Goal: Task Accomplishment & Management: Use online tool/utility

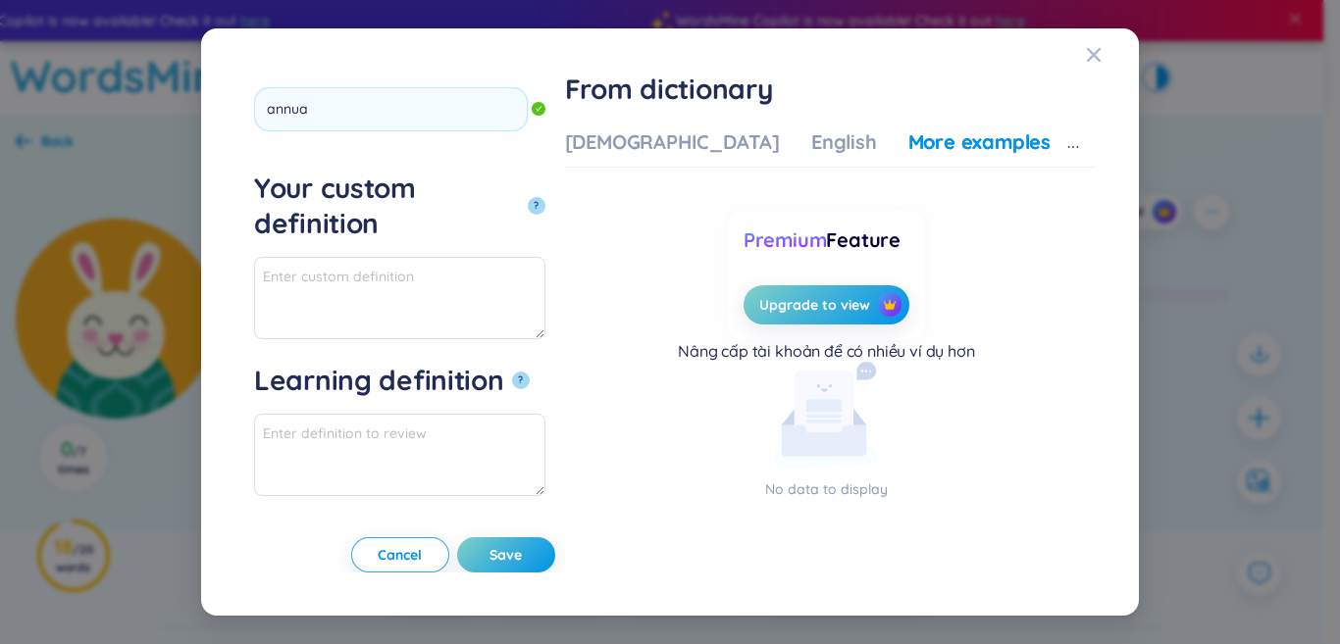
type input "annual"
click at [528, 197] on button "?" at bounding box center [537, 206] width 18 height 18
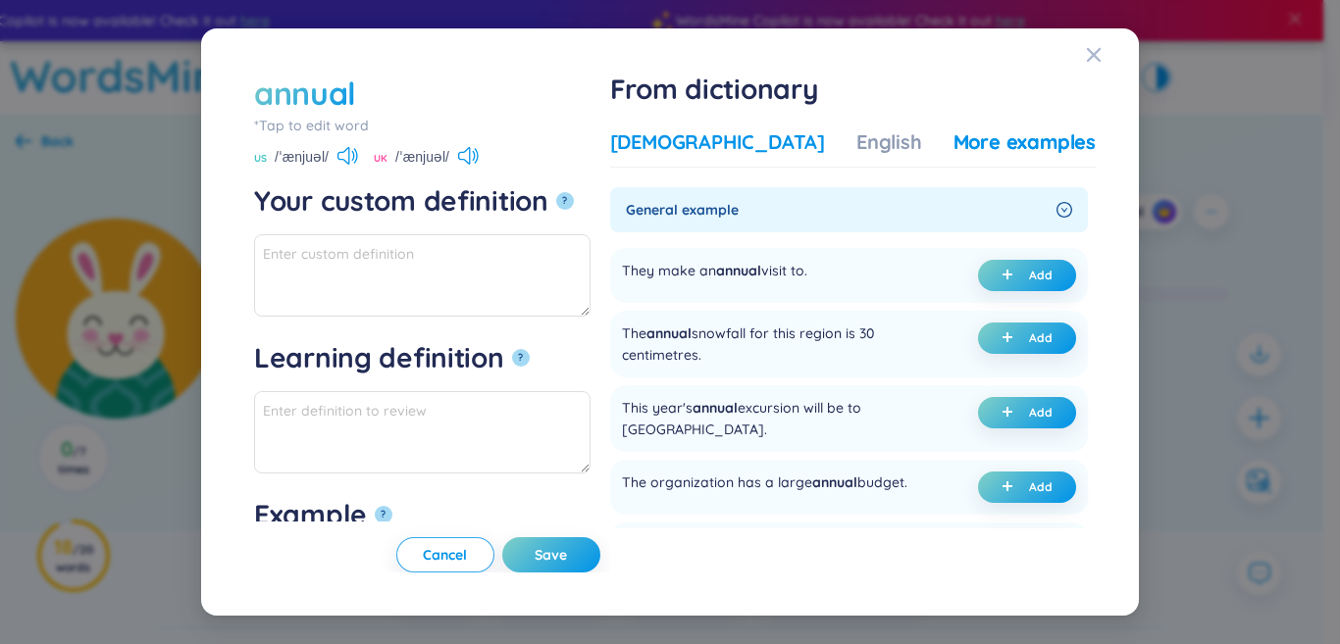
click at [744, 150] on div "[DEMOGRAPHIC_DATA]" at bounding box center [717, 142] width 215 height 27
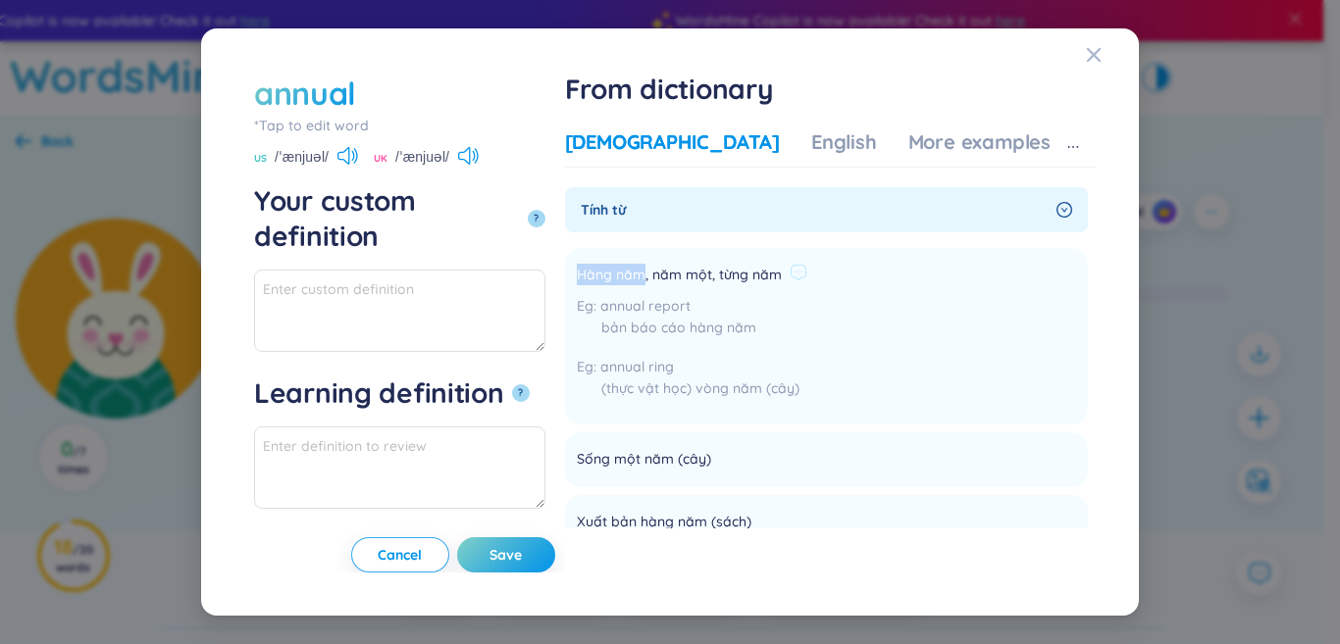
drag, startPoint x: 872, startPoint y: 279, endPoint x: 748, endPoint y: 272, distance: 123.8
click at [748, 272] on span "Hàng năm, năm một, [PERSON_NAME]" at bounding box center [704, 276] width 255 height 24
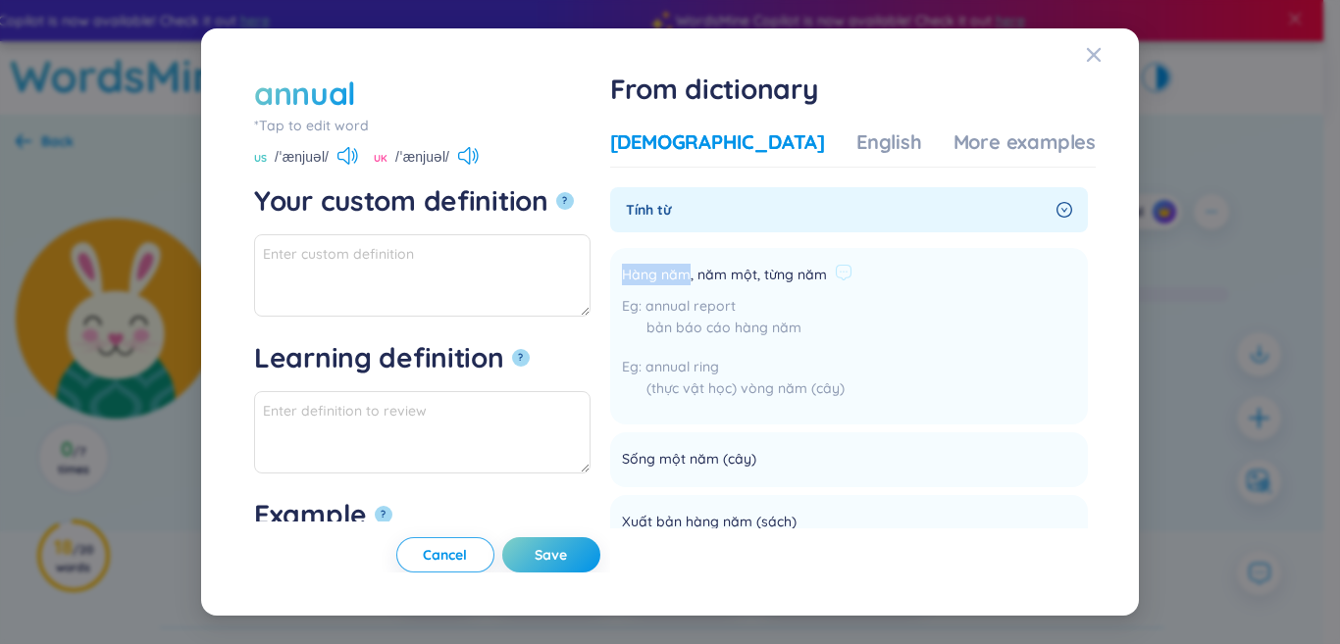
copy span "Hàng năm"
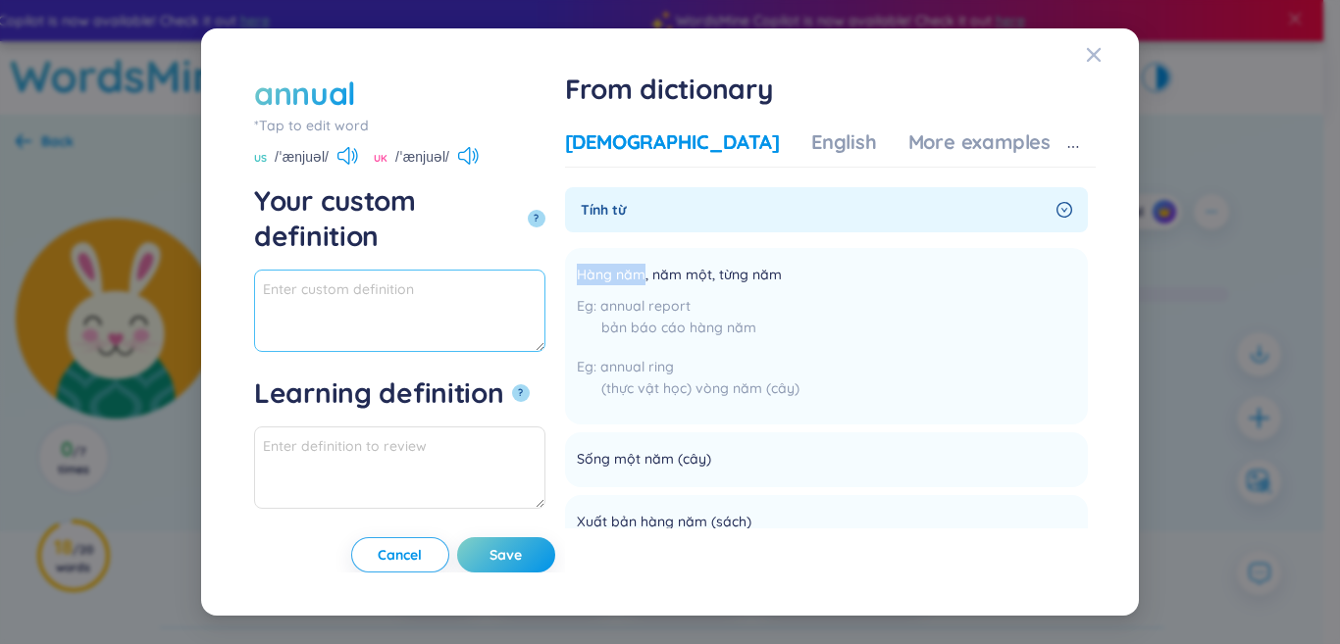
click at [309, 298] on textarea "Your custom definition ?" at bounding box center [399, 311] width 291 height 82
paste textarea "Hàng năm"
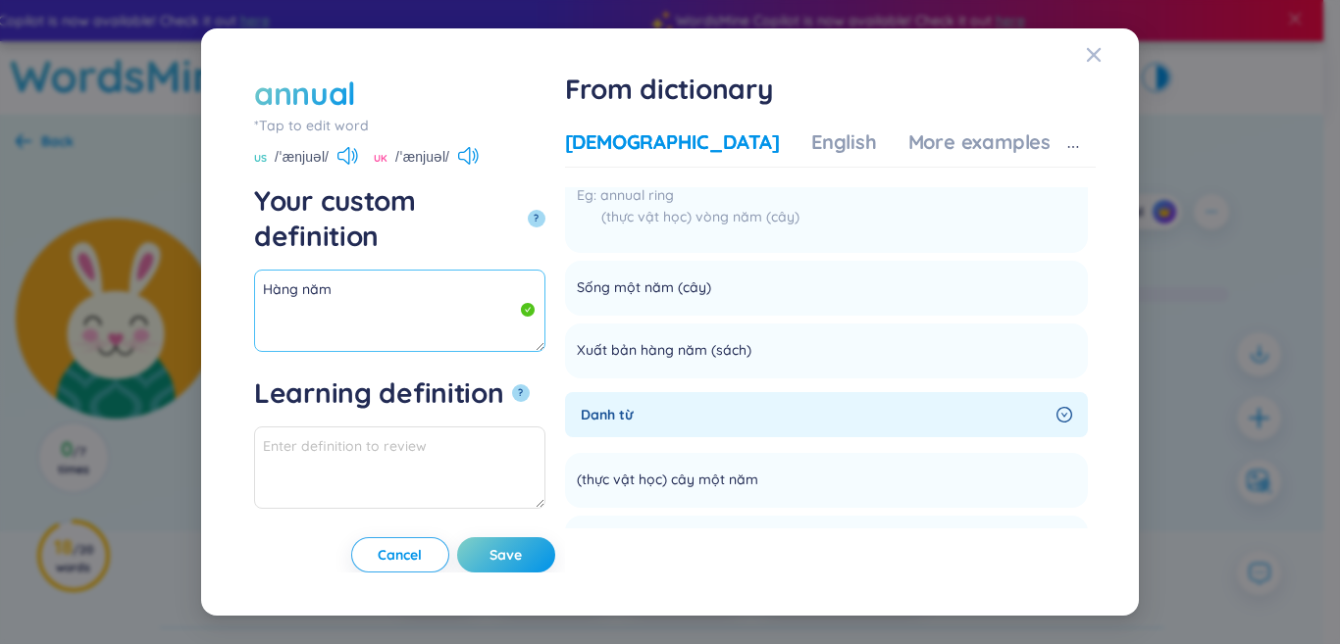
scroll to position [196, 0]
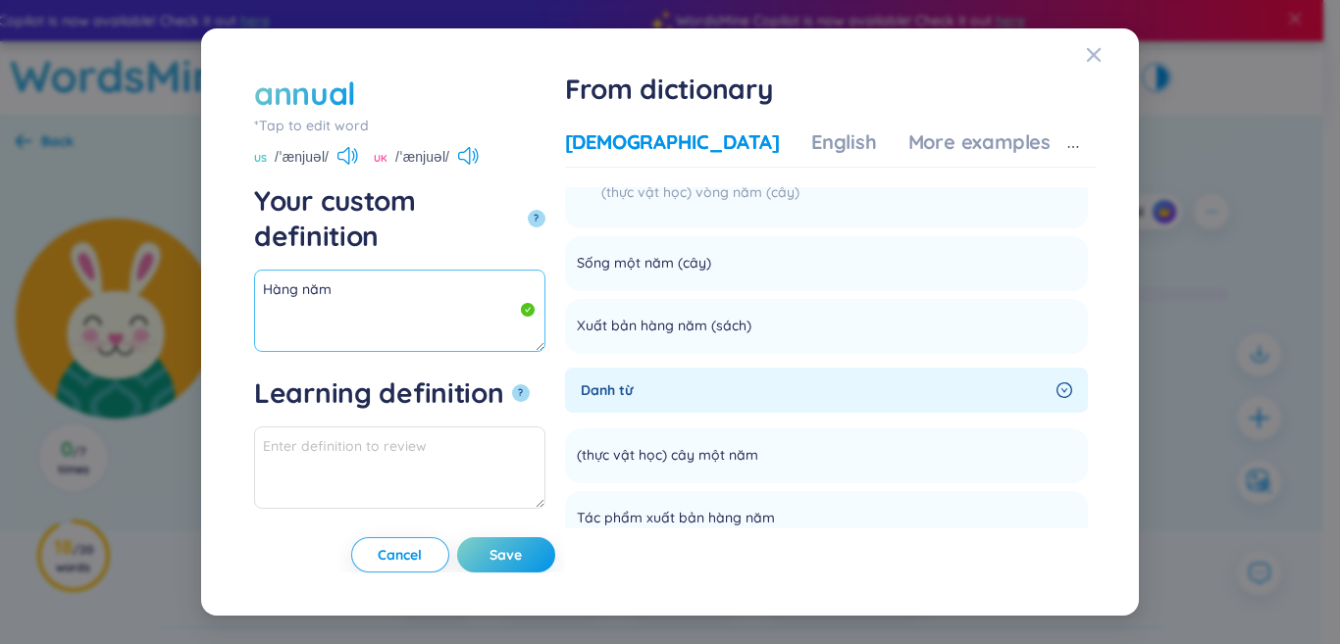
click at [443, 270] on textarea "Hàng năm" at bounding box center [399, 311] width 291 height 82
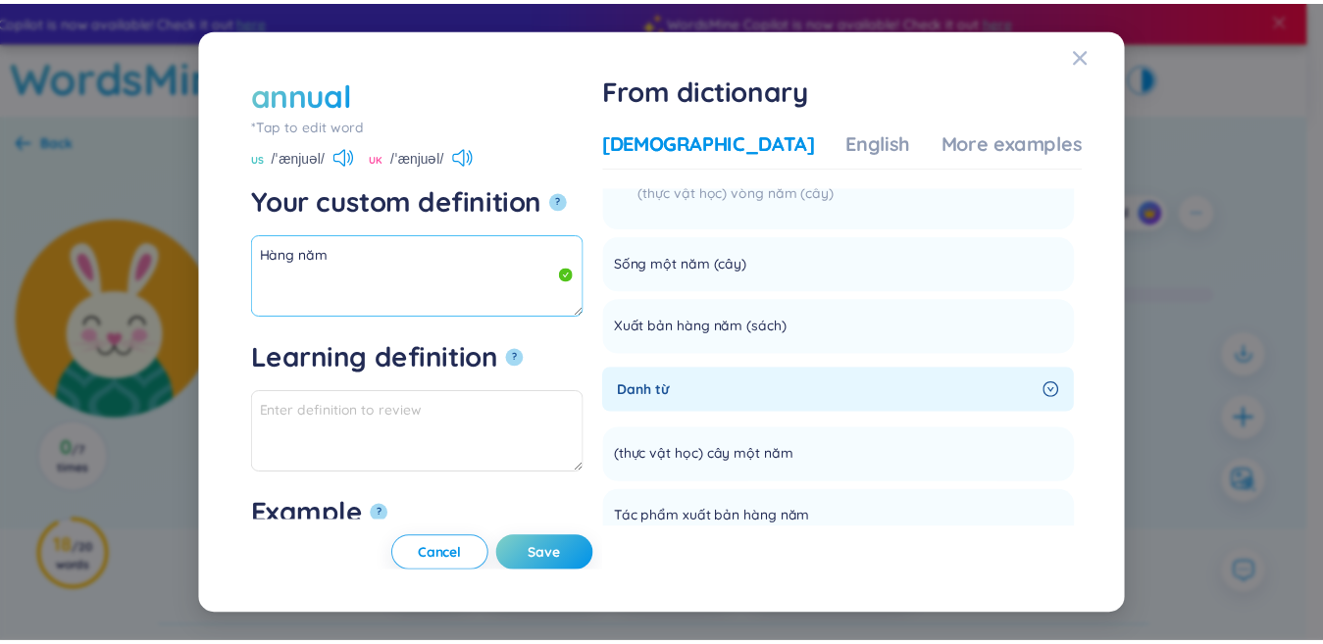
scroll to position [392, 0]
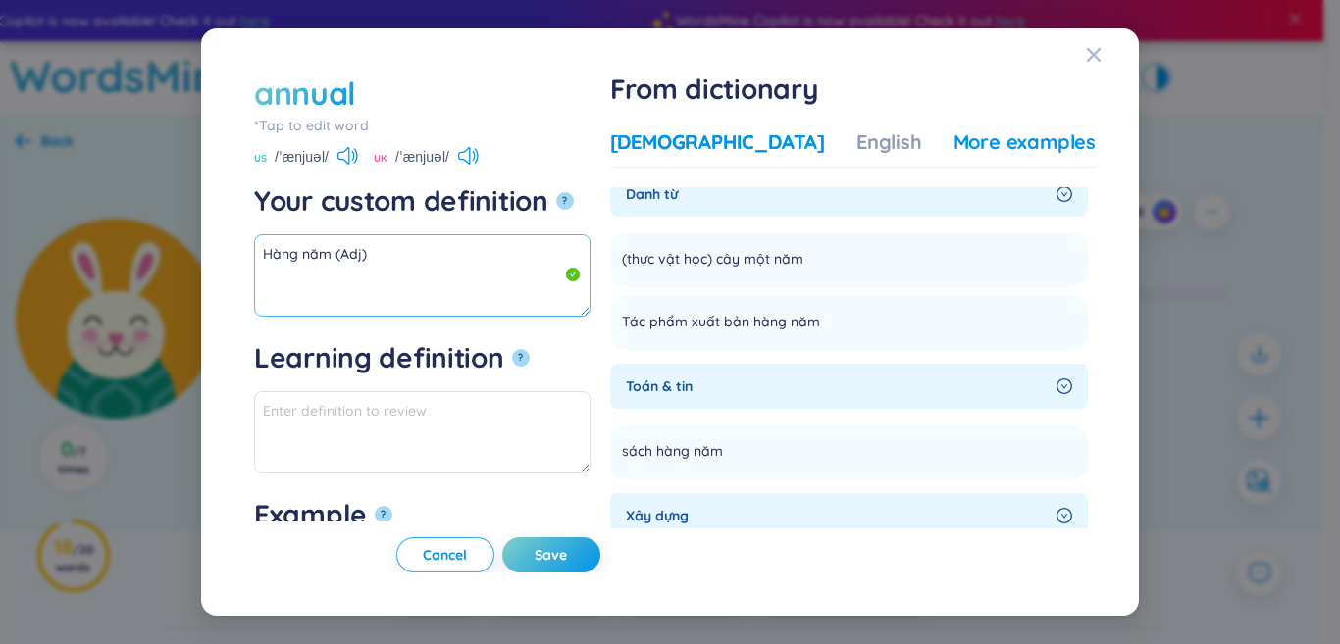
type textarea "Hàng năm (Adj)"
click at [1025, 146] on div "More examples" at bounding box center [1024, 142] width 142 height 27
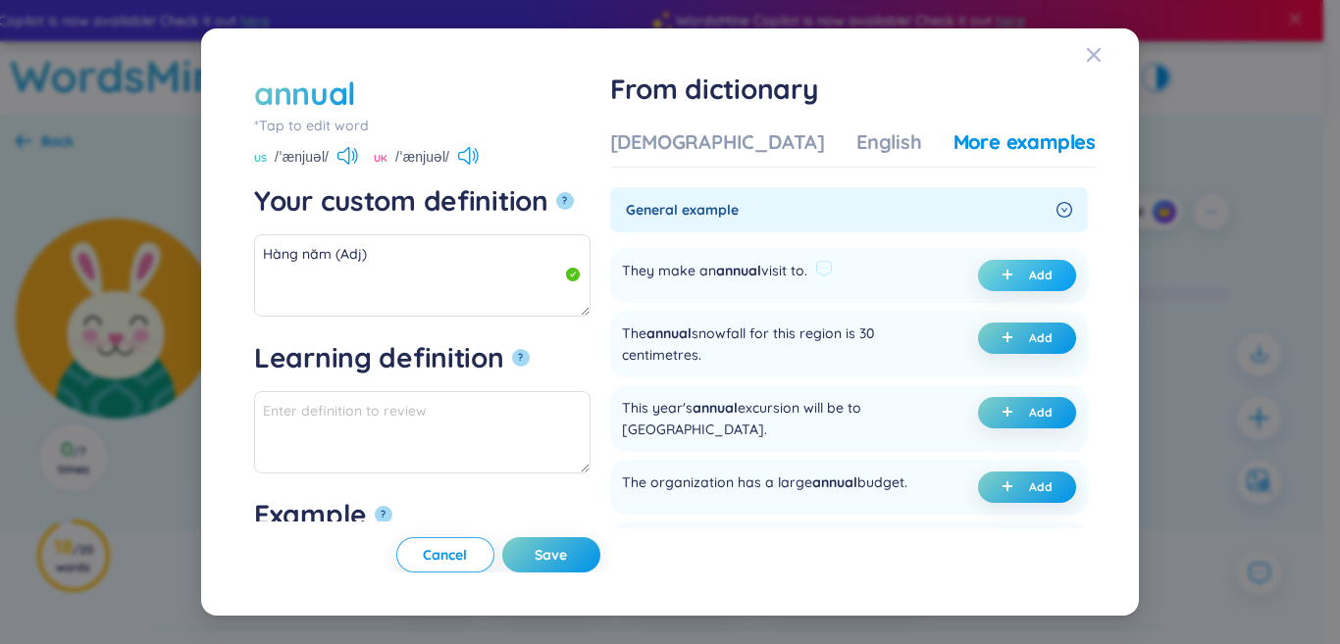
click at [986, 270] on button "Add" at bounding box center [1027, 275] width 98 height 31
click at [567, 556] on span "Save" at bounding box center [551, 555] width 32 height 20
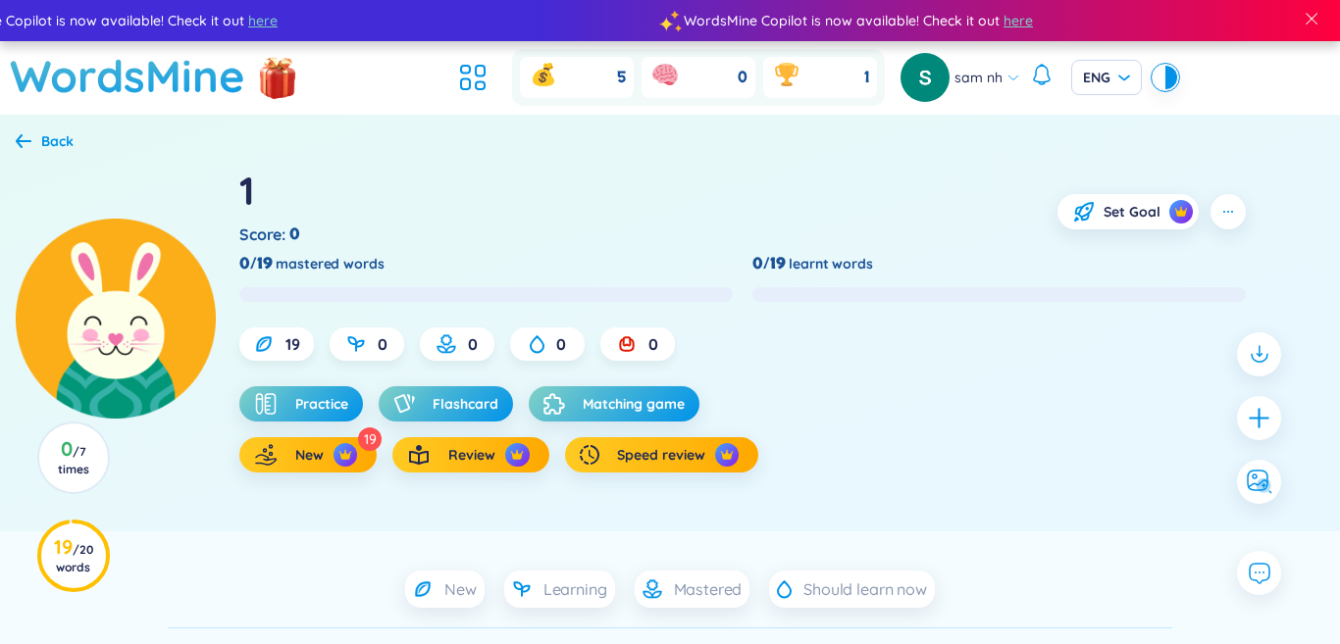
click at [1250, 418] on icon "plus" at bounding box center [1259, 418] width 20 height 2
click at [0, 0] on div "annual *Tap to edit word US /ˈænjuəl/ [GEOGRAPHIC_DATA] /ˈænjuəl/ Your custom d…" at bounding box center [0, 0] width 0 height 0
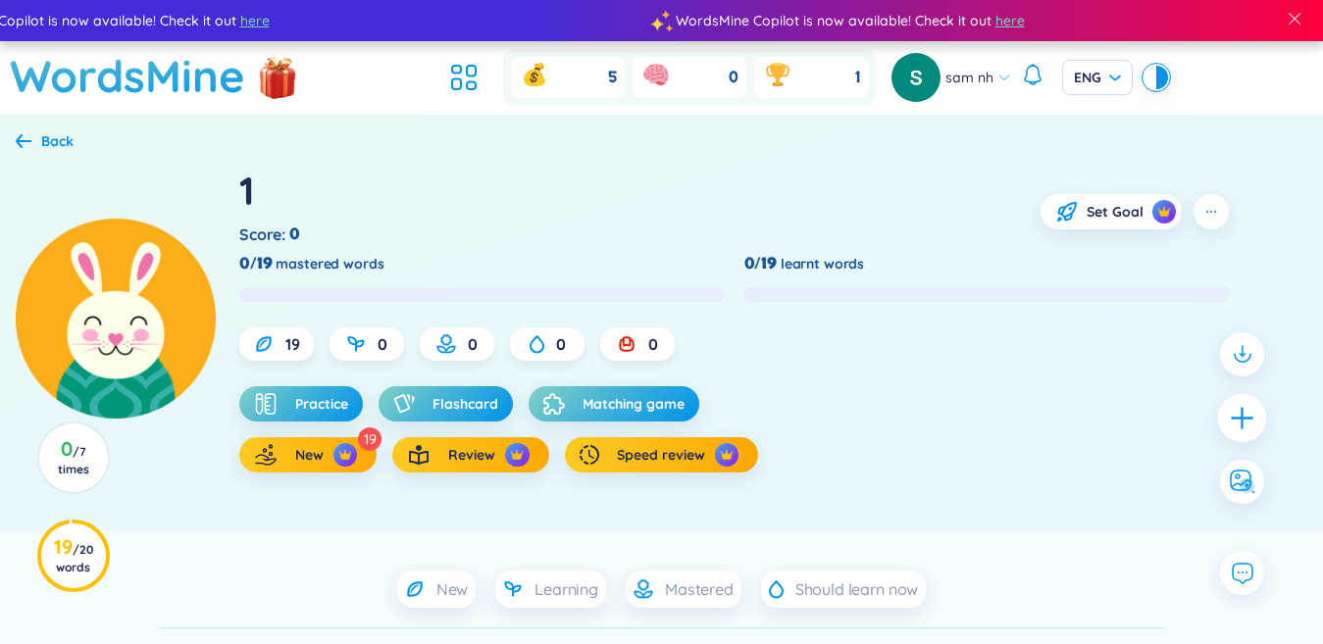
click at [1243, 415] on icon "plus" at bounding box center [1242, 418] width 2 height 22
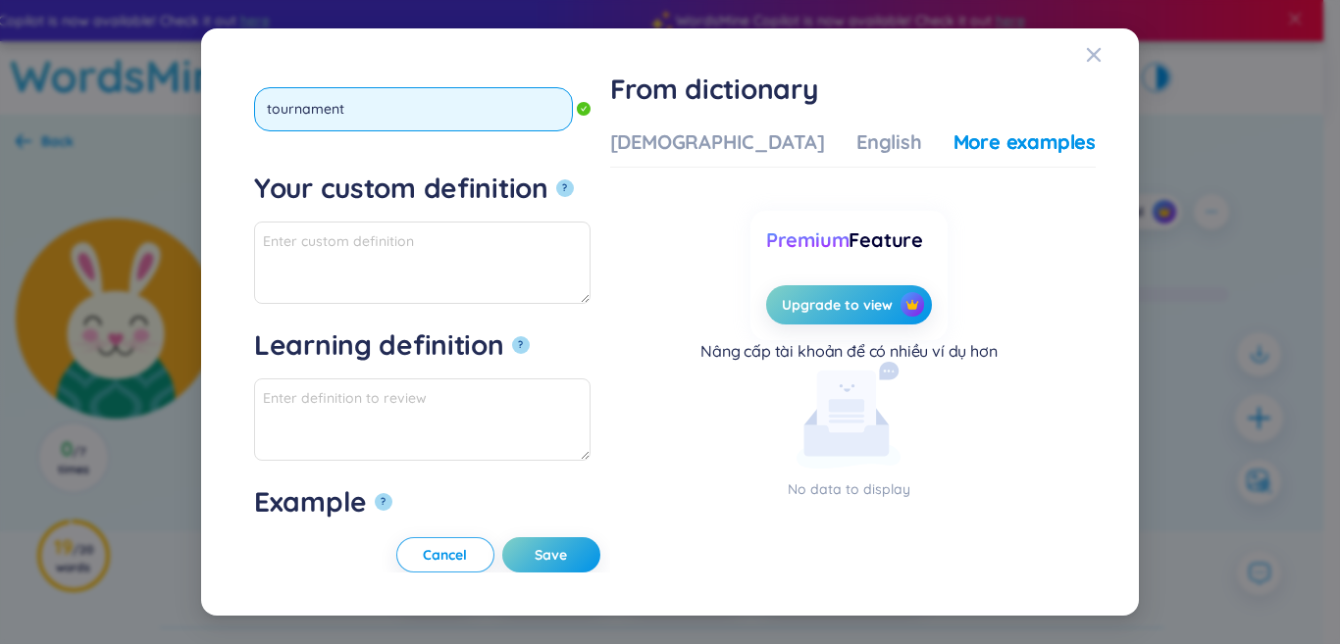
click at [556, 180] on button "?" at bounding box center [565, 189] width 18 height 18
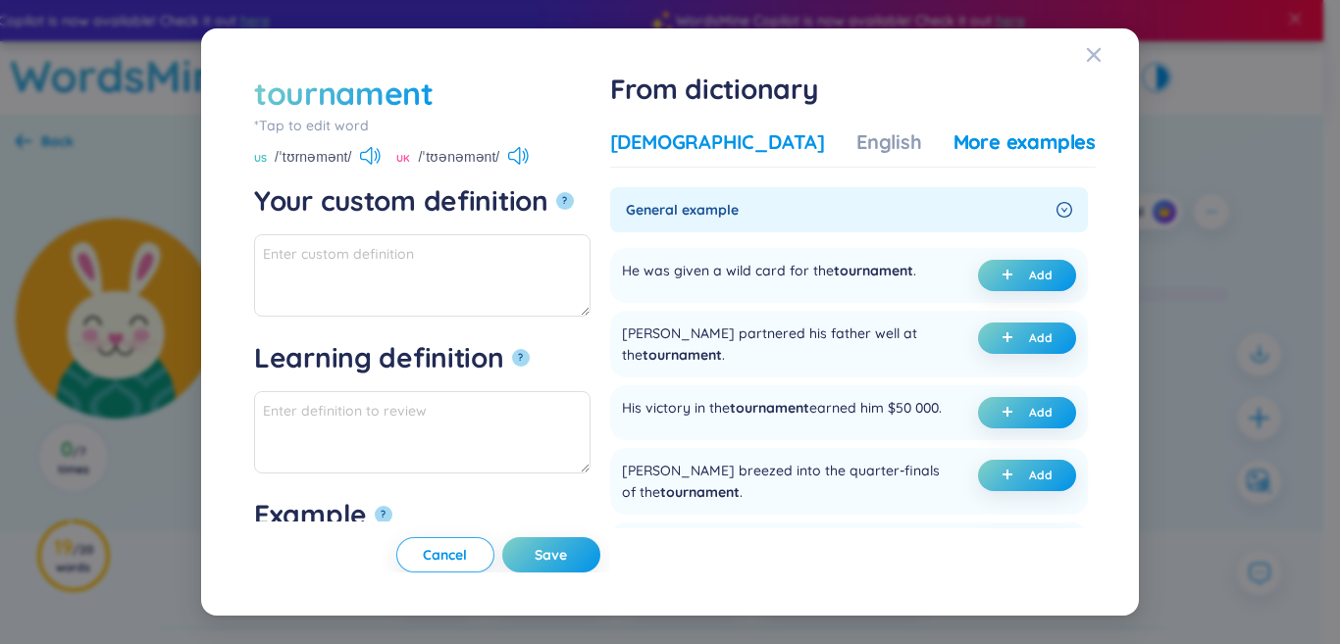
click at [727, 145] on div "[DEMOGRAPHIC_DATA]" at bounding box center [717, 142] width 215 height 27
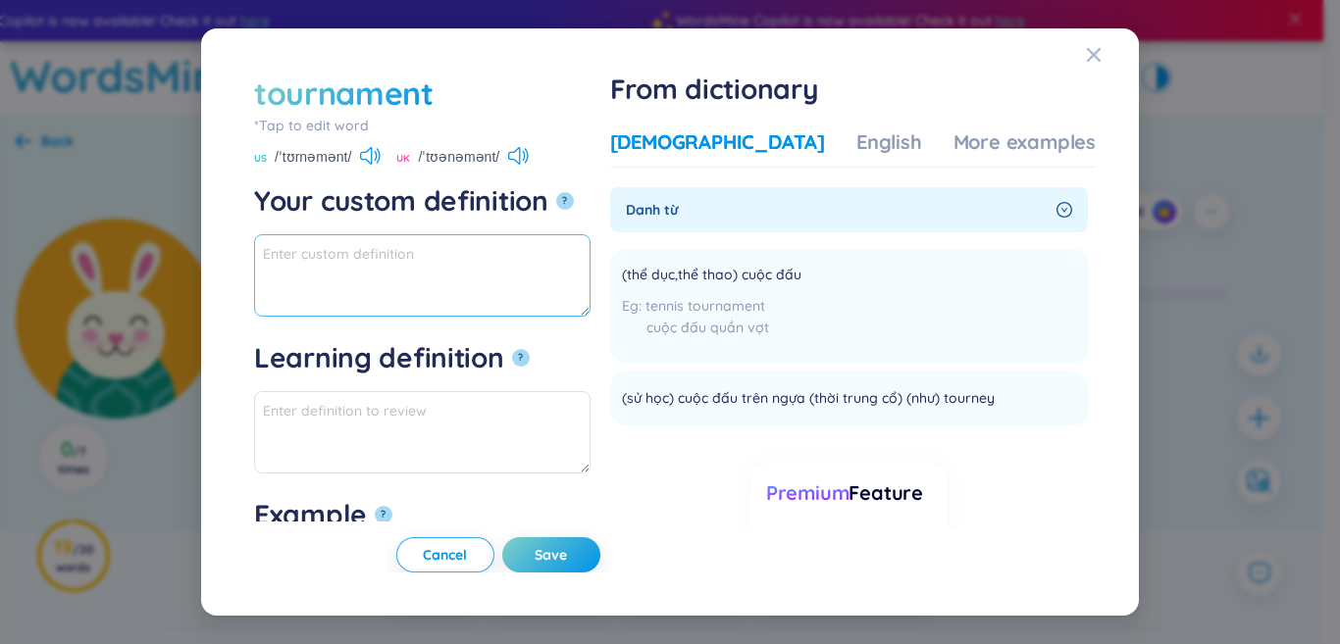
click at [543, 286] on textarea "Your custom definition ?" at bounding box center [422, 275] width 336 height 82
drag, startPoint x: 398, startPoint y: 256, endPoint x: 250, endPoint y: 255, distance: 148.1
click at [250, 255] on div "tournament *Tap to edit word tournament US /ˈtʊrnəmənt/ [GEOGRAPHIC_DATA] /ˈtʊə…" at bounding box center [669, 323] width 851 height 502
click at [982, 138] on div "More examples" at bounding box center [1024, 142] width 142 height 27
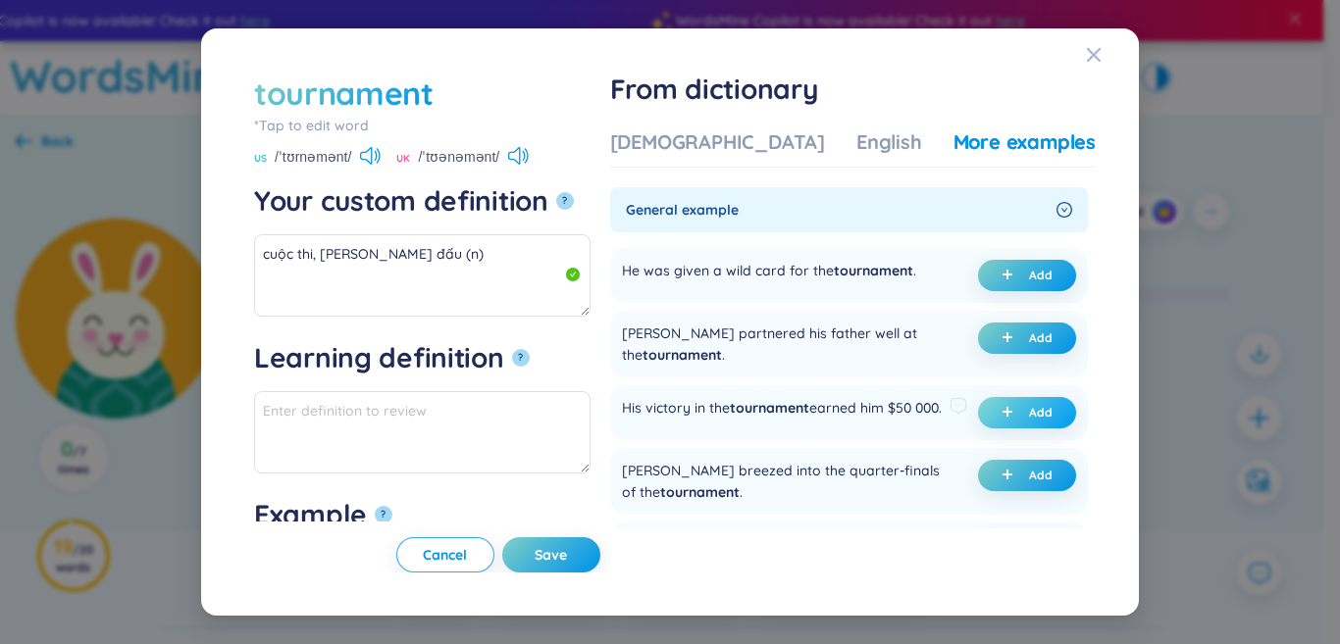
click at [981, 423] on button "Add" at bounding box center [1027, 412] width 98 height 31
type textarea "cuộc thi, [PERSON_NAME] đấu (n) Eg: His victory in the tournament earned him $5…"
type textarea "Eg: His victory in the tournament earned him $50 000."
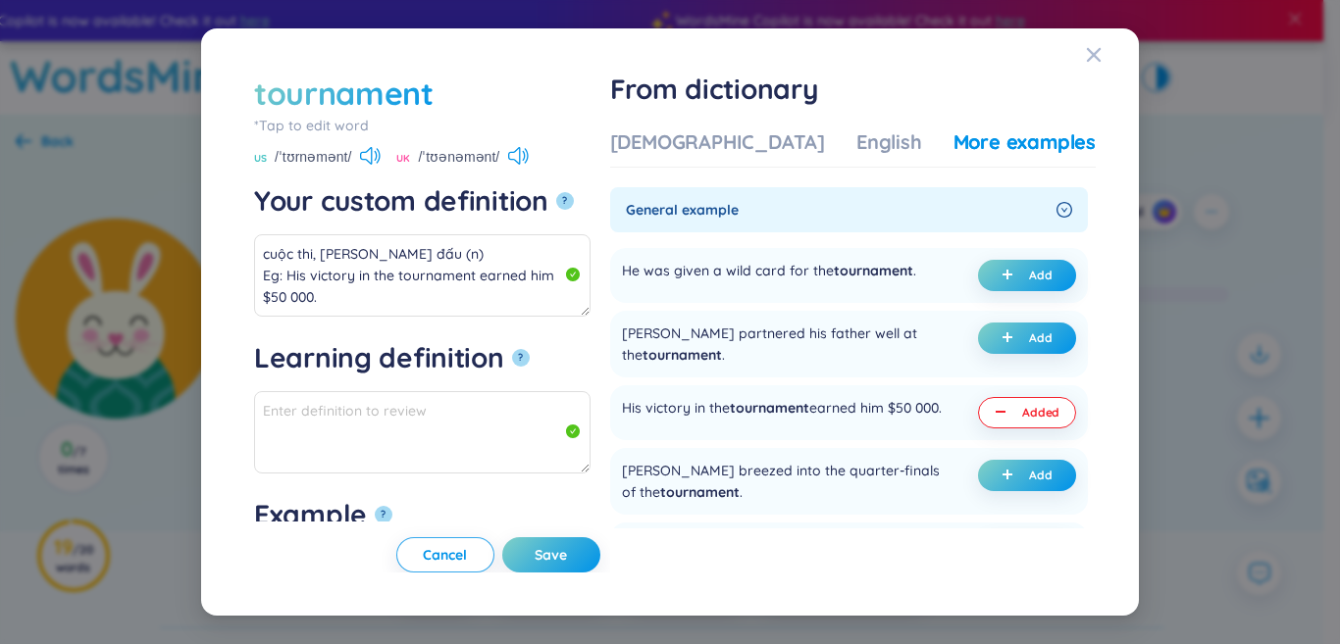
click at [592, 546] on button "Save" at bounding box center [551, 555] width 98 height 35
type textarea "cuộc thi, [PERSON_NAME] đấu (n) Eg: His victory in the tournament earned him $5…"
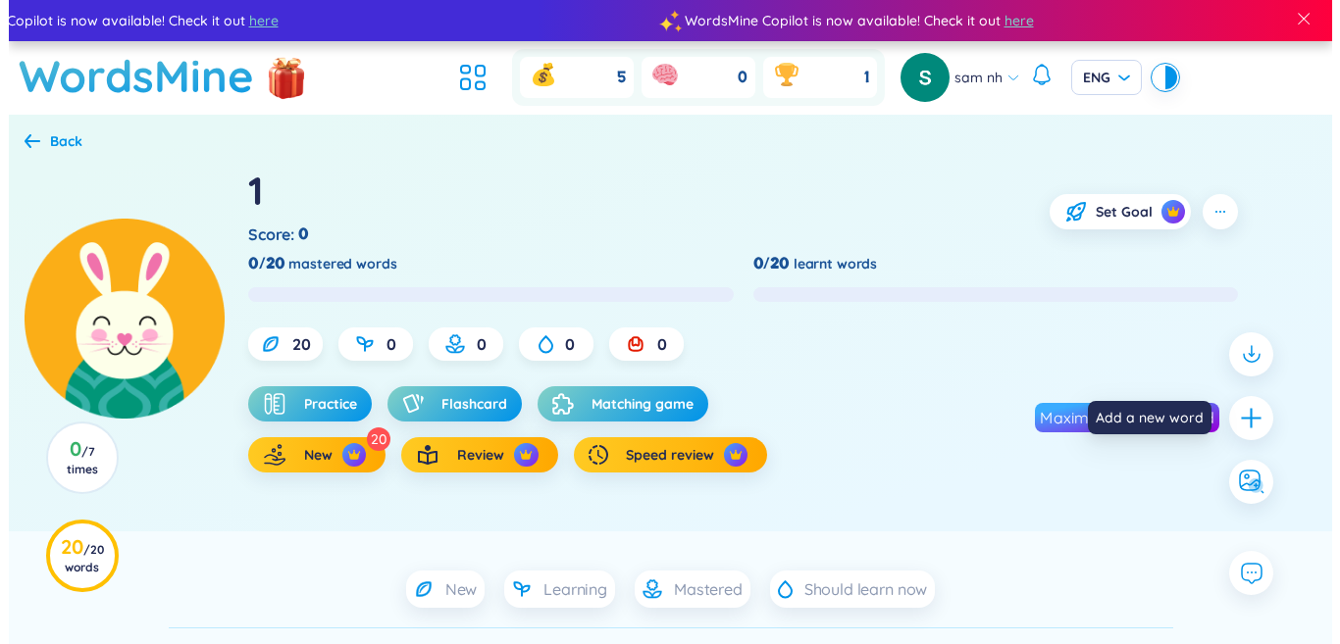
scroll to position [98, 0]
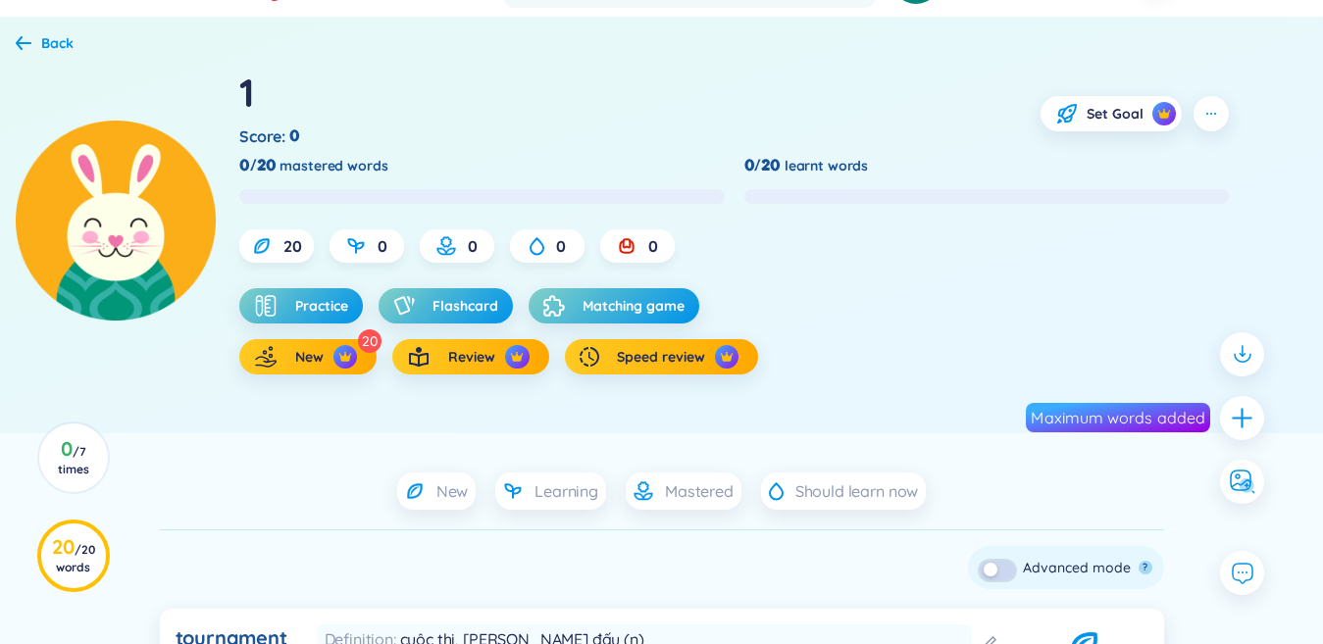
click at [1002, 573] on button "button" at bounding box center [997, 571] width 35 height 20
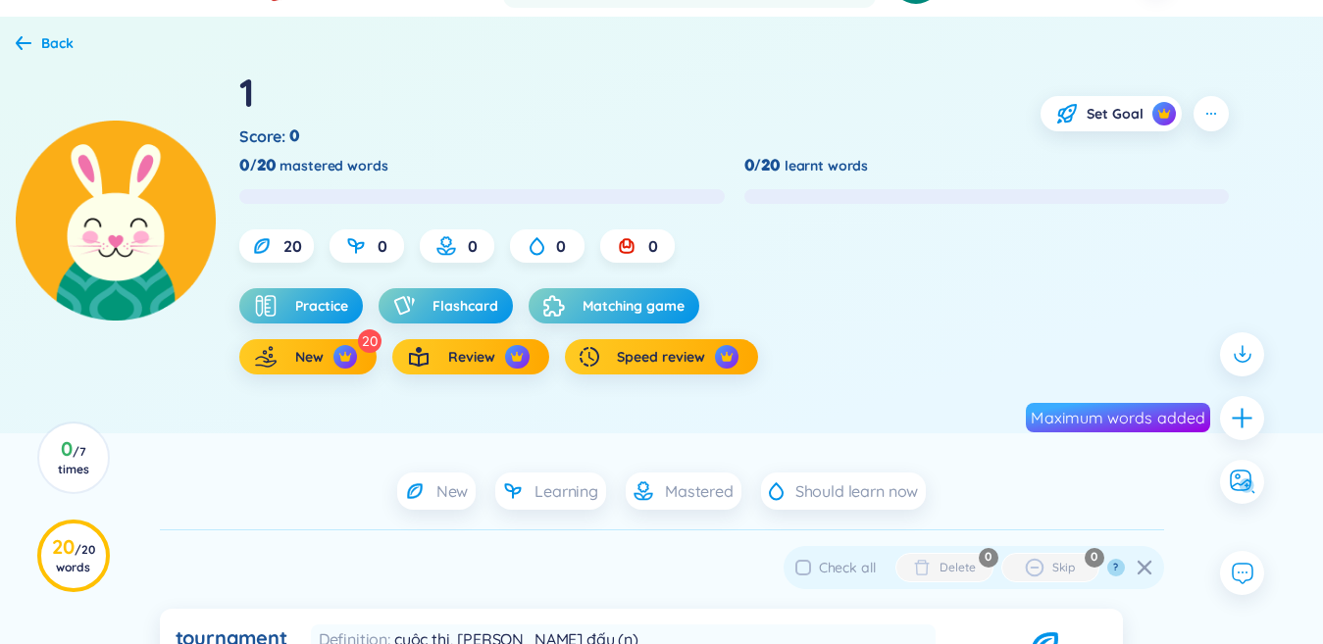
click at [844, 576] on span "Check all" at bounding box center [847, 568] width 57 height 18
click at [811, 576] on input "Check all" at bounding box center [804, 568] width 16 height 16
checkbox input "true"
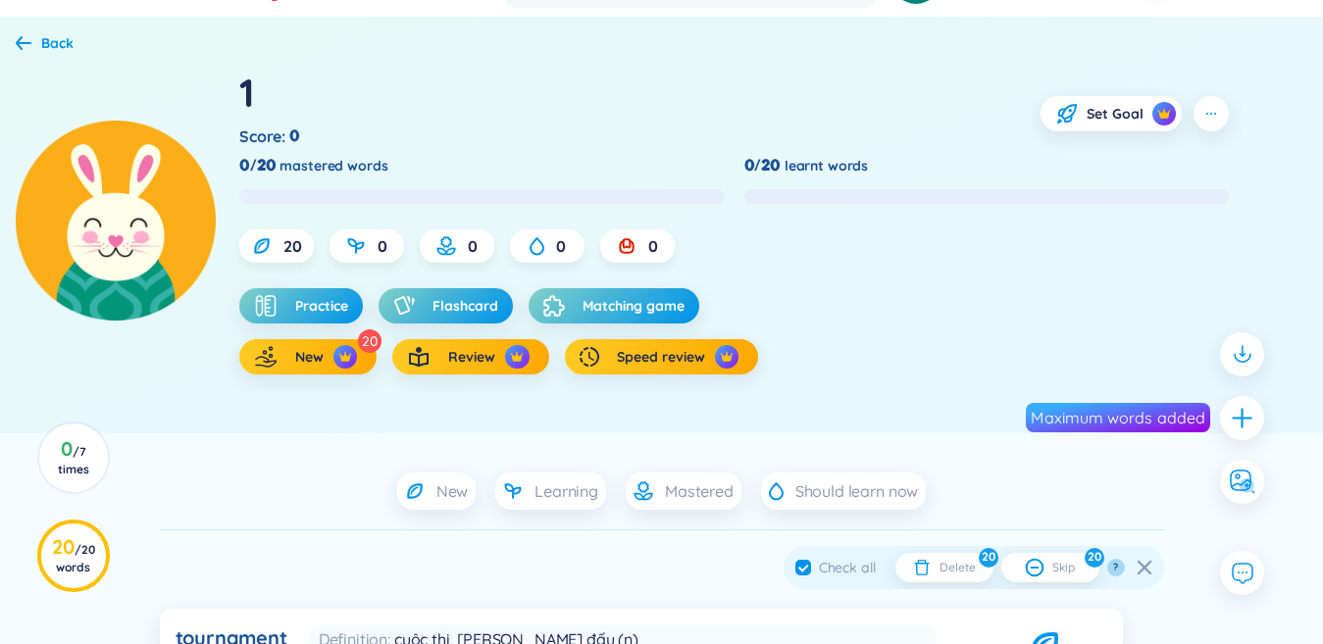
checkbox input "true"
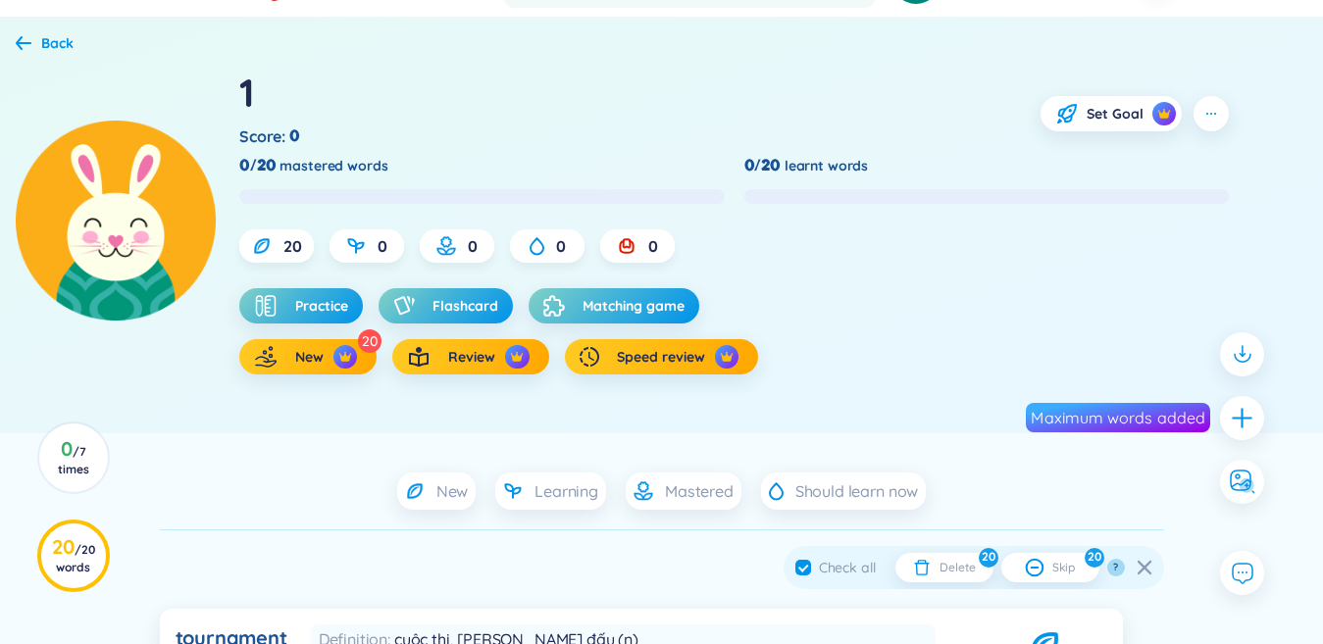
checkbox input "true"
click at [935, 568] on div "button" at bounding box center [925, 568] width 27 height 20
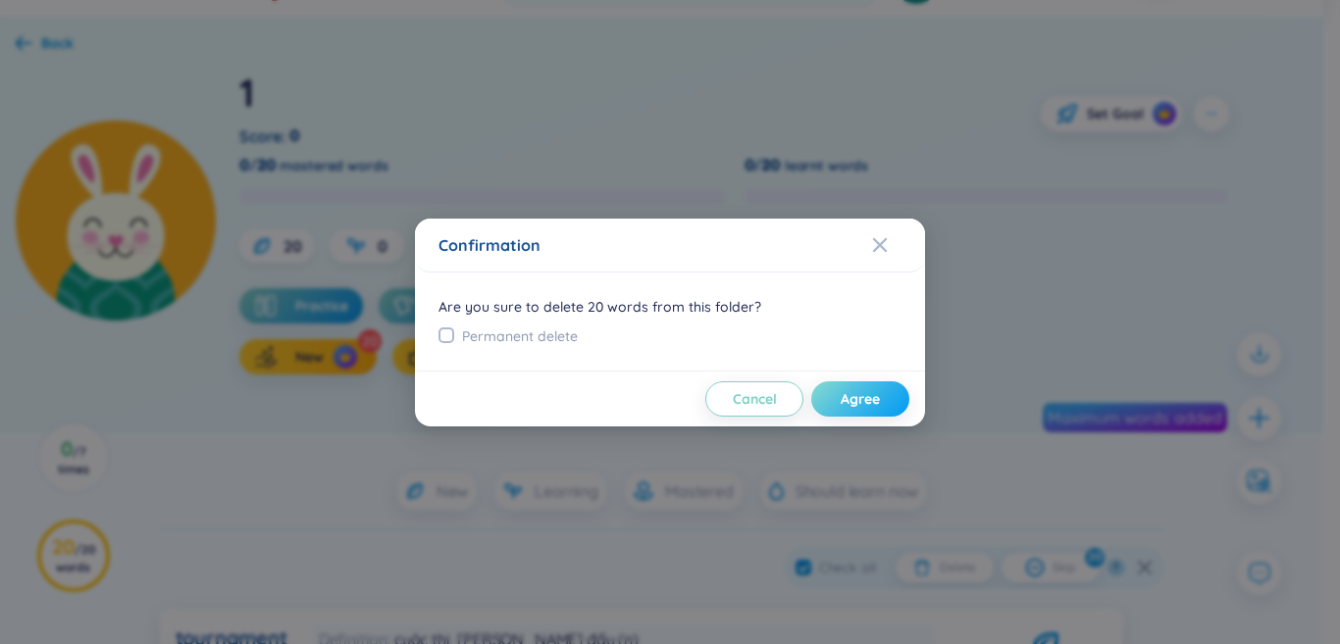
click at [877, 391] on span "Agree" at bounding box center [860, 399] width 39 height 20
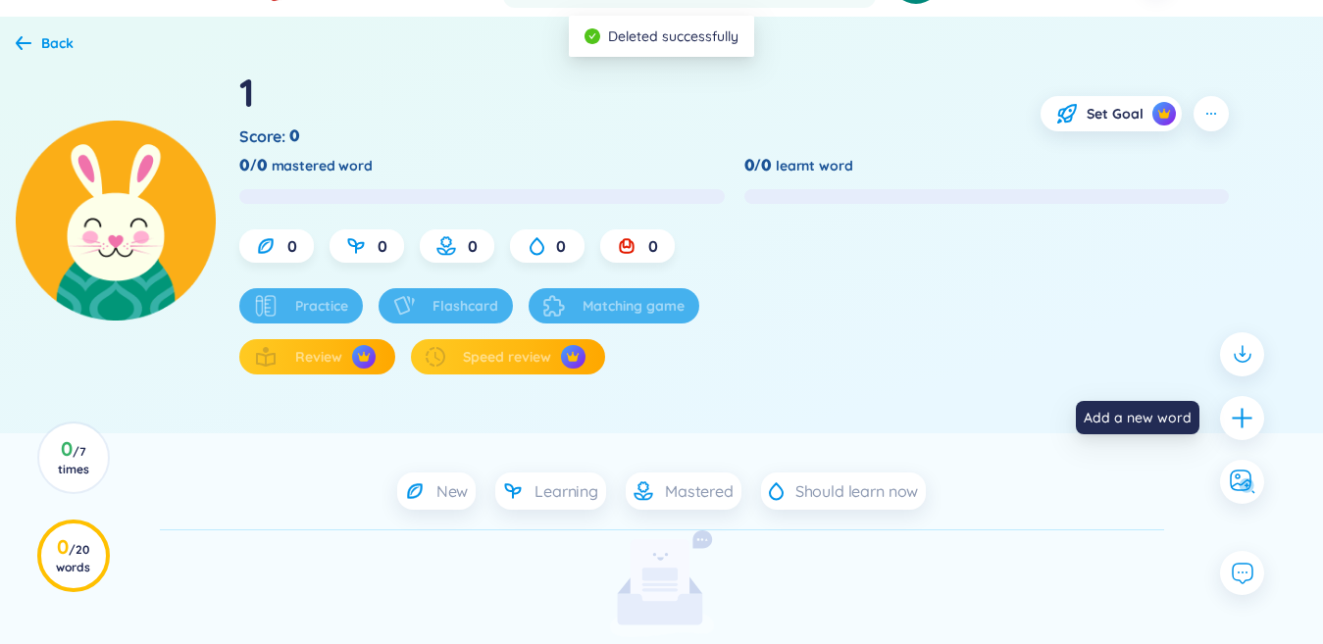
click at [1252, 418] on icon "plus" at bounding box center [1242, 418] width 20 height 2
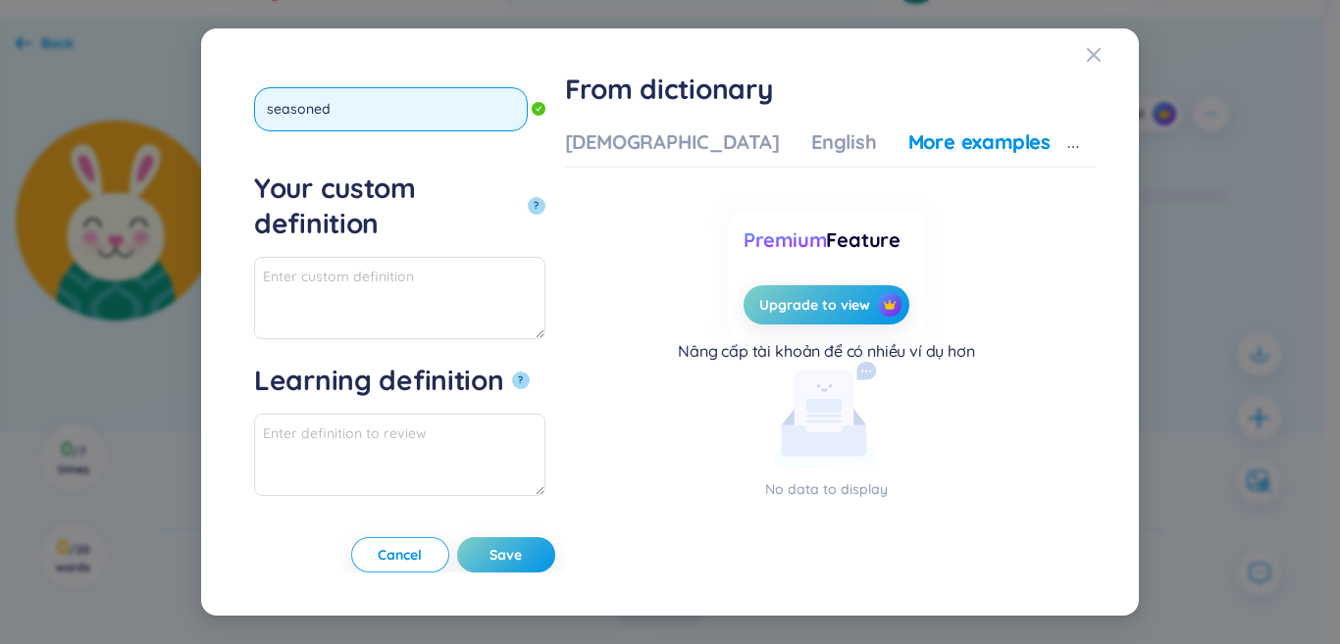
click at [528, 197] on button "?" at bounding box center [537, 206] width 18 height 18
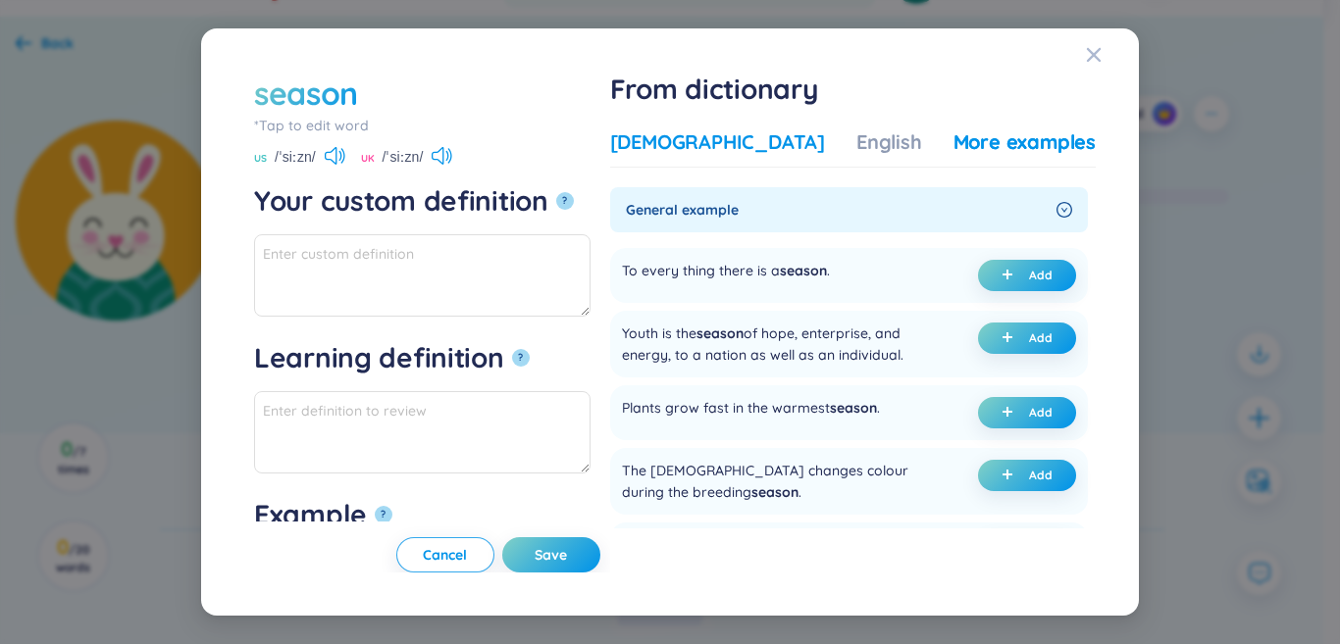
click at [685, 139] on div "[DEMOGRAPHIC_DATA]" at bounding box center [717, 142] width 215 height 27
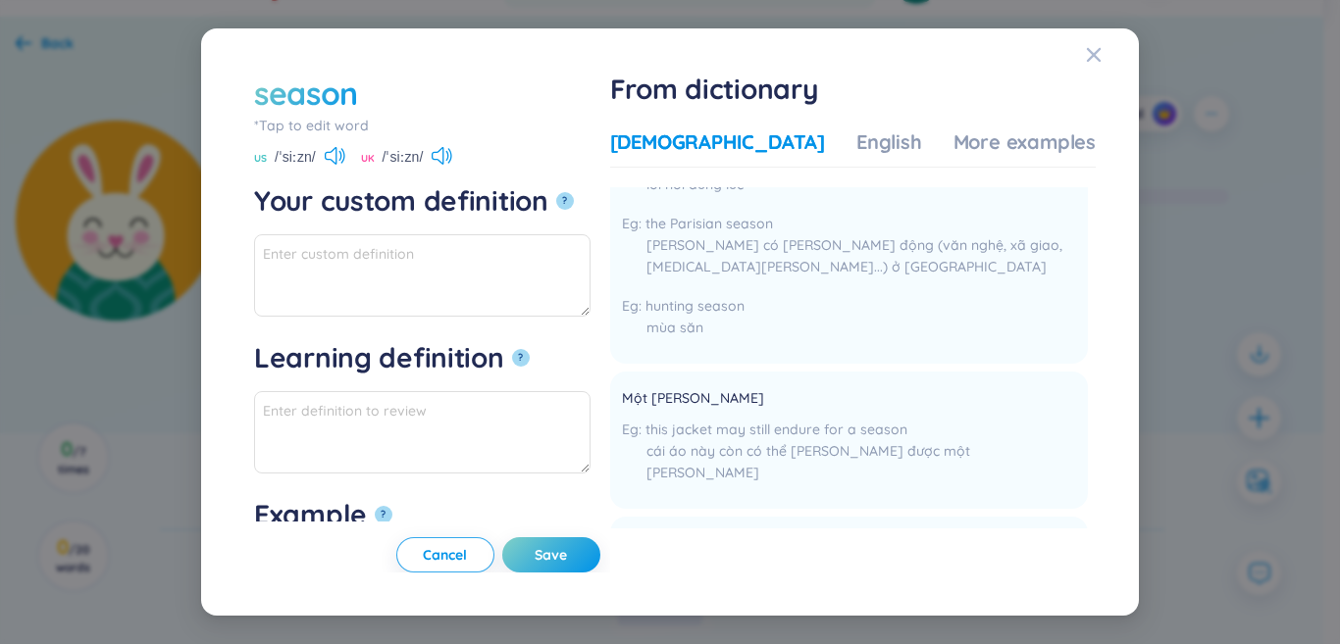
scroll to position [490, 0]
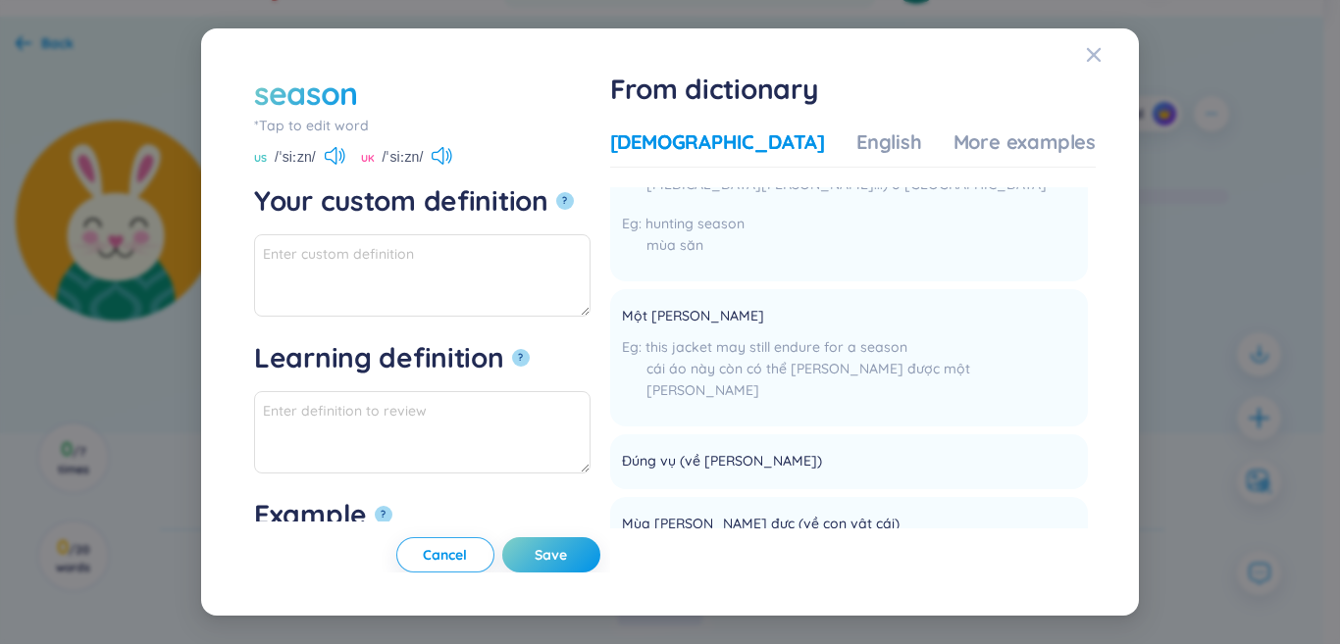
click at [343, 129] on div "*Tap to edit word" at bounding box center [422, 126] width 336 height 22
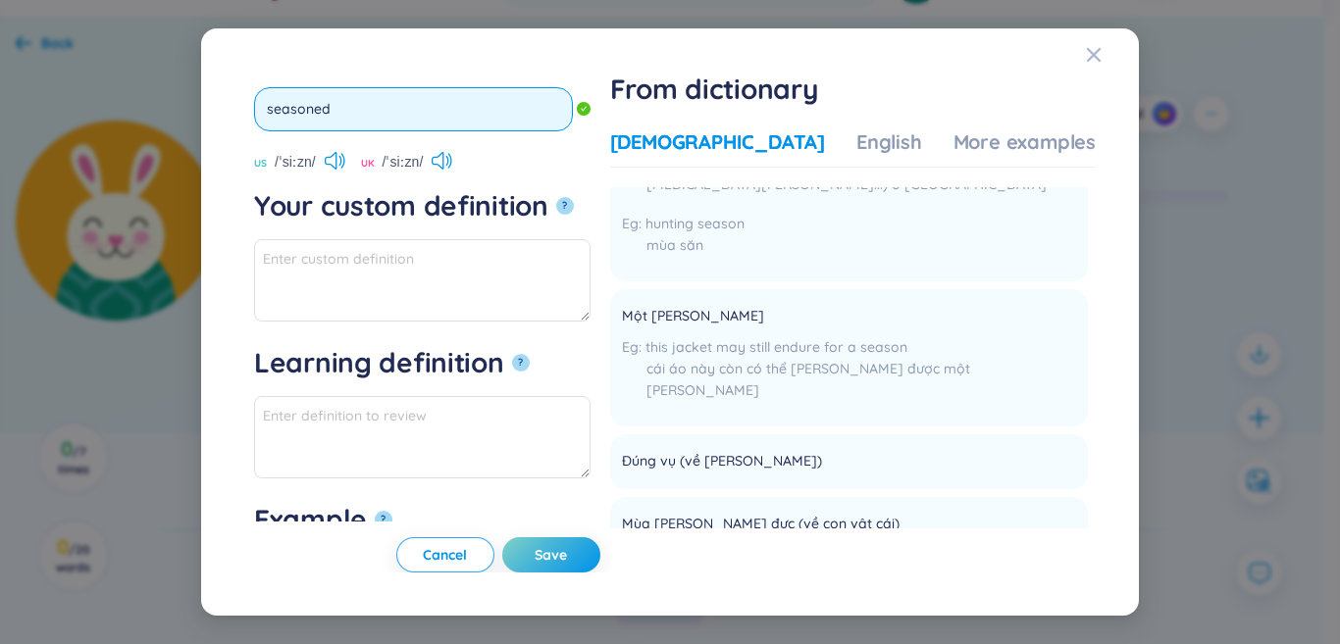
type input "seasonedd"
click at [556, 197] on button "?" at bounding box center [565, 206] width 18 height 18
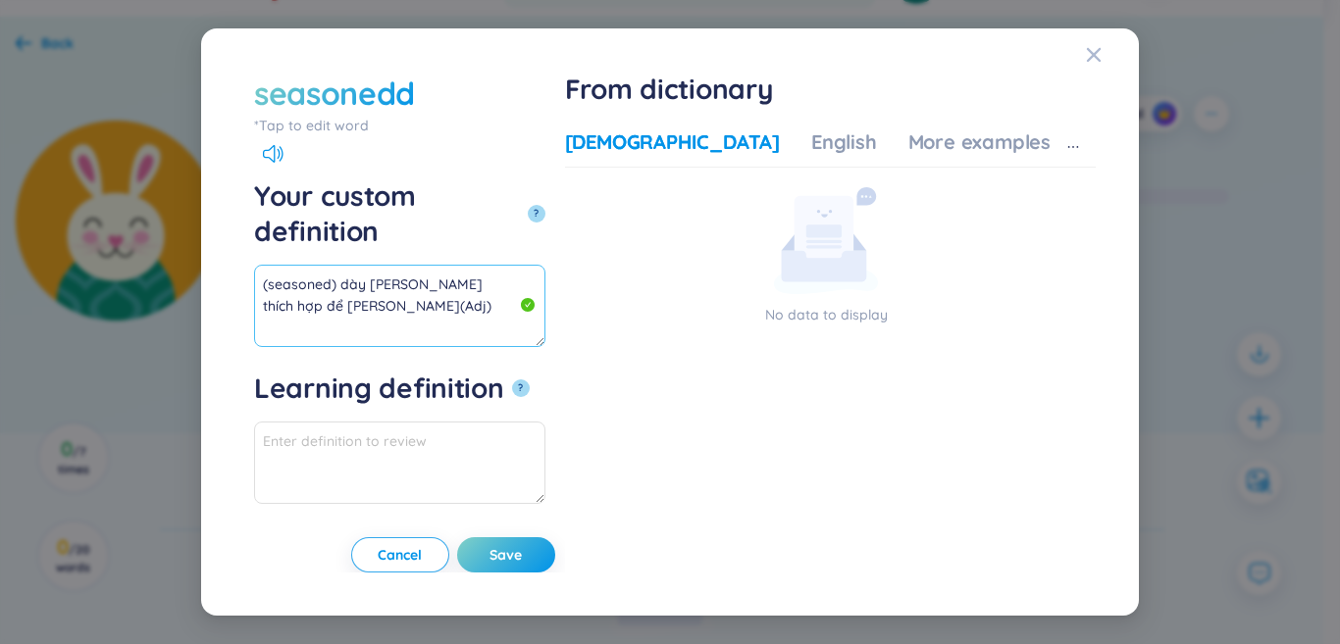
click at [403, 272] on textarea "(seasoned) dày [PERSON_NAME] thích hợp để [PERSON_NAME](Adj)" at bounding box center [399, 306] width 291 height 82
click at [405, 272] on textarea "(seasoned) dày [PERSON_NAME] thích hợp để [PERSON_NAME](Adj)" at bounding box center [399, 306] width 291 height 82
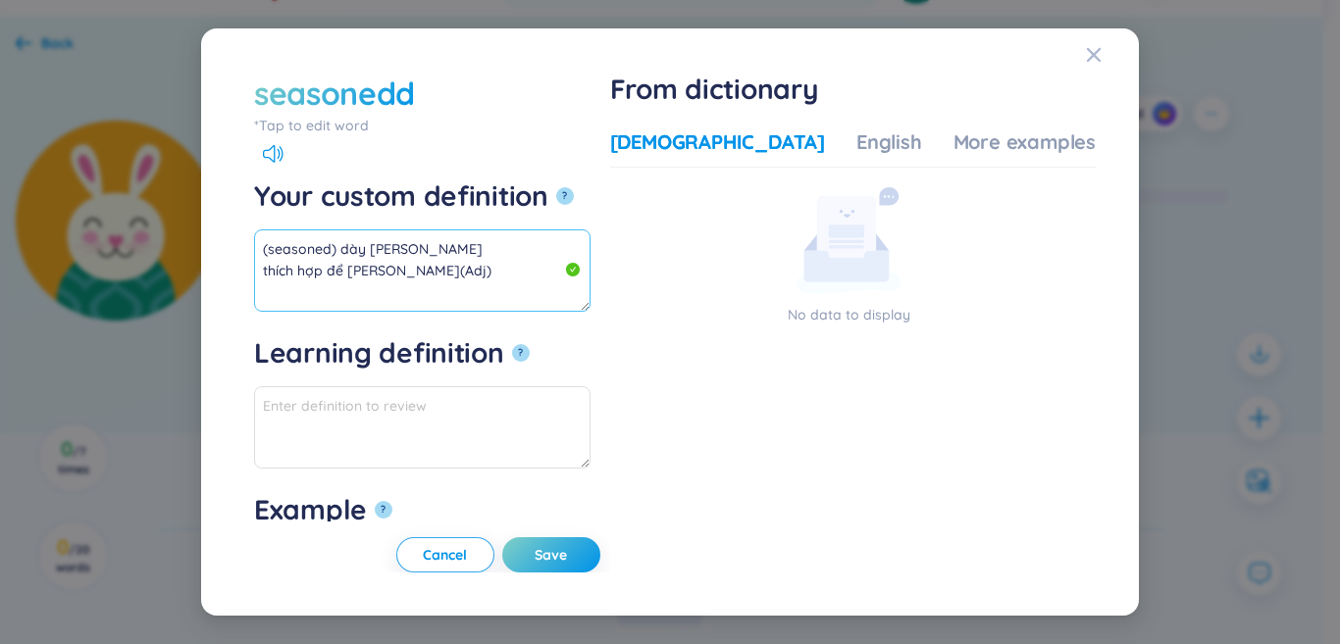
click at [400, 273] on textarea "(seasoned) dày [PERSON_NAME] thích hợp để [PERSON_NAME](Adj)" at bounding box center [422, 271] width 336 height 82
drag, startPoint x: 400, startPoint y: 273, endPoint x: 342, endPoint y: 257, distance: 60.0
click at [342, 257] on textarea "(seasoned) dày [PERSON_NAME] thích hợp để [PERSON_NAME] (Adj)" at bounding box center [422, 271] width 336 height 82
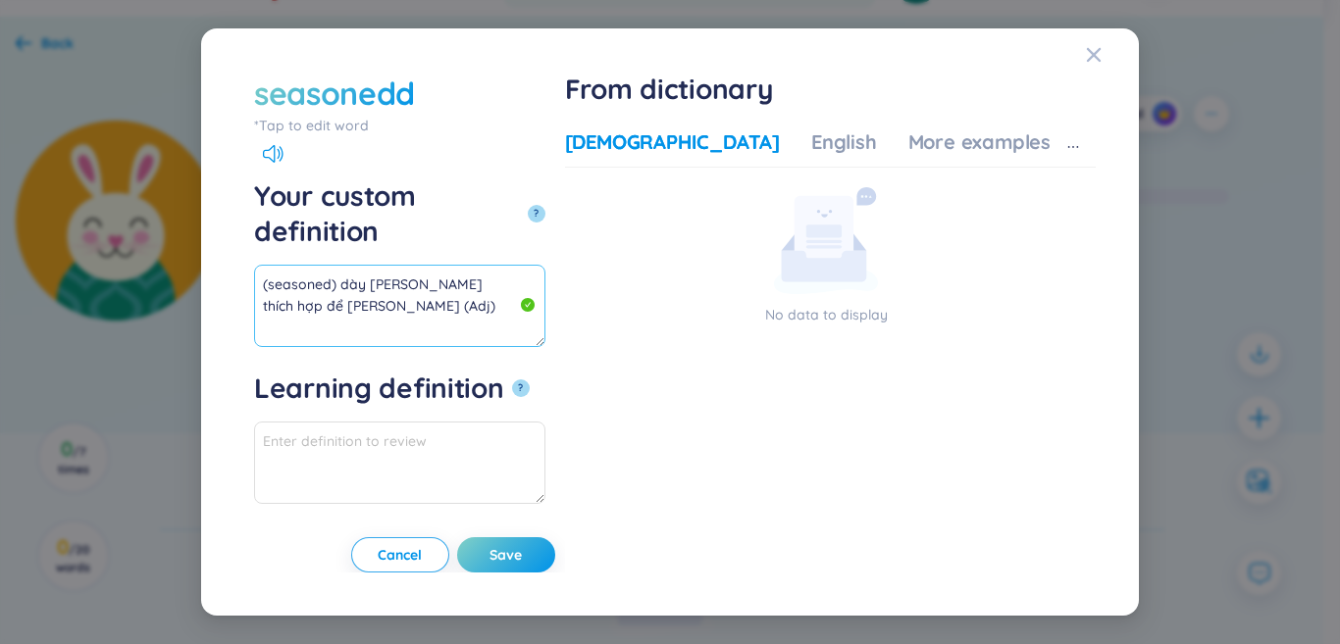
click at [476, 273] on textarea "(seasoned) dày [PERSON_NAME] thích hợp để [PERSON_NAME] (Adj)" at bounding box center [399, 306] width 291 height 82
paste textarea "She is a seasoned teacher with over 20 years of experience."
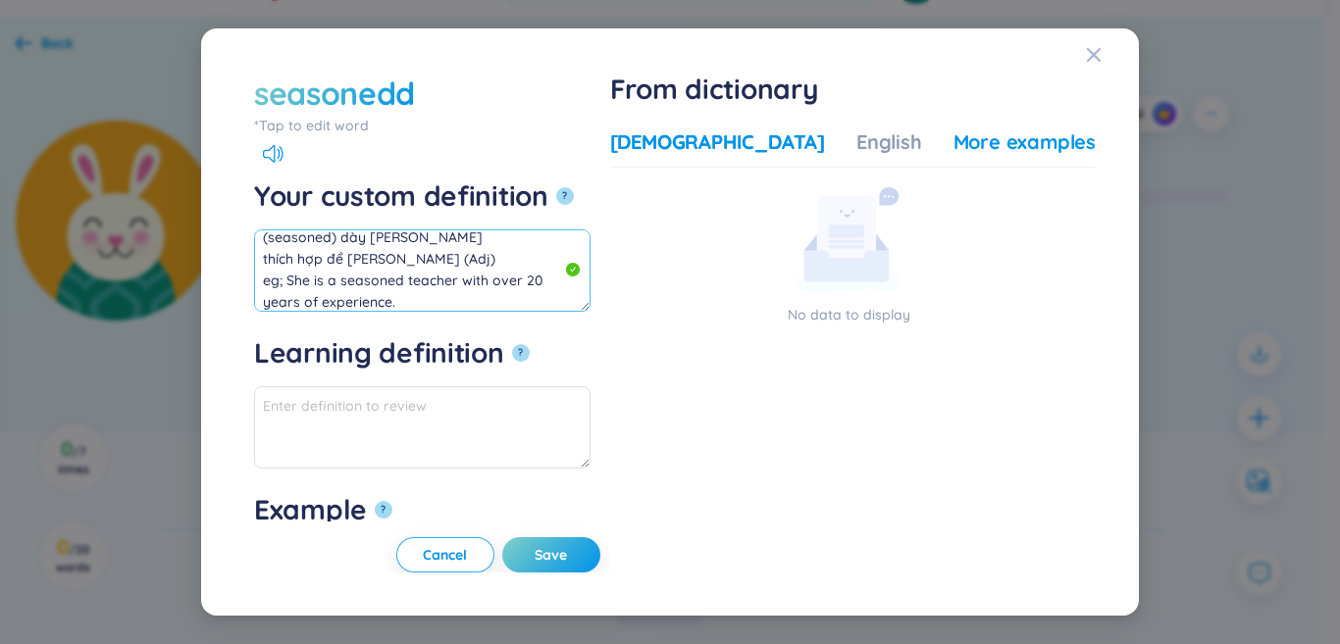
type textarea "(seasoned) dày [PERSON_NAME] thích hợp để [PERSON_NAME] (Adj) eg; She is a seas…"
click at [987, 146] on div "More examples" at bounding box center [1024, 142] width 142 height 27
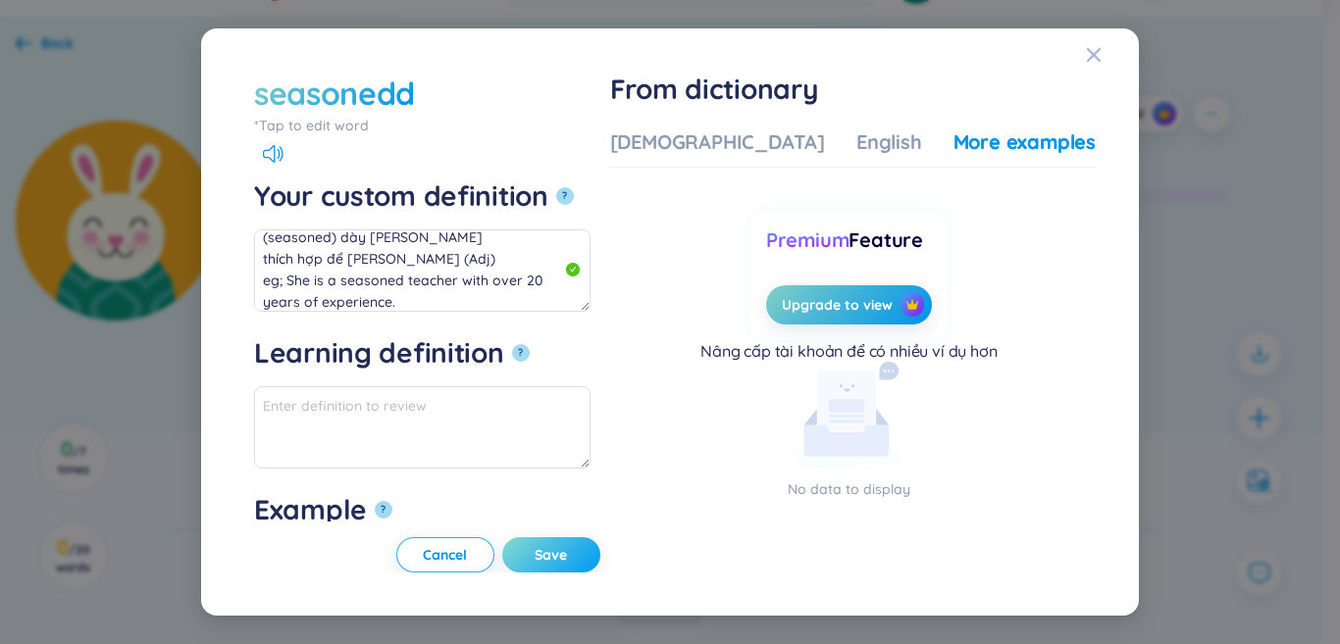
click at [590, 545] on button "Save" at bounding box center [551, 555] width 98 height 35
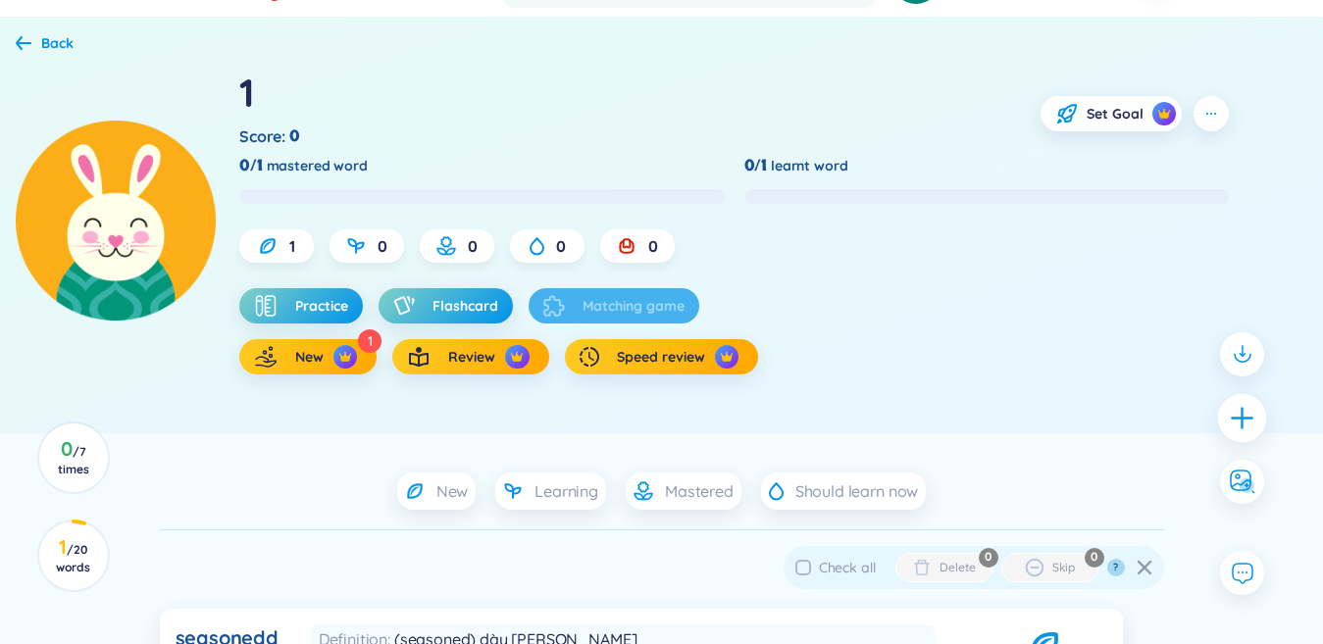
click at [1243, 406] on icon "plus" at bounding box center [1242, 417] width 27 height 27
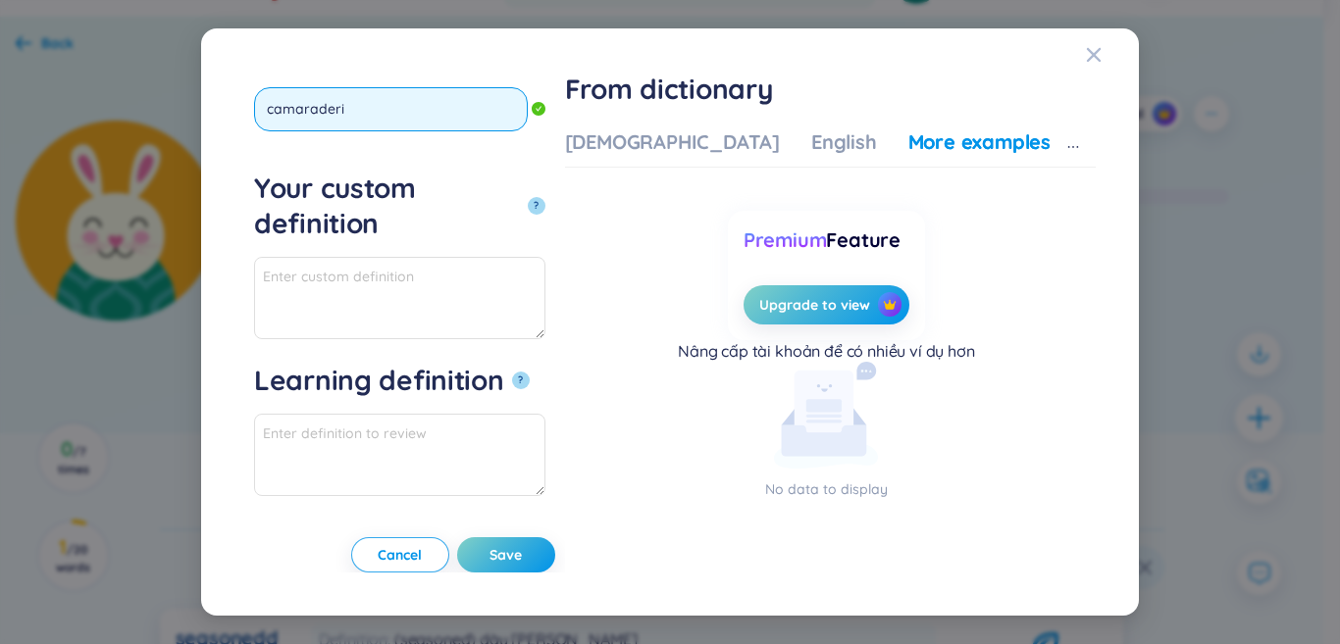
type input "camaraderie"
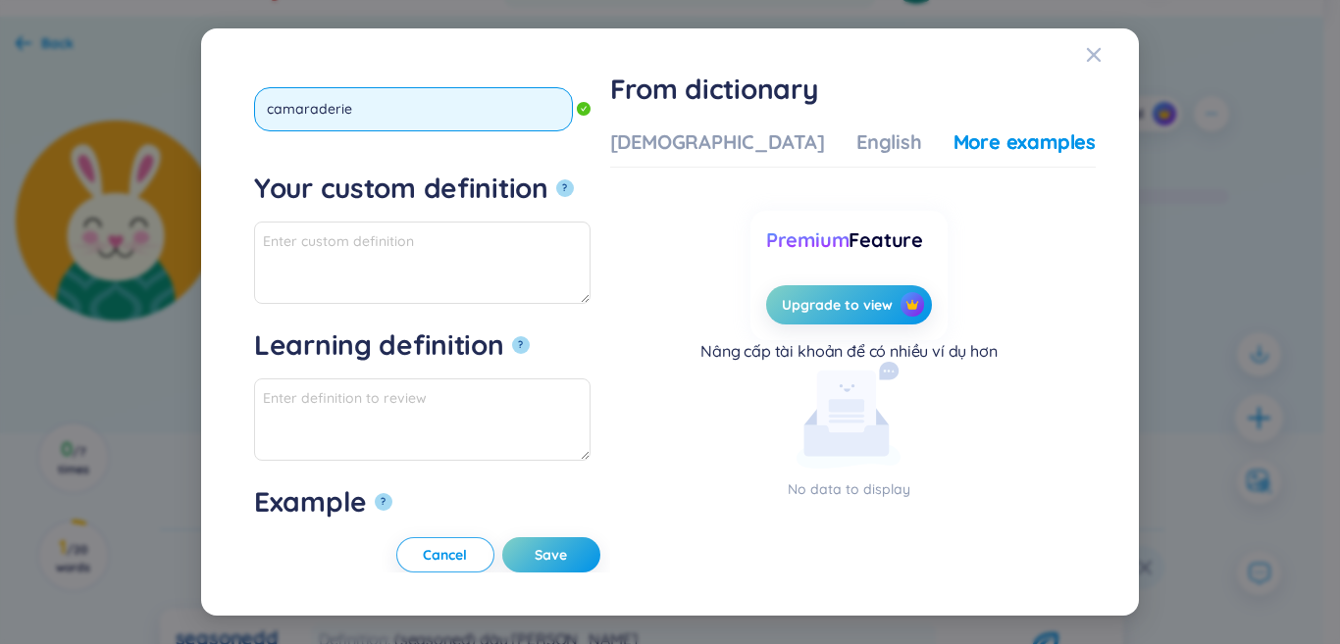
click at [556, 180] on button "?" at bounding box center [565, 189] width 18 height 18
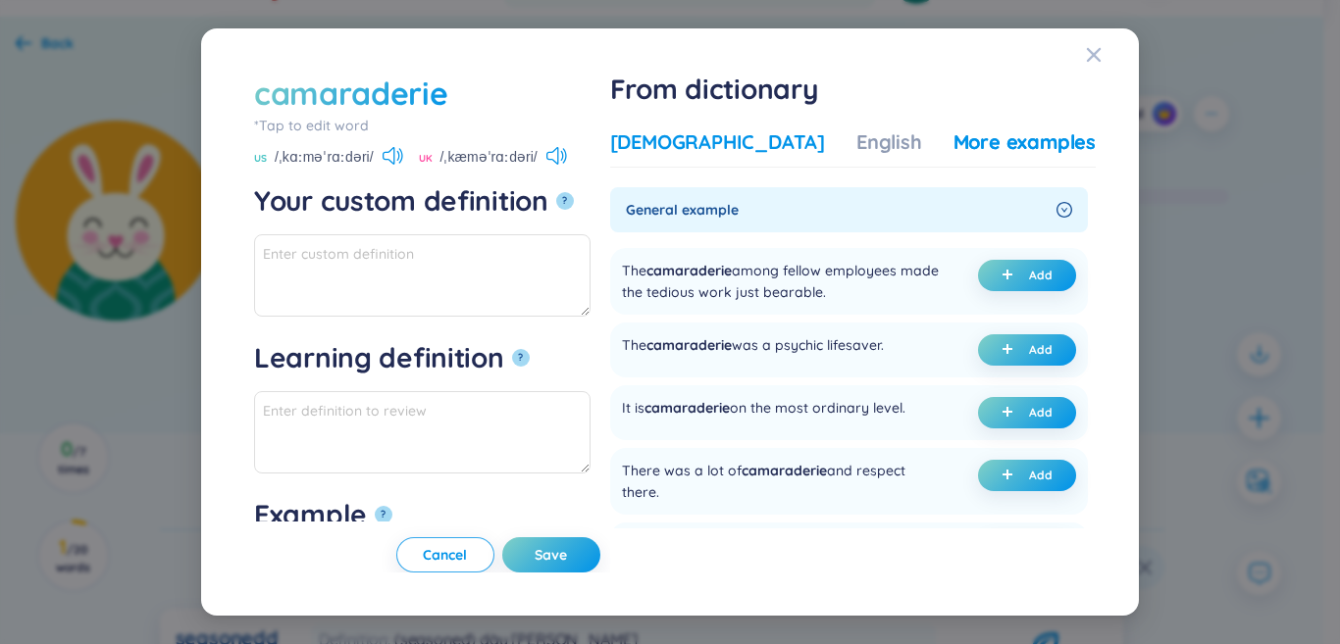
click at [727, 149] on div "[DEMOGRAPHIC_DATA]" at bounding box center [717, 142] width 215 height 27
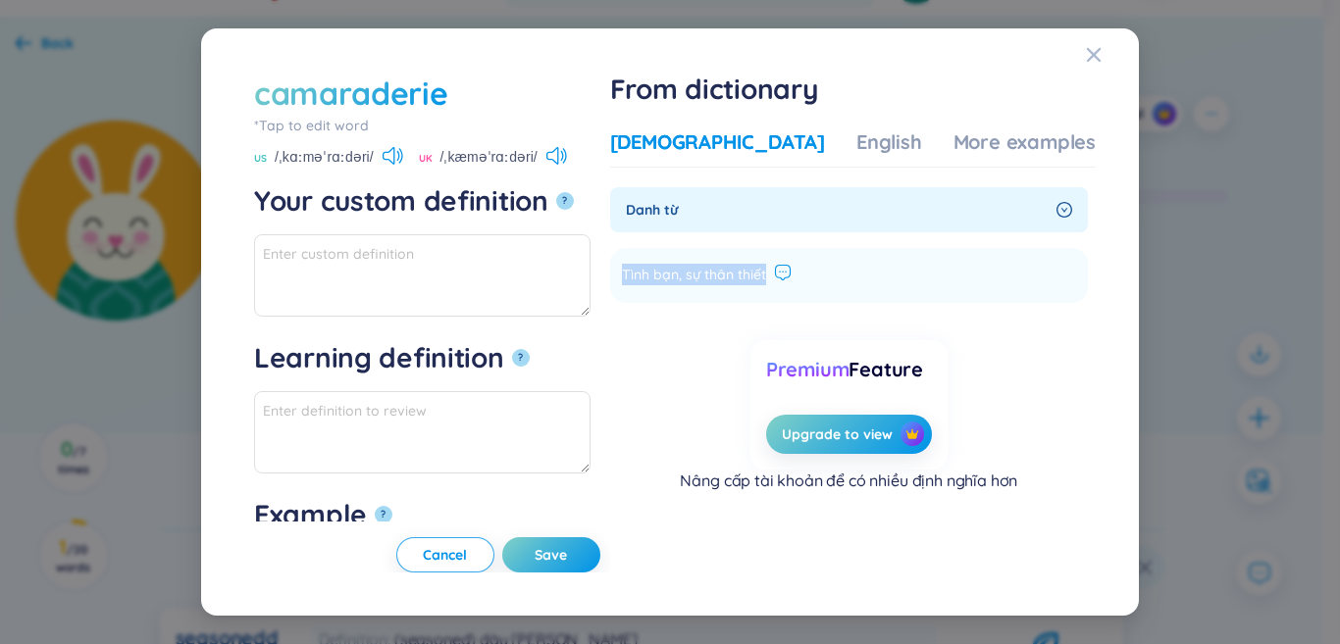
drag, startPoint x: 680, startPoint y: 282, endPoint x: 837, endPoint y: 273, distance: 157.2
click at [792, 273] on div "Tình bạn, sự thân thiết" at bounding box center [707, 276] width 170 height 24
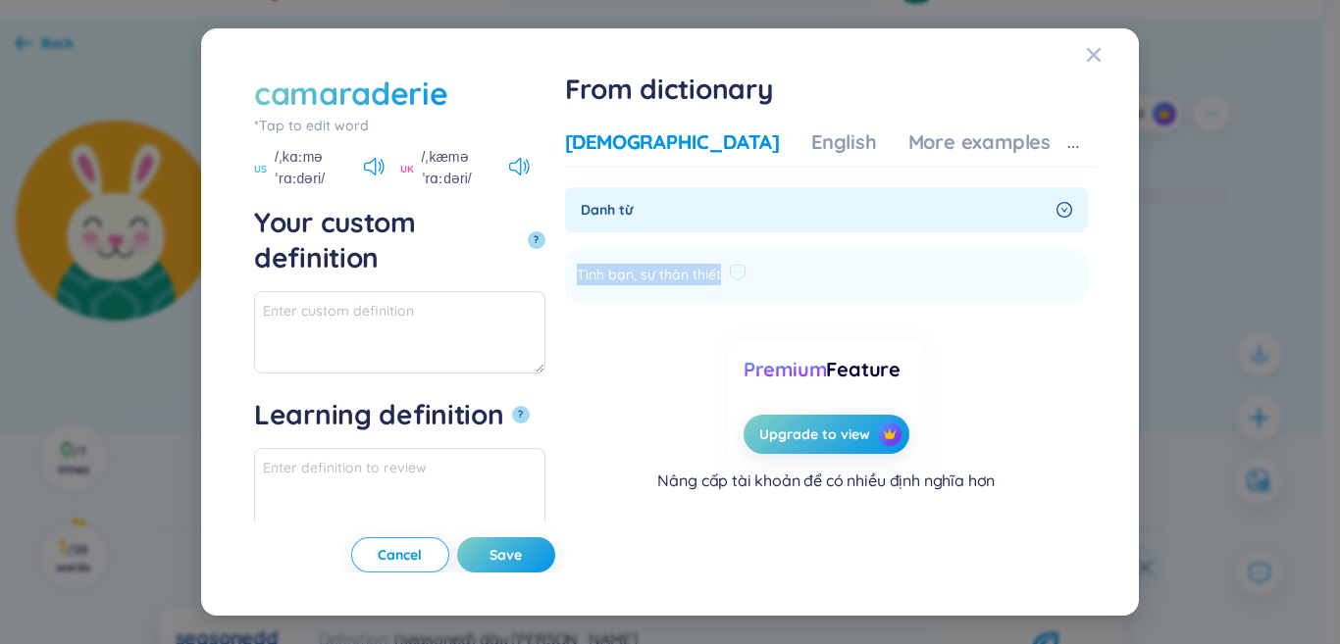
copy li "Tình bạn, sự thân thiết Add"
click at [476, 291] on textarea "Your custom definition ?" at bounding box center [399, 332] width 291 height 82
paste textarea "Tình bạn, sự thân thiết"
drag, startPoint x: 428, startPoint y: 252, endPoint x: 229, endPoint y: 254, distance: 199.1
click at [229, 254] on div "camaraderie *Tap to edit word camaraderie US /ˌkɑːməˈrɑːdəri/ UK /ˌkæməˈrɑːdəri…" at bounding box center [670, 322] width 891 height 541
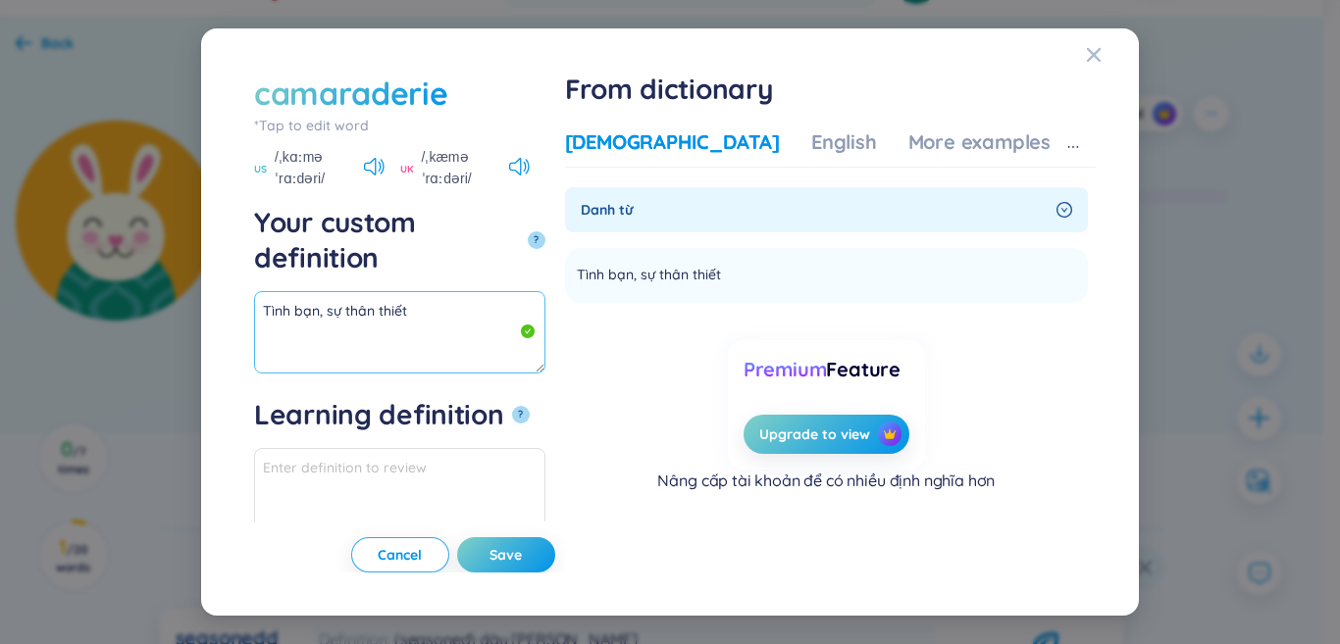
click at [457, 291] on textarea "Tình bạn, sự thân thiết" at bounding box center [399, 332] width 291 height 82
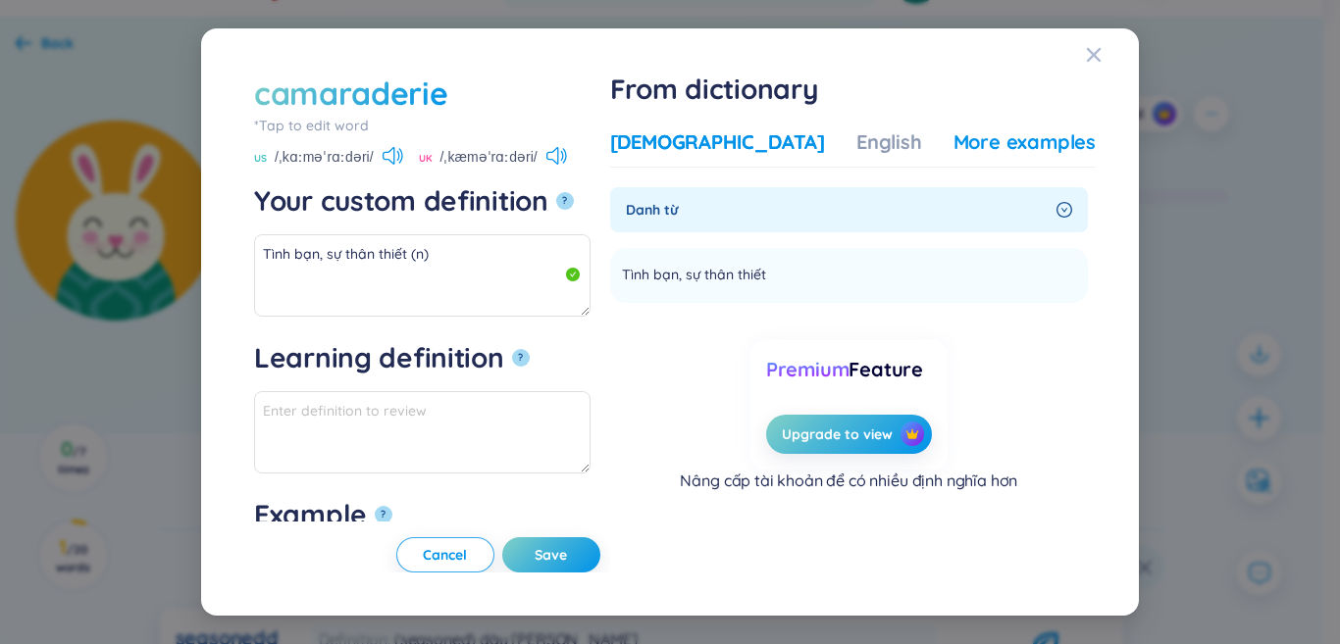
click at [979, 130] on div "More examples" at bounding box center [1024, 142] width 142 height 27
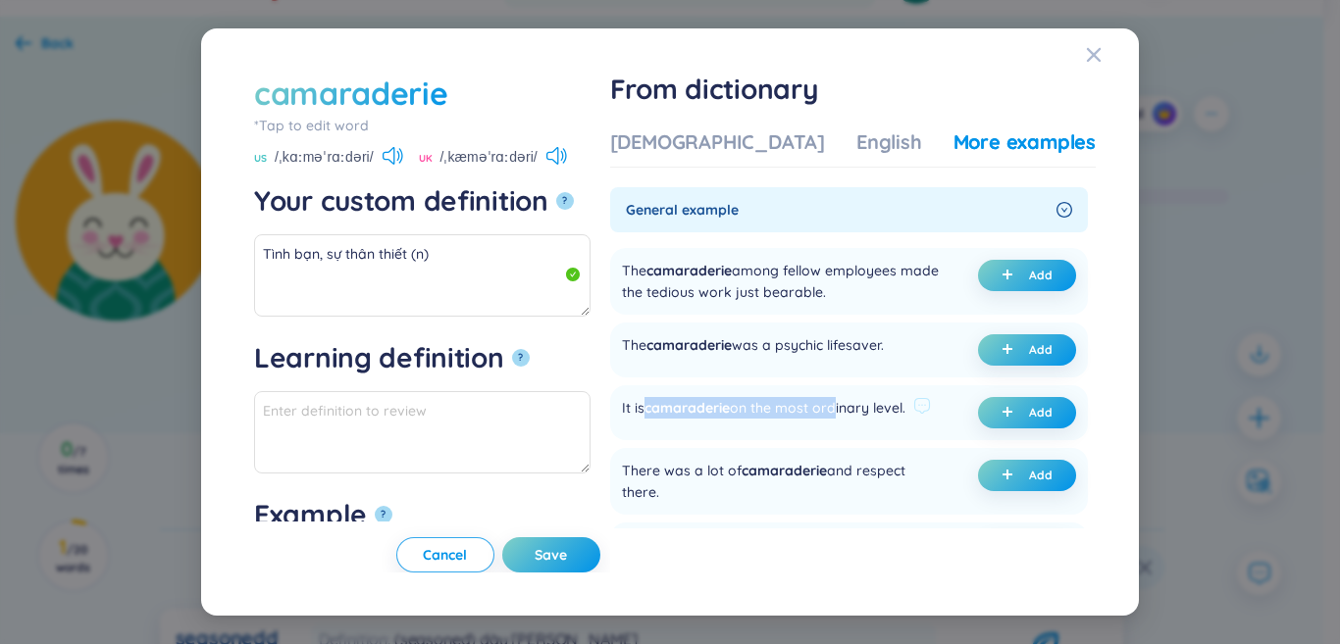
drag, startPoint x: 702, startPoint y: 439, endPoint x: 892, endPoint y: 447, distance: 189.5
click at [892, 429] on div "It is camaraderie on the most ordinary level." at bounding box center [763, 412] width 283 height 31
click at [1012, 420] on span "plus" at bounding box center [1012, 413] width 20 height 14
type textarea "Tình bạn, sự thân thiết (n) Eg: It is camaraderie on the most ordinary level."
type textarea "Eg: It is camaraderie on the most ordinary level."
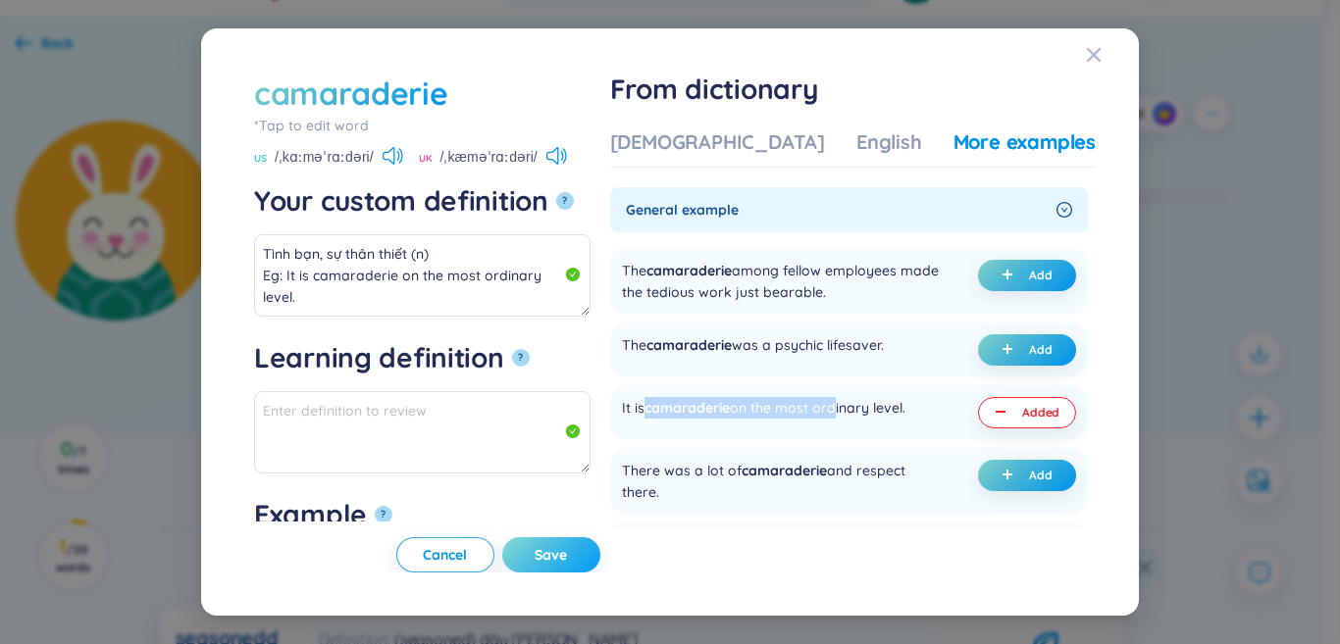
click at [567, 558] on span "Save" at bounding box center [551, 555] width 32 height 20
type textarea "Tình bạn, sự thân thiết (n) Eg: It is camaraderie on the most ordinary level."
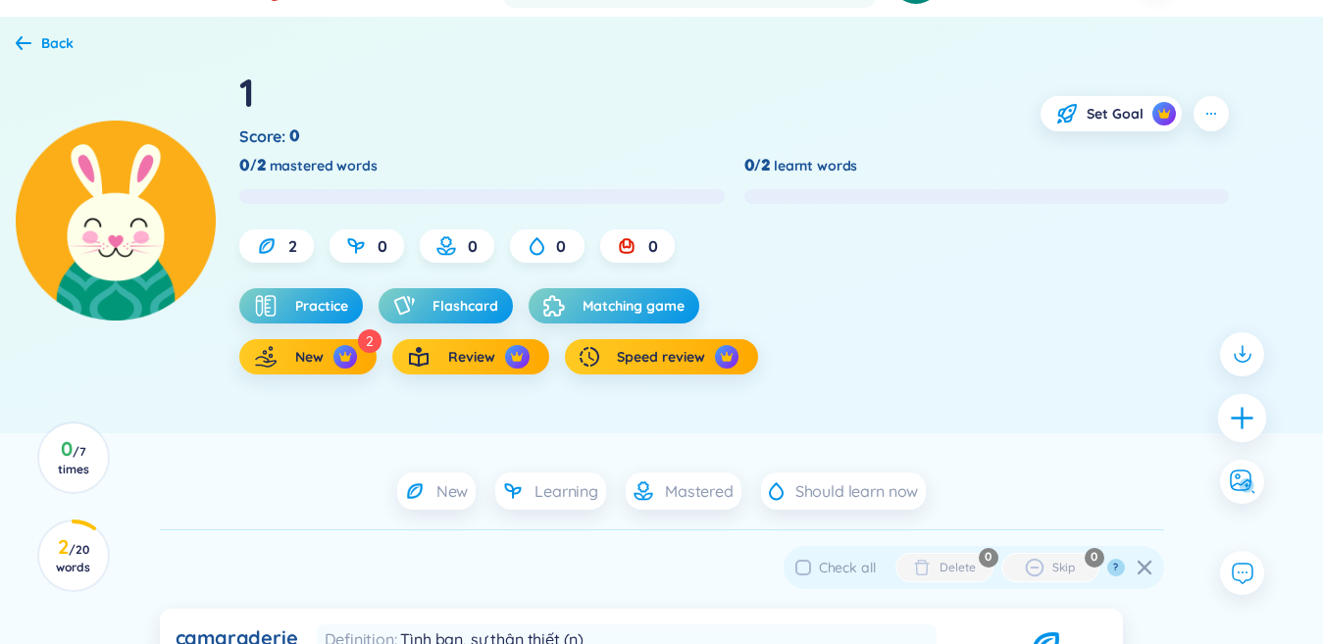
click at [1245, 420] on icon "plus" at bounding box center [1242, 417] width 27 height 27
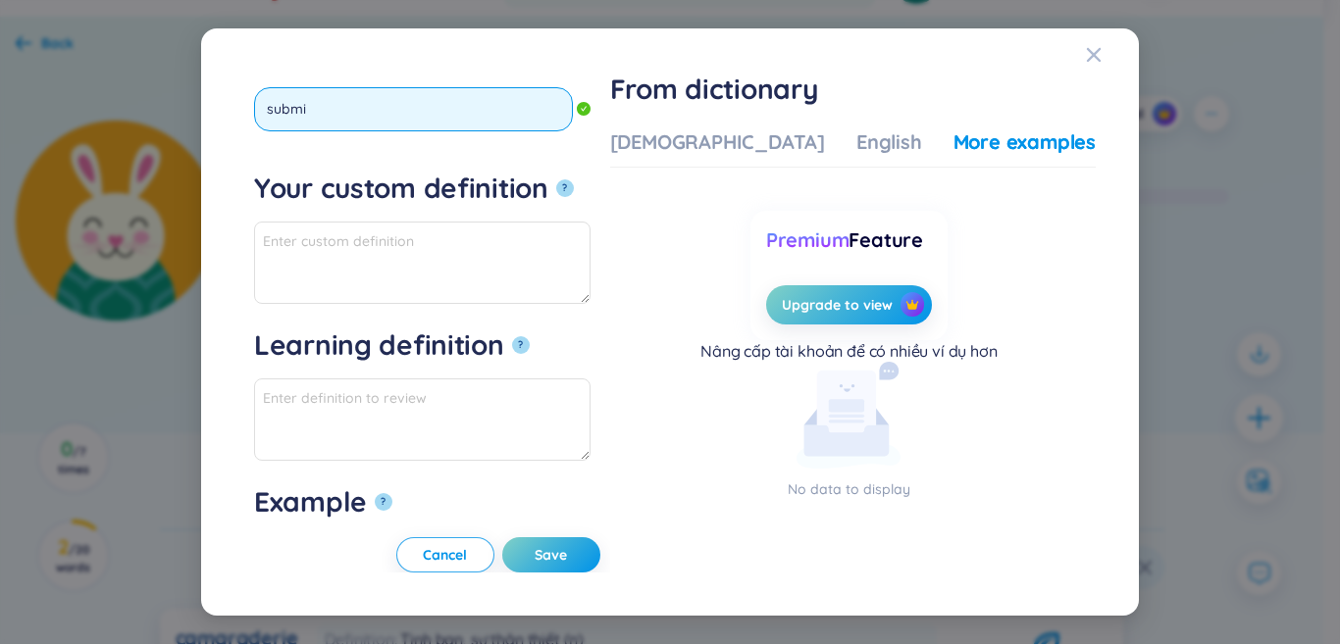
type input "submit"
click at [556, 180] on button "?" at bounding box center [565, 189] width 18 height 18
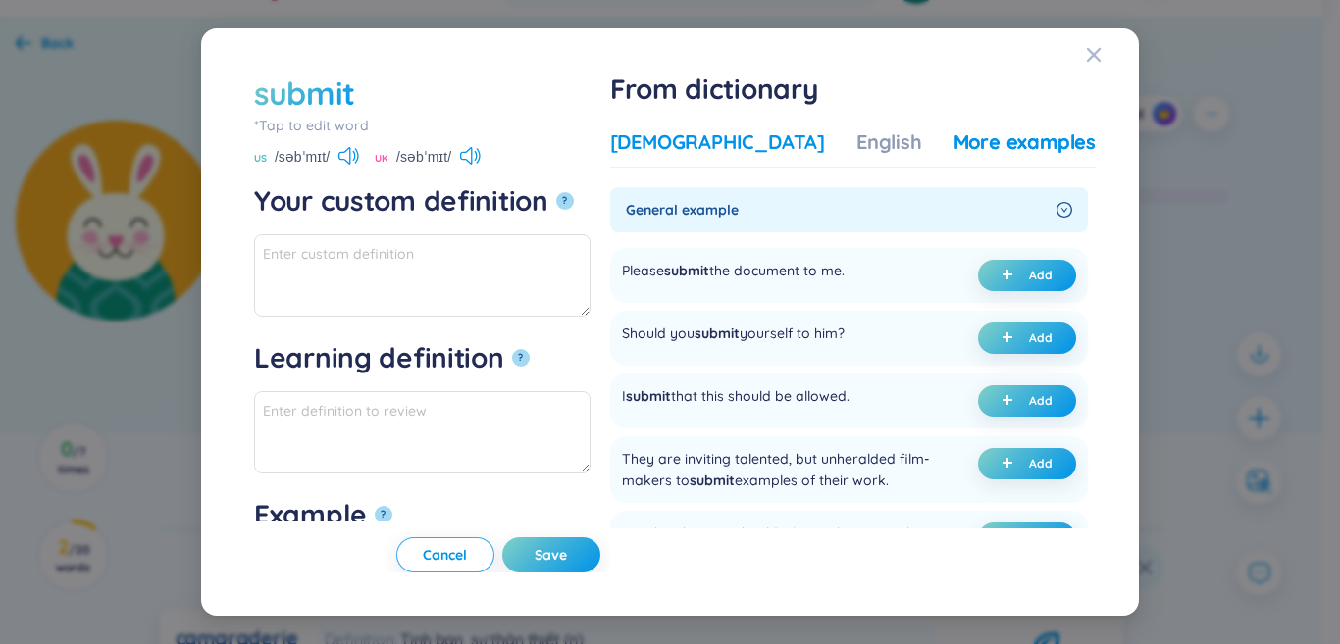
click at [754, 145] on div "[DEMOGRAPHIC_DATA]" at bounding box center [717, 142] width 215 height 27
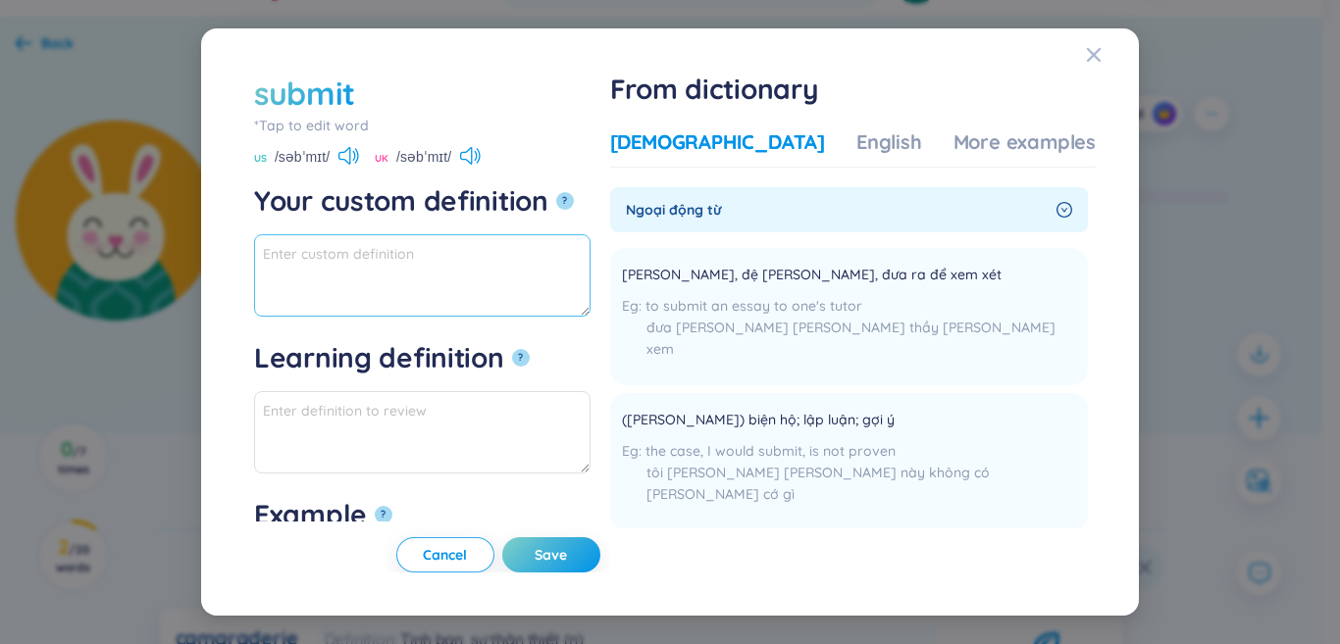
click at [591, 261] on textarea "Your custom definition ?" at bounding box center [422, 275] width 336 height 82
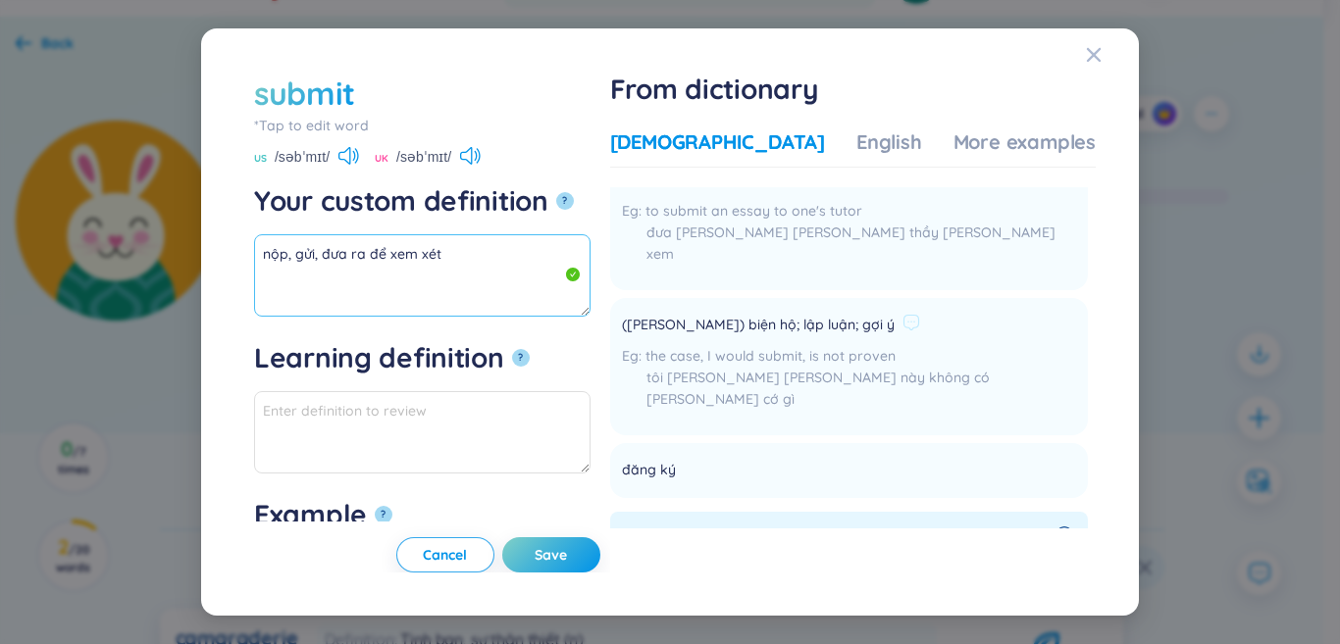
scroll to position [98, 0]
drag, startPoint x: 745, startPoint y: 296, endPoint x: 851, endPoint y: 296, distance: 106.9
click at [851, 311] on span "([PERSON_NAME]) biện hộ; lập luận; gợi ý" at bounding box center [758, 323] width 273 height 24
copy span "biện hộ; lập luận"
click at [475, 271] on textarea "nộp, gửi, đưa ra để xem xét" at bounding box center [422, 275] width 336 height 82
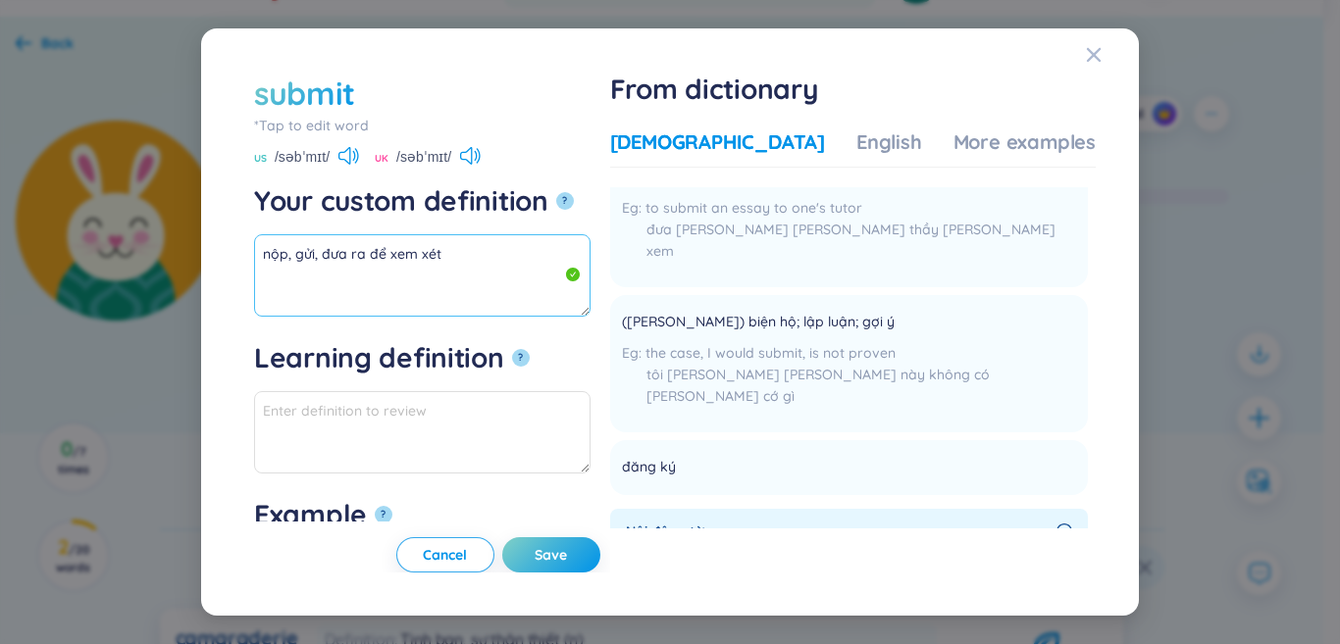
paste textarea "biện hộ; lập luận"
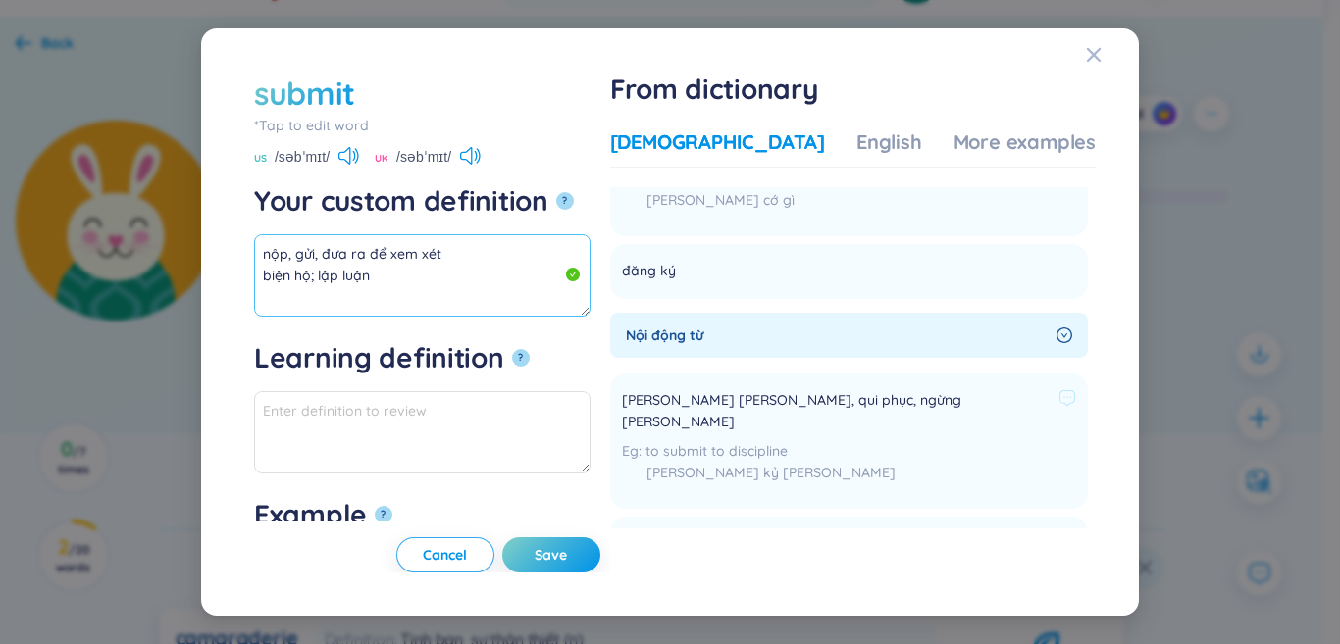
scroll to position [392, 0]
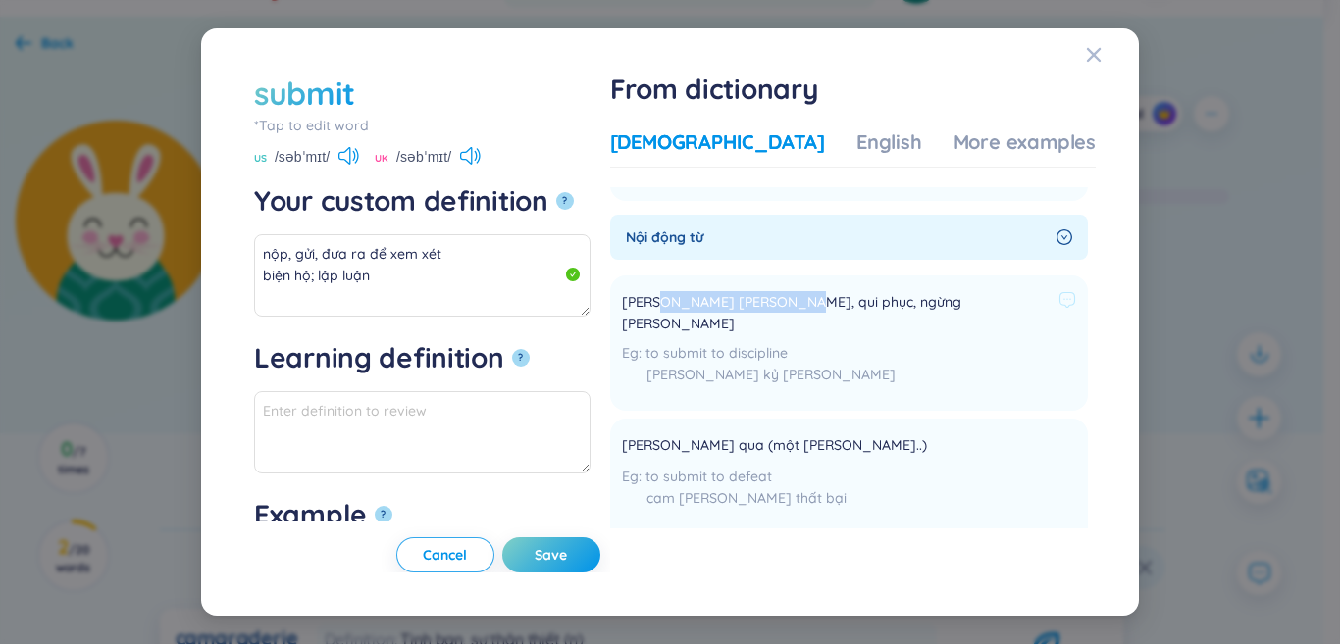
drag, startPoint x: 713, startPoint y: 262, endPoint x: 837, endPoint y: 258, distance: 123.7
click at [837, 291] on span "[PERSON_NAME] [PERSON_NAME], qui phục, ngừng [PERSON_NAME]" at bounding box center [836, 312] width 429 height 43
copy span "[PERSON_NAME], qui [PERSON_NAME]"
click at [331, 306] on textarea "nộp, gửi, đưa ra để xem xét biện hộ; lập luận" at bounding box center [422, 275] width 336 height 82
click at [413, 282] on textarea "nộp, gửi, đưa ra để xem xét biện hộ; lập luận" at bounding box center [422, 275] width 336 height 82
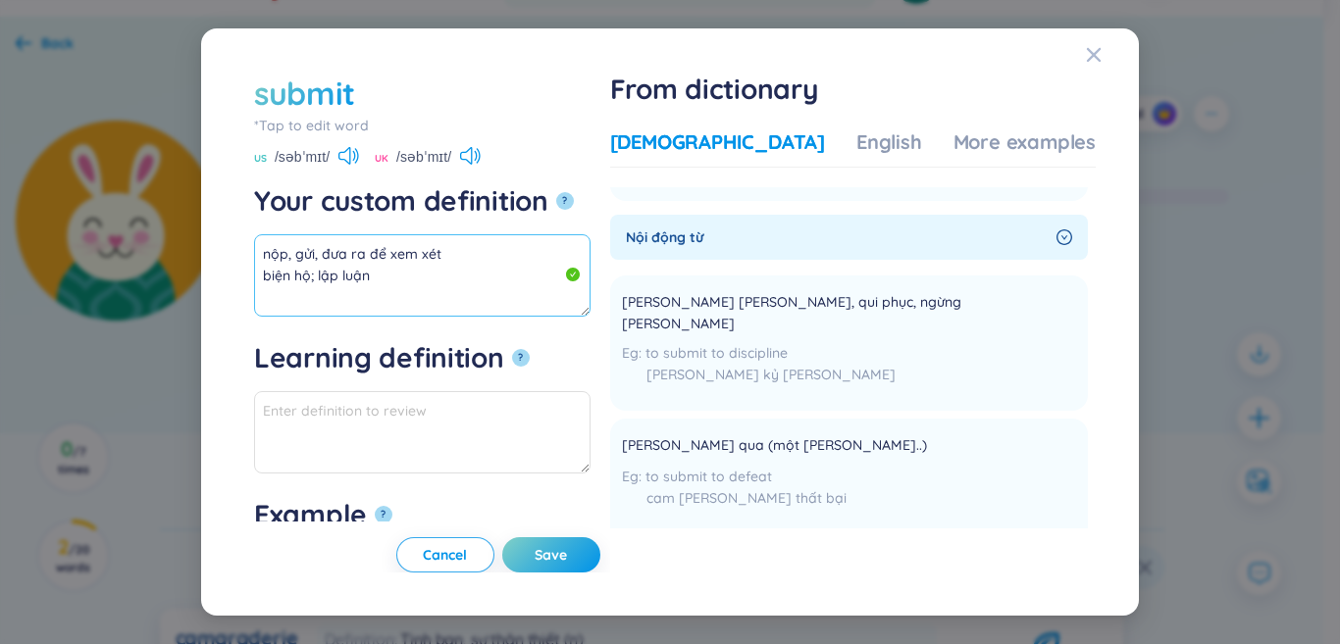
paste textarea "[PERSON_NAME], qui [PERSON_NAME]"
click at [353, 302] on textarea "nộp, gửi, đưa ra để xem xét biện hộ; lập luận [PERSON_NAME], qui [PERSON_NAME]" at bounding box center [422, 275] width 336 height 82
drag, startPoint x: 681, startPoint y: 384, endPoint x: 771, endPoint y: 379, distance: 90.4
click at [771, 419] on li "[PERSON_NAME] qua (một [PERSON_NAME]..) to submit to defeat [PERSON_NAME] [PERS…" at bounding box center [849, 507] width 478 height 177
copy span "[PERSON_NAME] qua"
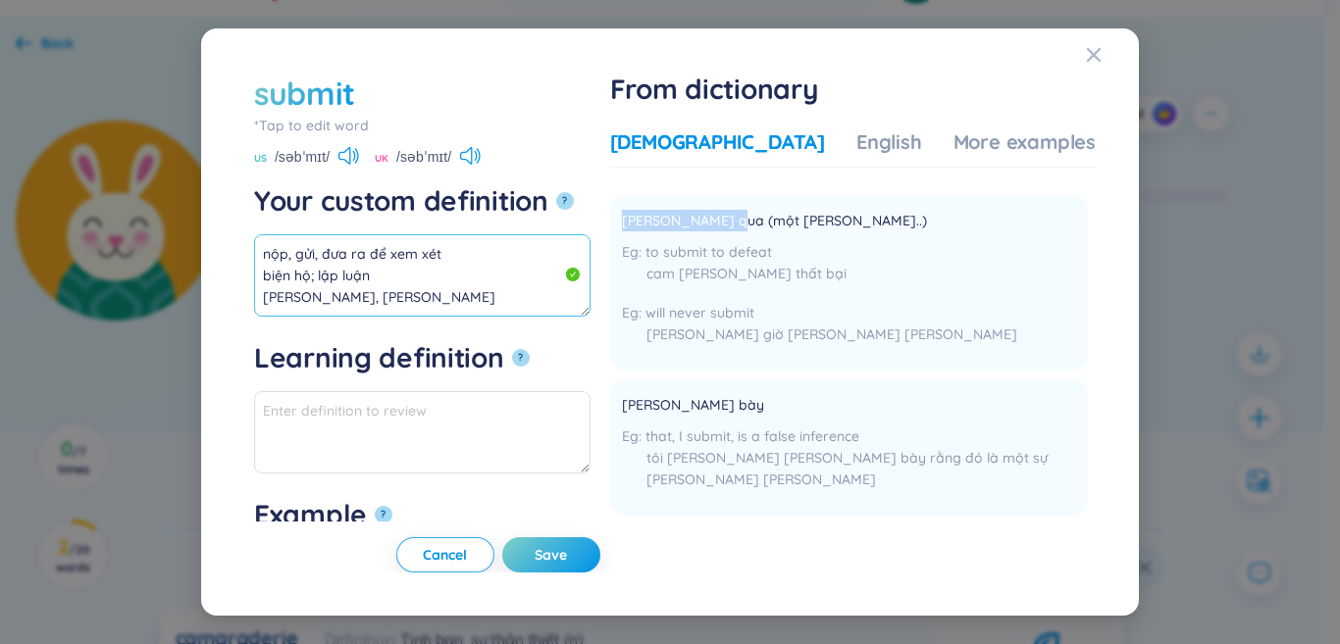
scroll to position [687, 0]
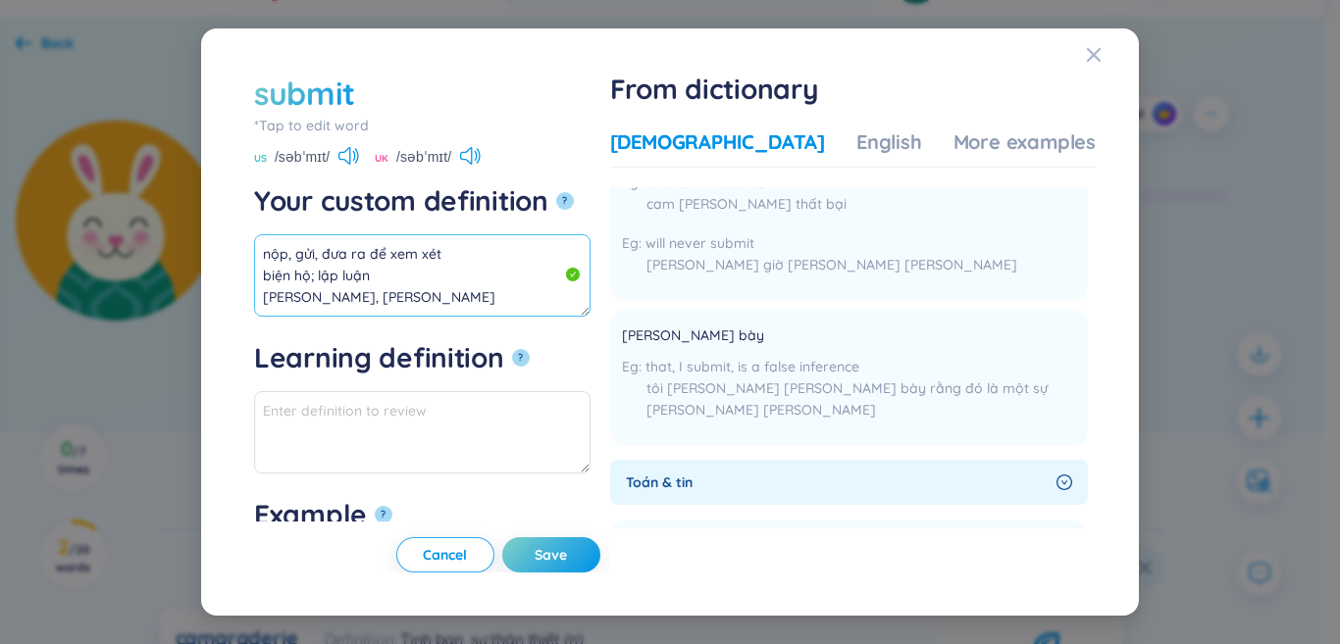
click at [530, 280] on textarea "nộp, gửi, đưa ra để xem xét biện hộ; lập luận [PERSON_NAME], [PERSON_NAME]" at bounding box center [422, 275] width 336 height 82
click at [440, 294] on textarea "nộp, gửi, đưa ra để xem xét biện hộ; lập luận [PERSON_NAME], [PERSON_NAME]" at bounding box center [422, 275] width 336 height 82
paste textarea "[PERSON_NAME] qua"
click at [341, 296] on textarea "nộp, gửi, đưa ra để xem xét biện hộ; lập [PERSON_NAME] [PERSON_NAME] [PERSON_NA…" at bounding box center [422, 275] width 336 height 82
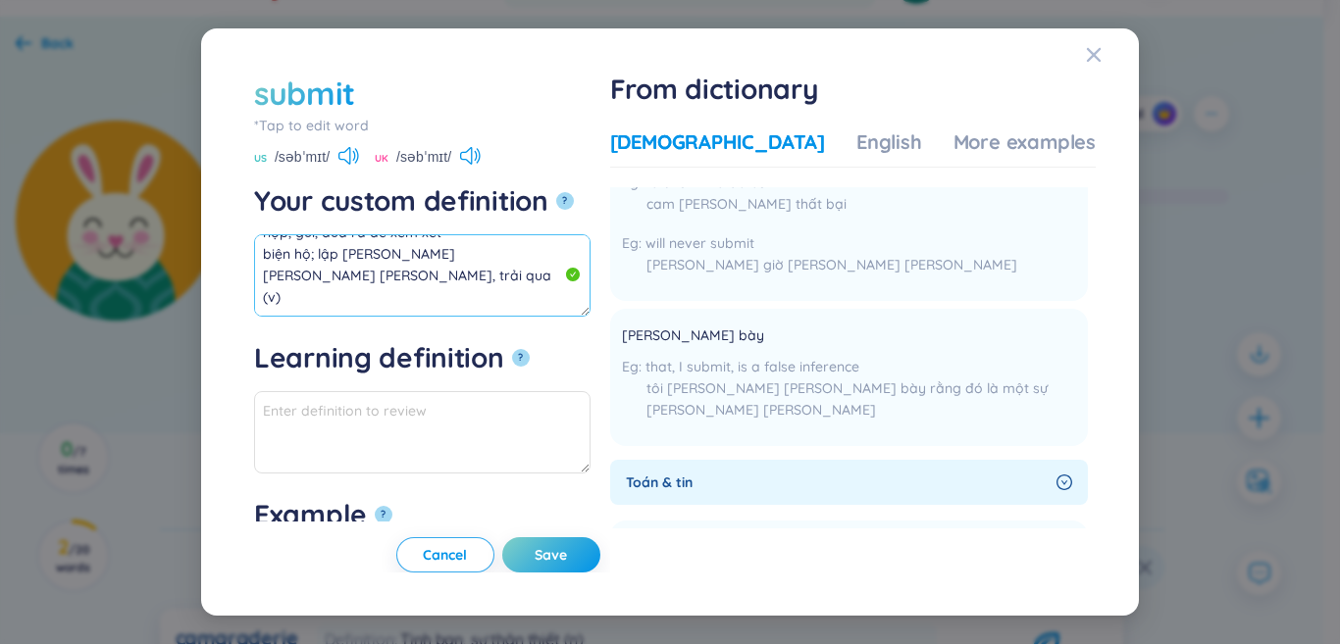
scroll to position [0, 0]
drag, startPoint x: 351, startPoint y: 297, endPoint x: 224, endPoint y: 215, distance: 151.8
click at [225, 215] on div "submit *Tap to edit word submit US /səbˈmɪt/ UK /səbˈmɪt/ Your custom definitio…" at bounding box center [670, 322] width 891 height 541
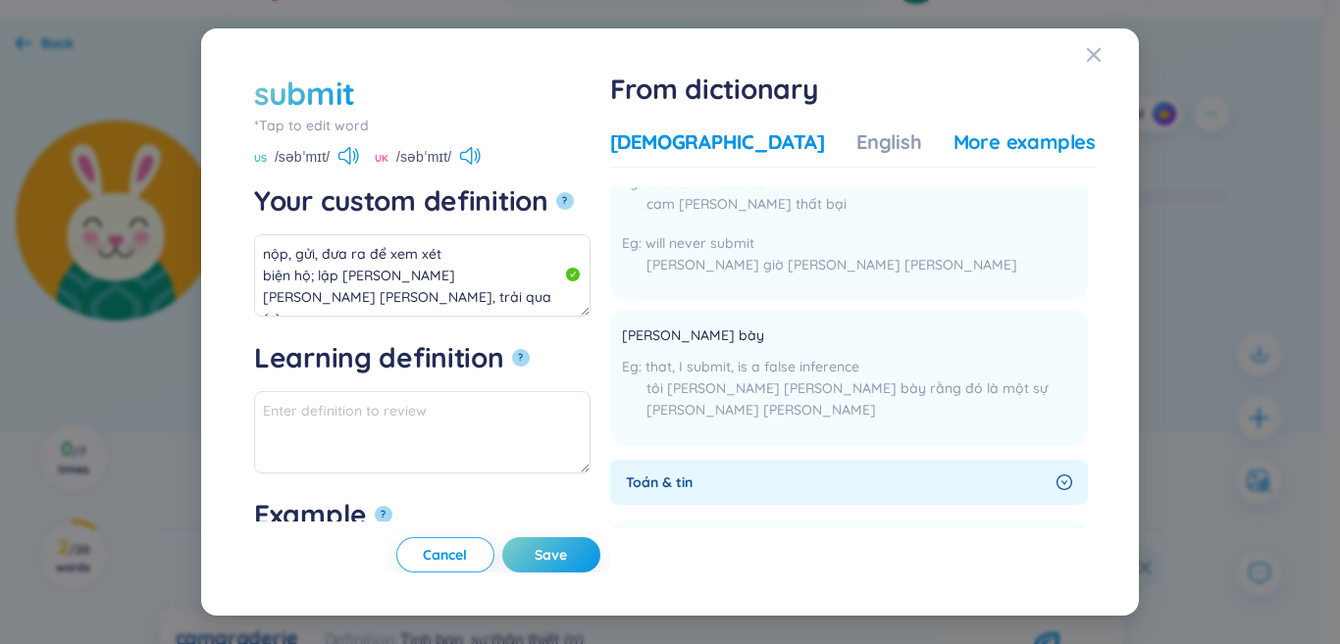
click at [953, 146] on div "More examples" at bounding box center [1024, 142] width 142 height 27
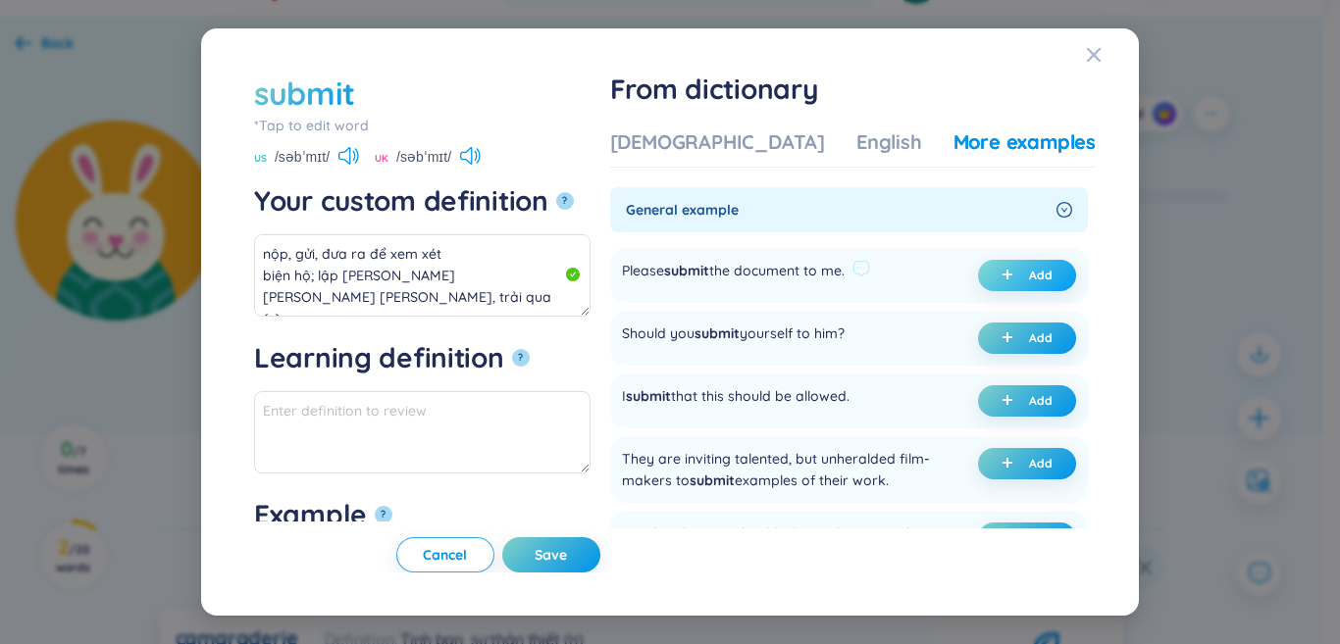
click at [1016, 273] on button "Add" at bounding box center [1027, 275] width 98 height 31
type textarea "nộp, gửi, đưa ra để xem xét biện hộ; lập [PERSON_NAME] [PERSON_NAME] [PERSON_NA…"
type textarea "Eg: Please submit the document to me."
click at [567, 547] on span "Save" at bounding box center [551, 555] width 32 height 20
type textarea "nộp, gửi, đưa ra để xem xét biện hộ; lập [PERSON_NAME] [PERSON_NAME] [PERSON_NA…"
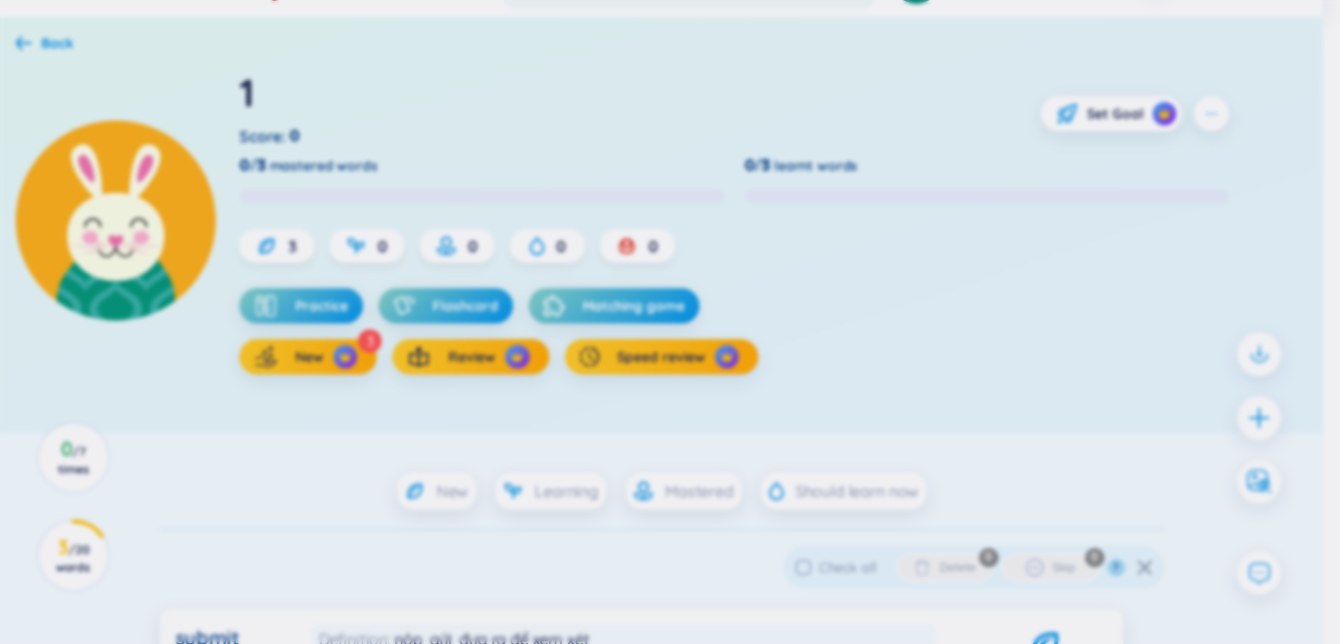
click at [1263, 417] on div at bounding box center [1259, 418] width 44 height 44
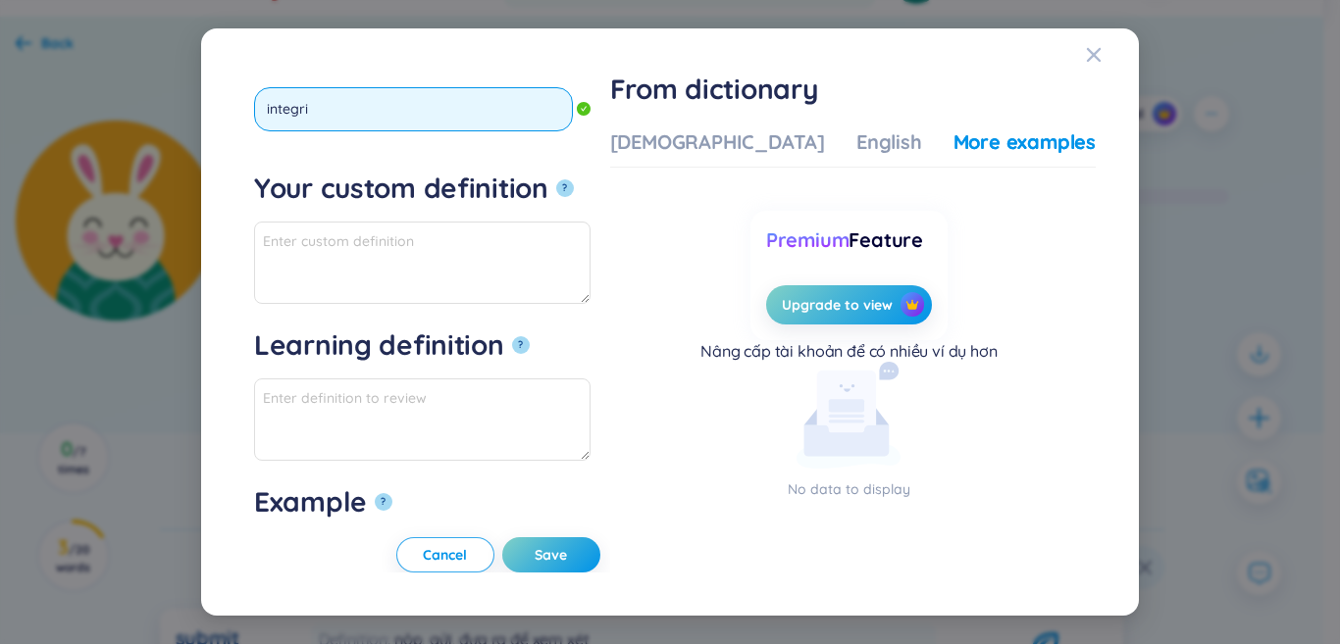
type input "integrit"
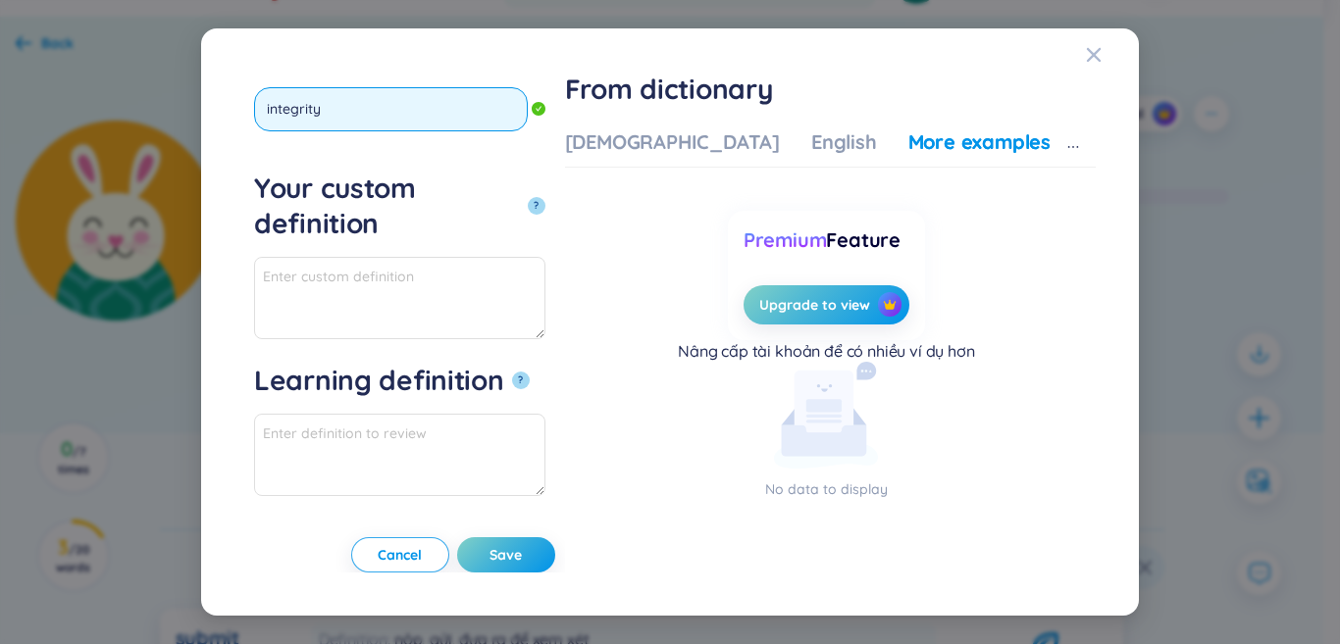
click at [528, 197] on button "?" at bounding box center [537, 206] width 18 height 18
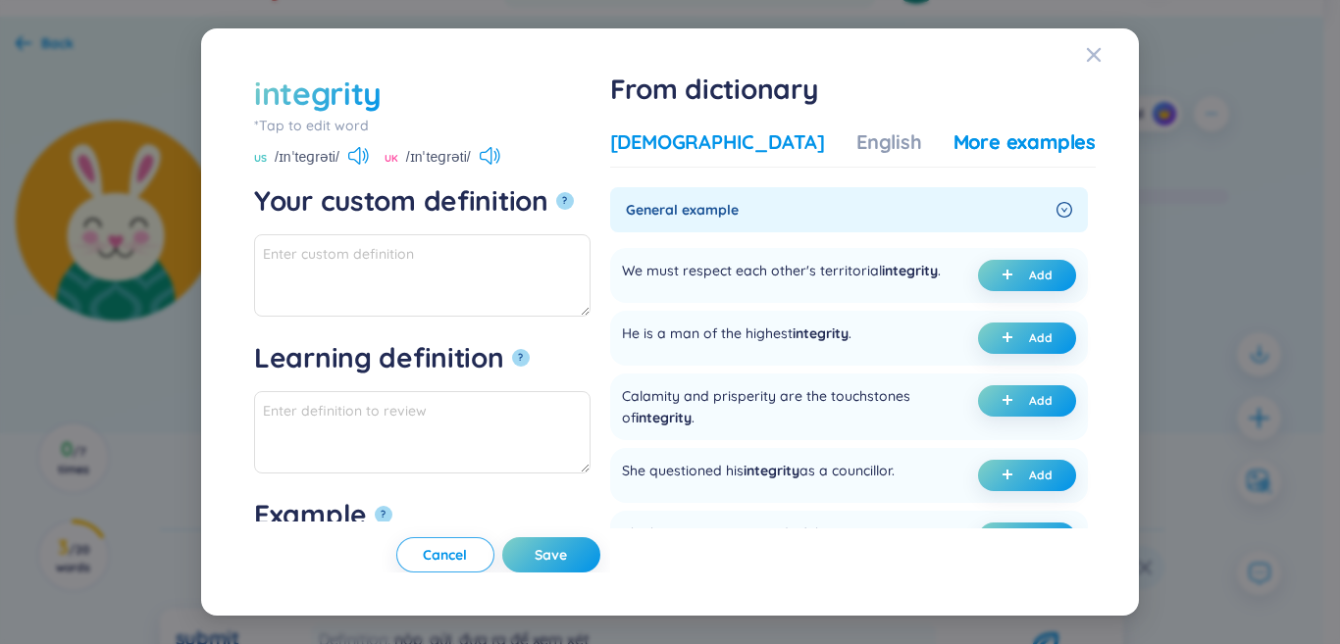
click at [759, 153] on div "[DEMOGRAPHIC_DATA]" at bounding box center [717, 142] width 215 height 27
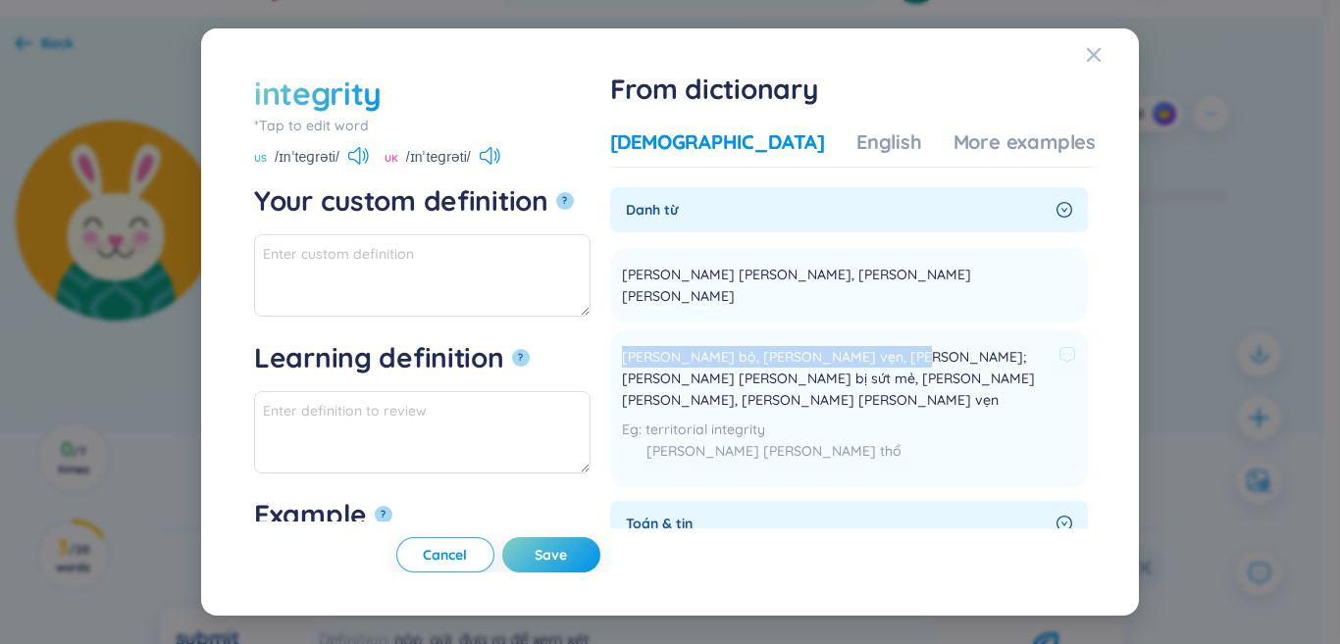
drag, startPoint x: 684, startPoint y: 332, endPoint x: 939, endPoint y: 344, distance: 255.4
click at [939, 346] on span "[PERSON_NAME] bộ, [PERSON_NAME] vẹn, [PERSON_NAME]; [PERSON_NAME] [PERSON_NAME]…" at bounding box center [836, 378] width 429 height 65
copy span "[PERSON_NAME] bộ, [PERSON_NAME] vẹn, [PERSON_NAME]"
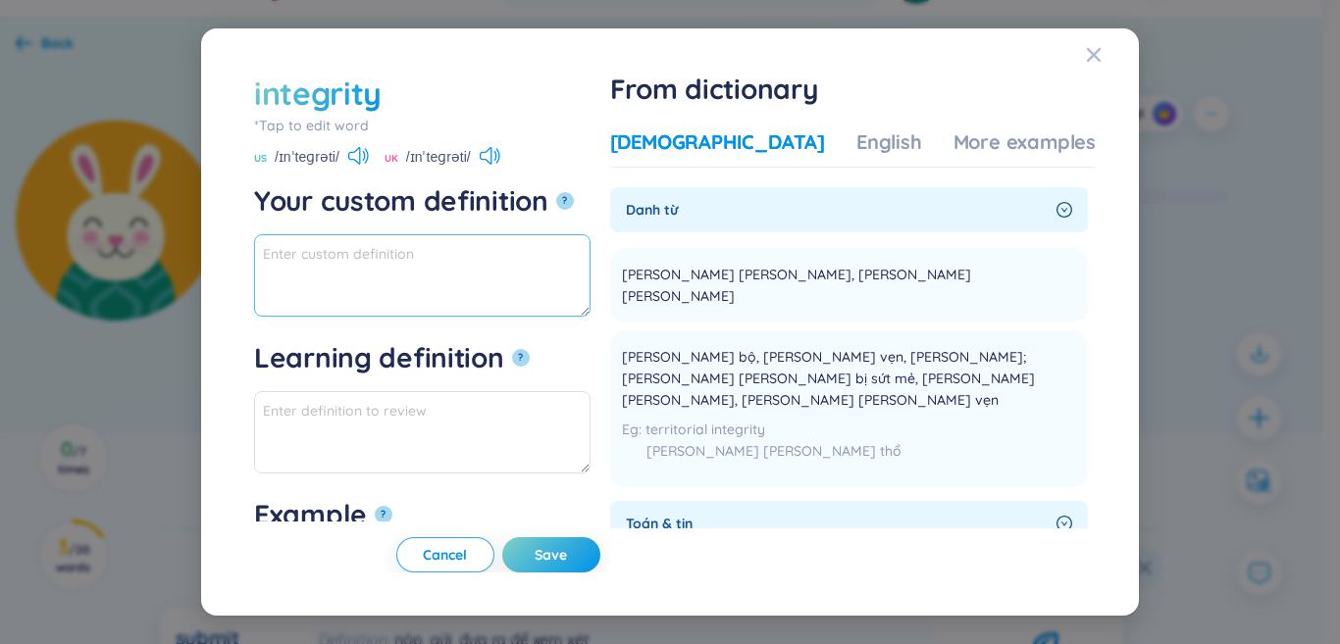
paste textarea "[PERSON_NAME] bộ, [PERSON_NAME] vẹn, [PERSON_NAME]"
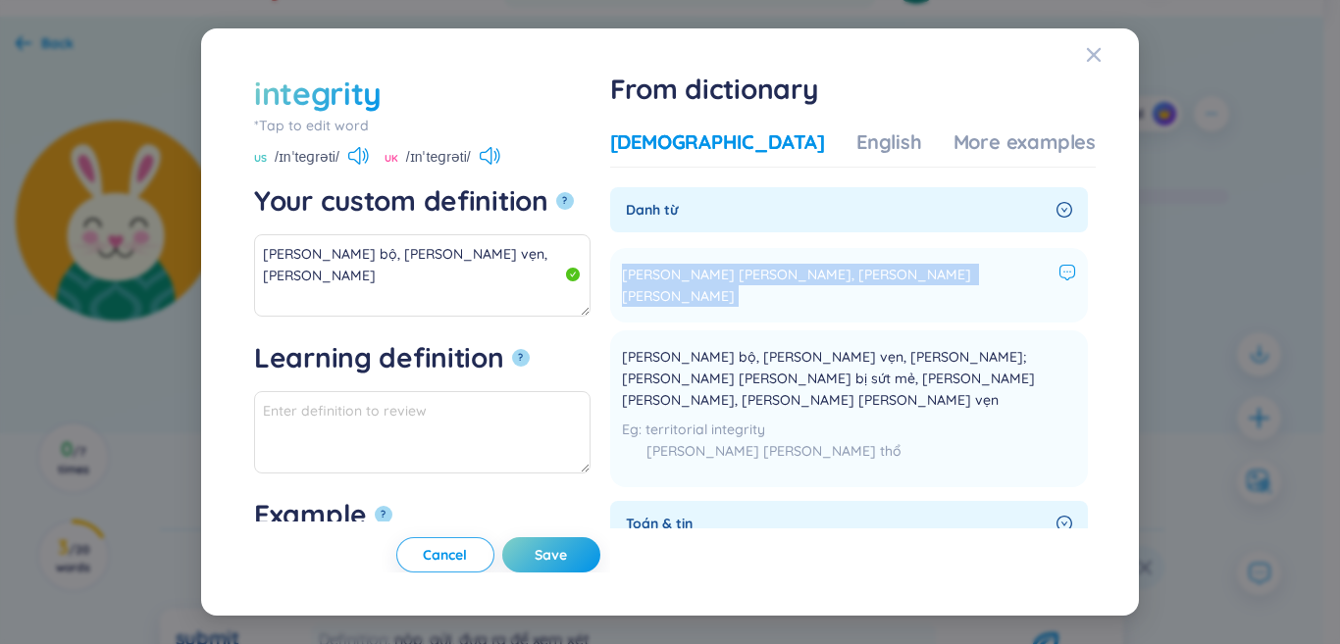
drag, startPoint x: 678, startPoint y: 274, endPoint x: 884, endPoint y: 269, distance: 206.1
click at [896, 267] on li "[PERSON_NAME] [PERSON_NAME], [PERSON_NAME] [PERSON_NAME] Add" at bounding box center [849, 285] width 478 height 75
copy li "[PERSON_NAME] [PERSON_NAME], [PERSON_NAME] [PERSON_NAME] Add"
click at [583, 275] on textarea "[PERSON_NAME] bộ, [PERSON_NAME] vẹn, [PERSON_NAME]" at bounding box center [422, 275] width 336 height 82
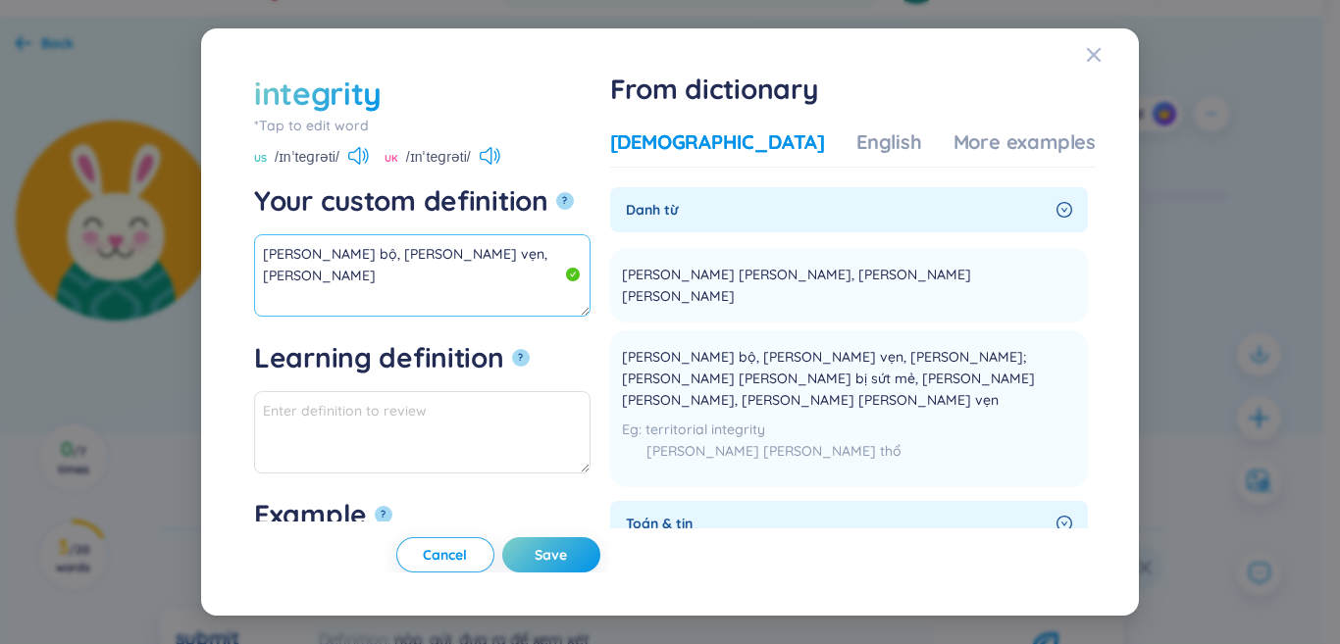
paste textarea "[PERSON_NAME] [PERSON_NAME], [PERSON_NAME] [PERSON_NAME]"
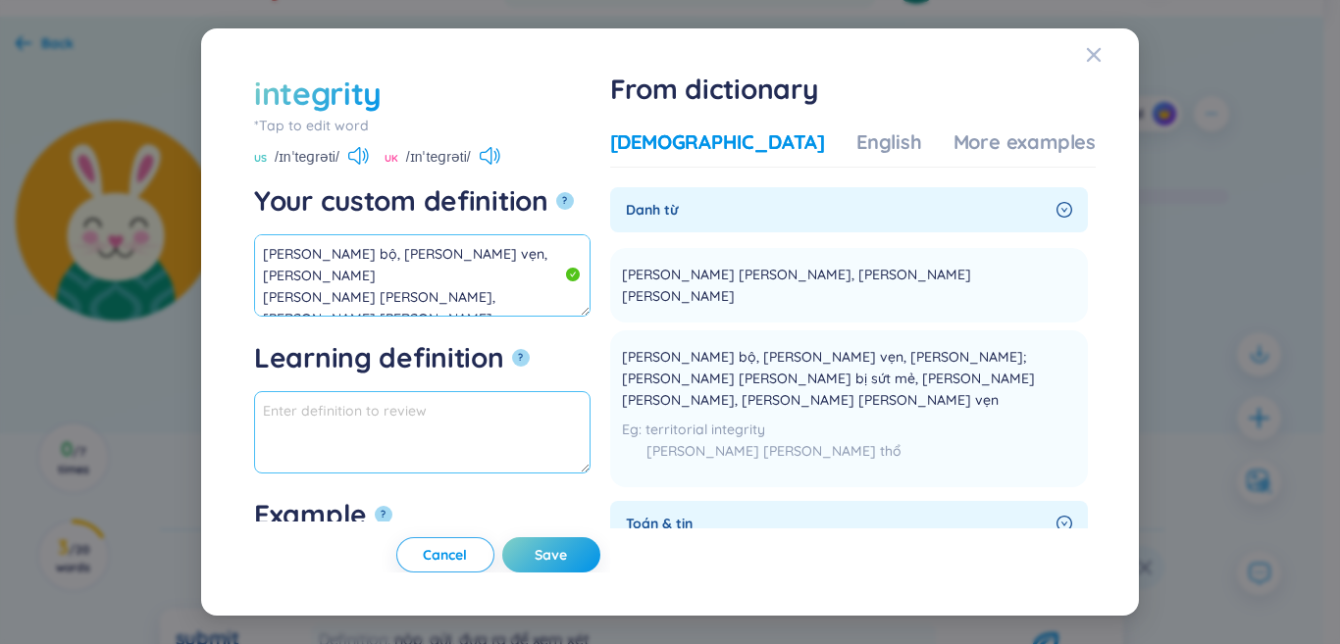
scroll to position [12, 0]
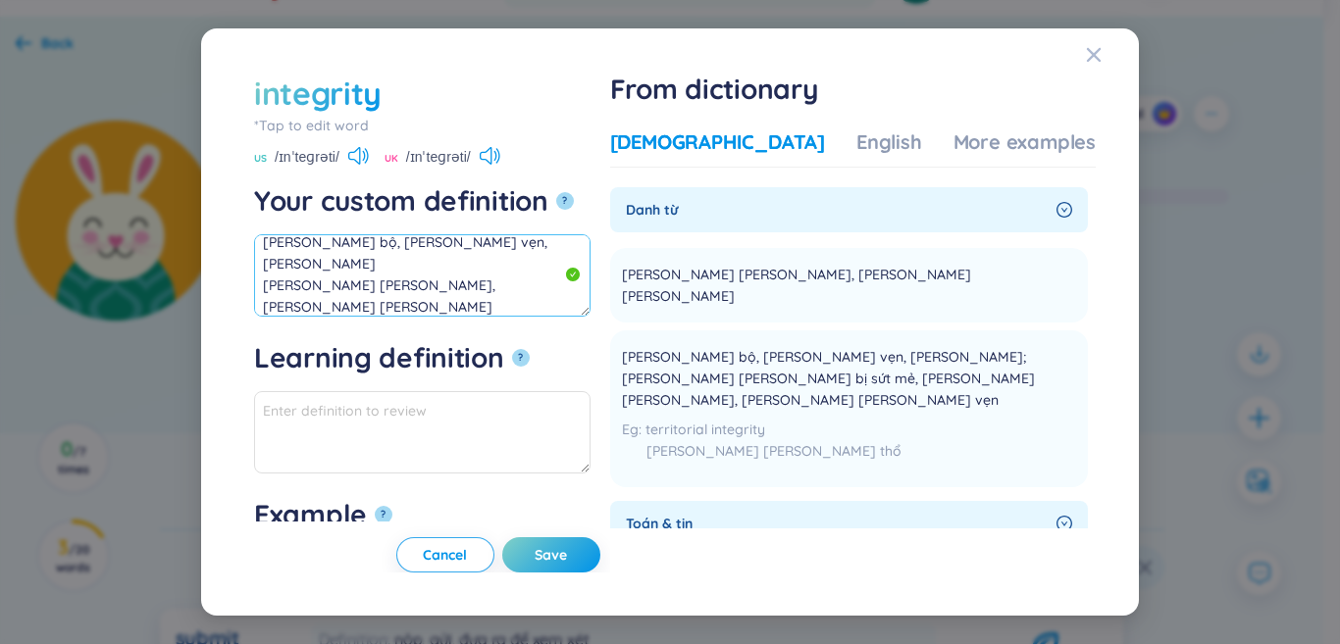
click at [469, 268] on textarea "[PERSON_NAME] bộ, [PERSON_NAME] vẹn, [PERSON_NAME] [PERSON_NAME] [PERSON_NAME],…" at bounding box center [422, 275] width 336 height 82
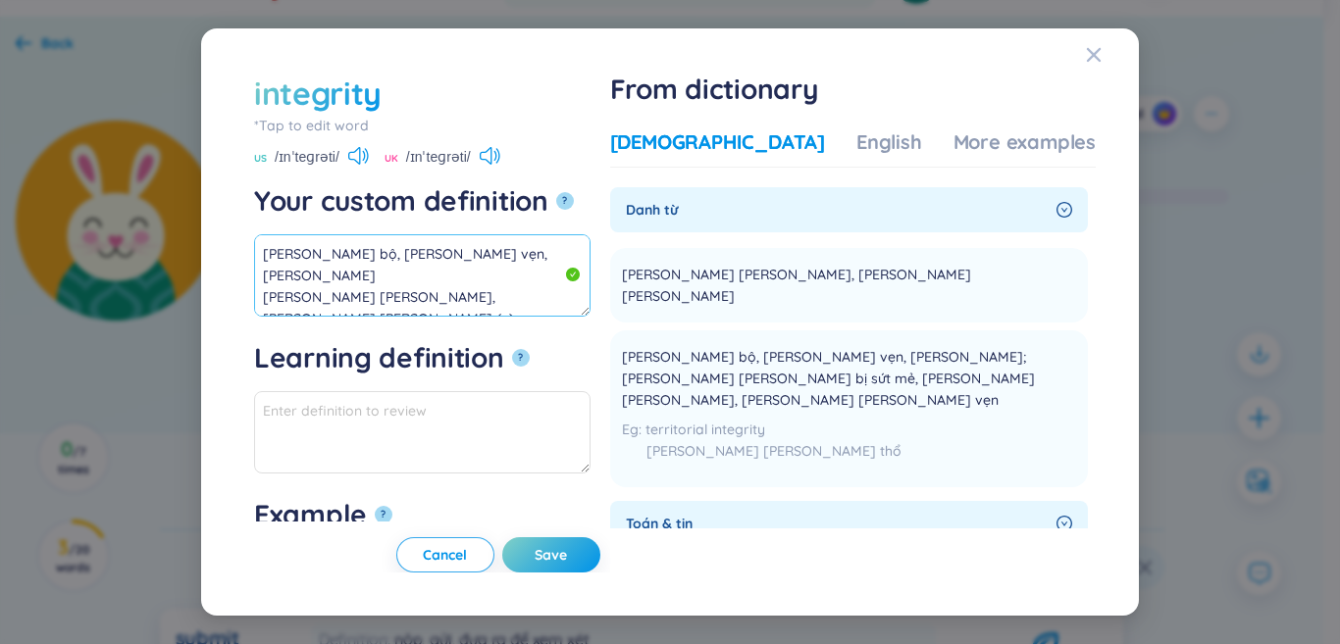
drag, startPoint x: 449, startPoint y: 265, endPoint x: 11, endPoint y: 190, distance: 444.8
click at [0, 187] on div "integrity *Tap to edit word integrity US /ɪnˈteɡrəti/ UK /ɪnˈteɡrəti/ Your cust…" at bounding box center [670, 322] width 1340 height 644
click at [953, 151] on div "More examples" at bounding box center [1024, 142] width 142 height 27
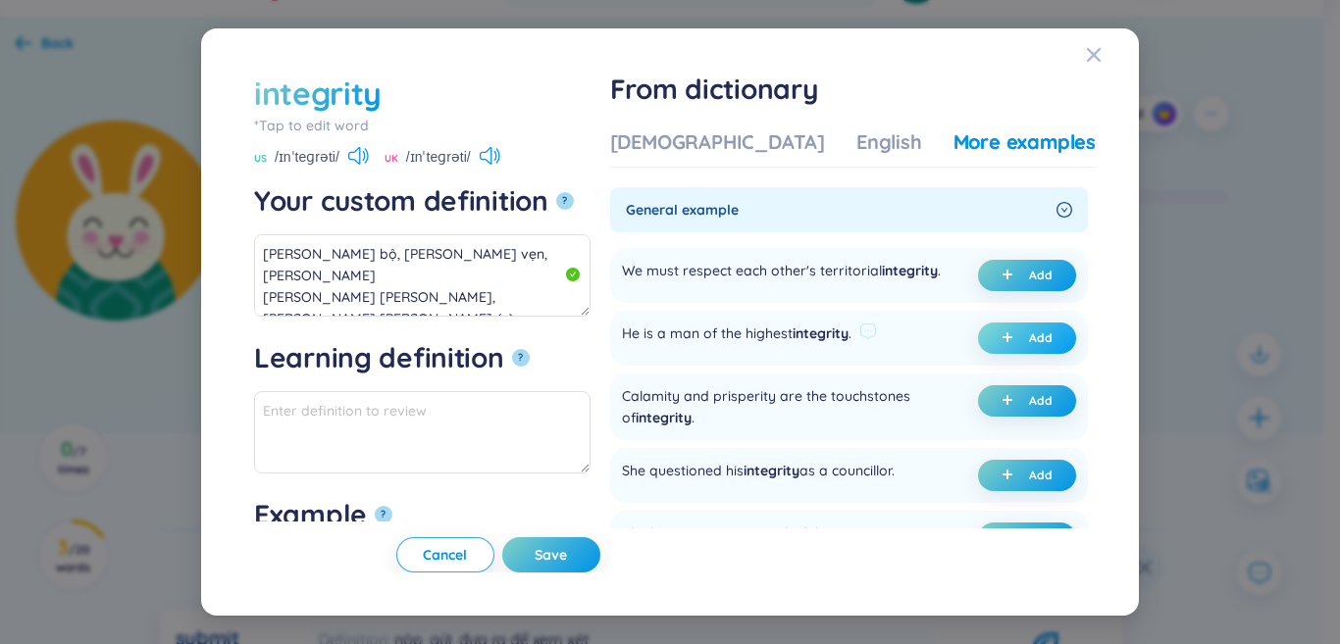
click at [983, 348] on button "Add" at bounding box center [1027, 338] width 98 height 31
type textarea "[PERSON_NAME] bộ, [PERSON_NAME] vẹn, [PERSON_NAME] [PERSON_NAME] [PERSON_NAME],…"
type textarea "Eg: He is a man of the highest integrity."
click at [576, 556] on button "Save" at bounding box center [551, 555] width 98 height 35
type textarea "[PERSON_NAME] bộ, [PERSON_NAME] vẹn, [PERSON_NAME] [PERSON_NAME] [PERSON_NAME],…"
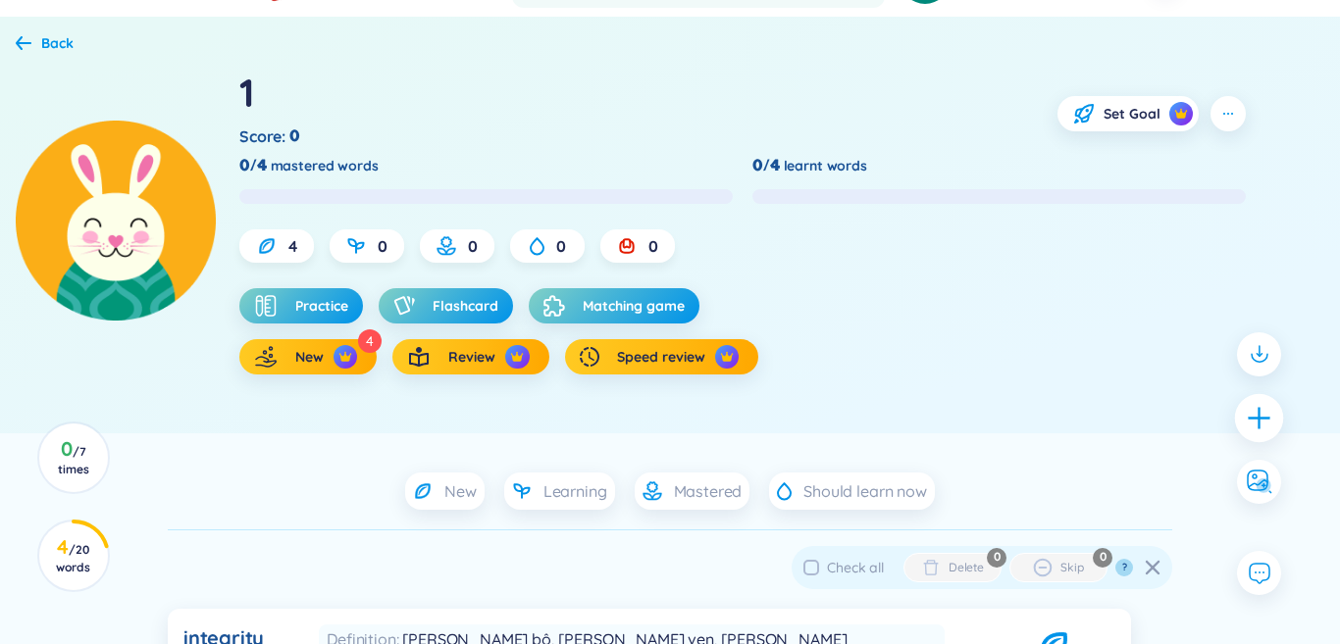
click at [1248, 415] on icon "plus" at bounding box center [1259, 417] width 27 height 27
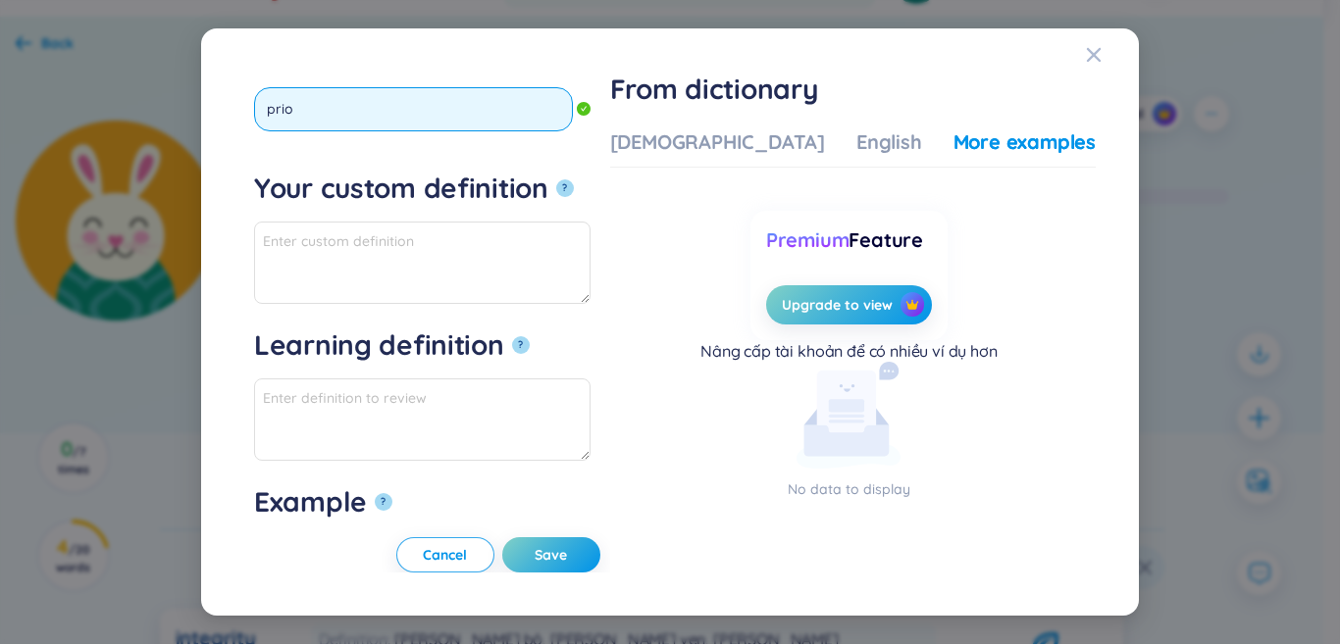
type input "prior"
click at [556, 180] on button "?" at bounding box center [565, 189] width 18 height 18
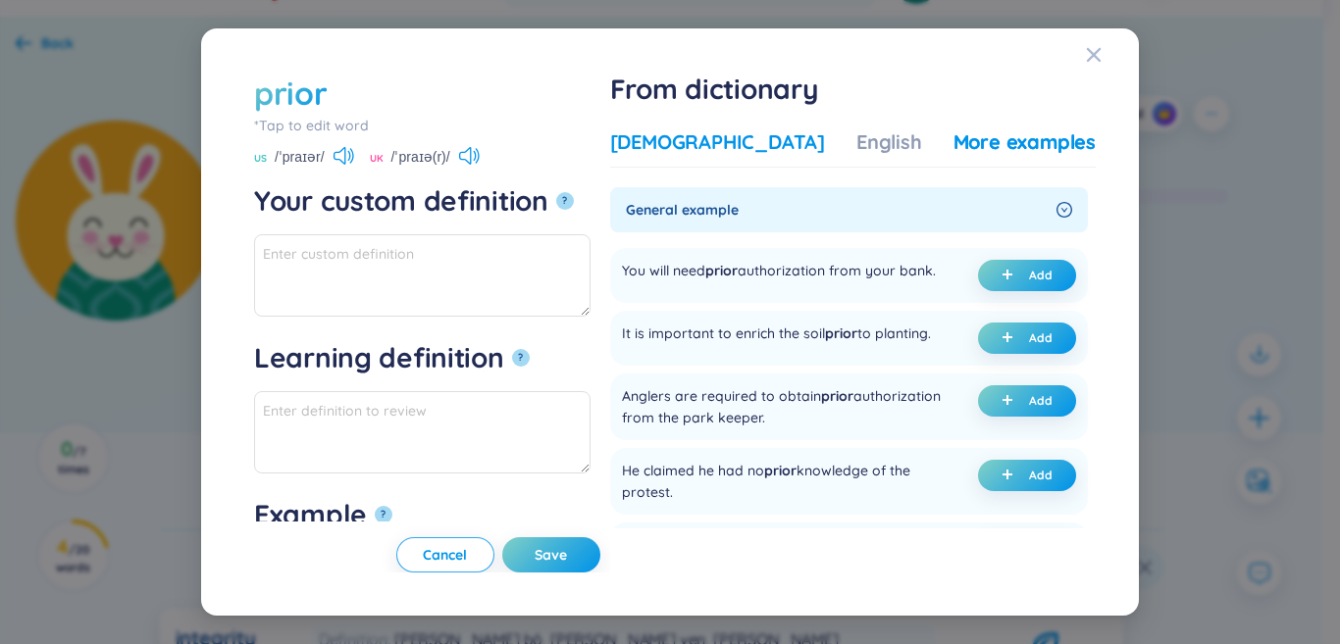
click at [707, 137] on div "[DEMOGRAPHIC_DATA]" at bounding box center [717, 142] width 215 height 27
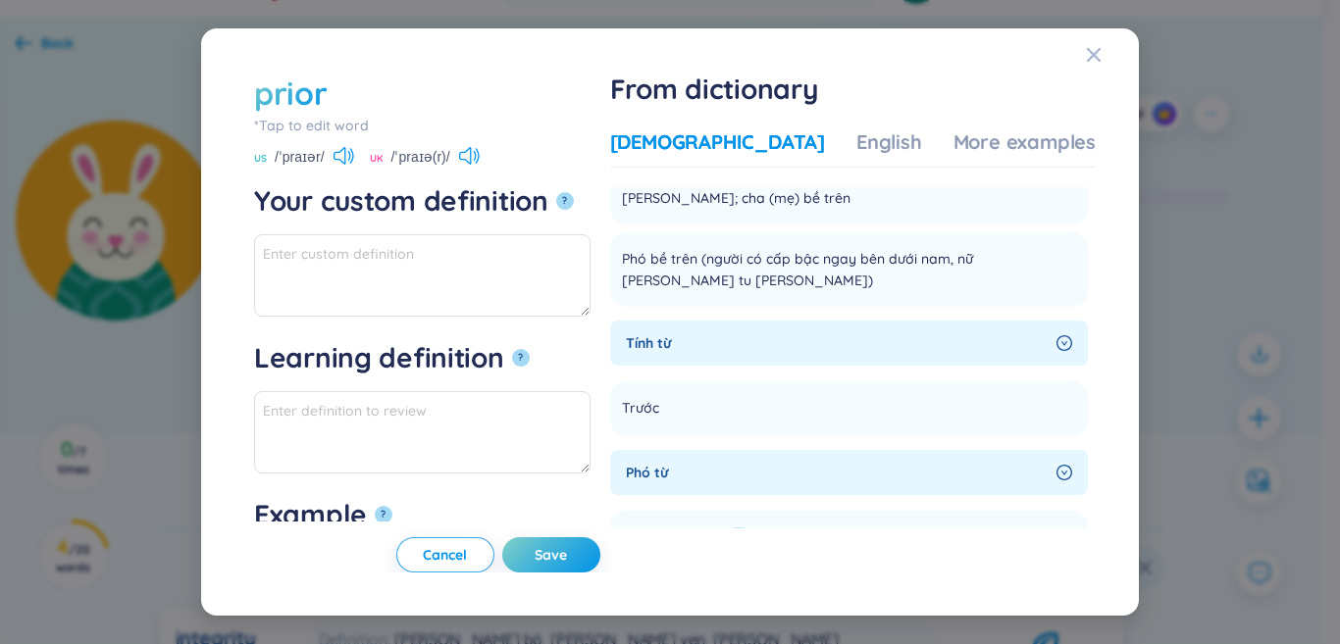
scroll to position [294, 0]
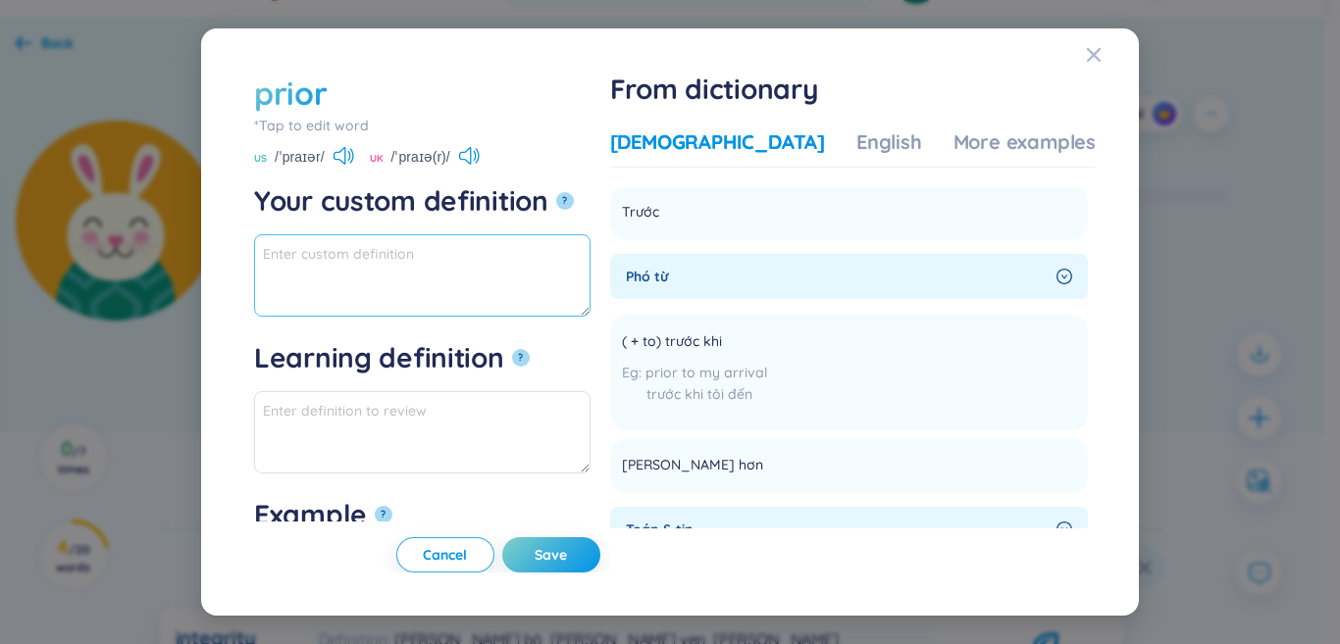
paste textarea "trước khi, trước đó"
paste textarea "[PERSON_NAME] hơn, ưu tiên hơn"
drag, startPoint x: 446, startPoint y: 282, endPoint x: 275, endPoint y: 262, distance: 172.8
click at [187, 237] on div "prior *Tap to edit word prior US /ˈpraɪər/ UK /ˈpraɪə(r)/ Your custom definitio…" at bounding box center [670, 322] width 1340 height 644
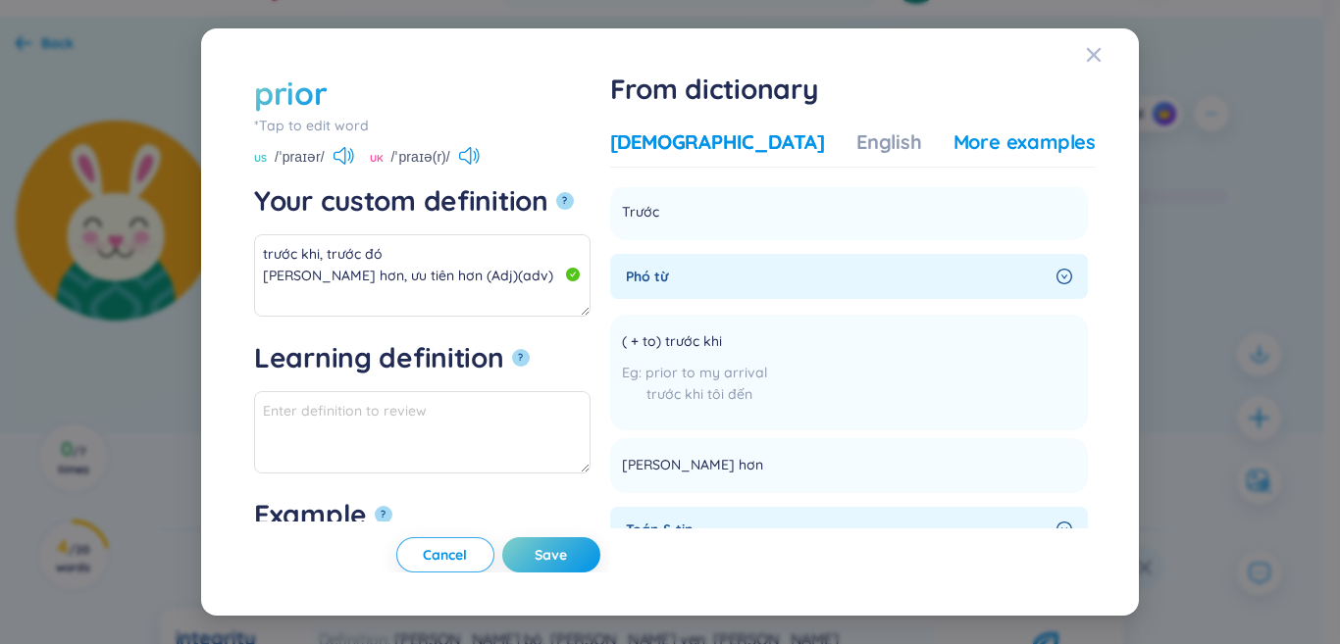
click at [992, 149] on div "More examples" at bounding box center [1024, 142] width 142 height 27
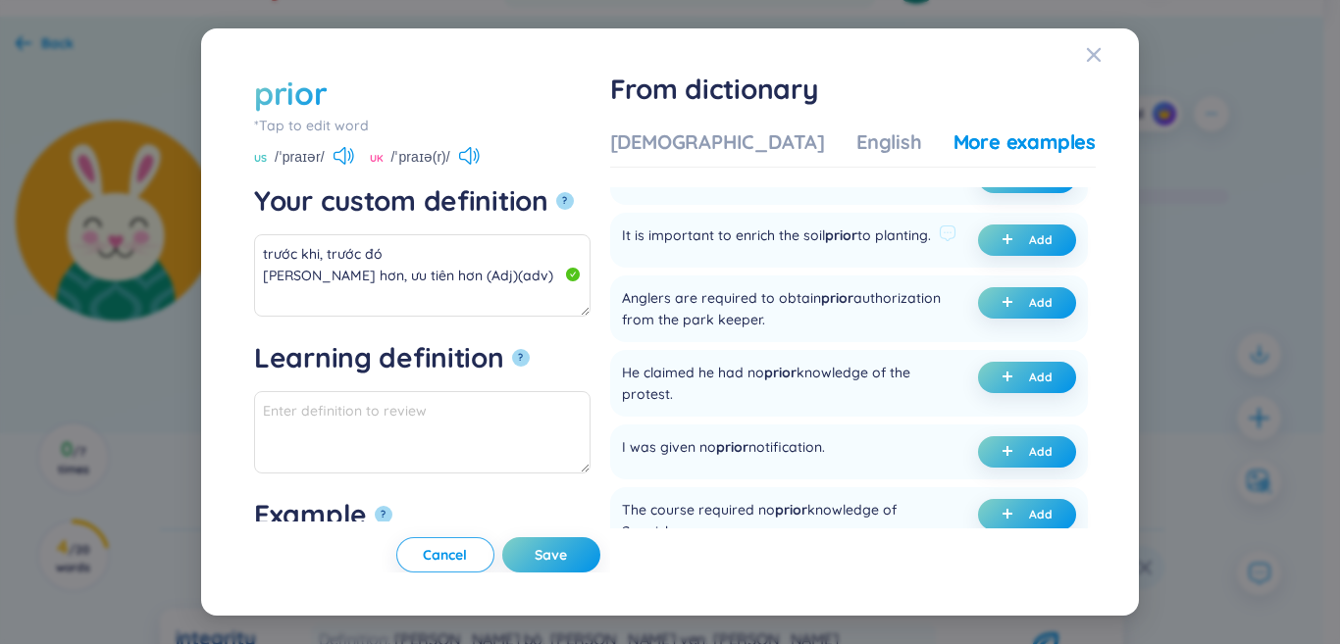
scroll to position [196, 0]
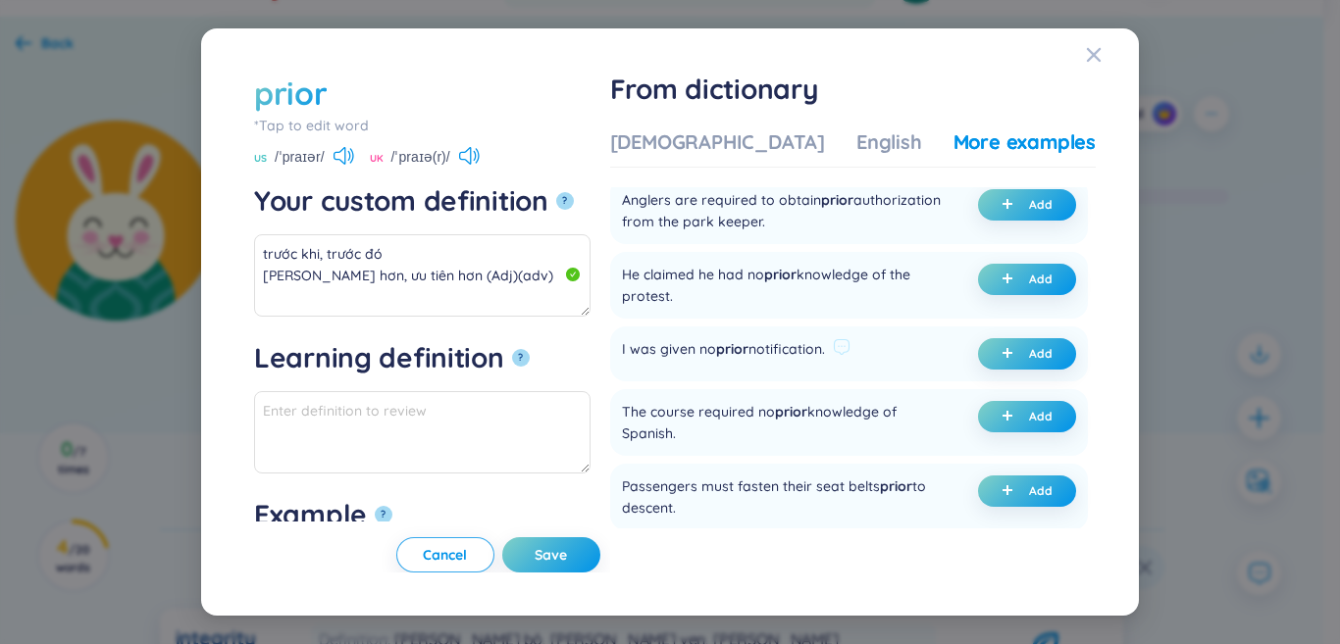
drag, startPoint x: 992, startPoint y: 379, endPoint x: 970, endPoint y: 390, distance: 24.6
click at [992, 370] on button "Add" at bounding box center [1027, 353] width 98 height 31
type textarea "trước khi, trước đó [PERSON_NAME] hơn, ưu tiên hơn (Adj)(adv) Eg: I was given n…"
type textarea "Eg: I was given no prior notification."
click at [567, 550] on span "Save" at bounding box center [551, 555] width 32 height 20
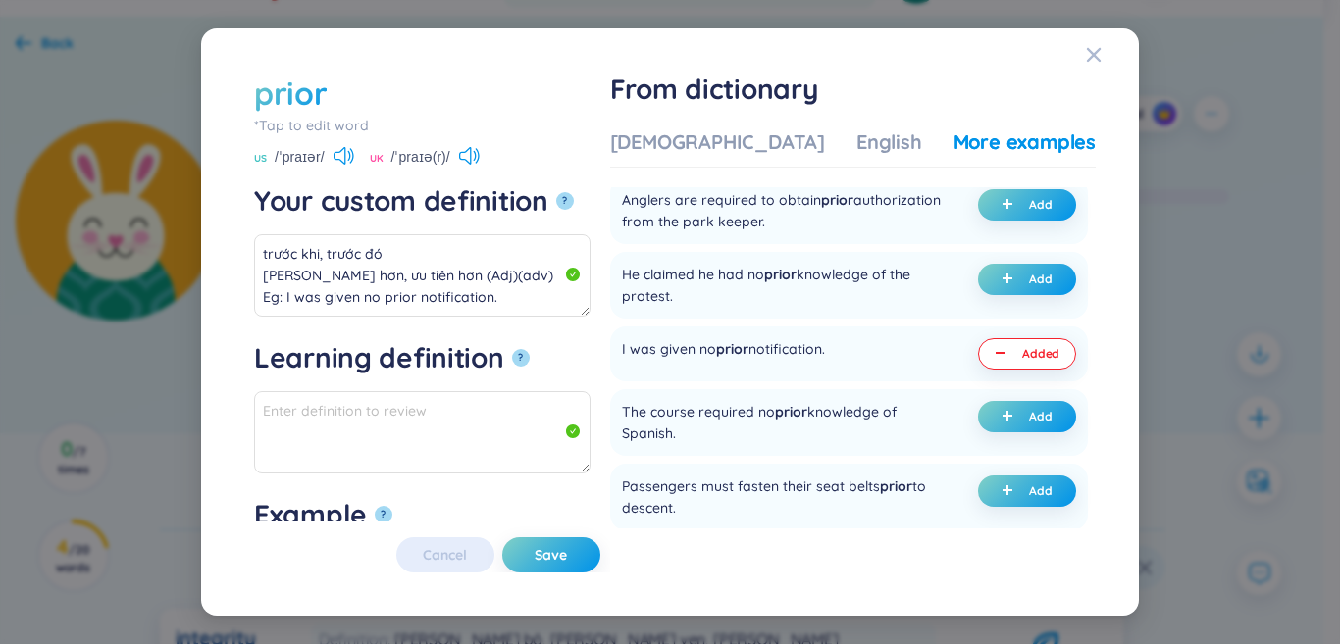
type textarea "trước khi, trước đó [PERSON_NAME] hơn, ưu tiên hơn (Adj)(adv) Eg: I was given n…"
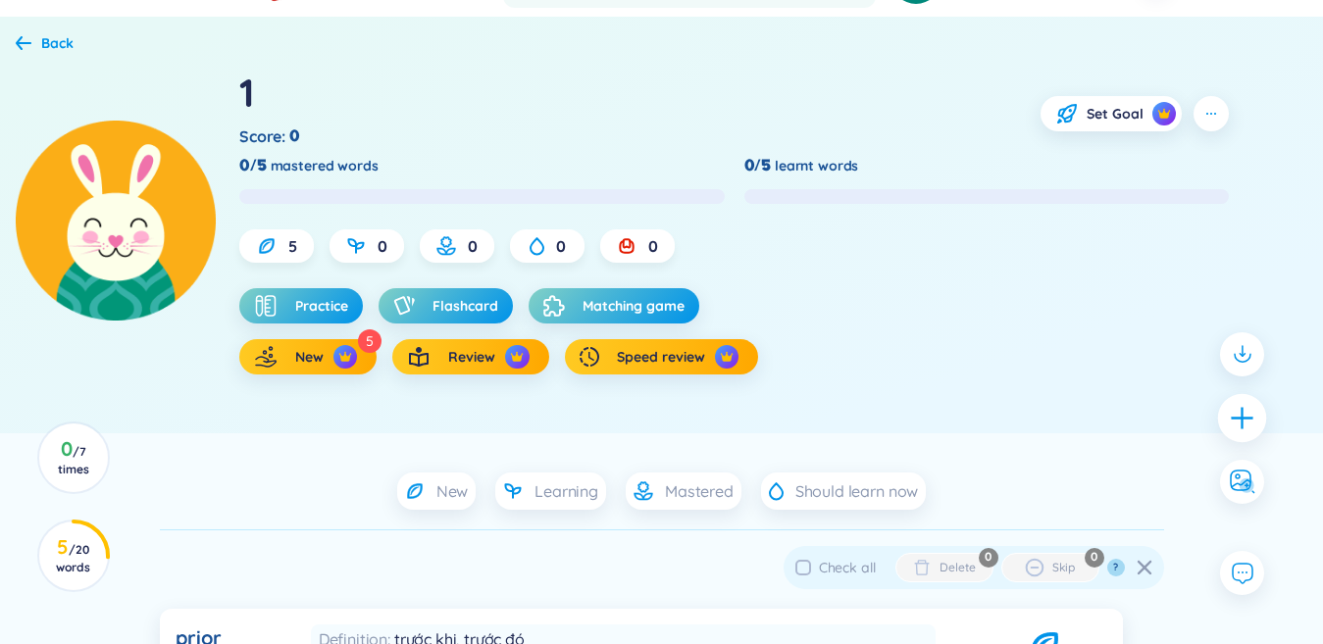
click at [1231, 411] on icon "plus" at bounding box center [1242, 417] width 27 height 27
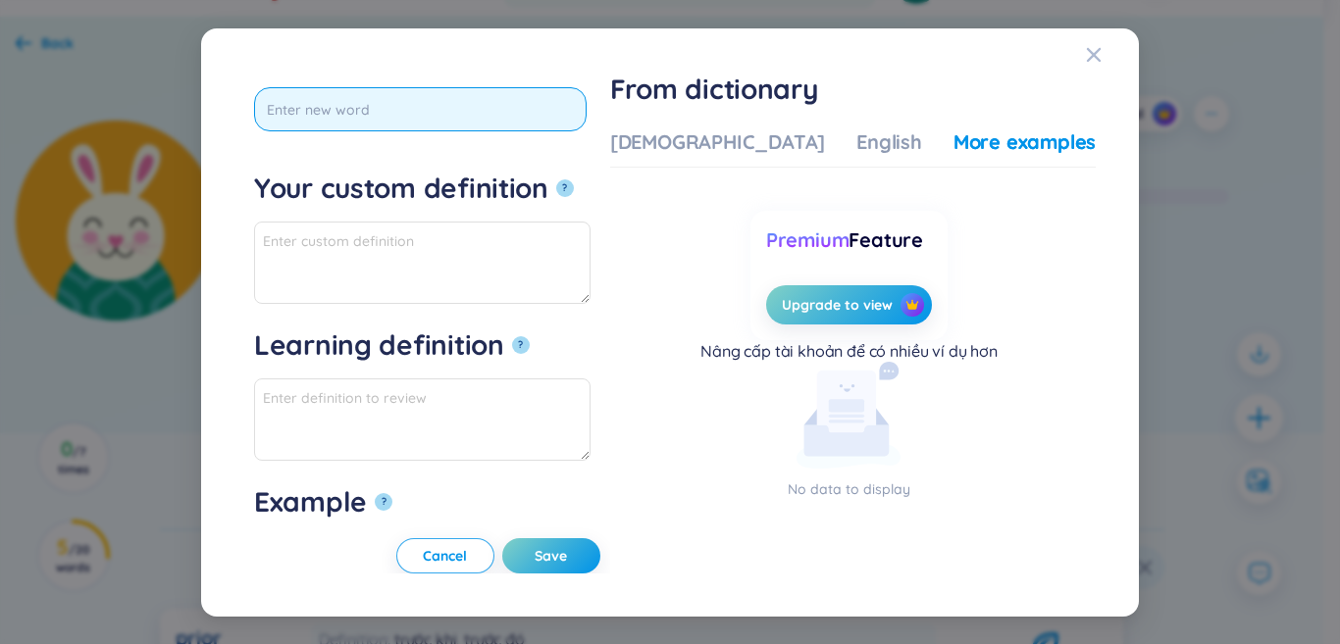
scroll to position [0, 0]
type input "optimal"
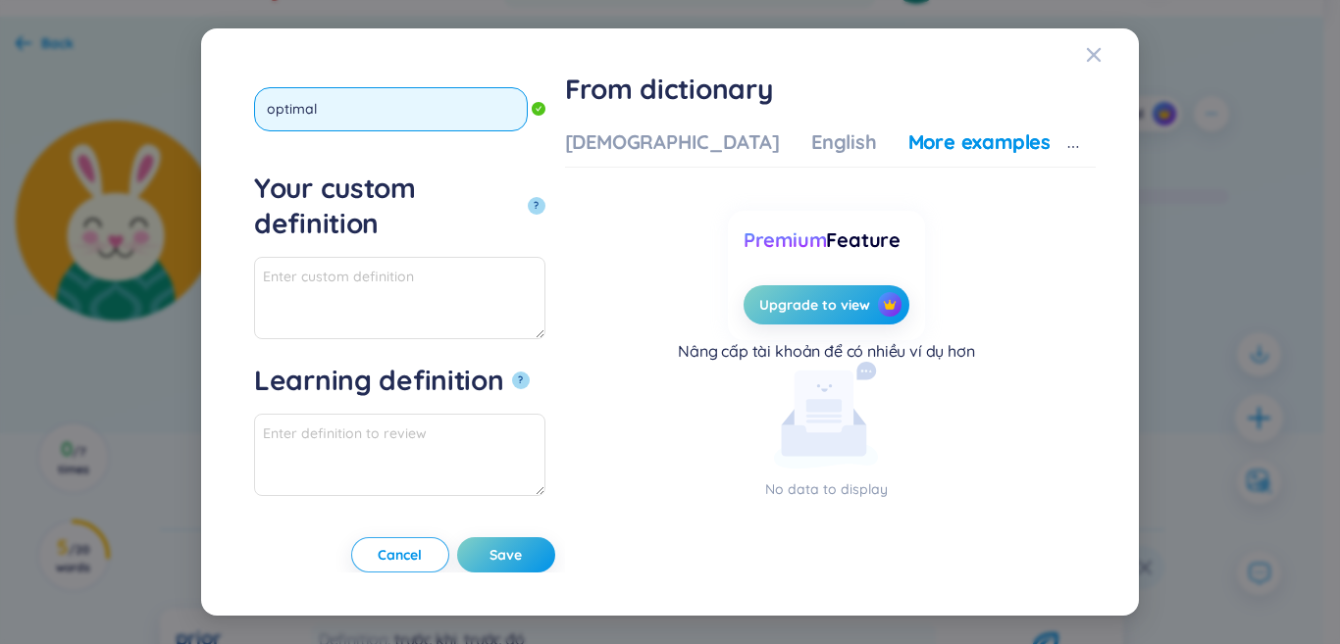
click at [528, 197] on button "?" at bounding box center [537, 206] width 18 height 18
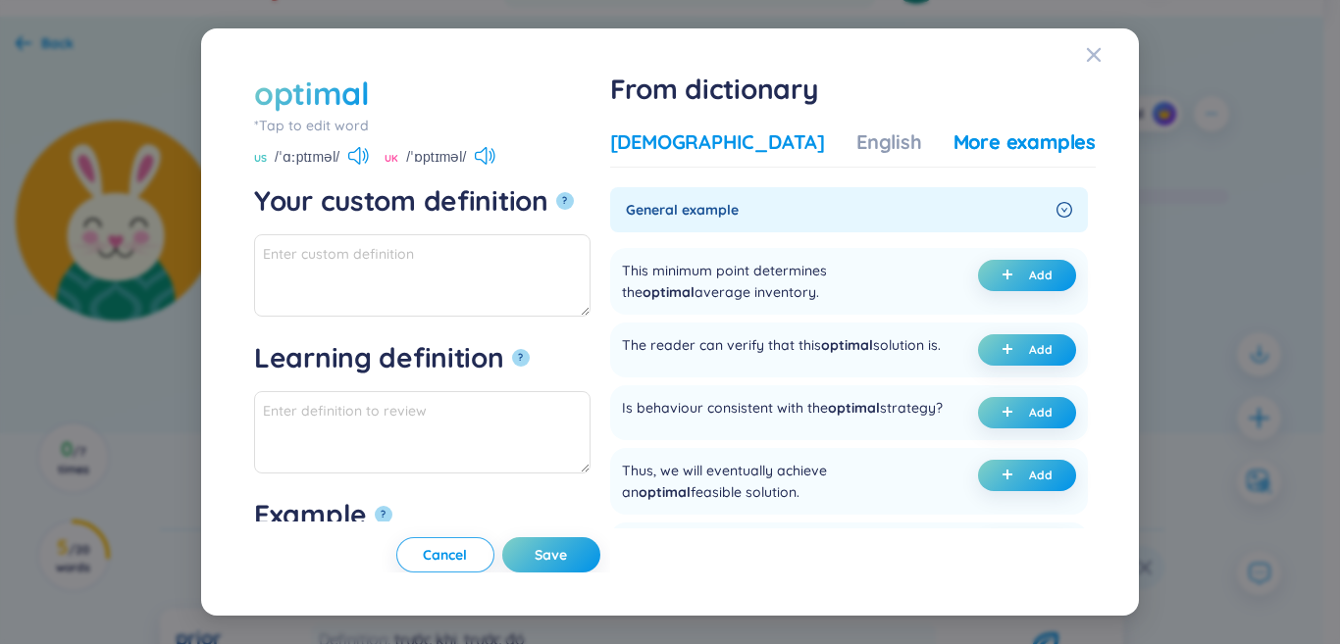
click at [720, 147] on div "[DEMOGRAPHIC_DATA]" at bounding box center [717, 142] width 215 height 27
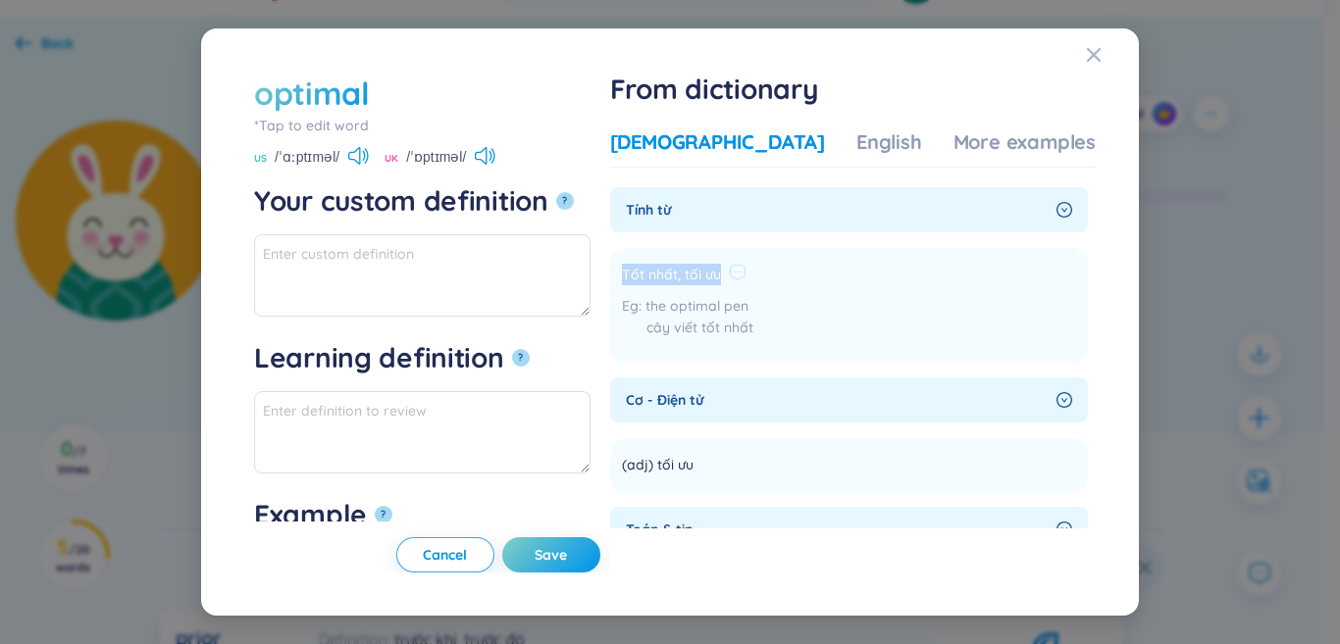
drag, startPoint x: 681, startPoint y: 272, endPoint x: 780, endPoint y: 272, distance: 99.1
click at [780, 272] on li "Tốt nhất, tối ưu the optimal pen cây viết tốt nhất Add" at bounding box center [849, 306] width 478 height 116
copy span "Tốt nhất, tối ưu"
paste textarea "Tốt nhất, tối ưu"
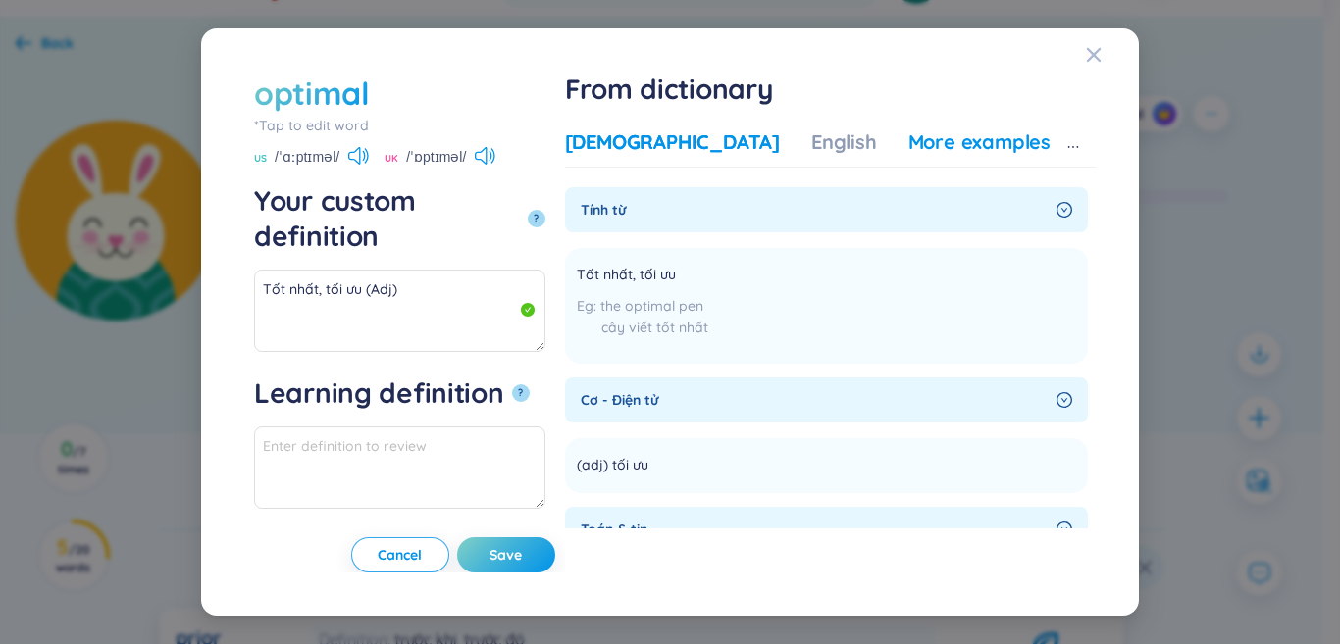
click at [979, 145] on div "More examples" at bounding box center [979, 142] width 142 height 27
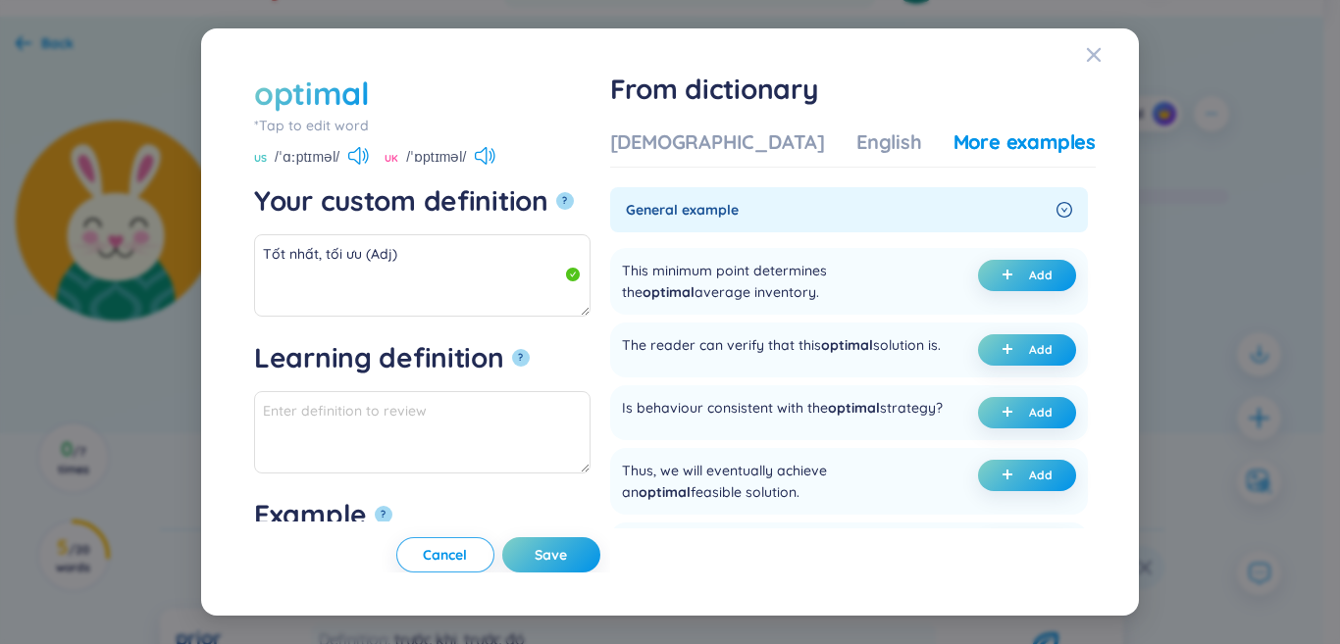
scroll to position [98, 0]
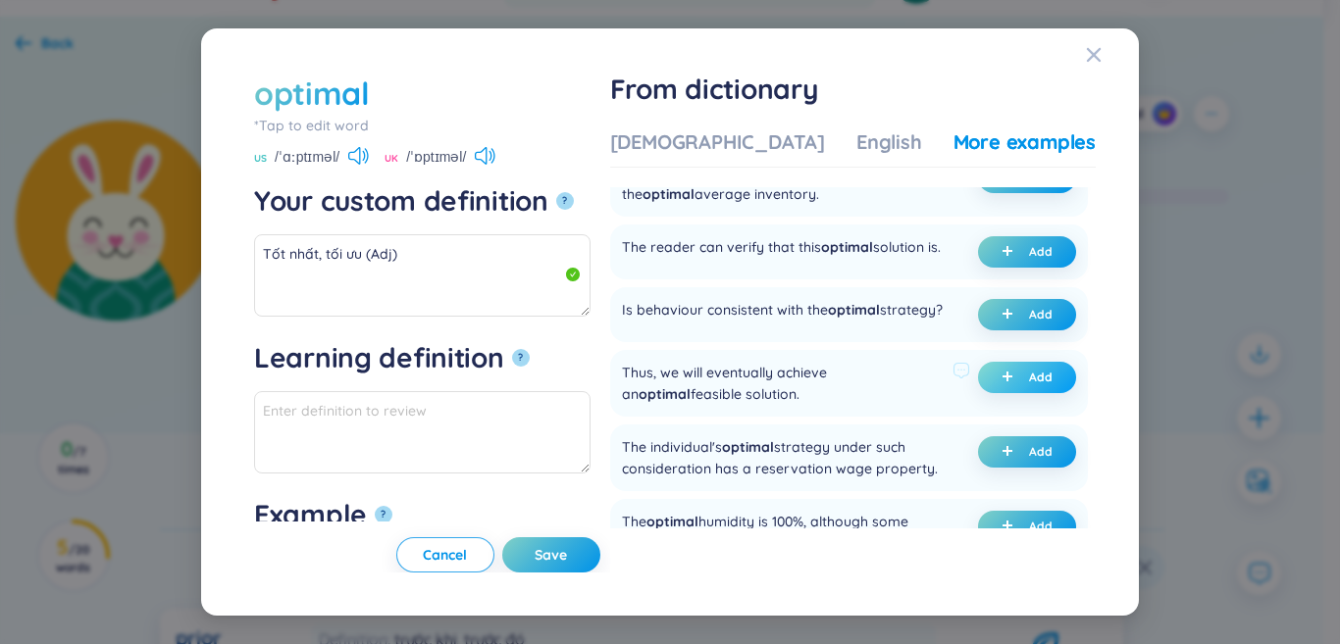
click at [993, 393] on button "Add" at bounding box center [1027, 377] width 98 height 31
type textarea "Tốt nhất, tối ưu (Adj) Eg: Thus, we will eventually achieve an optimal feasible…"
type textarea "Eg: Thus, we will eventually achieve an optimal feasible solution."
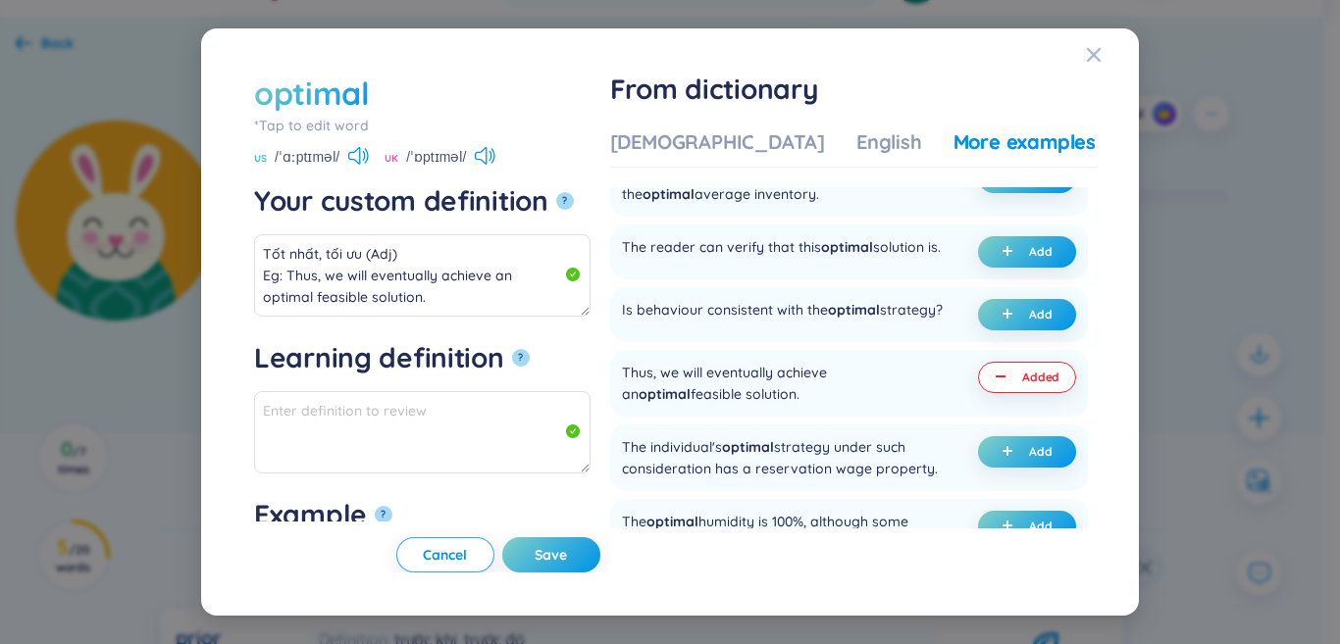
click at [567, 546] on span "Save" at bounding box center [551, 555] width 32 height 20
type textarea "Tốt nhất, tối ưu (Adj) Eg: Thus, we will eventually achieve an optimal feasible…"
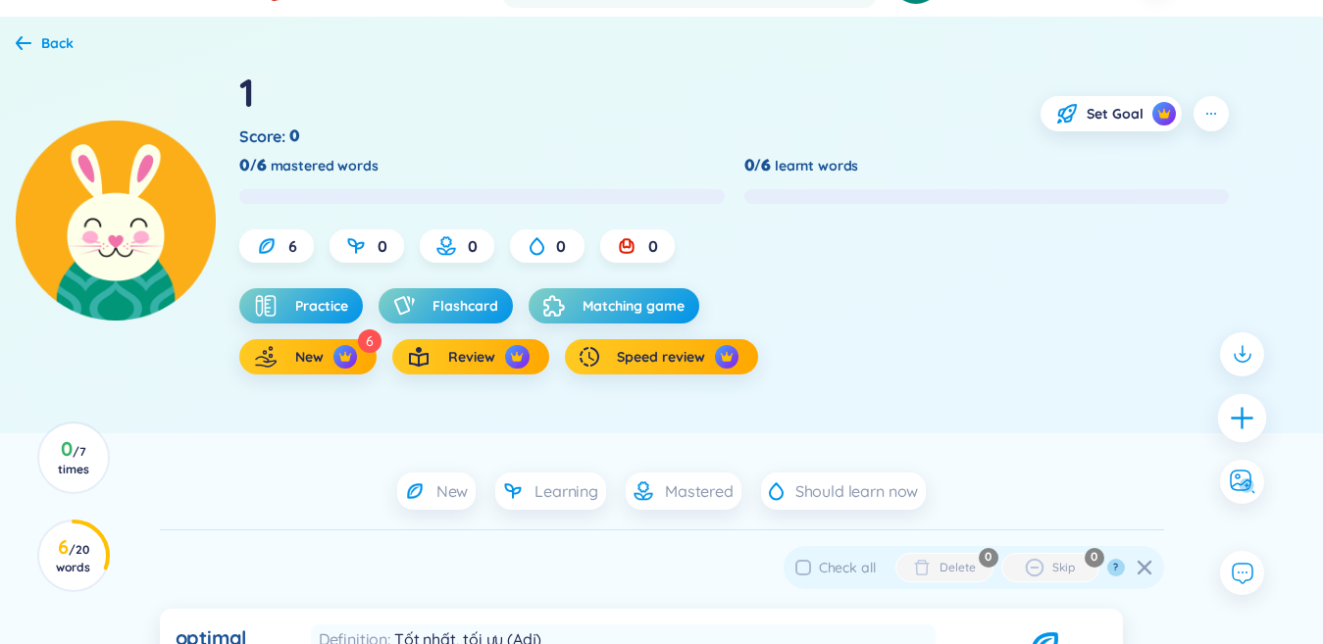
click at [1236, 422] on icon "plus" at bounding box center [1242, 417] width 27 height 27
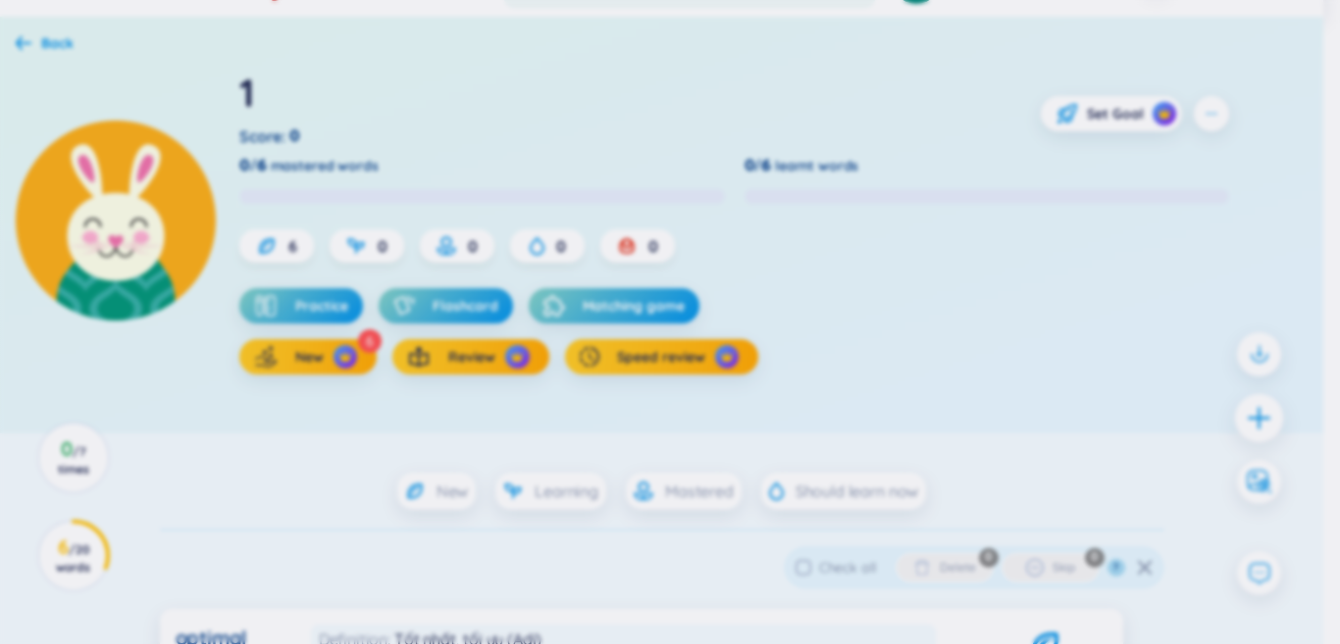
scroll to position [0, 0]
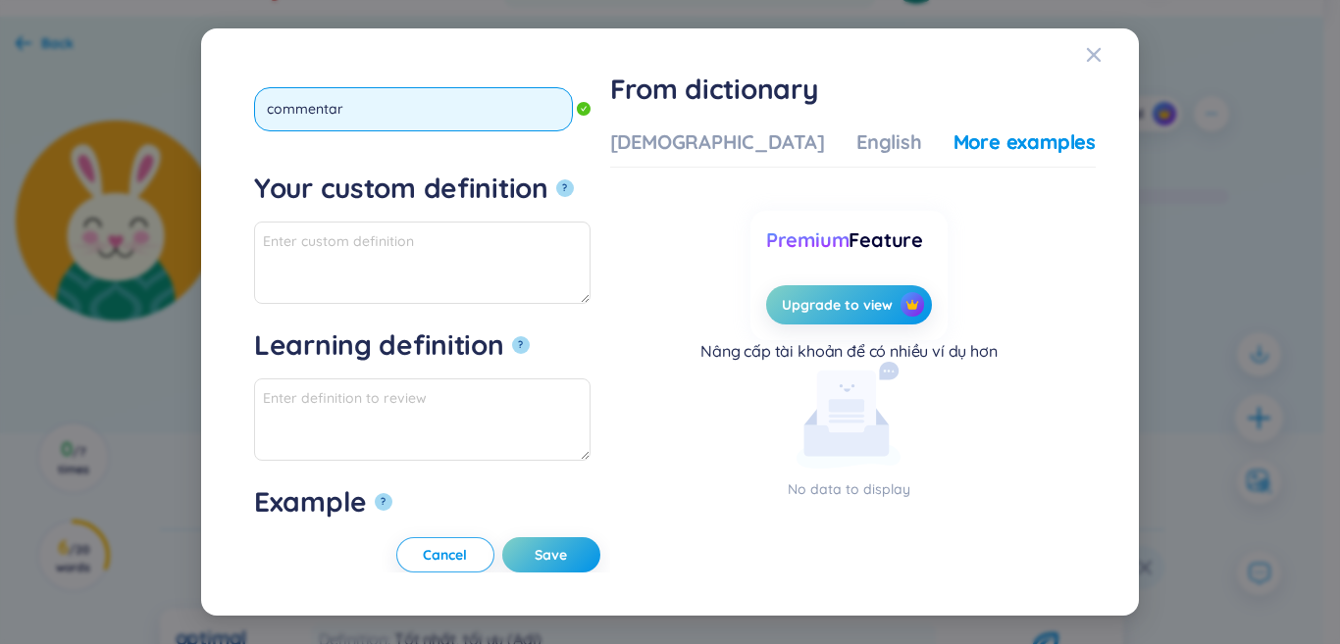
type input "commentary"
click at [556, 180] on button "?" at bounding box center [565, 189] width 18 height 18
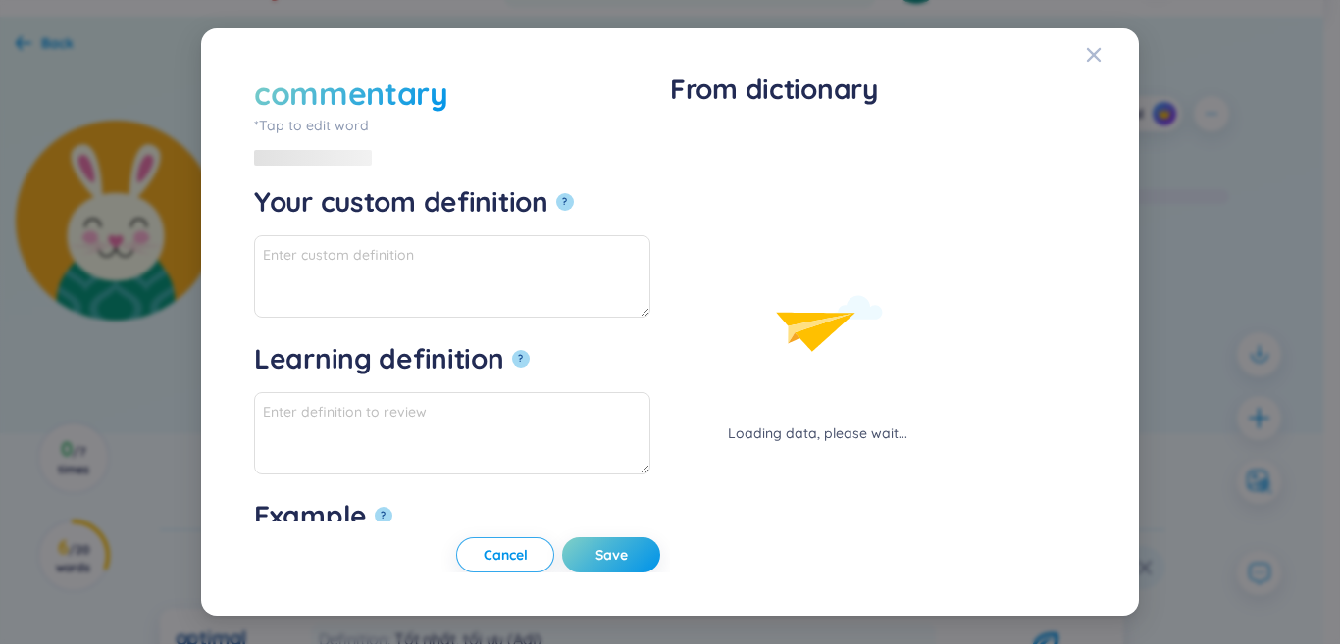
click at [716, 141] on div "Loading data, please wait..." at bounding box center [817, 287] width 294 height 316
click at [708, 133] on div "Loading data, please wait..." at bounding box center [817, 287] width 294 height 316
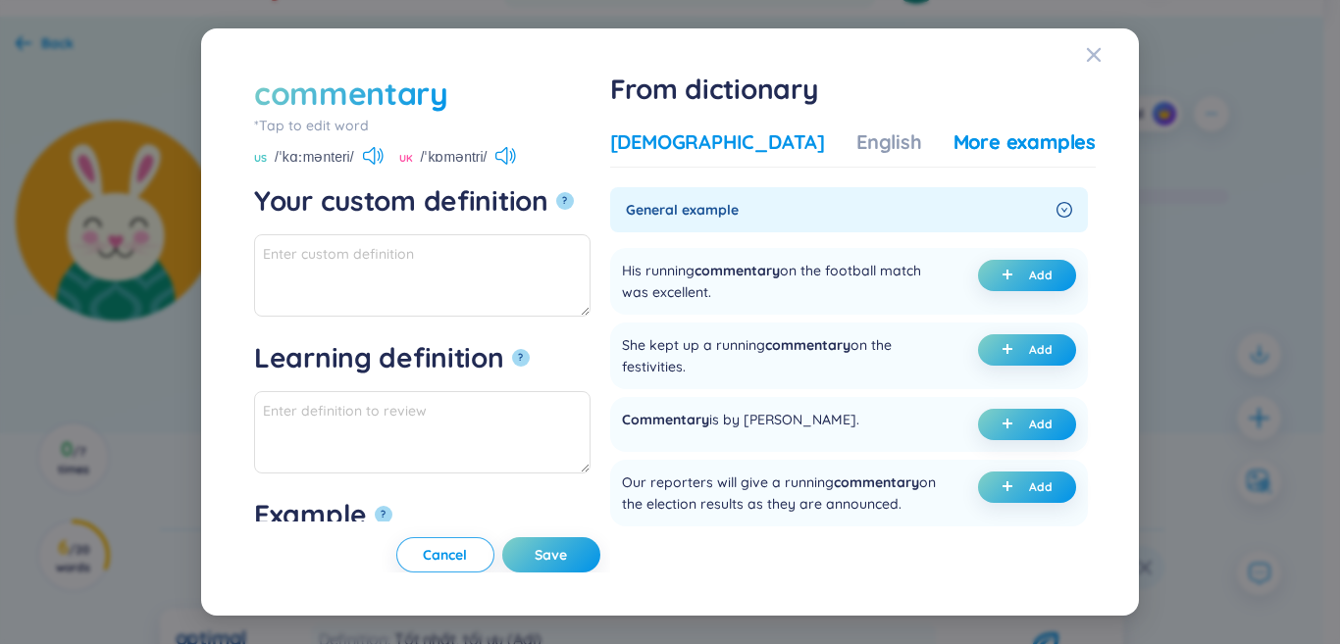
click at [731, 142] on div "[DEMOGRAPHIC_DATA]" at bounding box center [717, 142] width 215 height 27
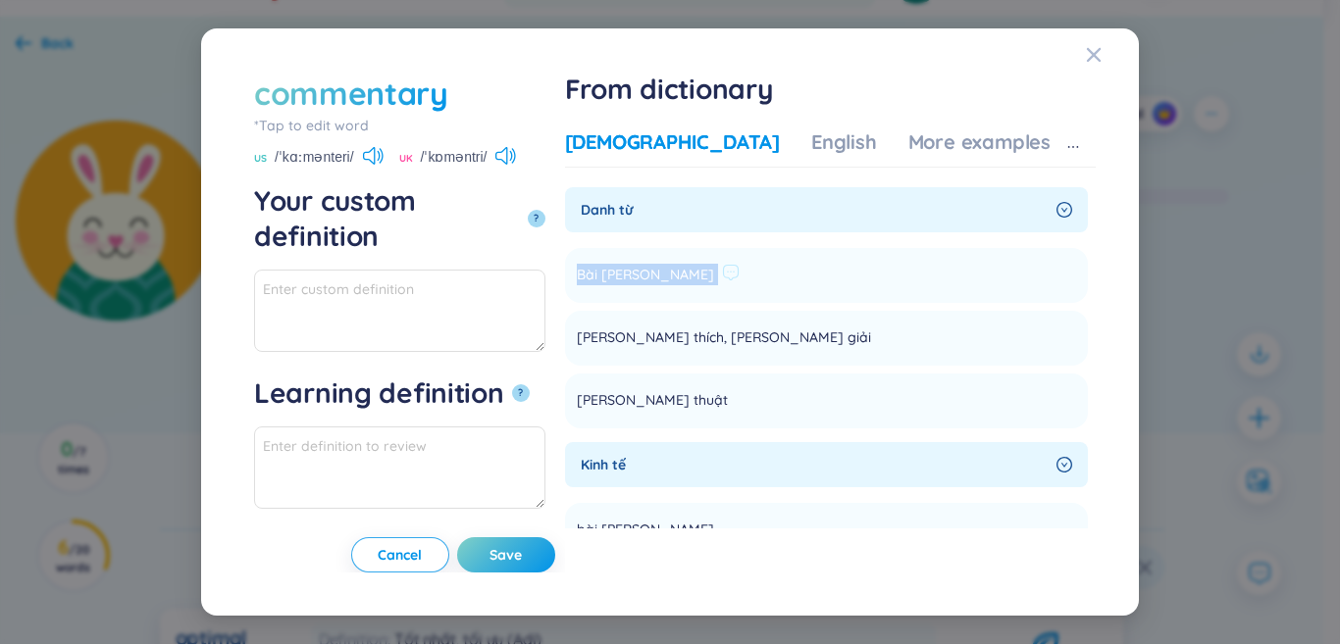
drag, startPoint x: 678, startPoint y: 270, endPoint x: 743, endPoint y: 271, distance: 64.8
click at [769, 273] on li "Bài [PERSON_NAME] Add" at bounding box center [826, 275] width 523 height 55
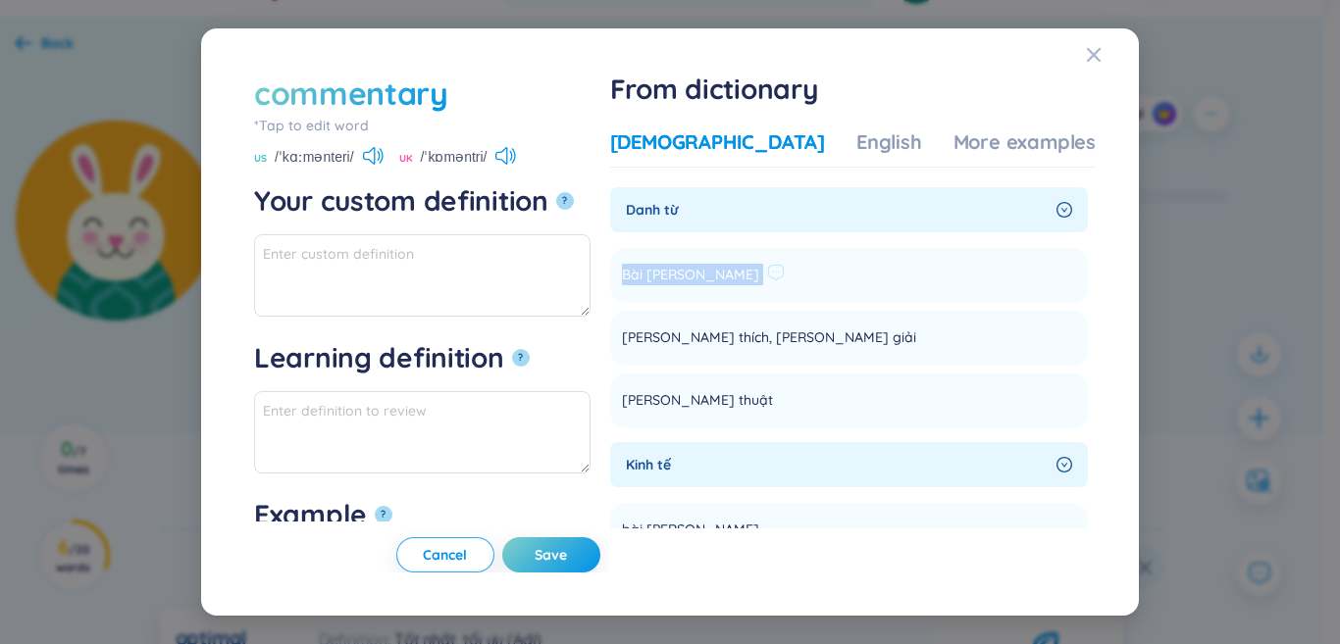
copy li "Bài [PERSON_NAME] Add"
paste textarea "Bài [PERSON_NAME]"
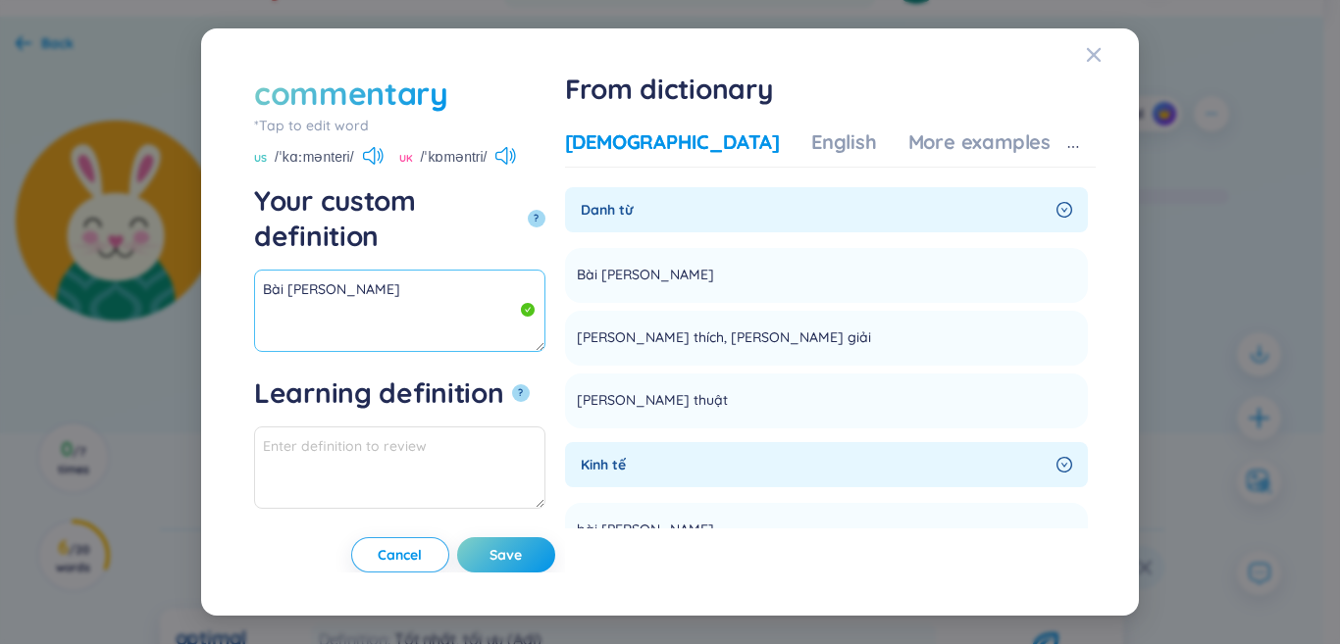
click at [531, 270] on textarea "Bài [PERSON_NAME]" at bounding box center [399, 311] width 291 height 82
click at [498, 228] on div "Your custom definition ?" at bounding box center [399, 226] width 291 height 86
click at [497, 270] on textarea "Bài [PERSON_NAME]" at bounding box center [399, 311] width 291 height 82
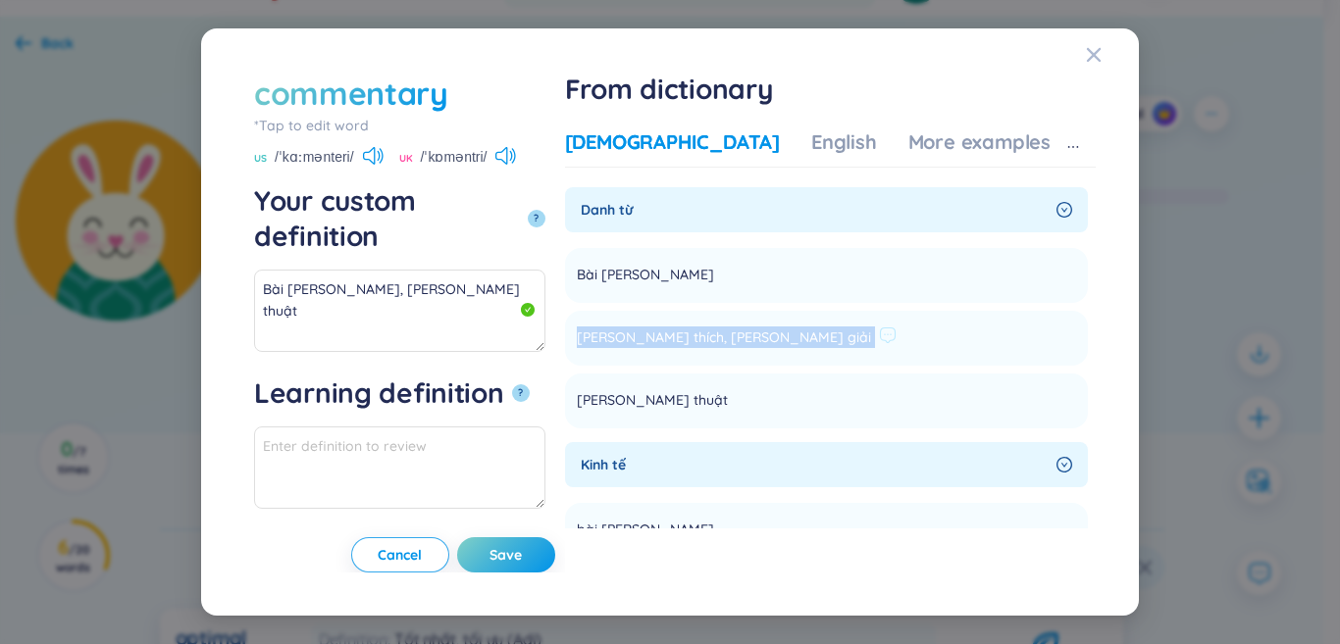
drag, startPoint x: 683, startPoint y: 334, endPoint x: 797, endPoint y: 339, distance: 113.9
click at [882, 334] on li "[PERSON_NAME] thích, [PERSON_NAME] giải Add" at bounding box center [826, 338] width 523 height 55
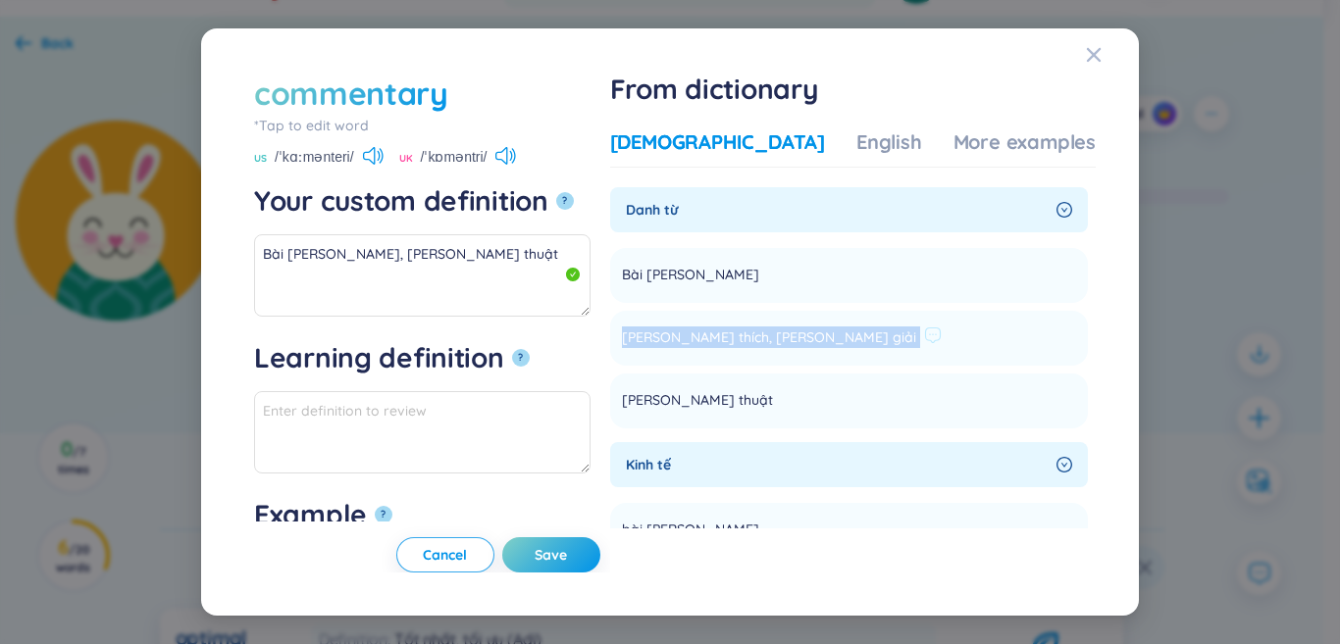
copy li "[PERSON_NAME] thích, [PERSON_NAME] giải Add"
click at [567, 249] on textarea "Bài [PERSON_NAME], [PERSON_NAME] thuật" at bounding box center [422, 275] width 336 height 82
paste textarea "[PERSON_NAME] thích, [PERSON_NAME] giải"
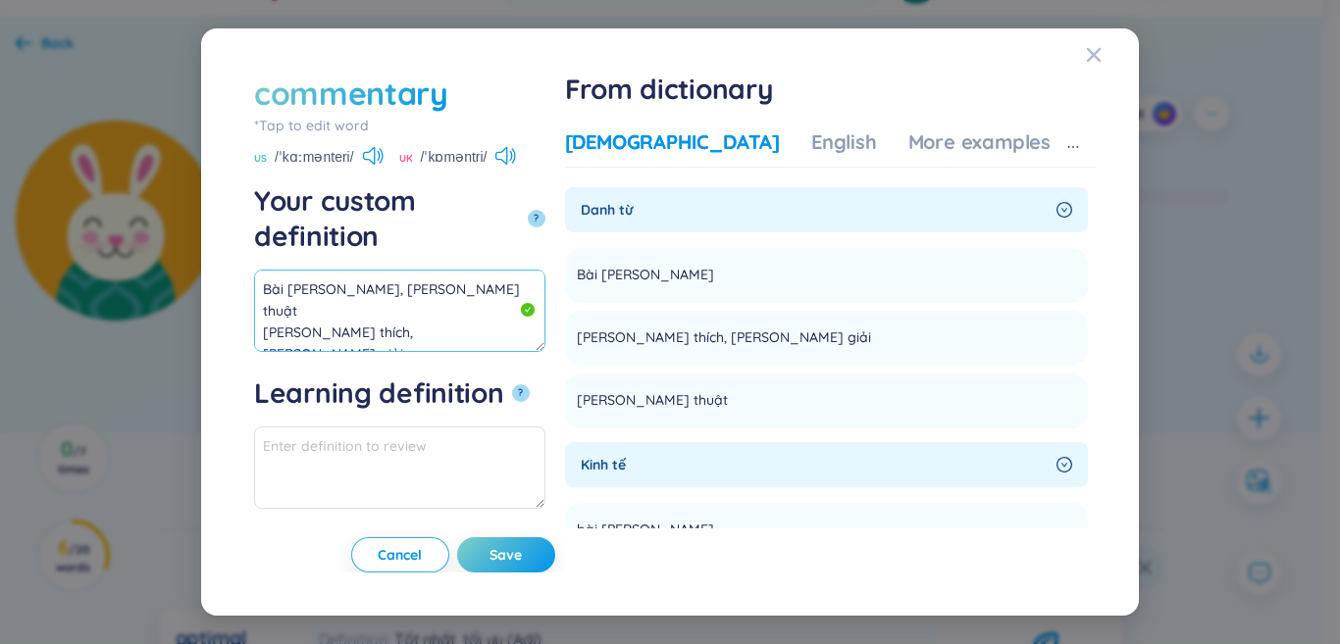
click at [480, 273] on textarea "Bài [PERSON_NAME], [PERSON_NAME] thuật [PERSON_NAME] thích, [PERSON_NAME] giải" at bounding box center [399, 311] width 291 height 82
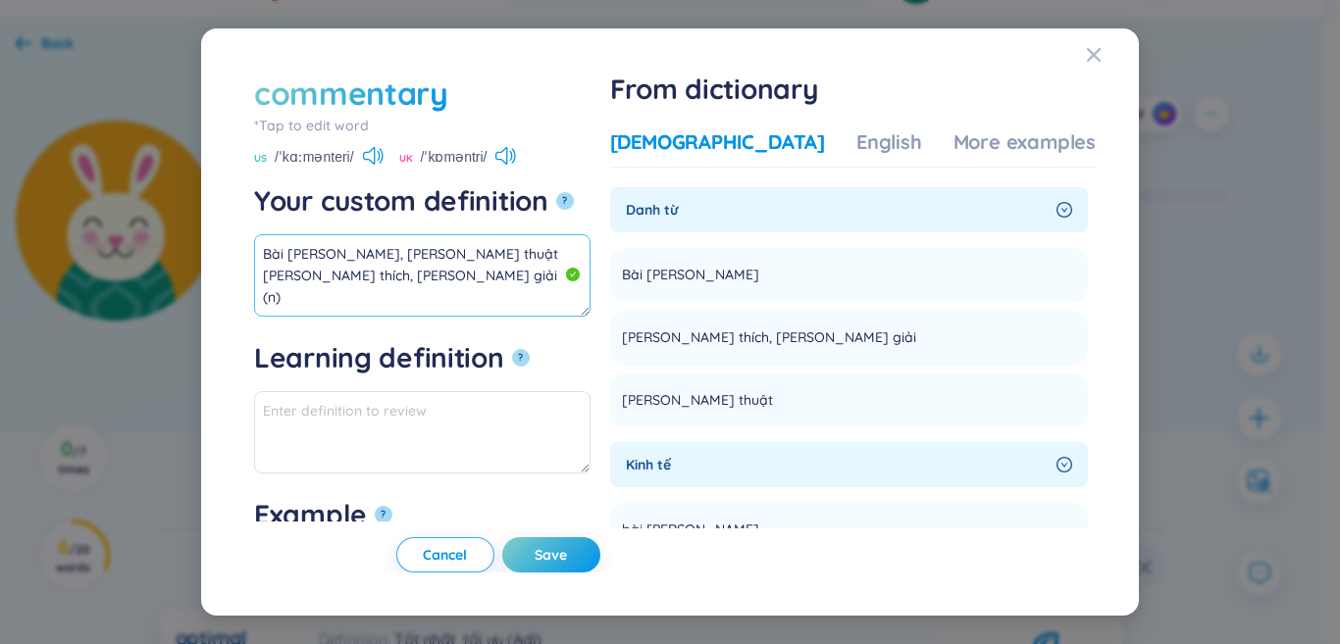
drag, startPoint x: 428, startPoint y: 273, endPoint x: 318, endPoint y: 303, distance: 114.0
click at [209, 211] on div "commentary *Tap to edit word commentary US /ˈkɑːmənteri/ [GEOGRAPHIC_DATA] /ˈkɒ…" at bounding box center [670, 322] width 938 height 589
click at [979, 136] on div "More examples" at bounding box center [1024, 142] width 142 height 27
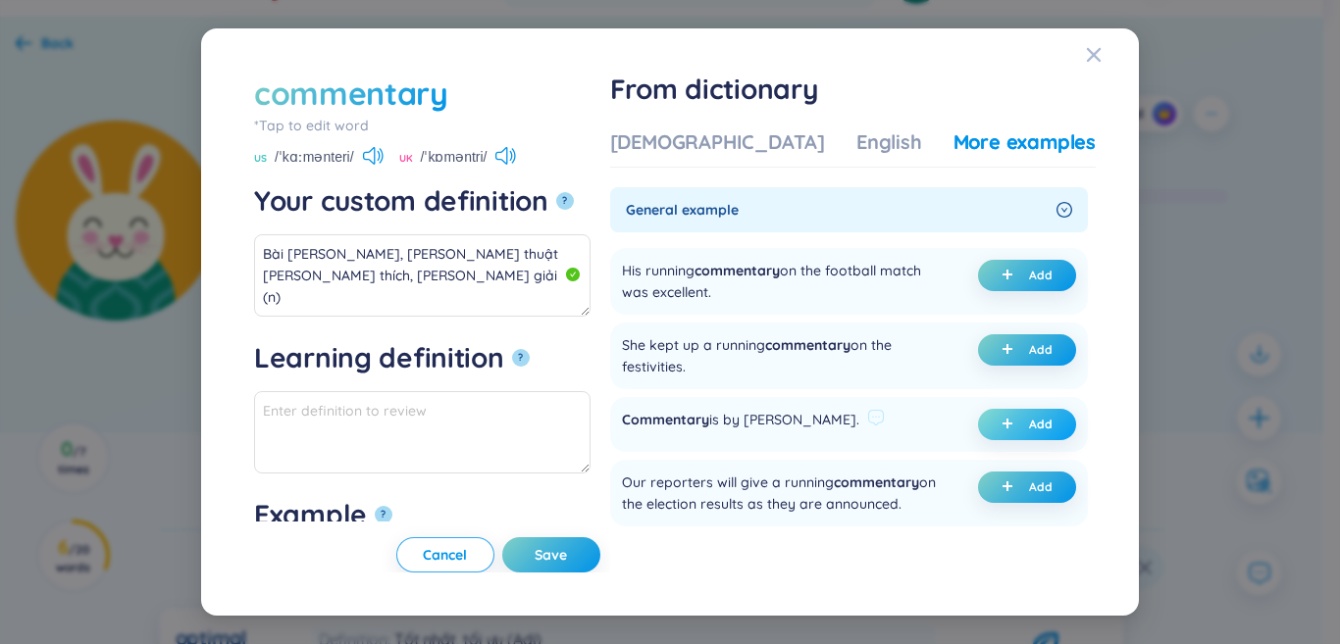
click at [1002, 421] on icon "plus" at bounding box center [1008, 424] width 12 height 12
type textarea "Bài [PERSON_NAME], [PERSON_NAME] thuật [PERSON_NAME] thích, [PERSON_NAME] giải …"
type textarea "Eg: Commentary is by [PERSON_NAME]."
click at [576, 552] on button "Save" at bounding box center [551, 555] width 98 height 35
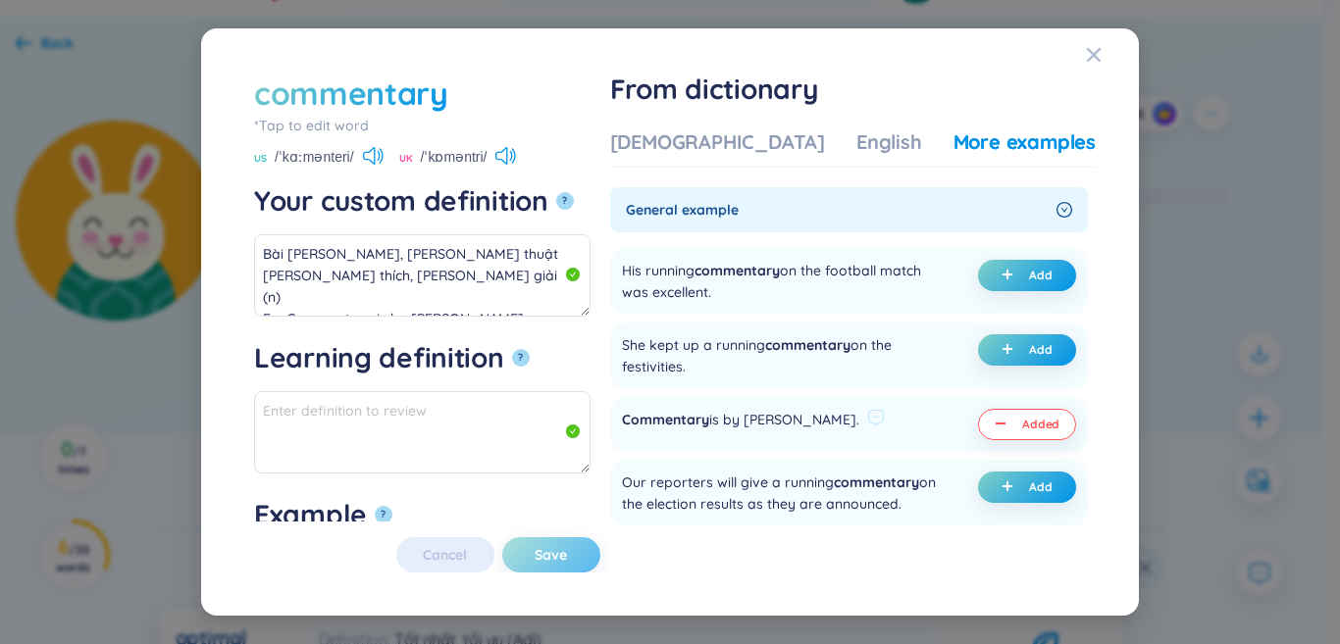
type textarea "Bài [PERSON_NAME], [PERSON_NAME] thuật [PERSON_NAME] thích, [PERSON_NAME] giải …"
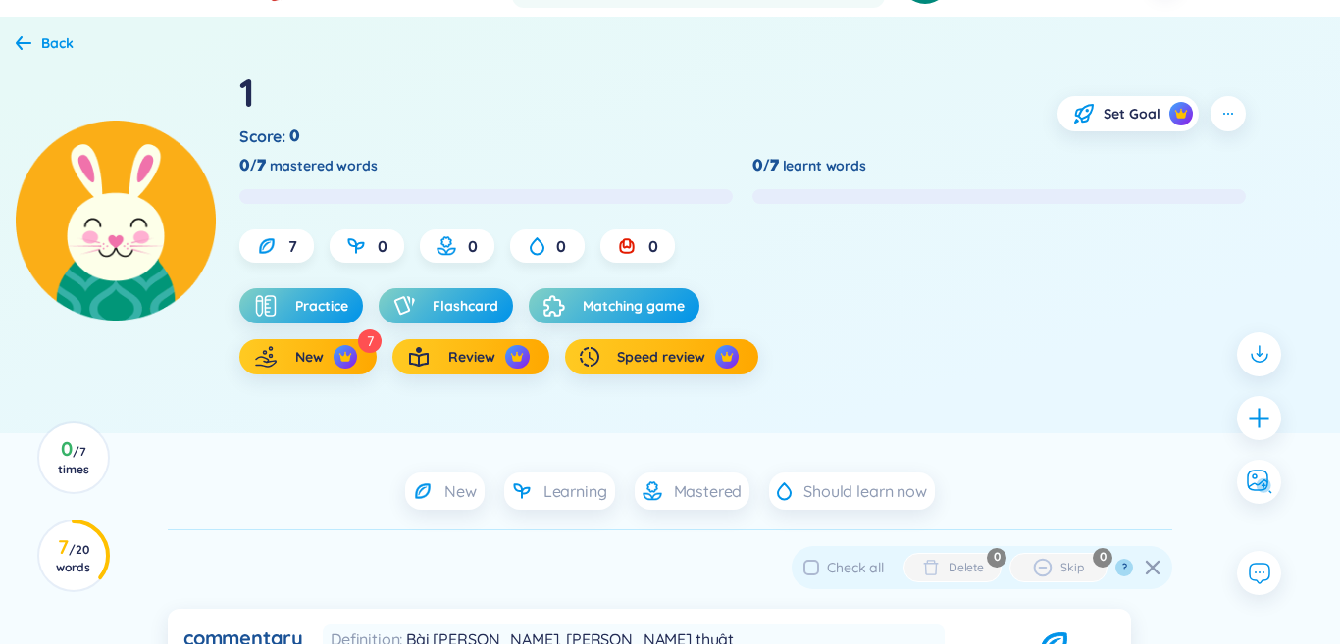
click at [1261, 419] on div at bounding box center [1259, 418] width 44 height 44
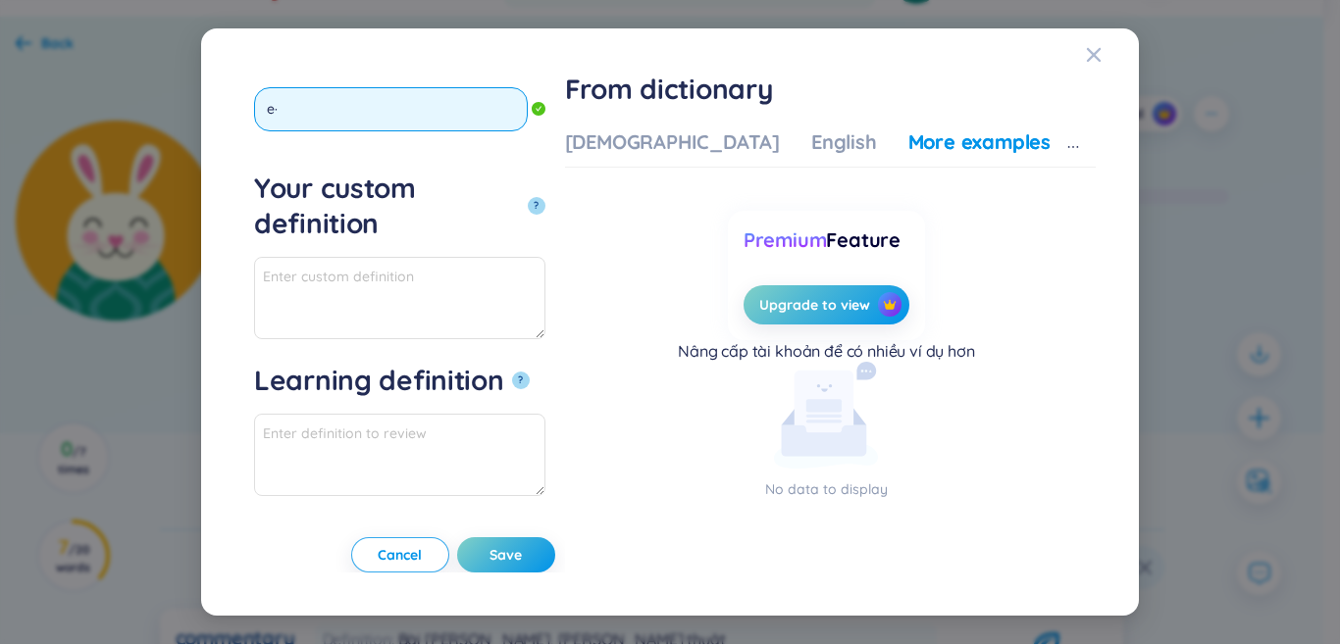
type input "e"
type input "ẽ"
type input "exclusive"
click at [528, 197] on button "?" at bounding box center [537, 206] width 18 height 18
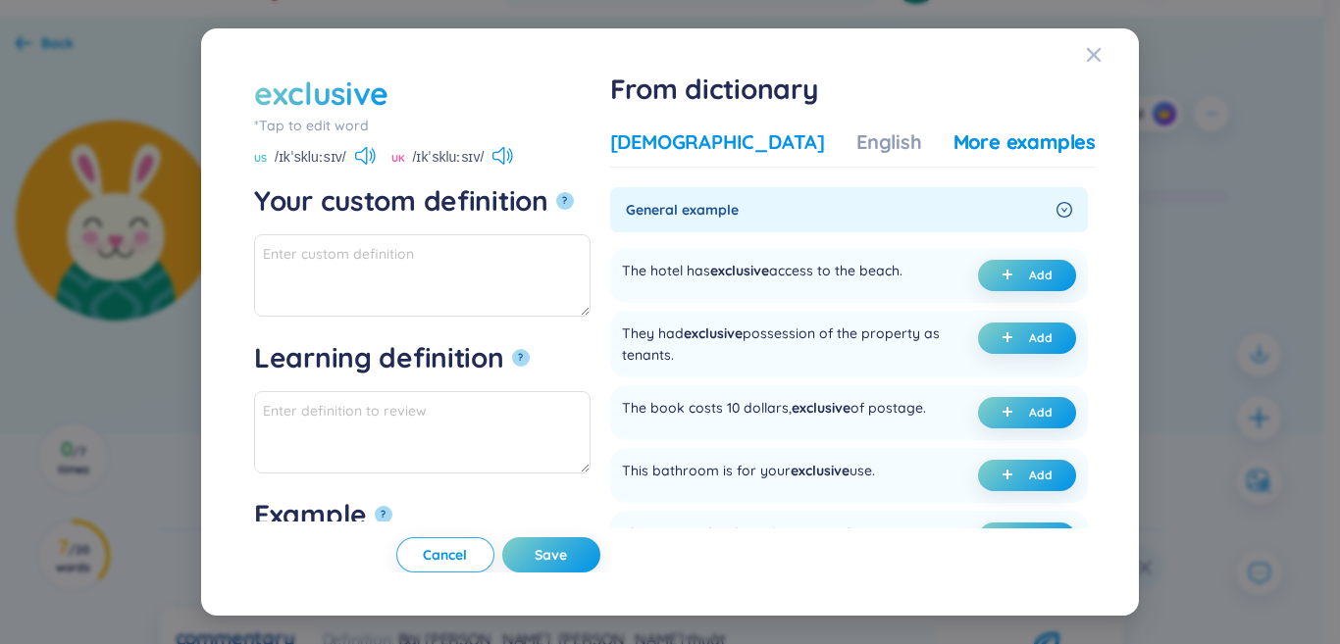
click at [763, 144] on div "[DEMOGRAPHIC_DATA]" at bounding box center [717, 142] width 215 height 27
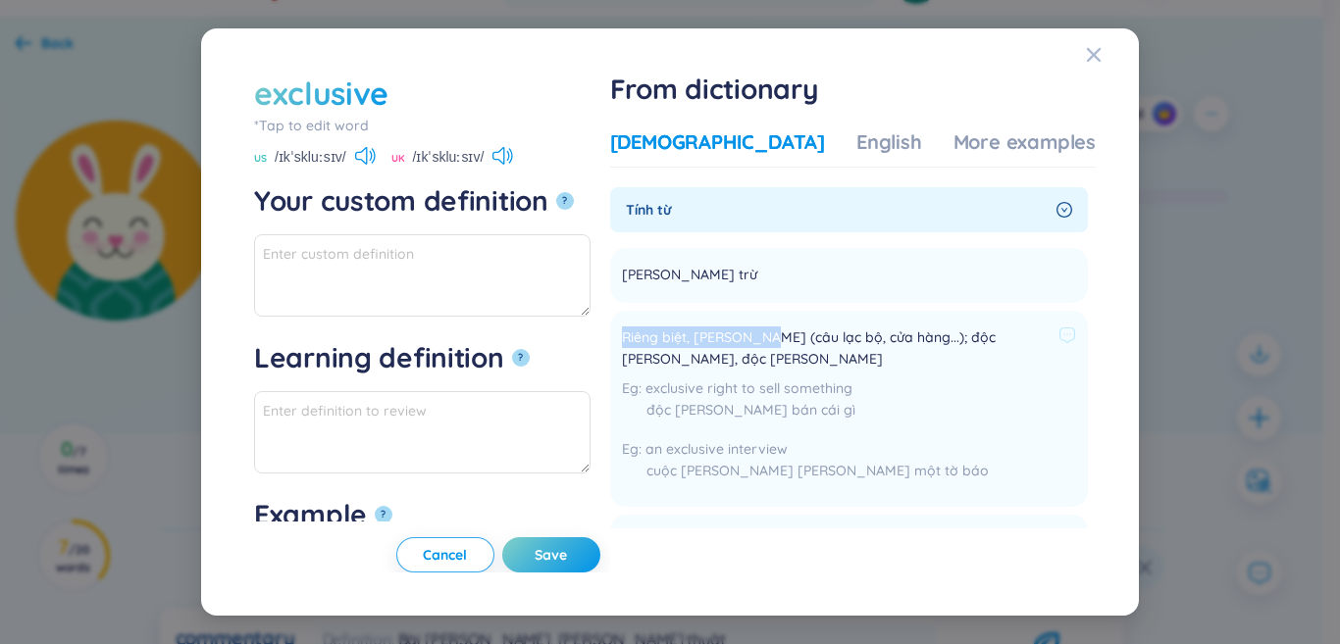
drag, startPoint x: 680, startPoint y: 339, endPoint x: 824, endPoint y: 339, distance: 144.2
click at [824, 339] on li "Riêng biệt, [PERSON_NAME] (câu lạc bộ, cửa hàng...); độc [PERSON_NAME], độc [PE…" at bounding box center [849, 409] width 478 height 196
paste textarea "Riêng biệt, [PERSON_NAME]"
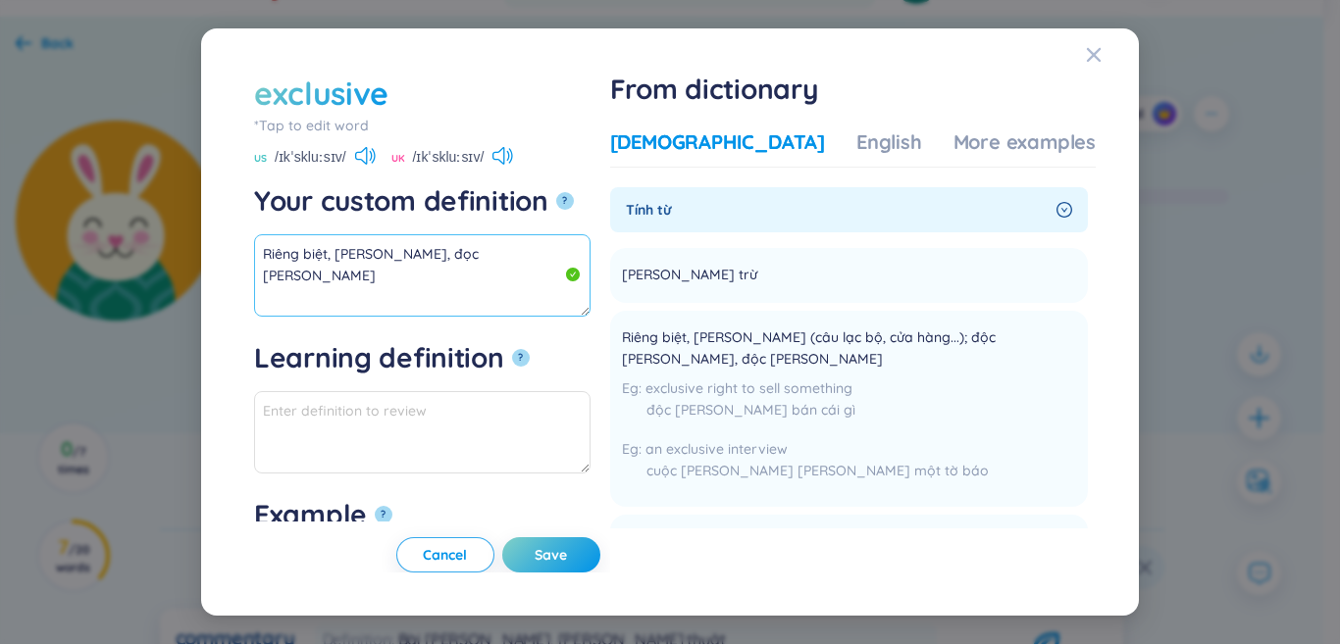
click at [428, 258] on textarea "Riêng biệt, [PERSON_NAME], đọc [PERSON_NAME]" at bounding box center [422, 275] width 336 height 82
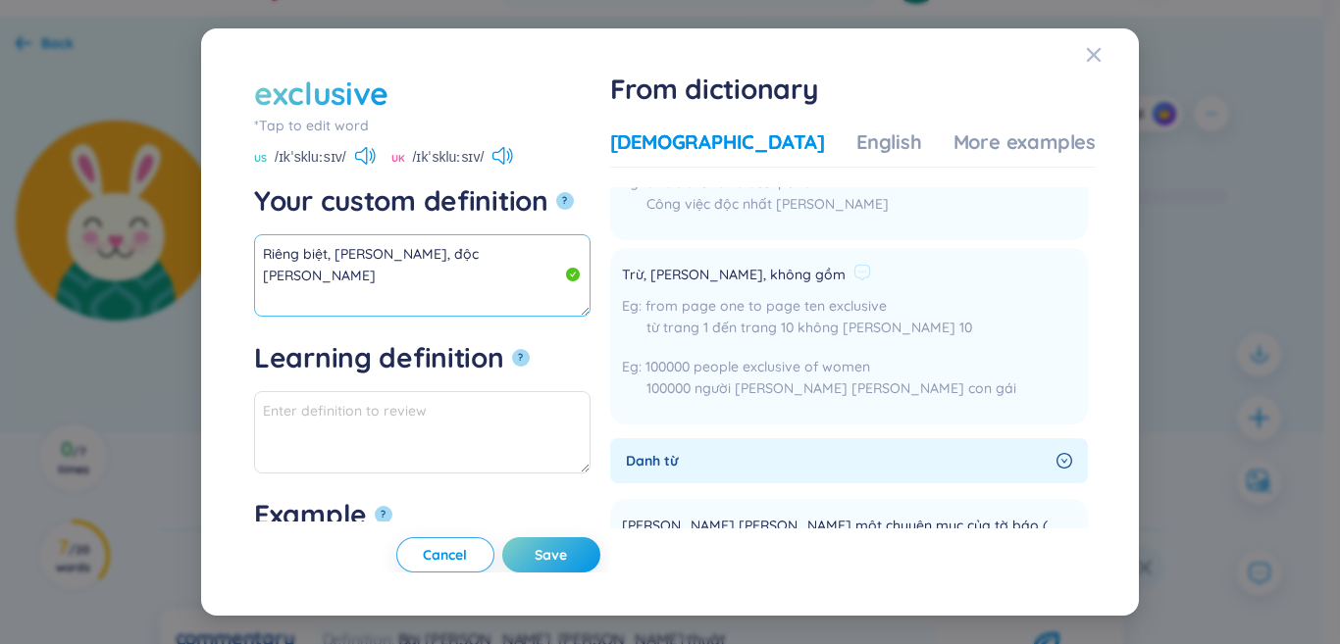
scroll to position [392, 0]
drag, startPoint x: 685, startPoint y: 268, endPoint x: 836, endPoint y: 270, distance: 151.1
click at [846, 269] on span "Trừ, [PERSON_NAME], không gồm" at bounding box center [734, 274] width 224 height 24
click at [471, 298] on textarea "Riêng biệt, [PERSON_NAME], độc [PERSON_NAME]" at bounding box center [422, 275] width 336 height 82
click at [535, 265] on textarea "Riêng biệt, [PERSON_NAME], độc [PERSON_NAME]" at bounding box center [422, 275] width 336 height 82
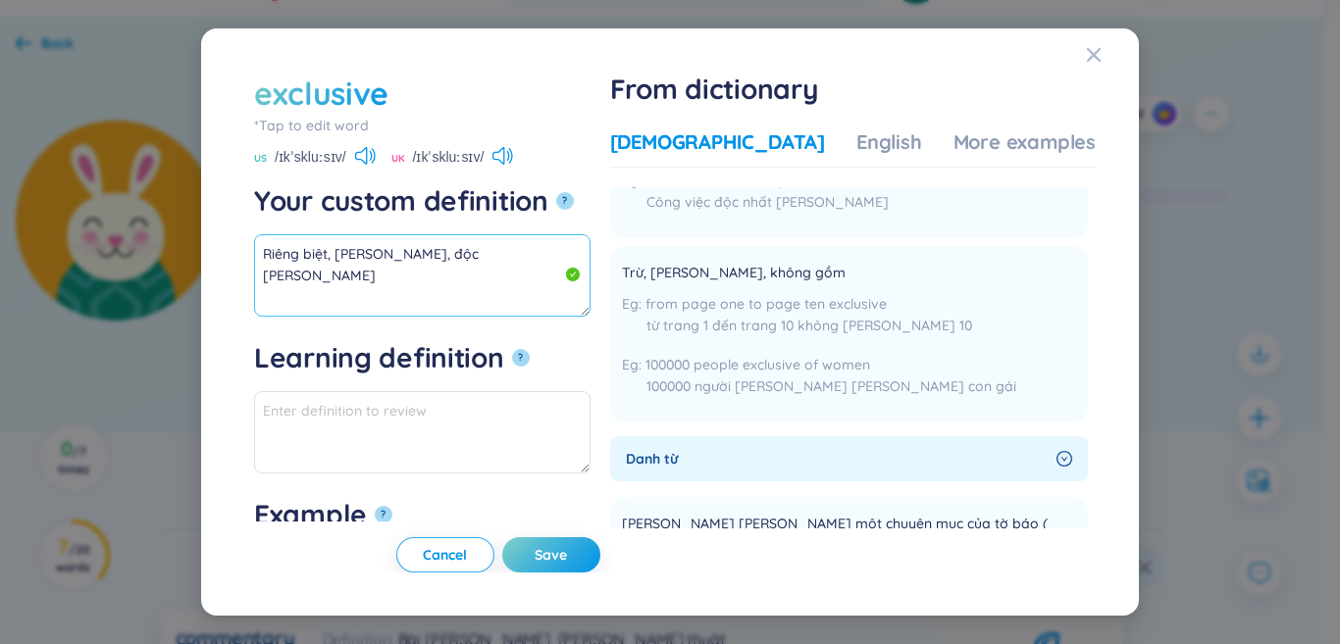
paste textarea "Trừ, [PERSON_NAME], không gồm"
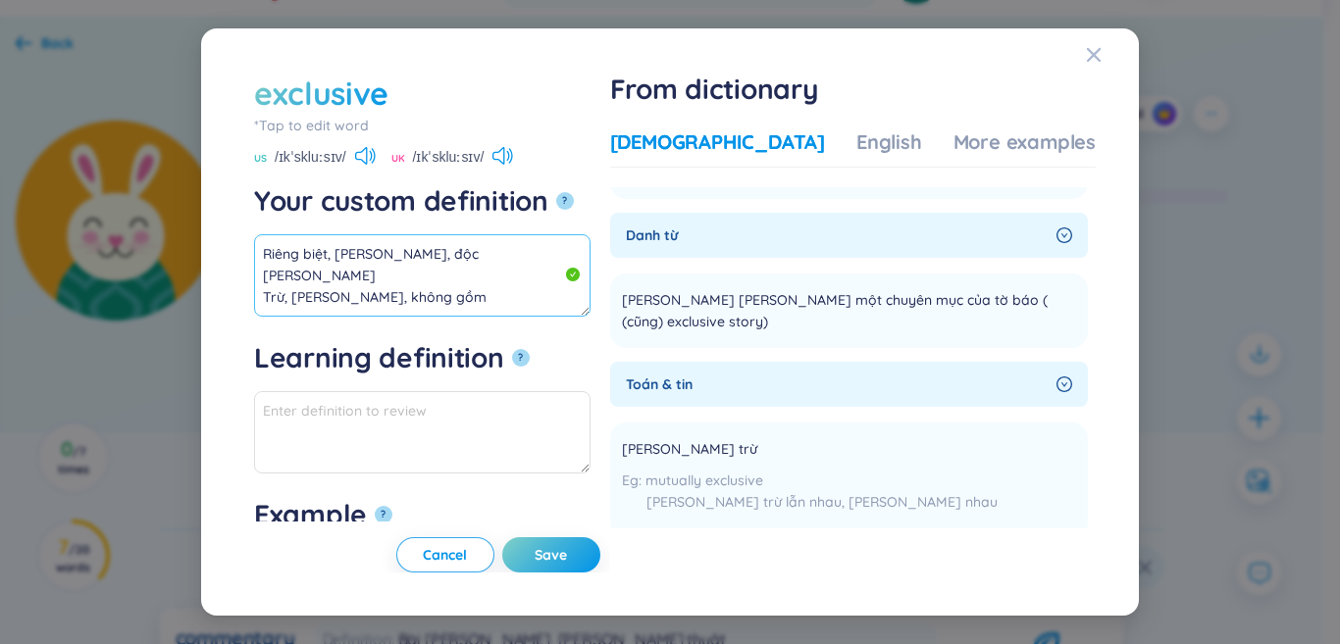
scroll to position [687, 0]
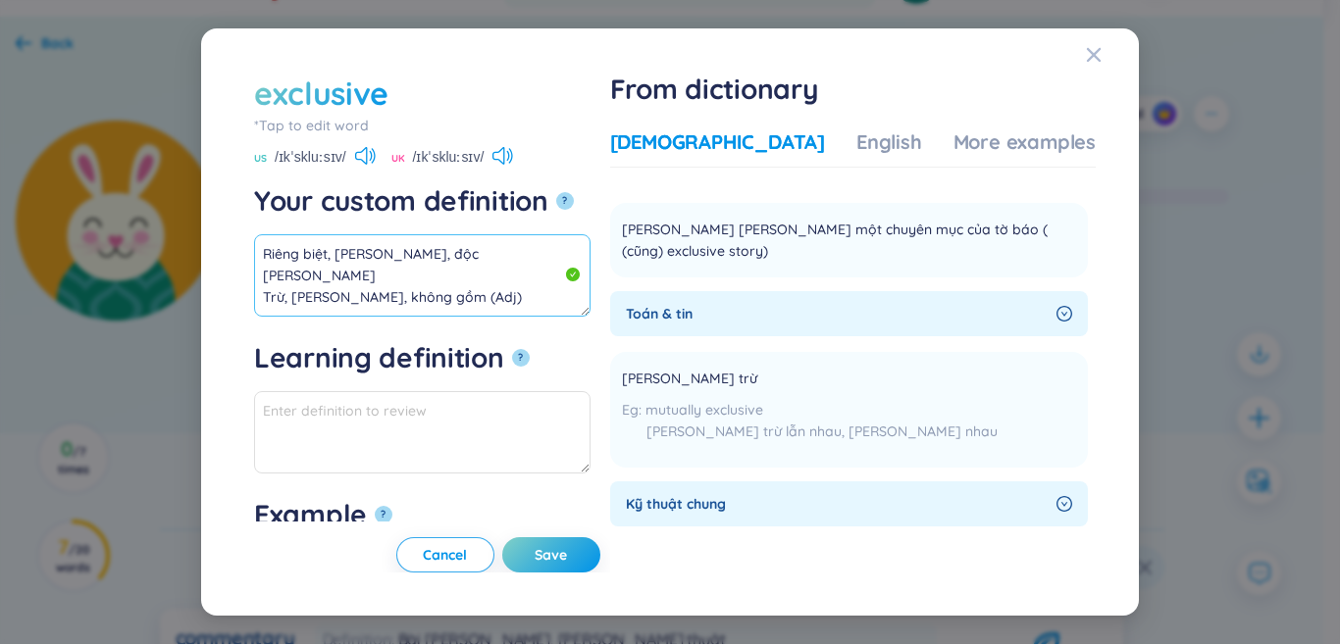
drag, startPoint x: 437, startPoint y: 275, endPoint x: 135, endPoint y: 220, distance: 306.1
click at [135, 220] on div "exclusive *Tap to edit word exclusive US /ɪkˈskluːsɪv/ UK /ɪkˈskluːsɪv/ Your cu…" at bounding box center [670, 322] width 1340 height 644
drag, startPoint x: 252, startPoint y: 261, endPoint x: 303, endPoint y: 249, distance: 52.4
drag, startPoint x: 303, startPoint y: 249, endPoint x: 661, endPoint y: 264, distance: 358.4
click at [610, 264] on div "exclusive *Tap to edit word exclusive US /ɪkˈskluːsɪv/ UK /ɪkˈskluːsɪv/ Your cu…" at bounding box center [432, 323] width 356 height 502
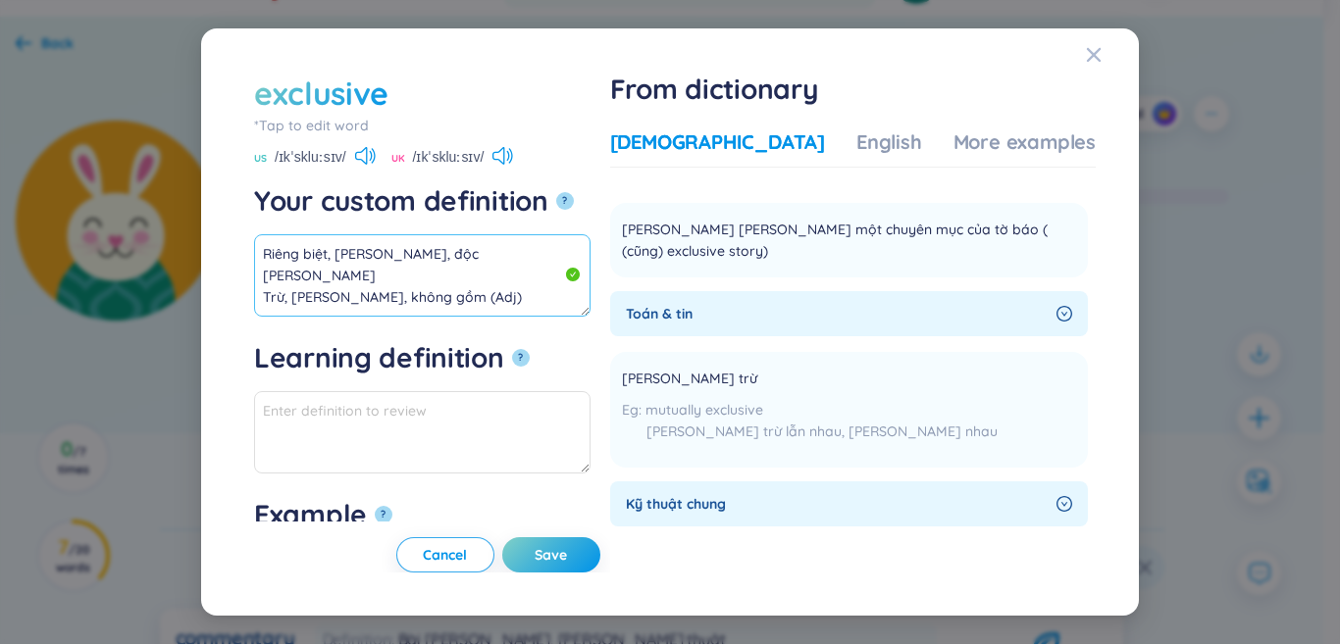
drag, startPoint x: 408, startPoint y: 278, endPoint x: 188, endPoint y: 230, distance: 224.9
click at [170, 226] on div "exclusive *Tap to edit word exclusive US /ɪkˈskluːsɪv/ UK /ɪkˈskluːsɪv/ Your cu…" at bounding box center [670, 322] width 1340 height 644
click at [976, 140] on div "More examples" at bounding box center [1024, 142] width 142 height 27
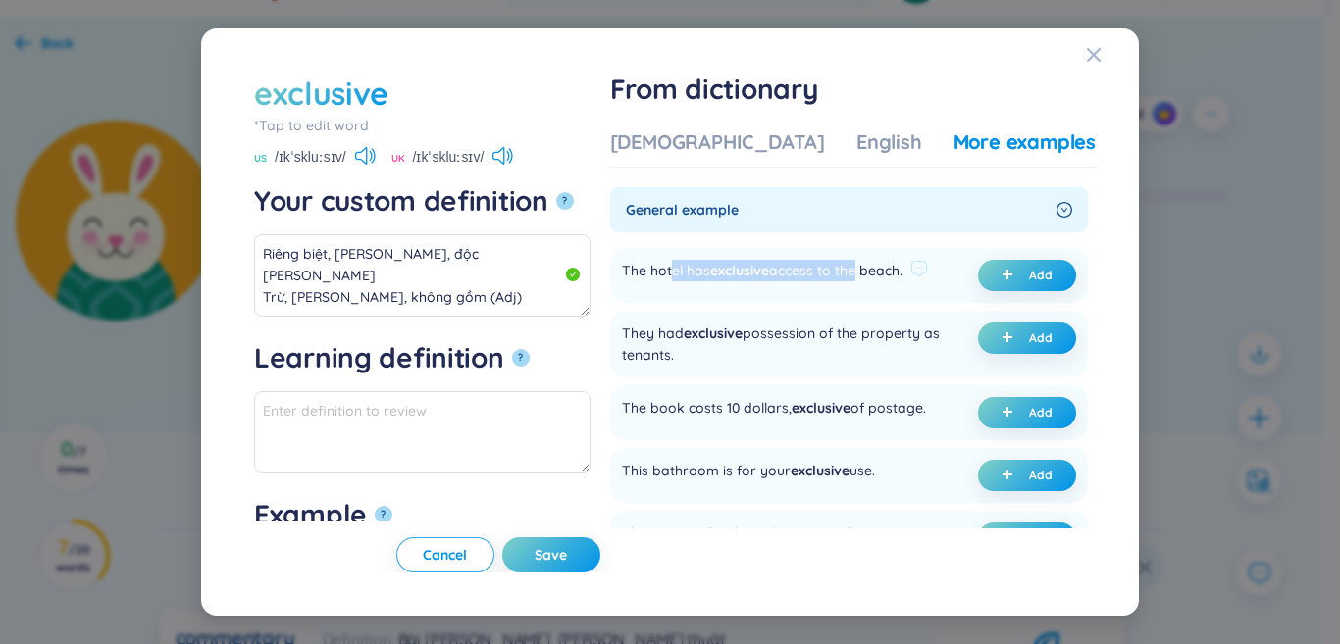
drag, startPoint x: 747, startPoint y: 265, endPoint x: 914, endPoint y: 278, distance: 167.3
click at [902, 278] on div "The hotel has exclusive access to the beach." at bounding box center [762, 275] width 281 height 31
click at [985, 275] on button "Add" at bounding box center [1027, 275] width 98 height 31
type textarea "Riêng biệt, [PERSON_NAME], độc [PERSON_NAME] Trừ, [PERSON_NAME], không gồm (Adj…"
type textarea "Eg: The hotel has exclusive access to the beach."
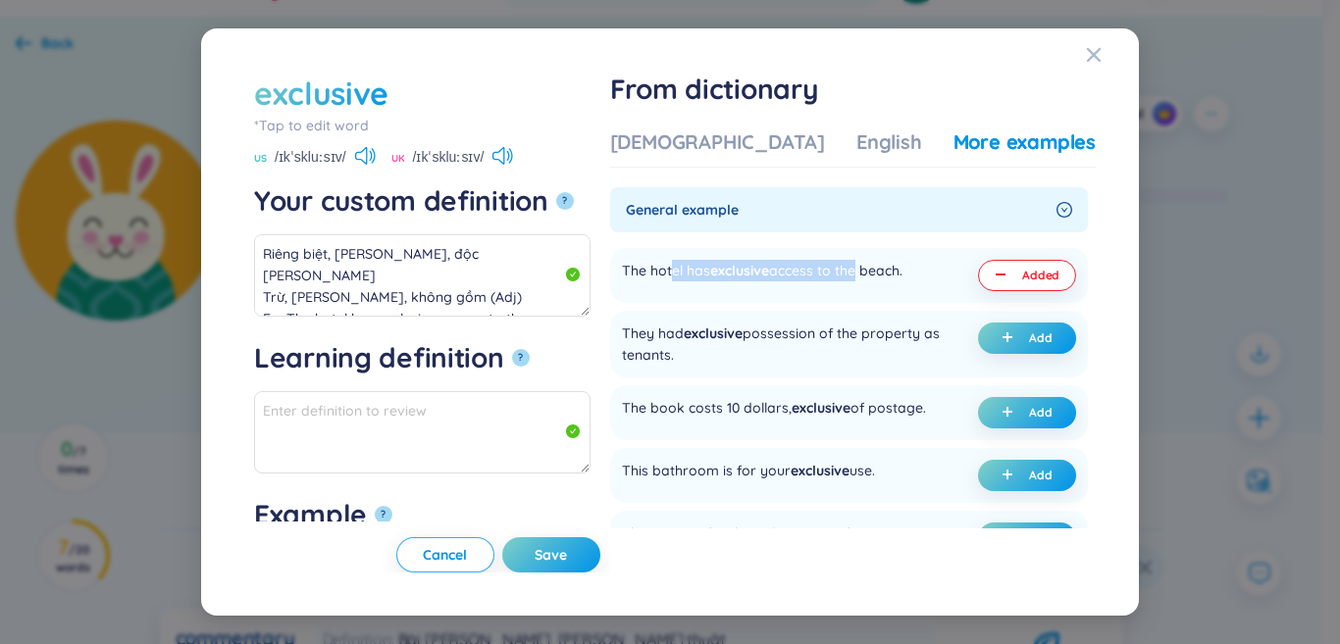
click at [567, 560] on span "Save" at bounding box center [551, 555] width 32 height 20
type textarea "Riêng biệt, [PERSON_NAME], độc [PERSON_NAME] Trừ, [PERSON_NAME], không gồm (Adj…"
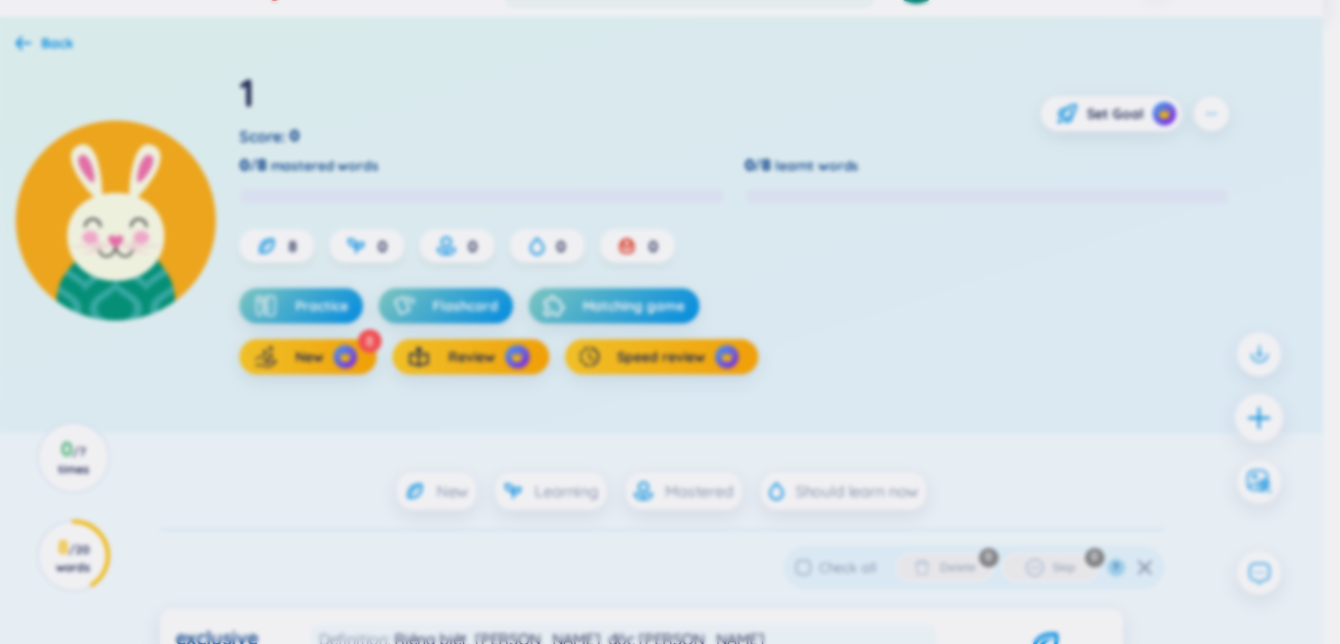
click at [1263, 416] on div at bounding box center [1259, 417] width 49 height 49
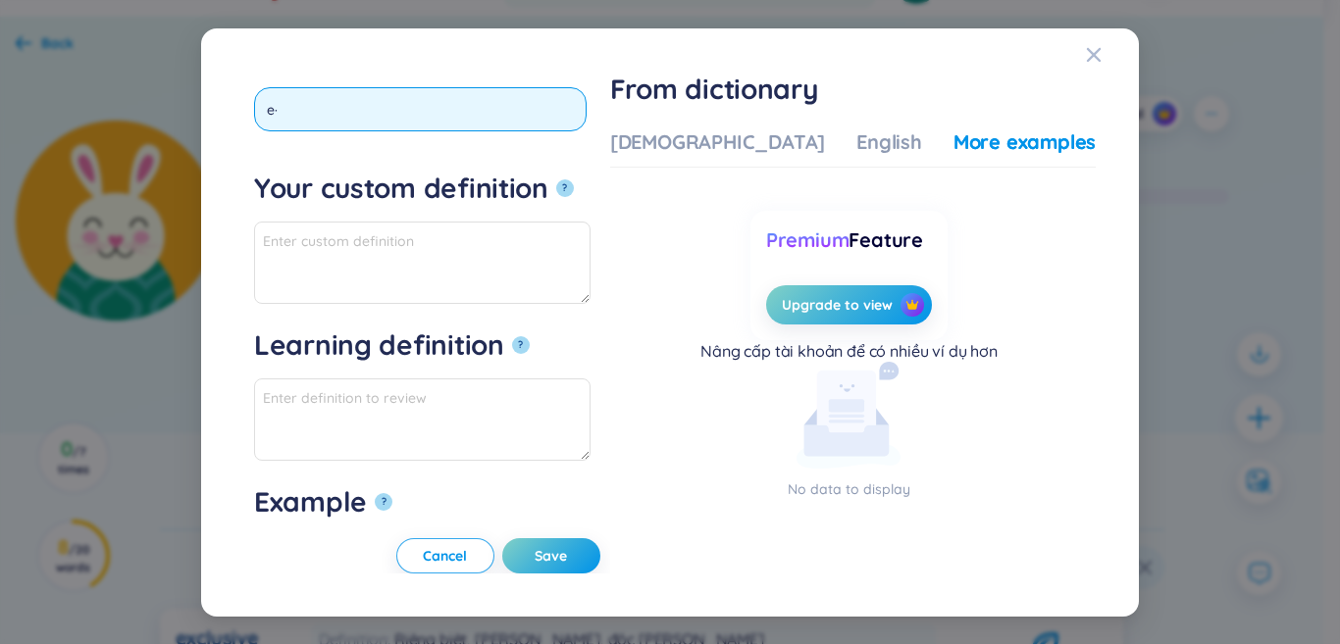
type input "e"
click at [556, 180] on button "?" at bounding box center [565, 189] width 18 height 18
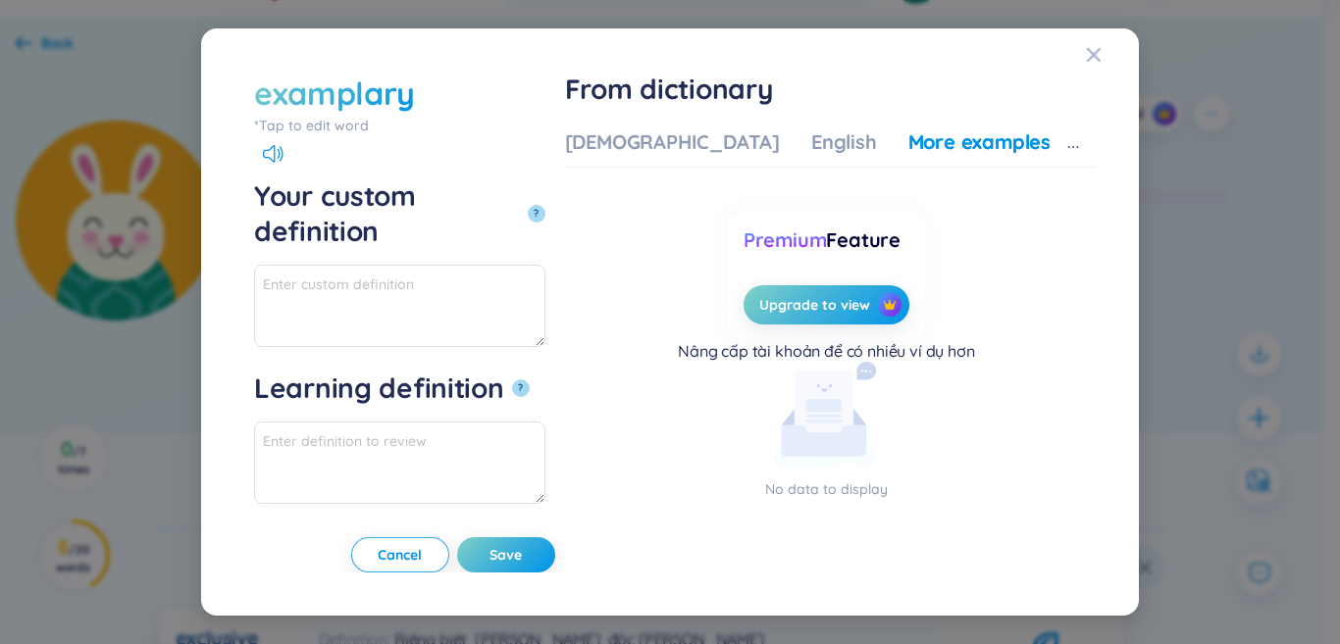
click at [351, 126] on div "*Tap to edit word" at bounding box center [399, 126] width 291 height 22
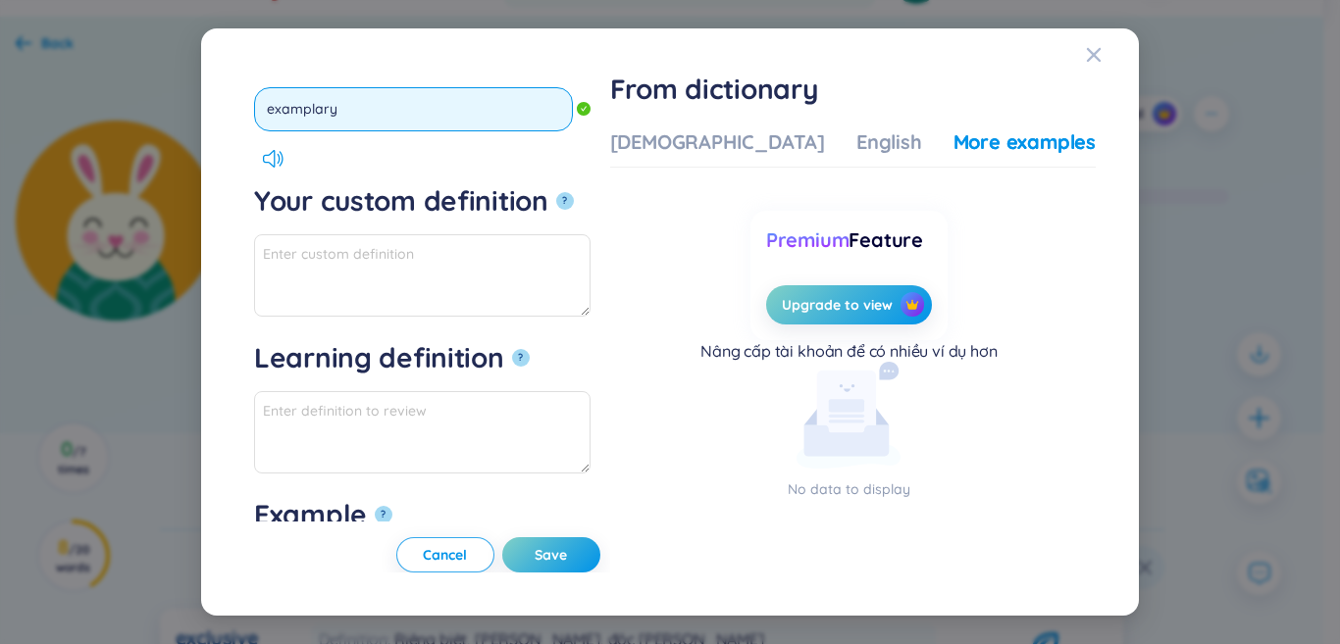
click at [291, 118] on input "examplary" at bounding box center [413, 109] width 319 height 44
type input "exemplary"
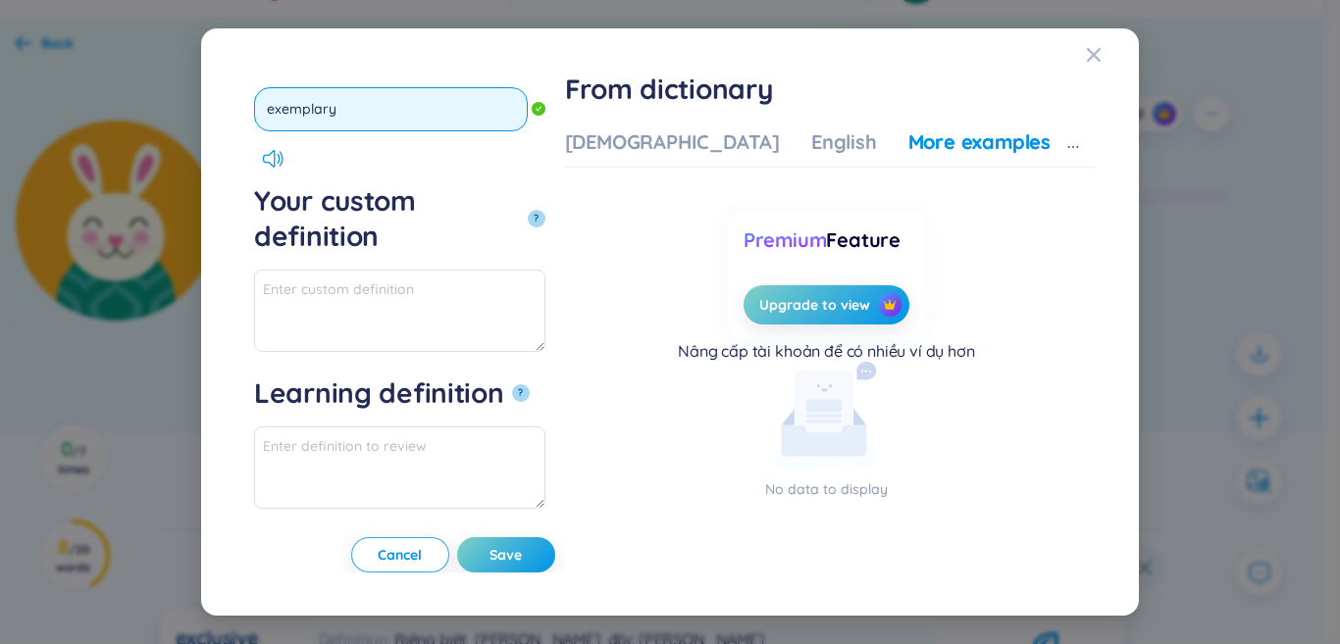
click at [528, 210] on button "?" at bounding box center [537, 219] width 18 height 18
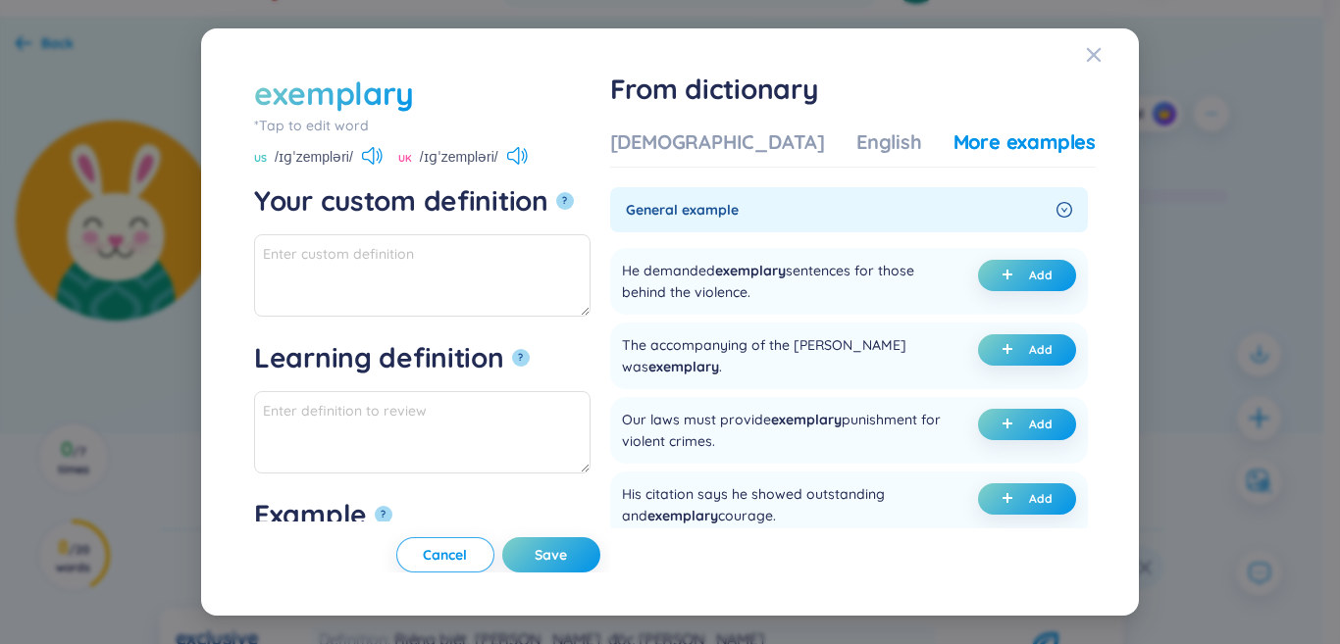
click at [733, 157] on div "Vietnamese English More examples" at bounding box center [853, 148] width 486 height 39
click at [732, 141] on div "[DEMOGRAPHIC_DATA]" at bounding box center [717, 142] width 215 height 27
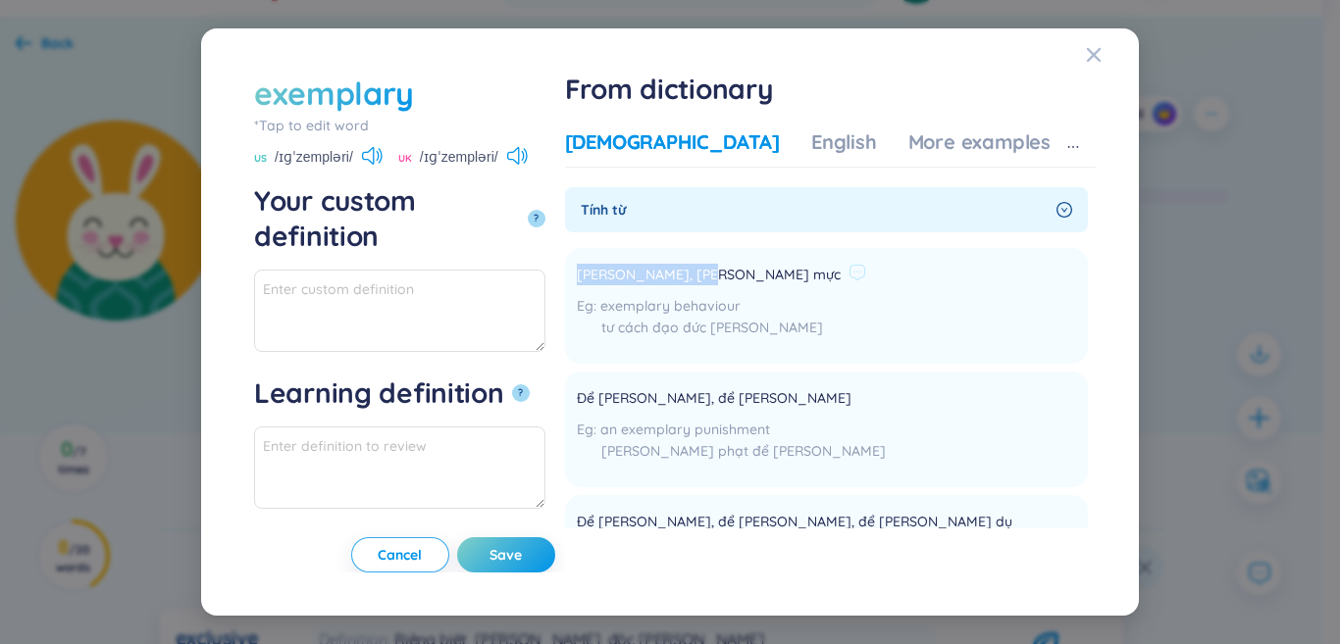
drag, startPoint x: 681, startPoint y: 276, endPoint x: 818, endPoint y: 272, distance: 137.4
click at [823, 268] on span "[PERSON_NAME], [PERSON_NAME] mực" at bounding box center [709, 276] width 264 height 24
paste textarea "[PERSON_NAME], [PERSON_NAME] mực"
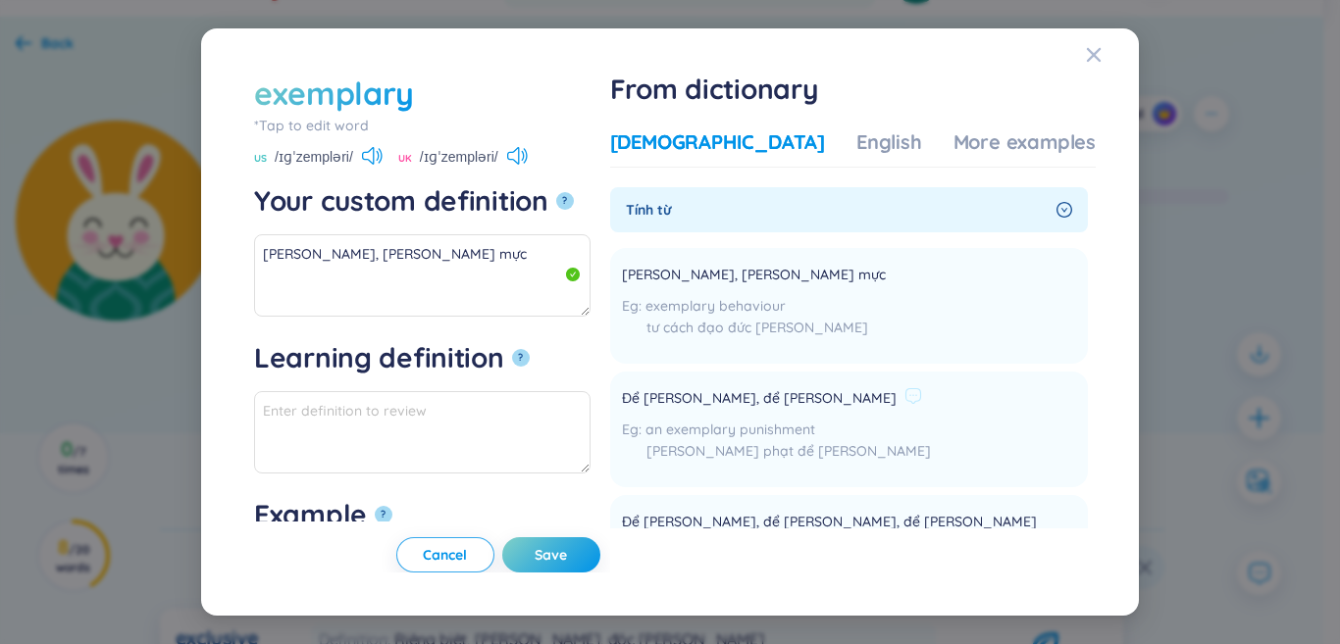
drag, startPoint x: 679, startPoint y: 393, endPoint x: 830, endPoint y: 402, distance: 151.3
click at [874, 396] on li "Để [PERSON_NAME], để [PERSON_NAME] an exemplary punishment [PERSON_NAME] phạt đ…" at bounding box center [849, 430] width 478 height 116
click at [476, 257] on textarea "[PERSON_NAME], [PERSON_NAME] mực" at bounding box center [422, 275] width 336 height 82
paste textarea "Để [PERSON_NAME], để [PERSON_NAME]"
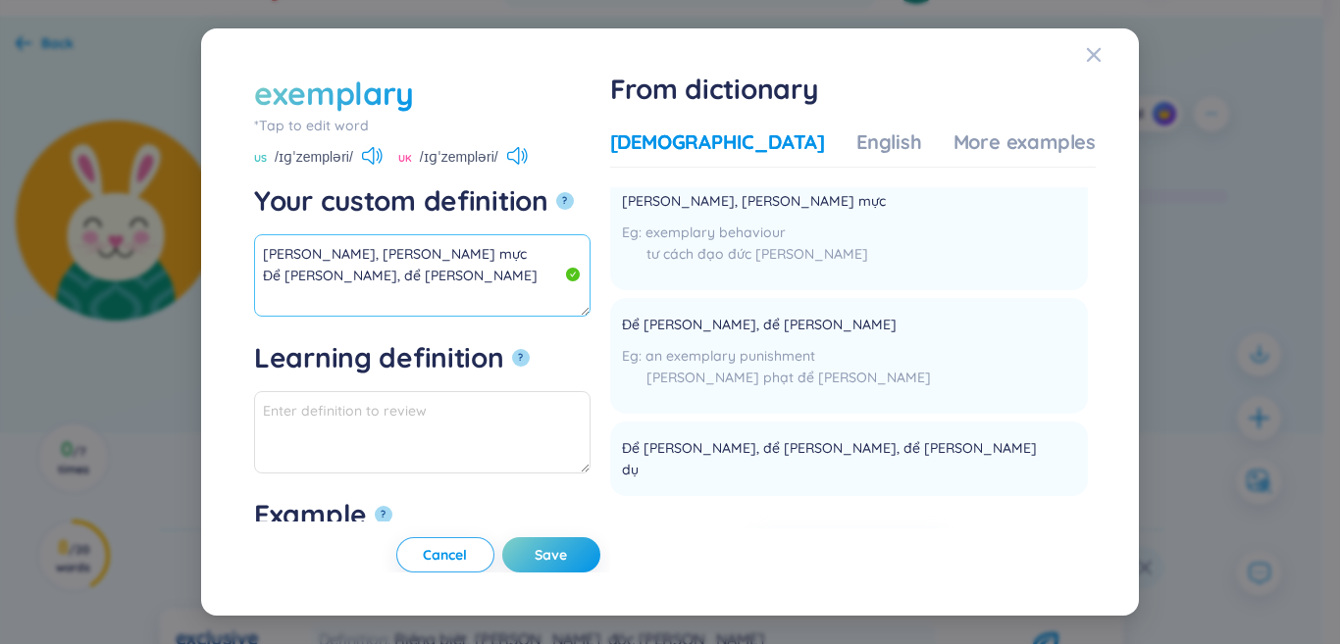
scroll to position [196, 0]
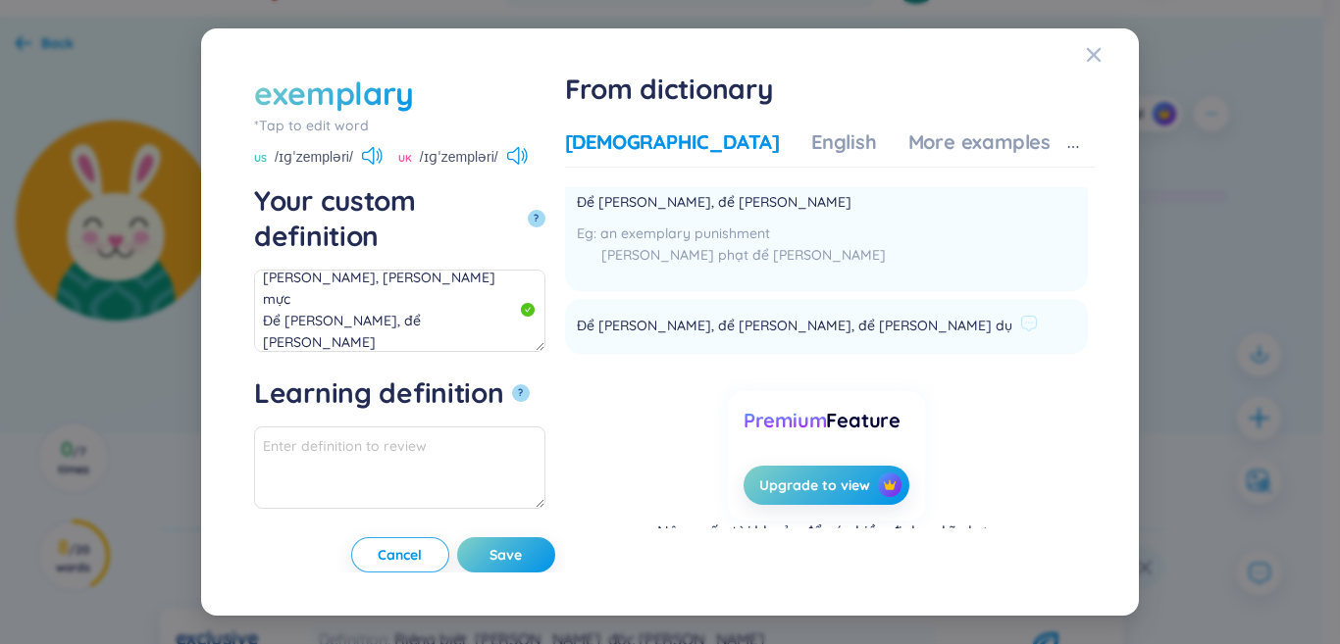
drag, startPoint x: 734, startPoint y: 331, endPoint x: 911, endPoint y: 326, distance: 177.6
click at [990, 318] on li "Để [PERSON_NAME], để [PERSON_NAME], để [PERSON_NAME] dụ Add" at bounding box center [826, 326] width 523 height 55
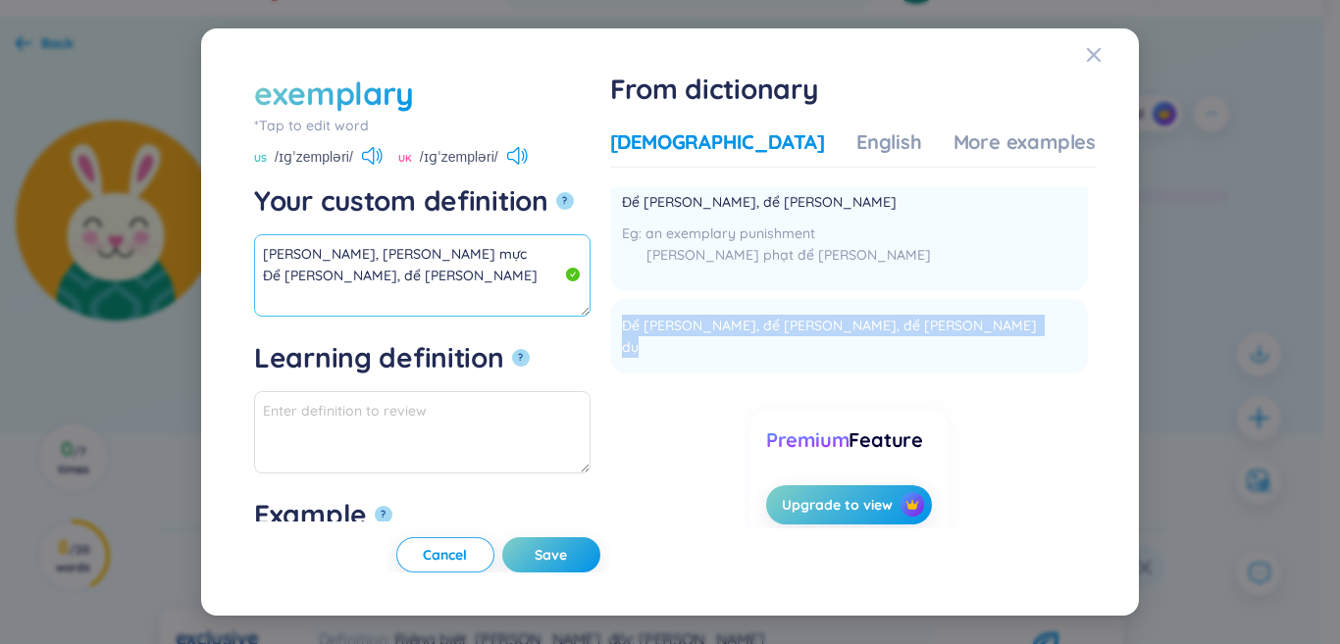
click at [456, 269] on textarea "[PERSON_NAME], [PERSON_NAME] mực Để [PERSON_NAME], để [PERSON_NAME]" at bounding box center [422, 275] width 336 height 82
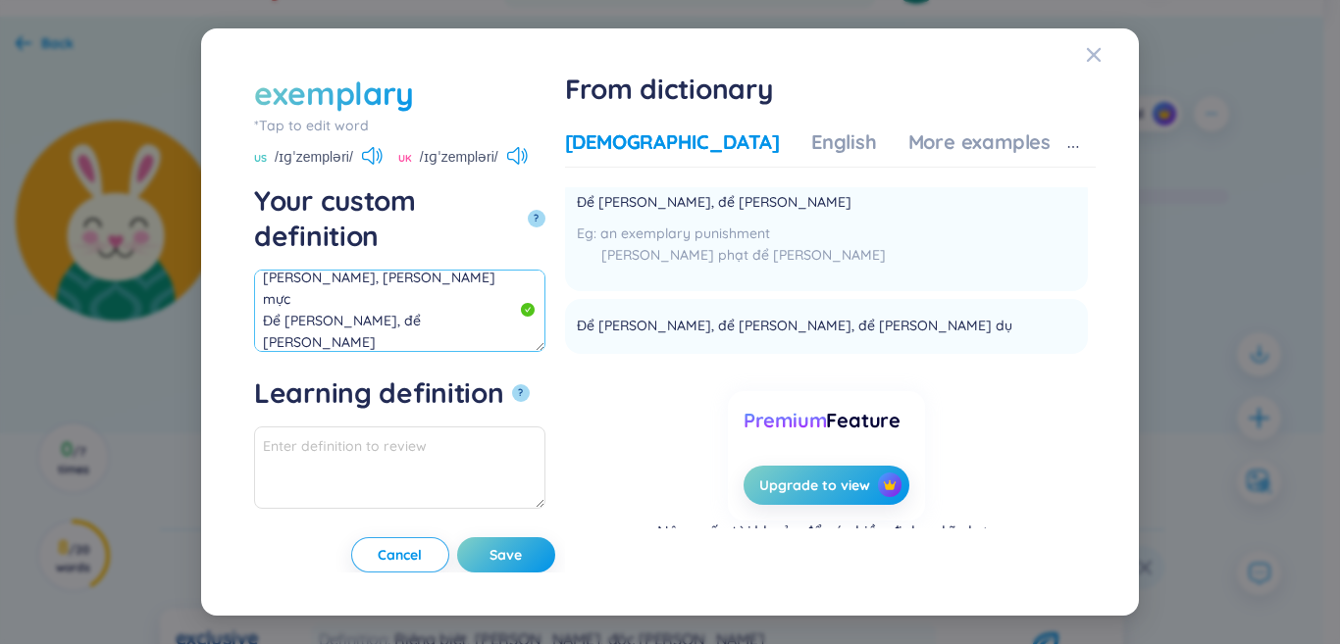
paste textarea "Để [PERSON_NAME], để [PERSON_NAME], để [PERSON_NAME] dụ"
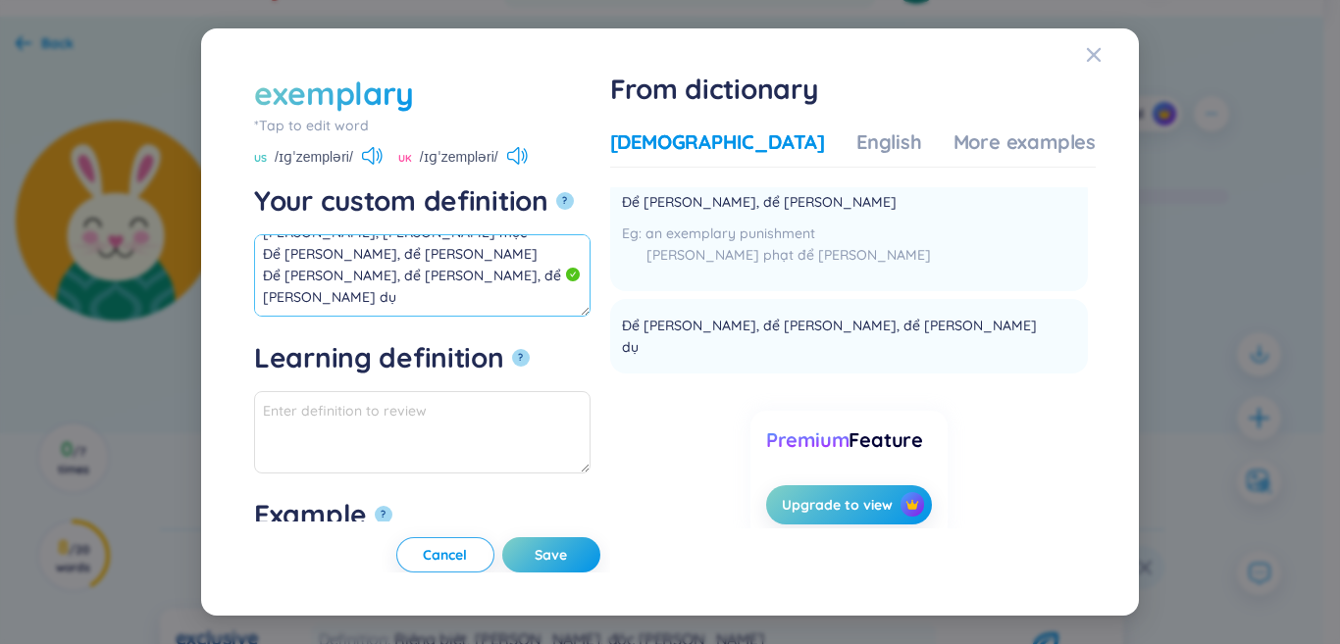
click at [572, 267] on textarea "[PERSON_NAME], [PERSON_NAME] mực Để [PERSON_NAME], để [PERSON_NAME] Để [PERSON_…" at bounding box center [422, 275] width 336 height 82
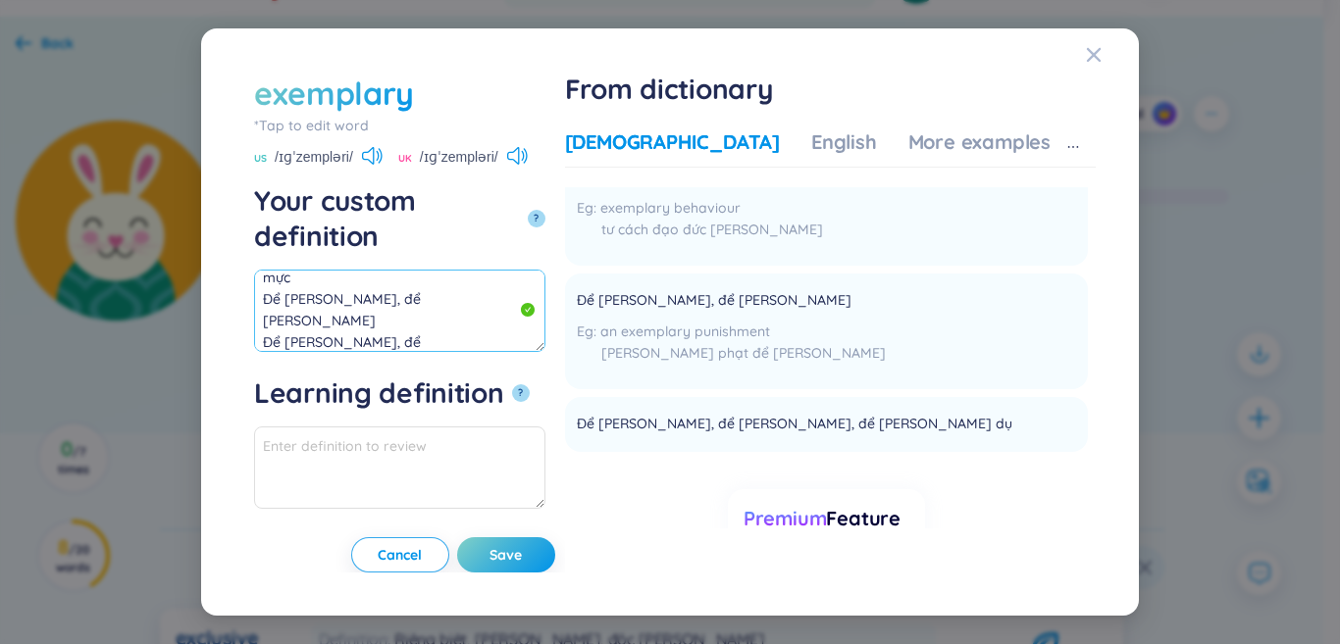
scroll to position [0, 0]
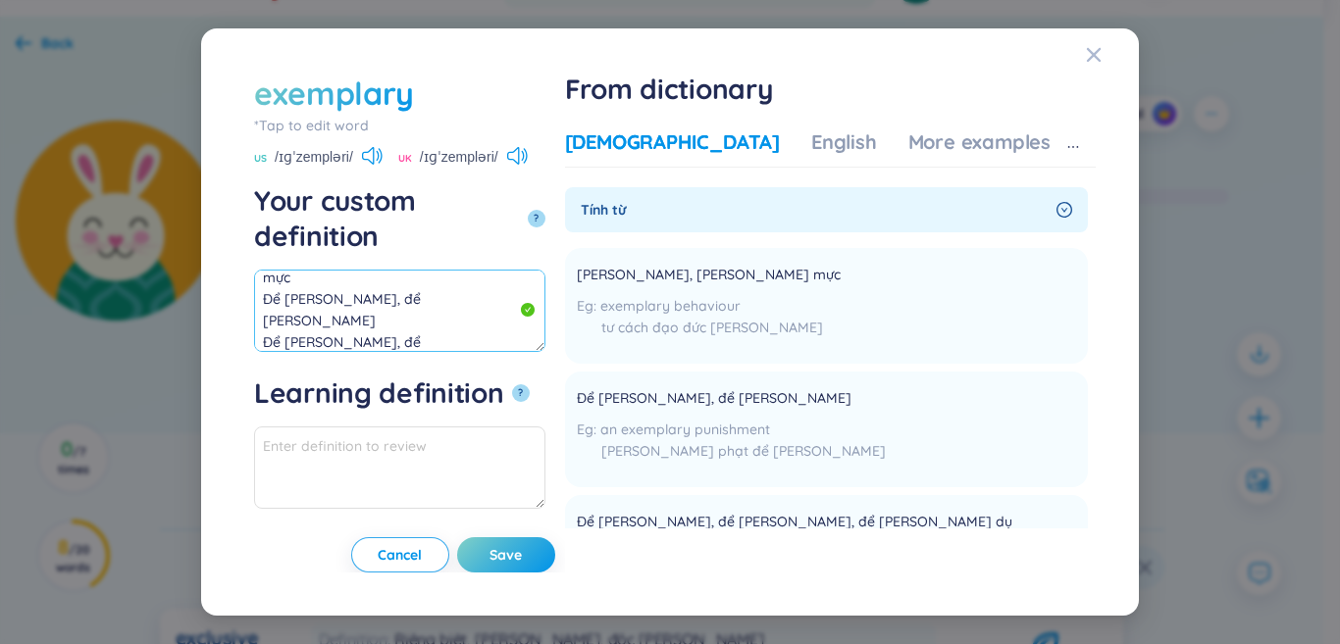
drag, startPoint x: 319, startPoint y: 265, endPoint x: 217, endPoint y: 245, distance: 103.9
click at [50, 222] on div "exemplary *Tap to edit word exemplary US /ɪɡˈzempləri/ UK /ɪɡˈzempləri/ Your cu…" at bounding box center [670, 322] width 1340 height 644
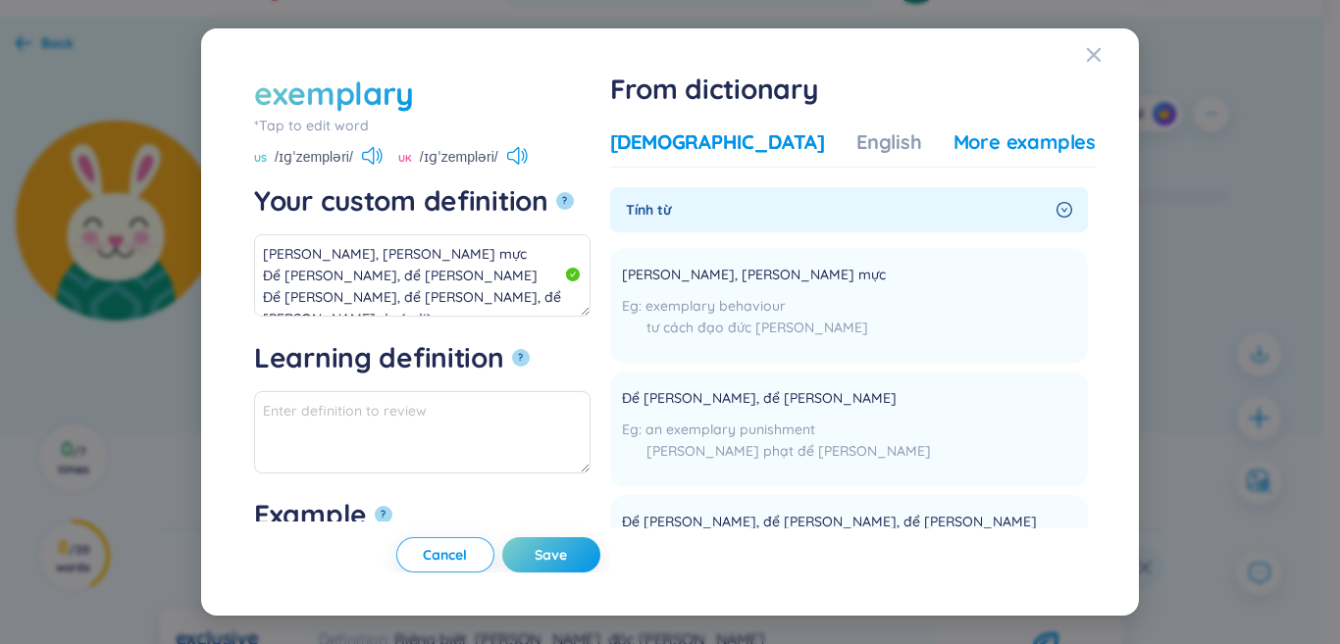
click at [953, 131] on div "More examples" at bounding box center [1024, 142] width 142 height 27
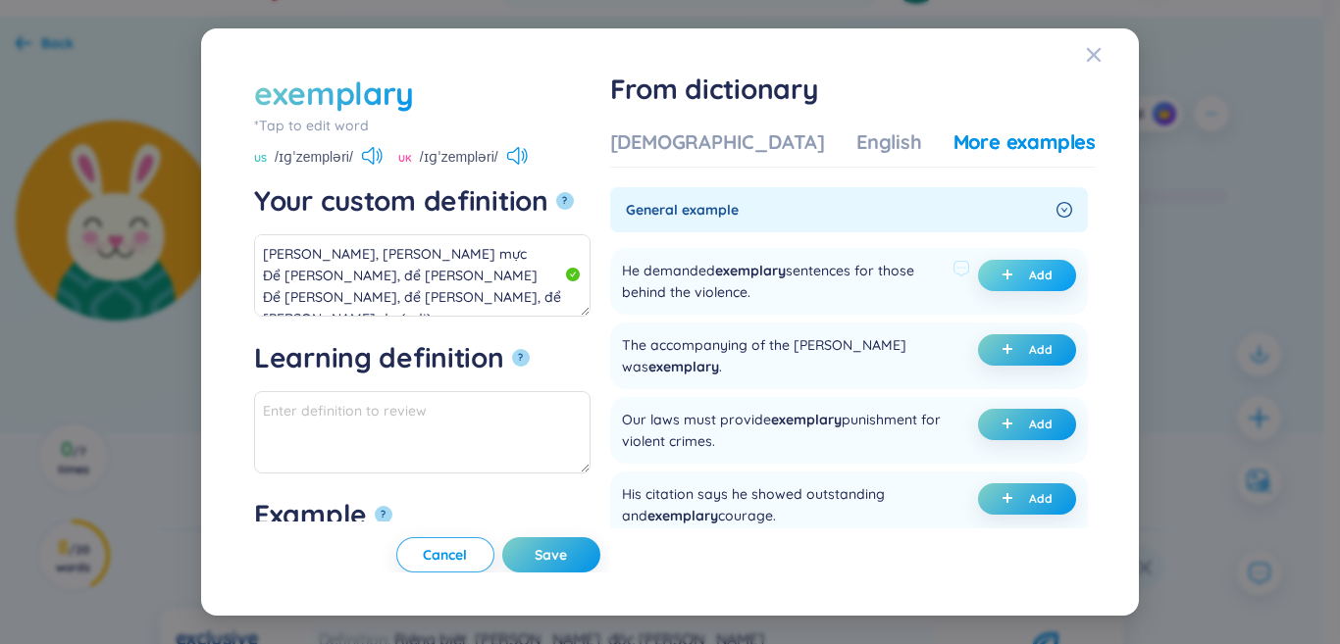
click at [1003, 267] on button "Add" at bounding box center [1027, 275] width 98 height 31
type textarea "[PERSON_NAME], [PERSON_NAME] mực Để [PERSON_NAME], để [PERSON_NAME] Để [PERSON_…"
type textarea "Eg: He demanded exemplary sentences for those behind the violence."
click at [567, 561] on span "Save" at bounding box center [551, 555] width 32 height 20
type textarea "[PERSON_NAME], [PERSON_NAME] mực Để [PERSON_NAME], để [PERSON_NAME] Để [PERSON_…"
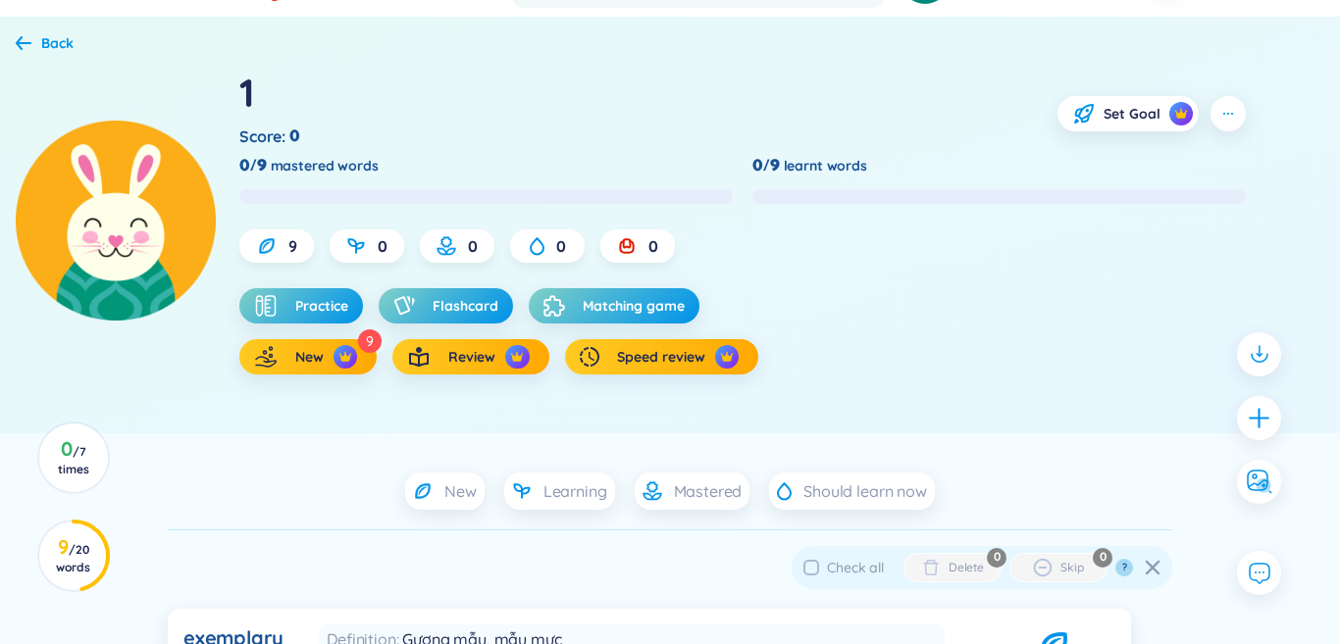
click at [1259, 428] on div at bounding box center [1259, 418] width 44 height 44
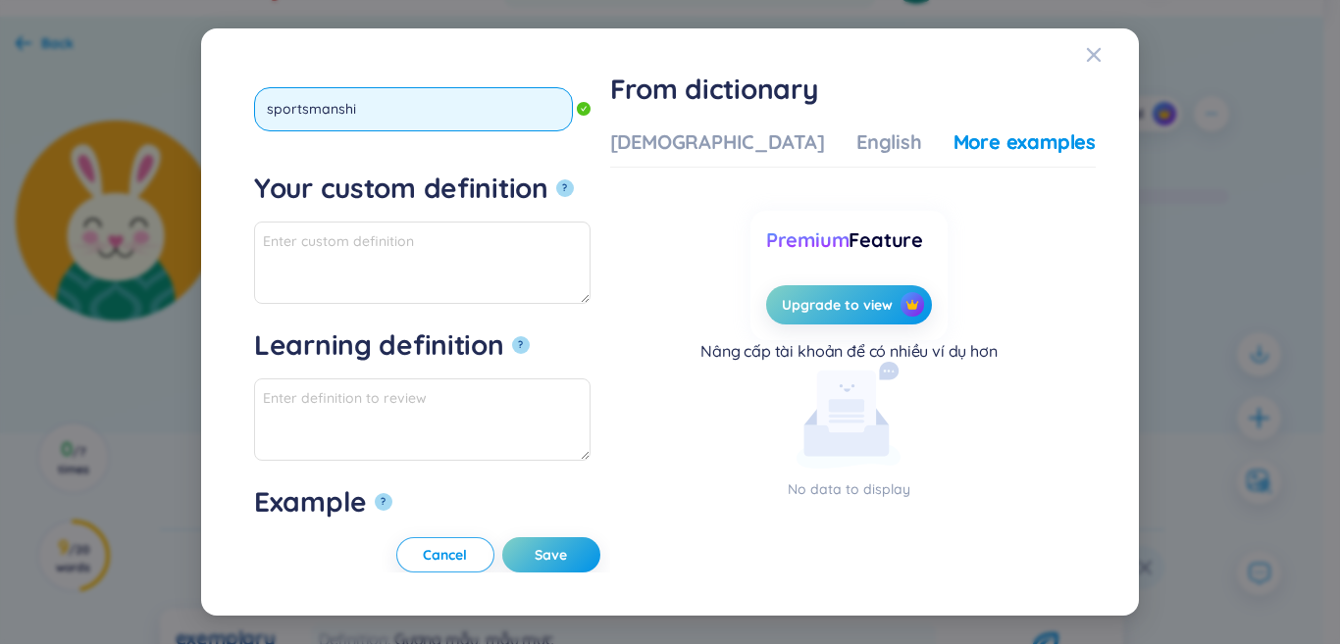
type input "sportsmanship"
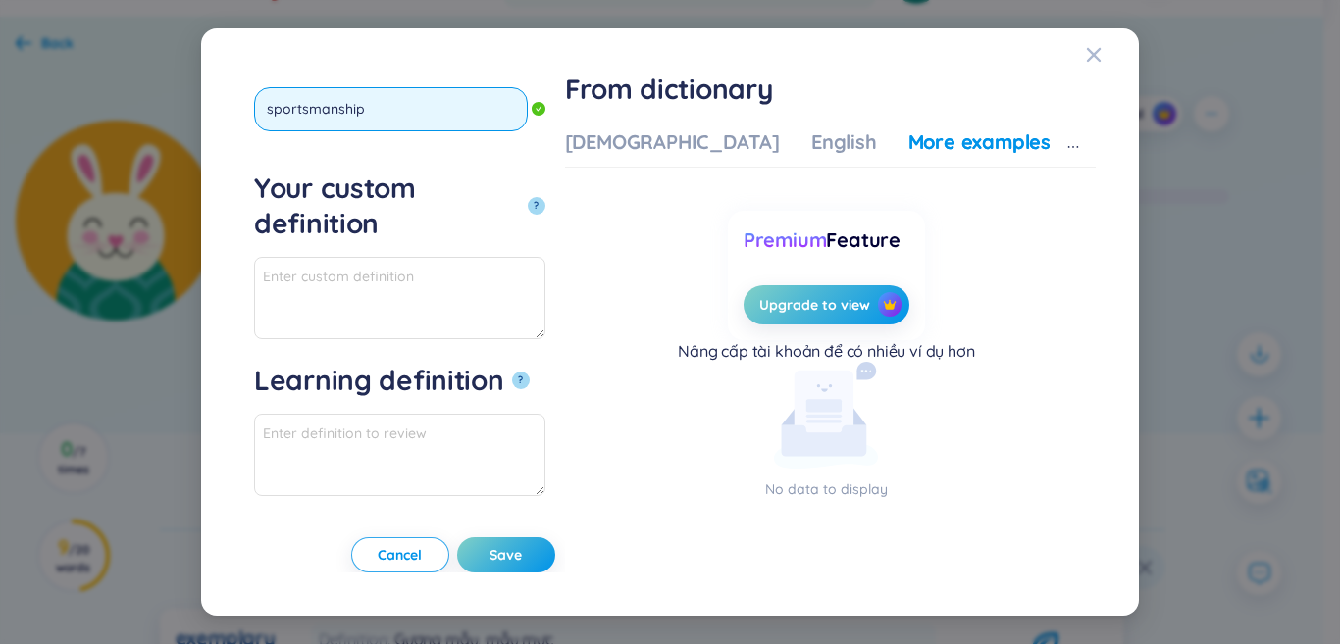
click at [528, 197] on button "?" at bounding box center [537, 206] width 18 height 18
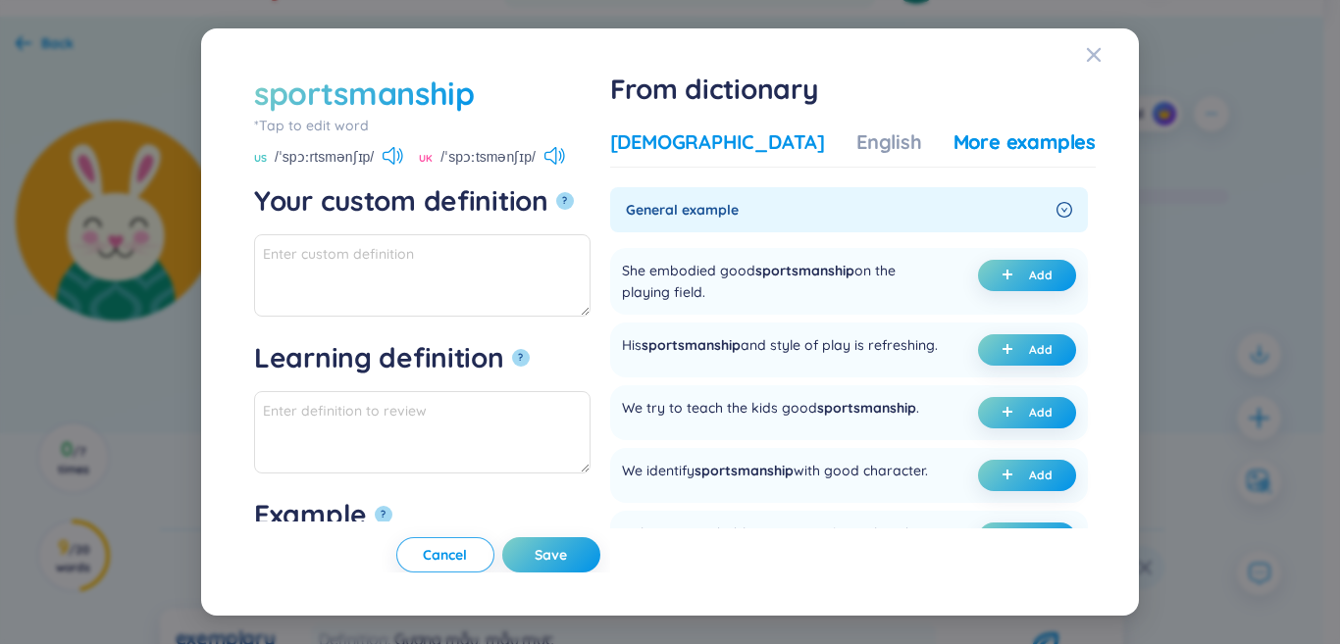
click at [715, 129] on div "[DEMOGRAPHIC_DATA]" at bounding box center [717, 142] width 215 height 27
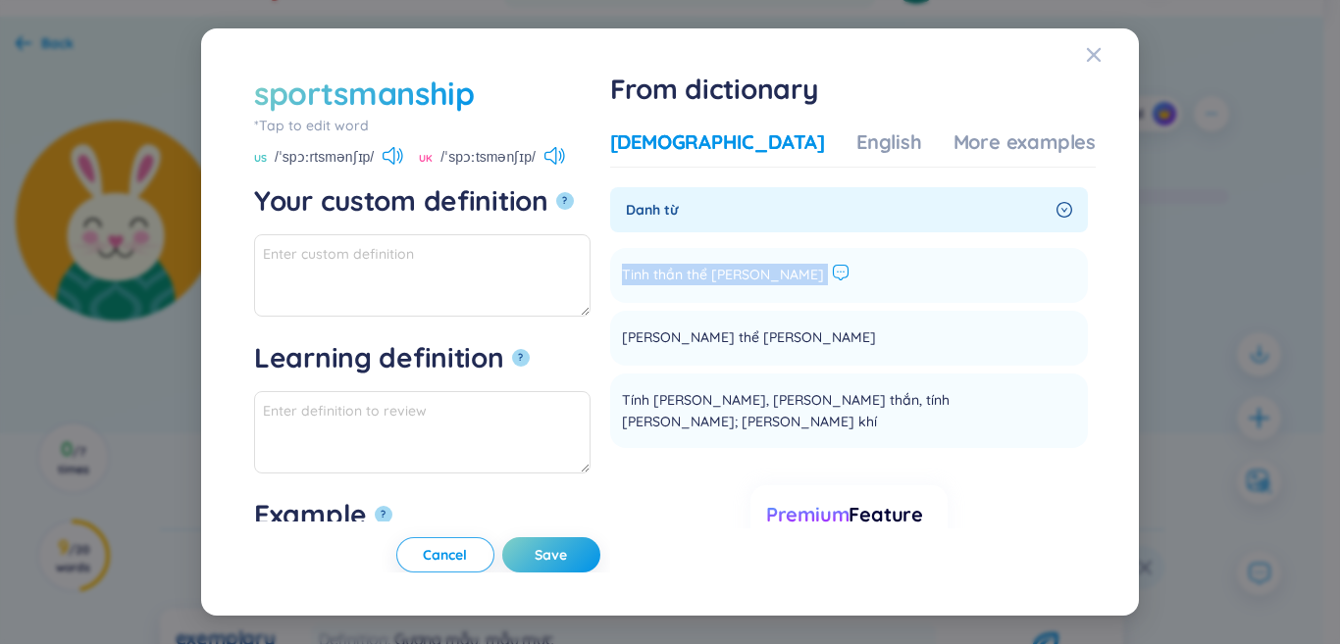
drag, startPoint x: 682, startPoint y: 277, endPoint x: 814, endPoint y: 264, distance: 133.0
click at [814, 264] on div "Tinh thần thể [PERSON_NAME]" at bounding box center [736, 276] width 228 height 24
paste textarea "Tinh thần thể [PERSON_NAME]"
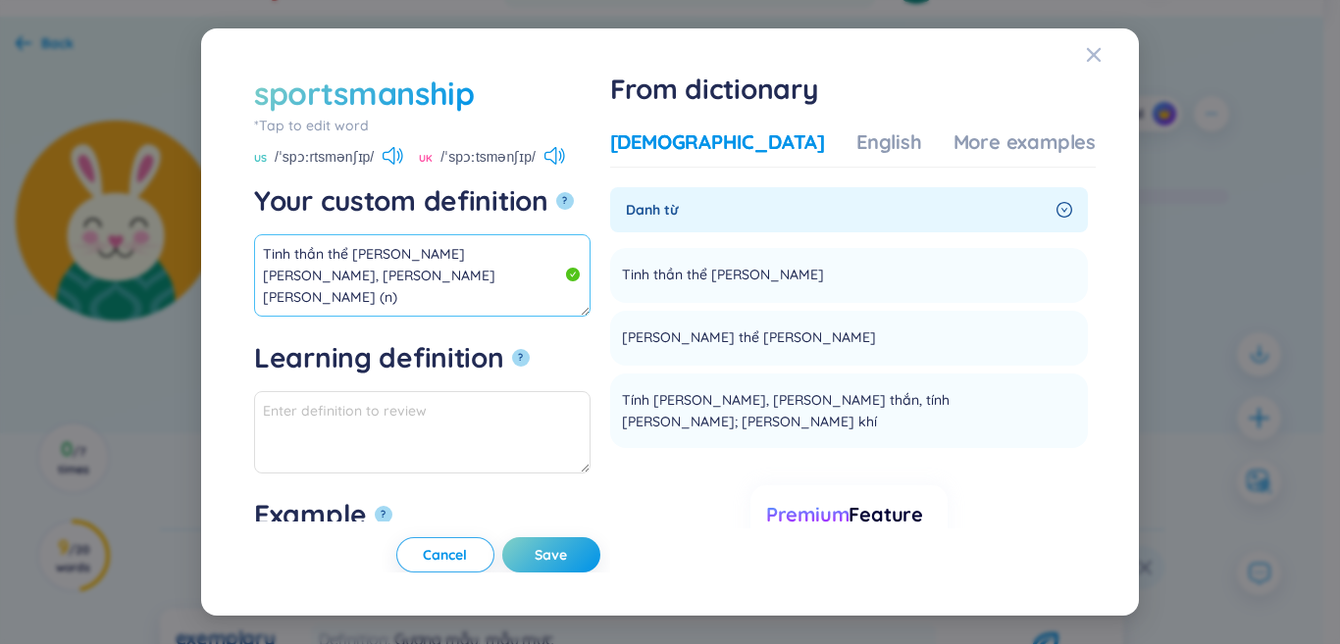
drag, startPoint x: 590, startPoint y: 246, endPoint x: 106, endPoint y: 237, distance: 483.7
click at [106, 237] on div "sportsmanship *Tap to edit word sportsmanship US /ˈspɔːrtsmənʃɪp/ UK /ˈspɔːtsmə…" at bounding box center [670, 322] width 1340 height 644
click at [975, 152] on div "More examples" at bounding box center [1024, 142] width 142 height 27
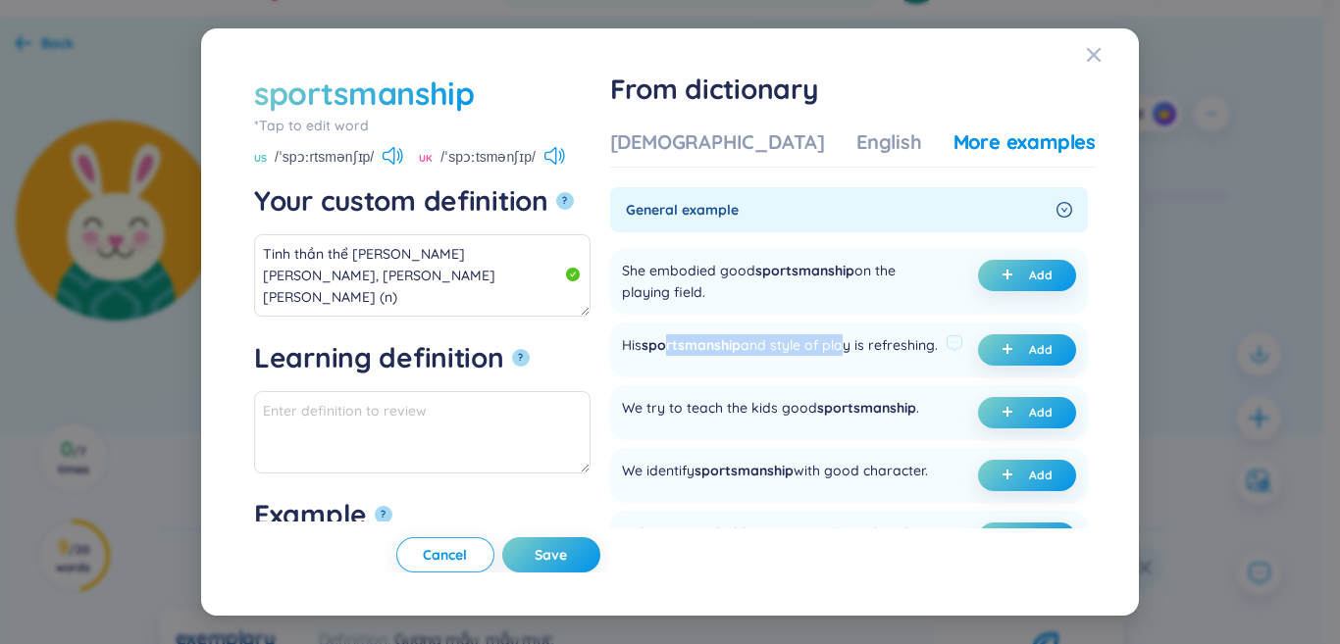
click at [905, 349] on div "His sportsmanship and style of play is refreshing." at bounding box center [780, 350] width 316 height 31
click at [790, 393] on ul "She embodied good sportsmanship on the playing field. Add His sportsmanship and…" at bounding box center [849, 568] width 478 height 657
drag, startPoint x: 771, startPoint y: 422, endPoint x: 850, endPoint y: 422, distance: 78.5
click at [842, 422] on div "We try to teach the kids good sportsmanship ." at bounding box center [770, 412] width 297 height 31
click at [1029, 421] on span "Add" at bounding box center [1041, 413] width 24 height 16
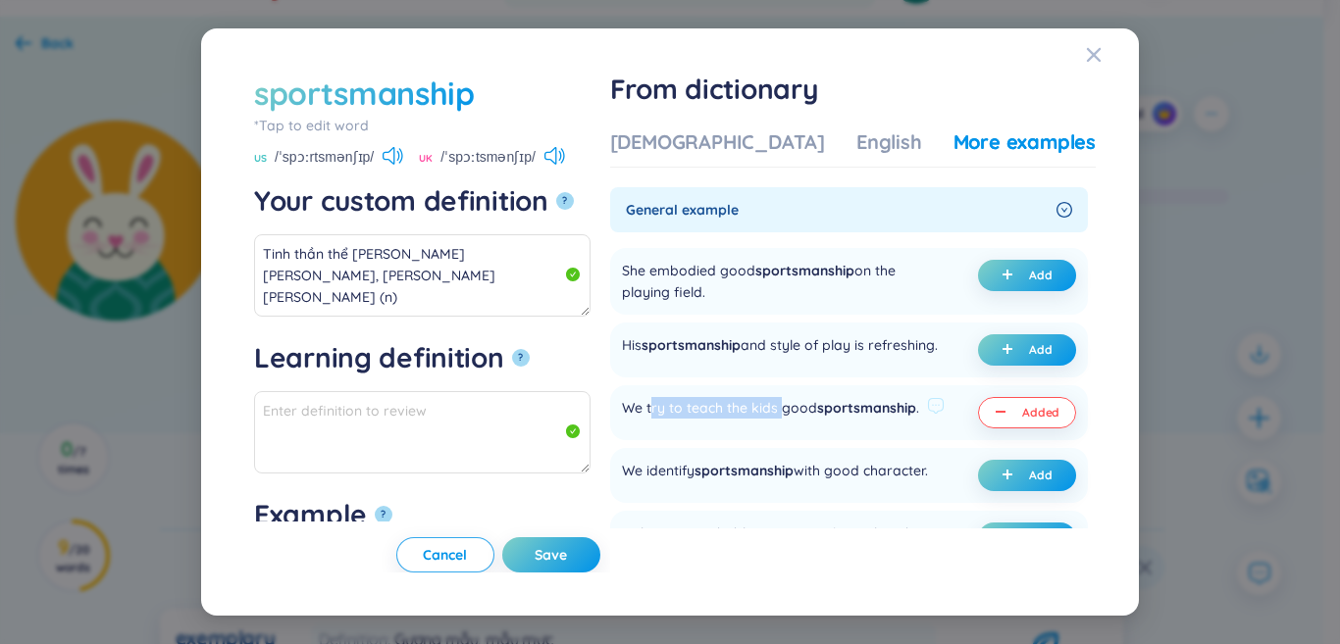
type textarea "Tinh thần thể [PERSON_NAME] [PERSON_NAME], [PERSON_NAME] [PERSON_NAME] (n) Eg: …"
type textarea "Eg: We try to teach the kids good sportsmanship."
click at [567, 551] on span "Save" at bounding box center [551, 555] width 32 height 20
type textarea "Tinh thần thể [PERSON_NAME] [PERSON_NAME], [PERSON_NAME] [PERSON_NAME] (n) Eg: …"
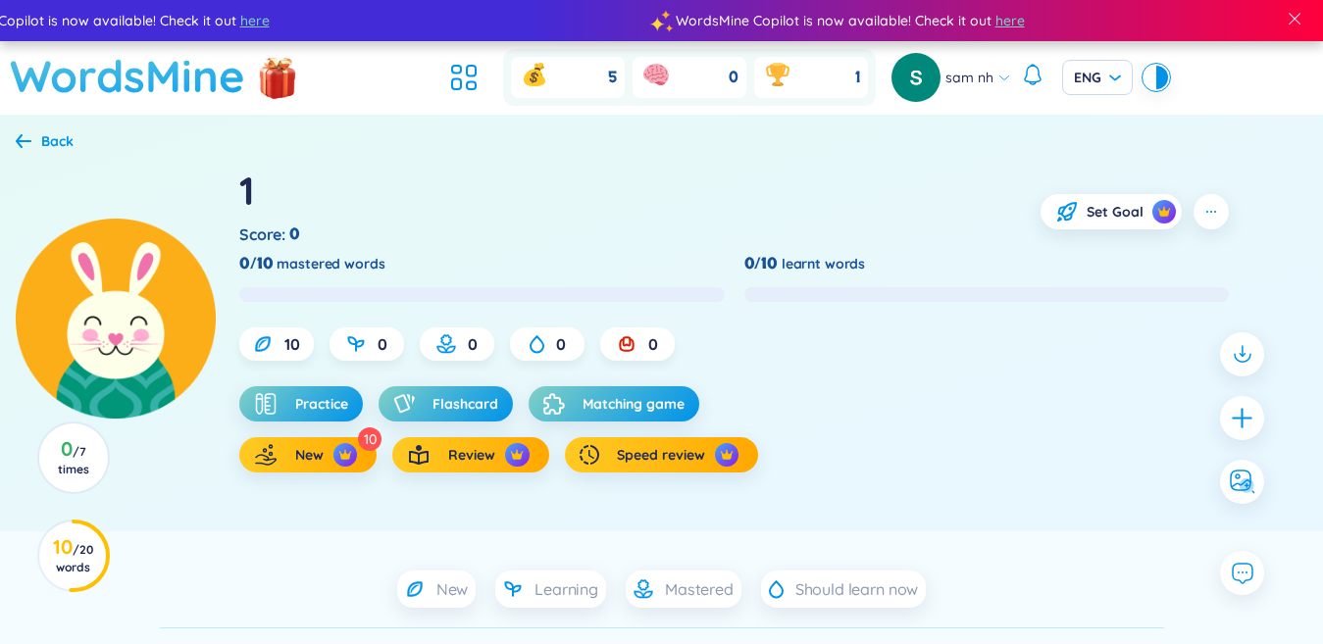
click at [128, 81] on h1 "WordsMine" at bounding box center [127, 76] width 235 height 70
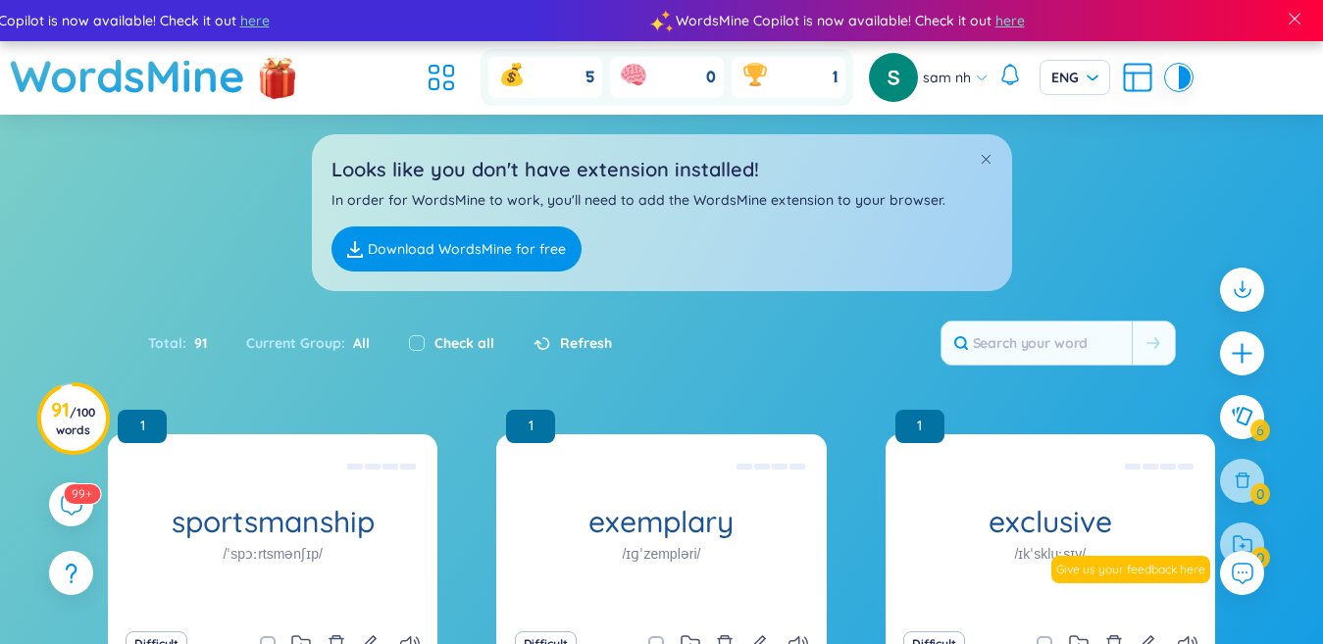
click at [1130, 78] on icon at bounding box center [1137, 77] width 35 height 35
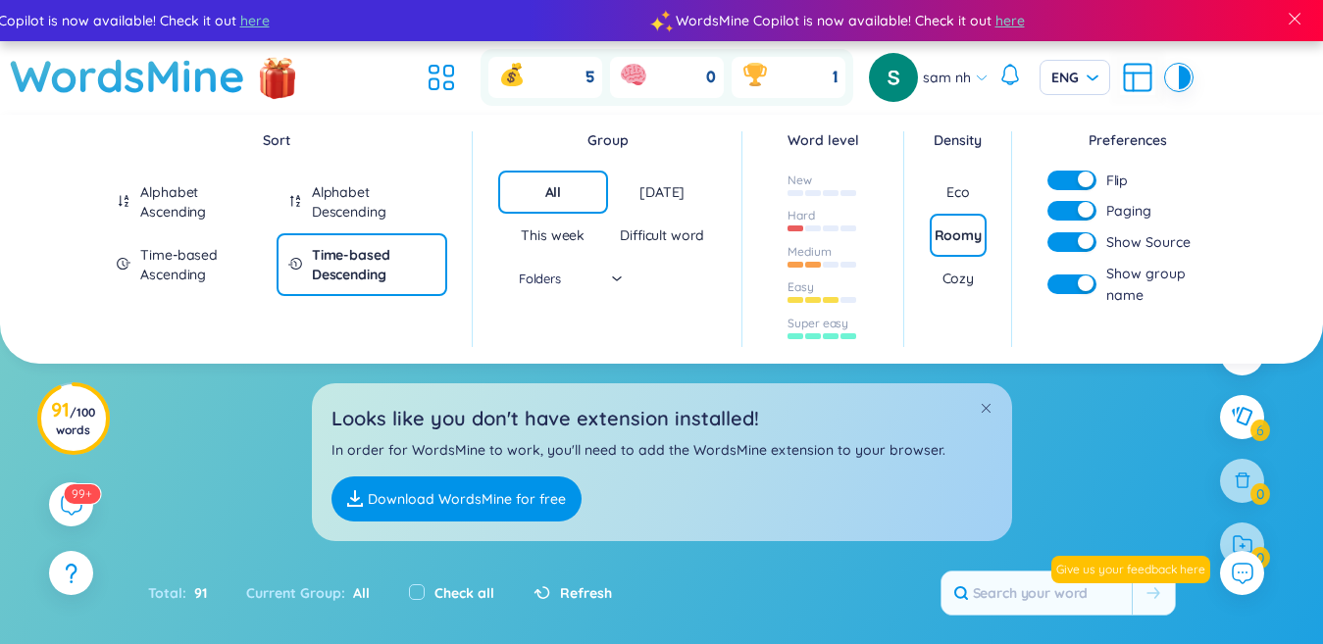
click at [1073, 206] on button "button" at bounding box center [1072, 211] width 49 height 20
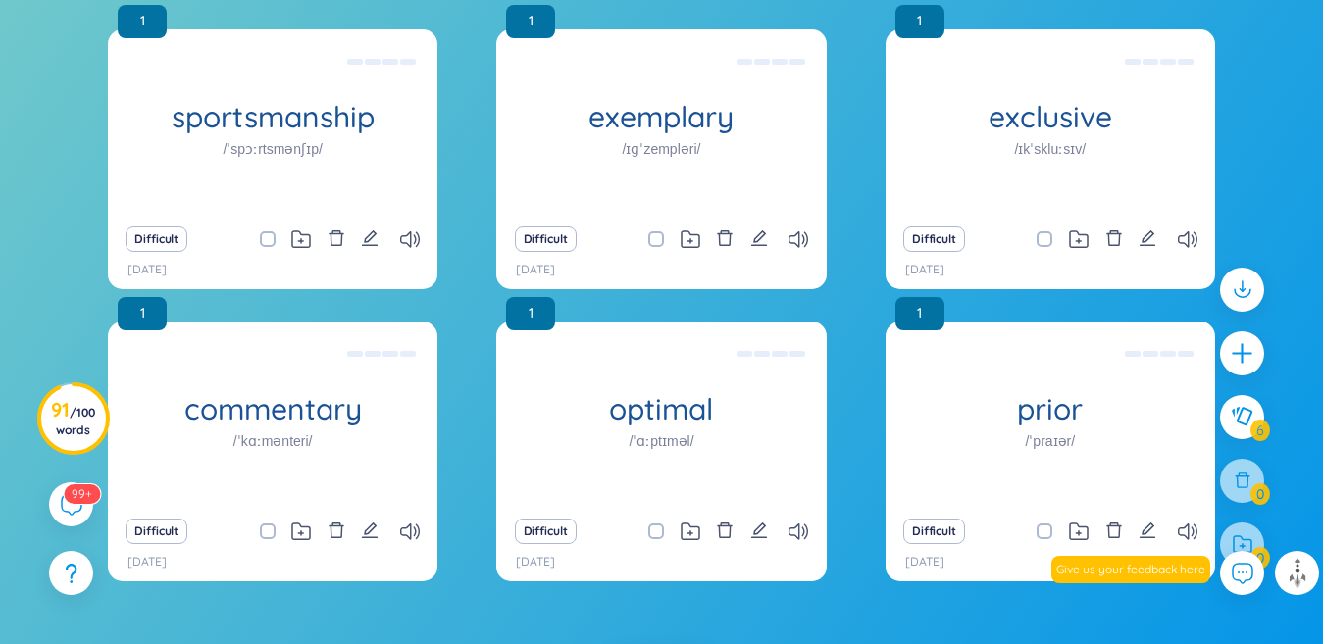
scroll to position [524, 0]
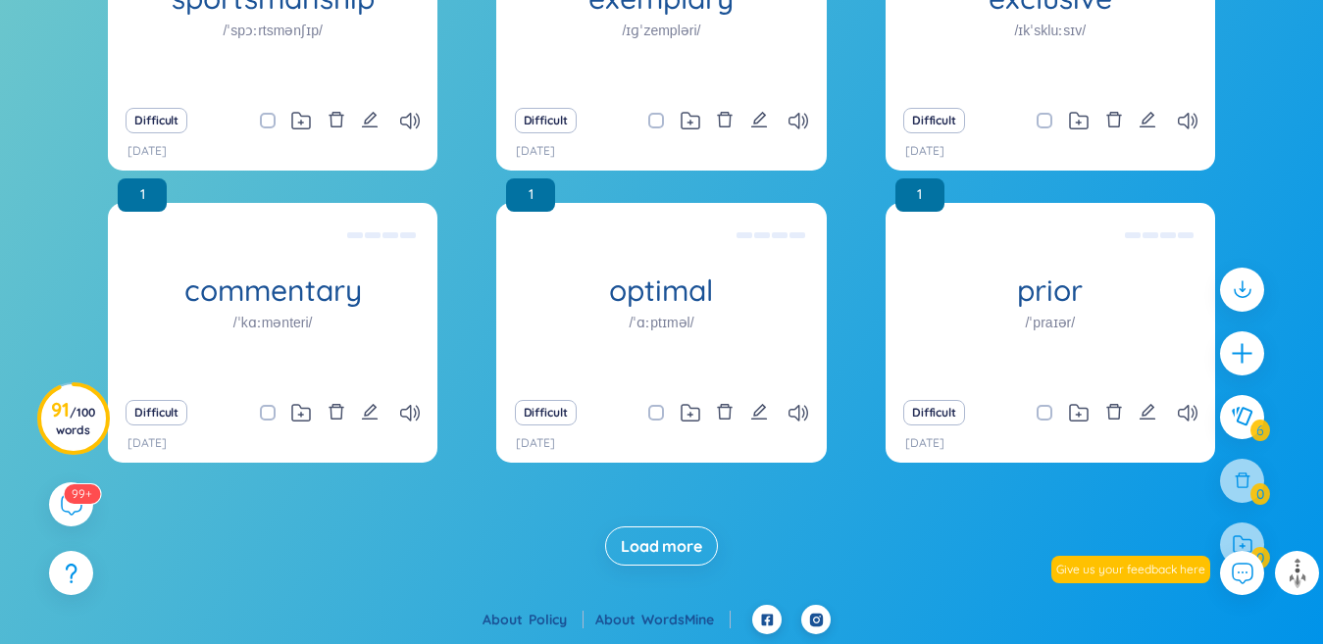
click at [664, 550] on span "Load more" at bounding box center [661, 547] width 81 height 22
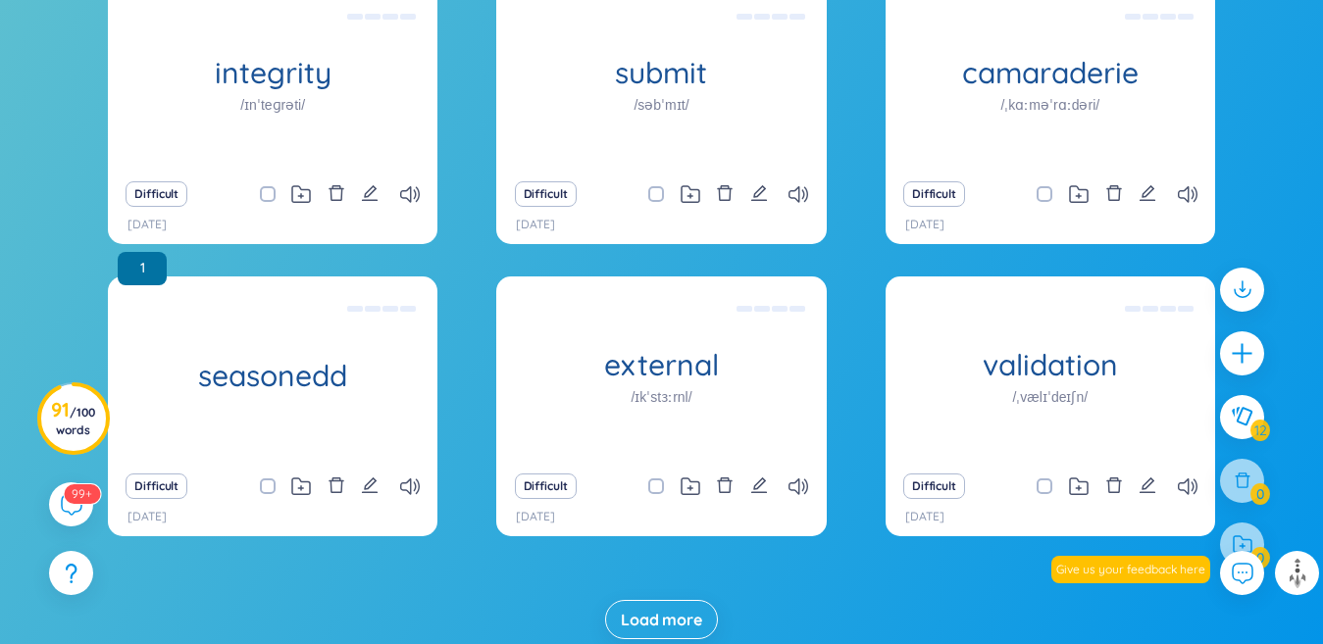
scroll to position [1010, 0]
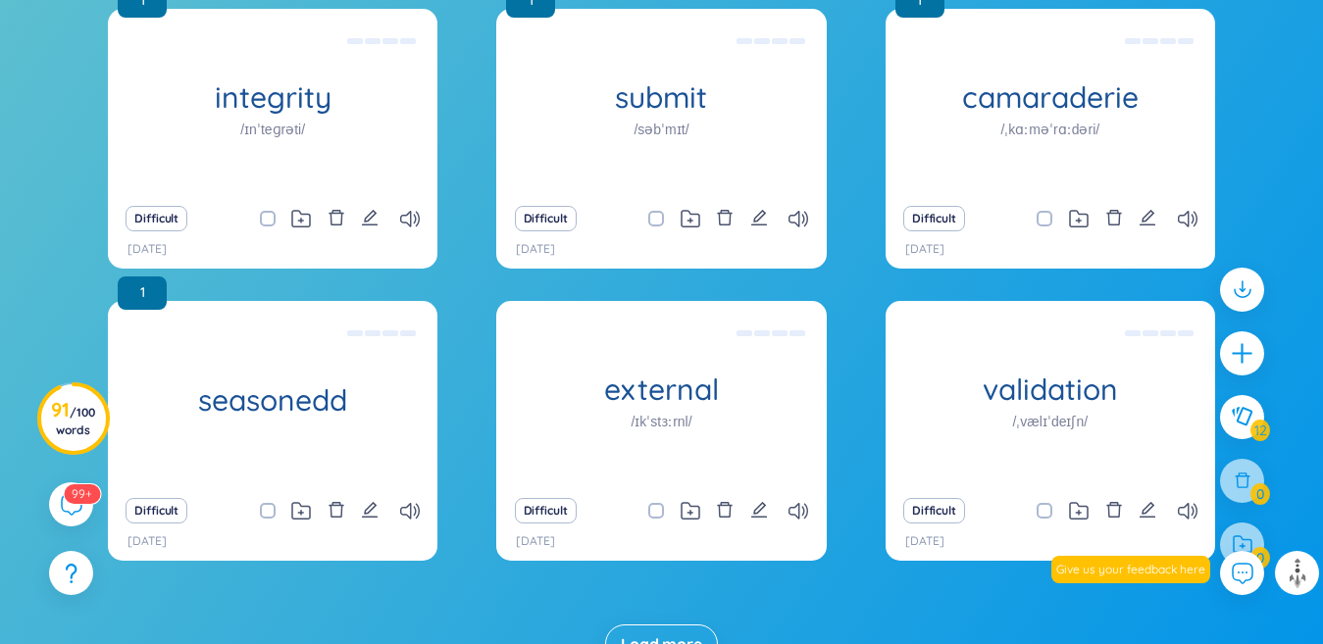
click at [655, 640] on span "Load more" at bounding box center [661, 645] width 81 height 22
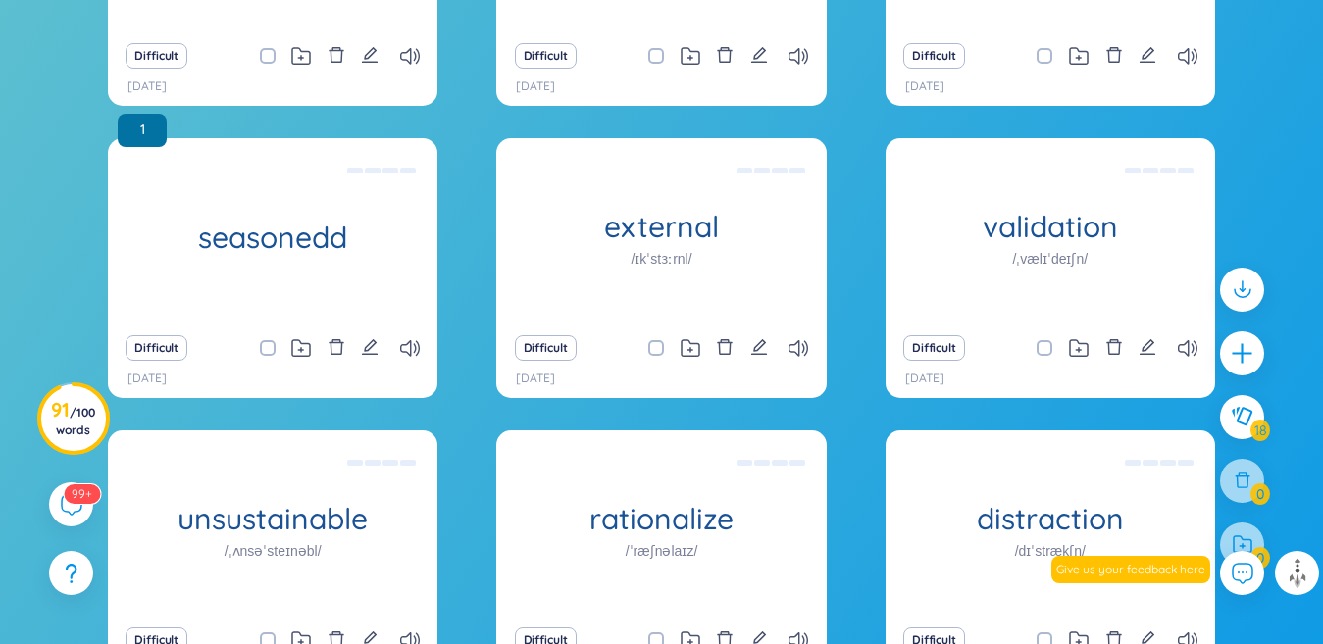
scroll to position [1675, 0]
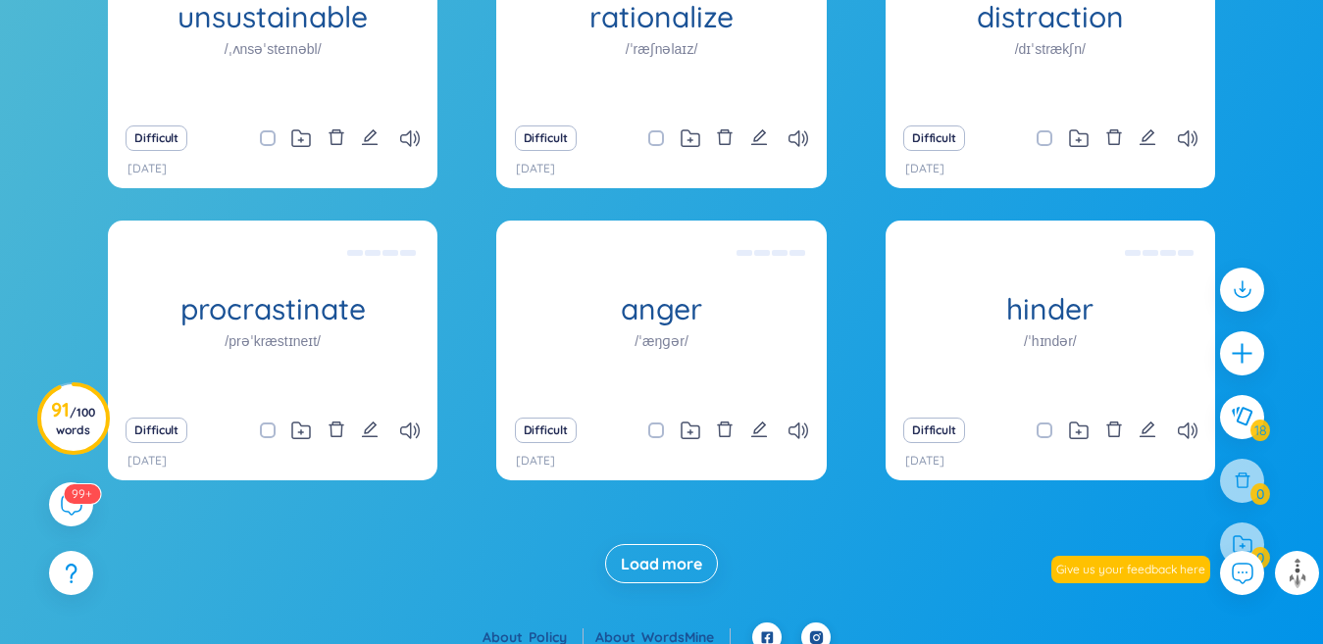
click at [647, 559] on span "Load more" at bounding box center [661, 564] width 81 height 22
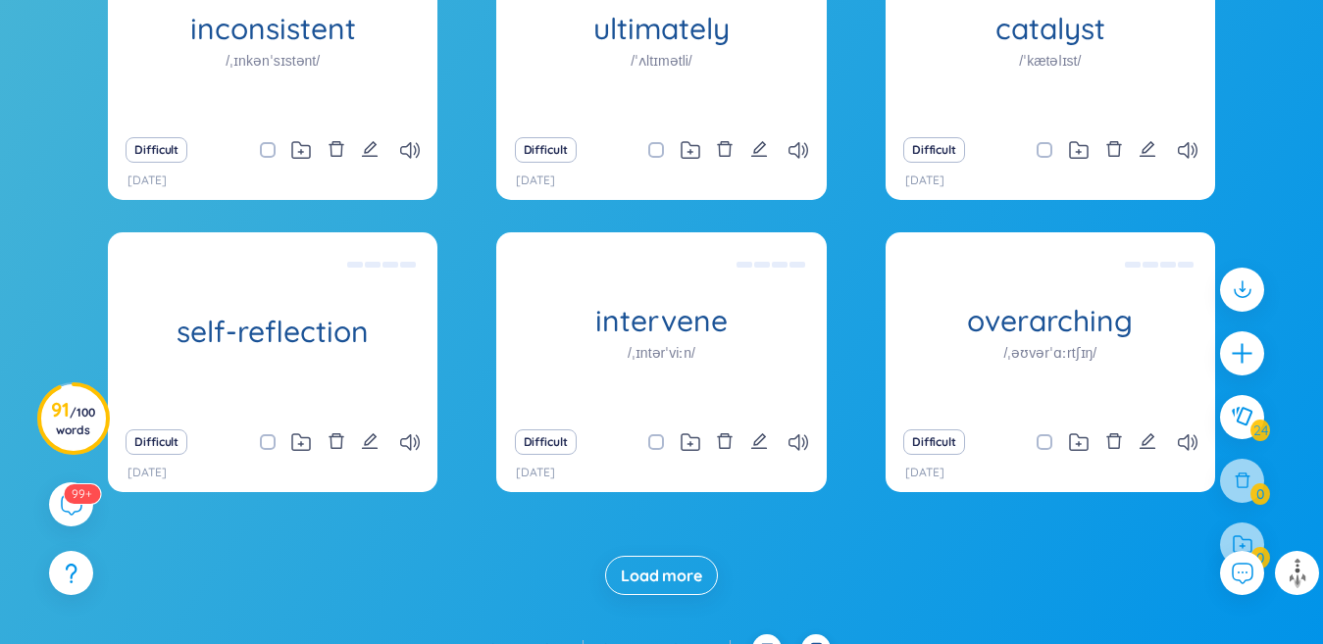
scroll to position [2278, 0]
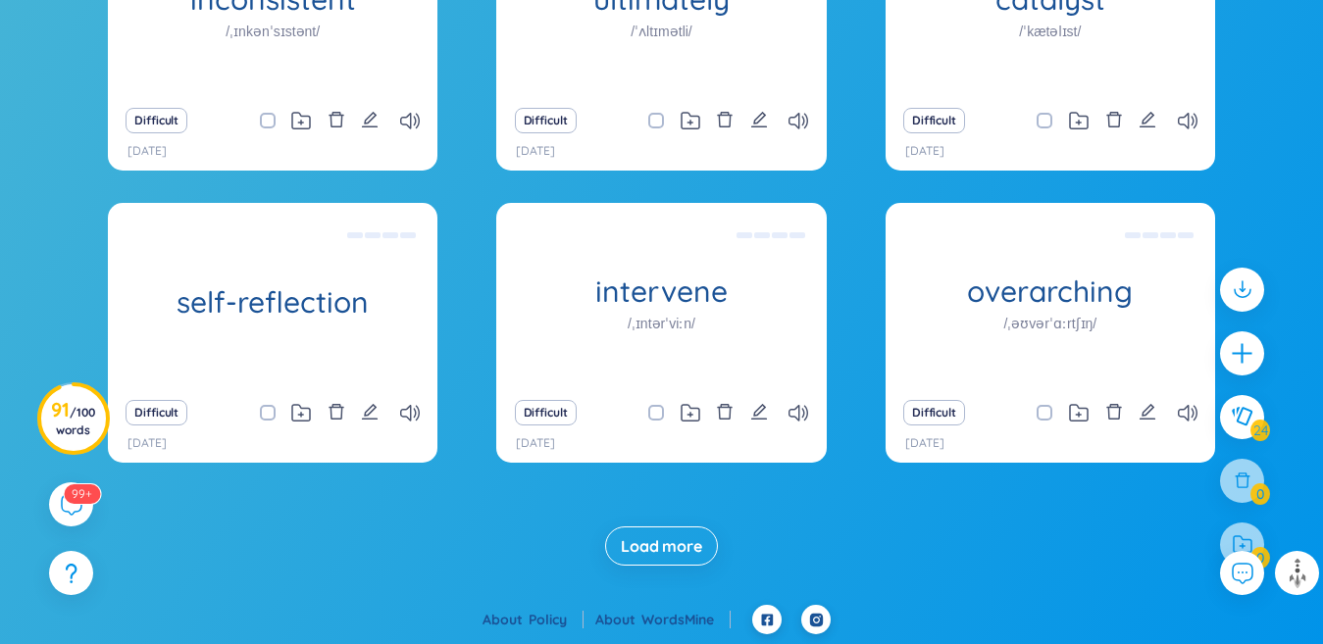
click at [647, 560] on button "Load more" at bounding box center [661, 546] width 113 height 39
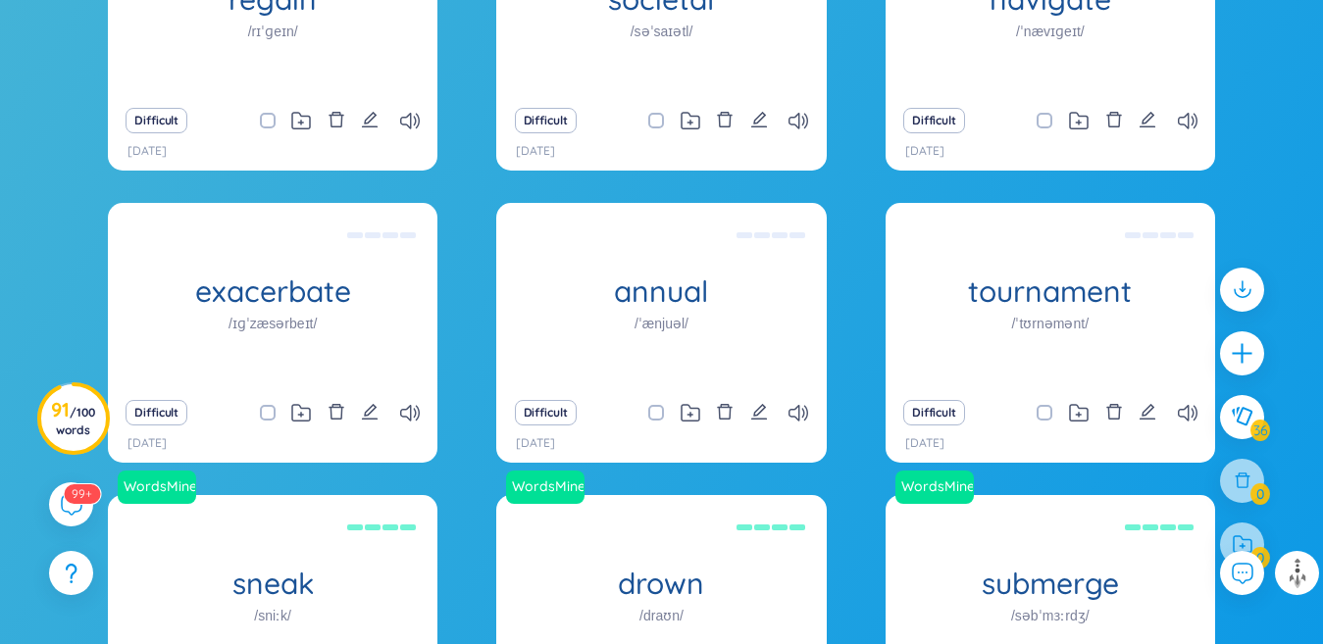
scroll to position [3328, 0]
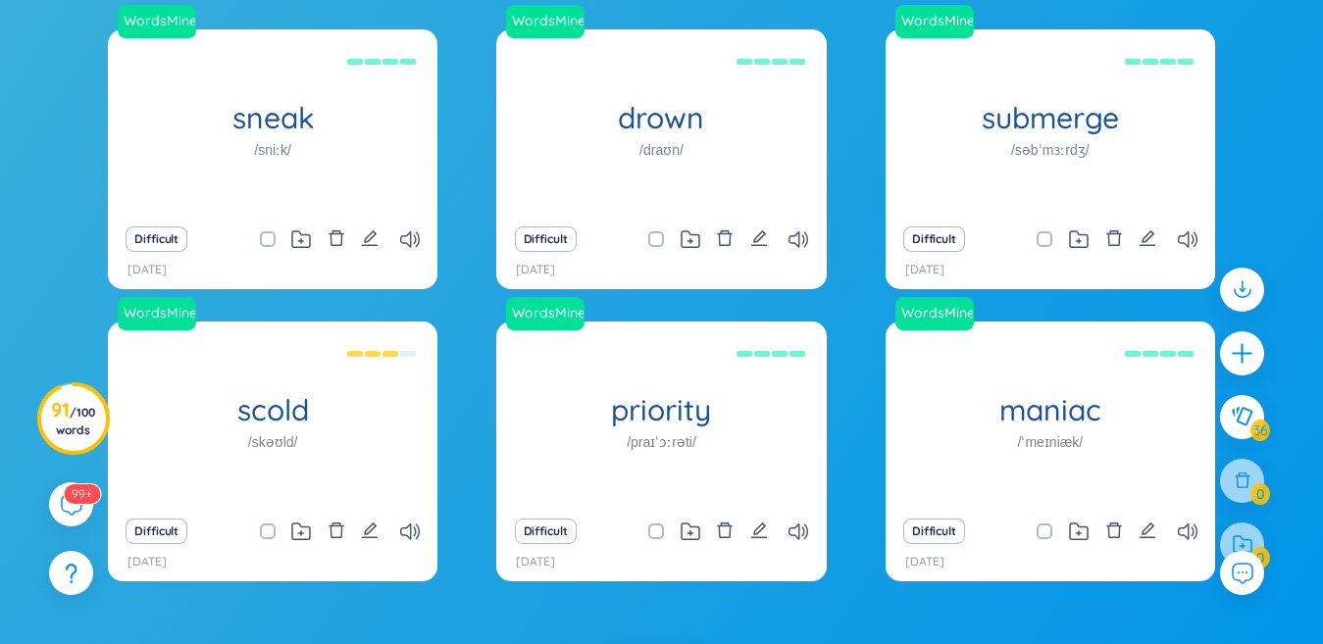
checkbox input "true"
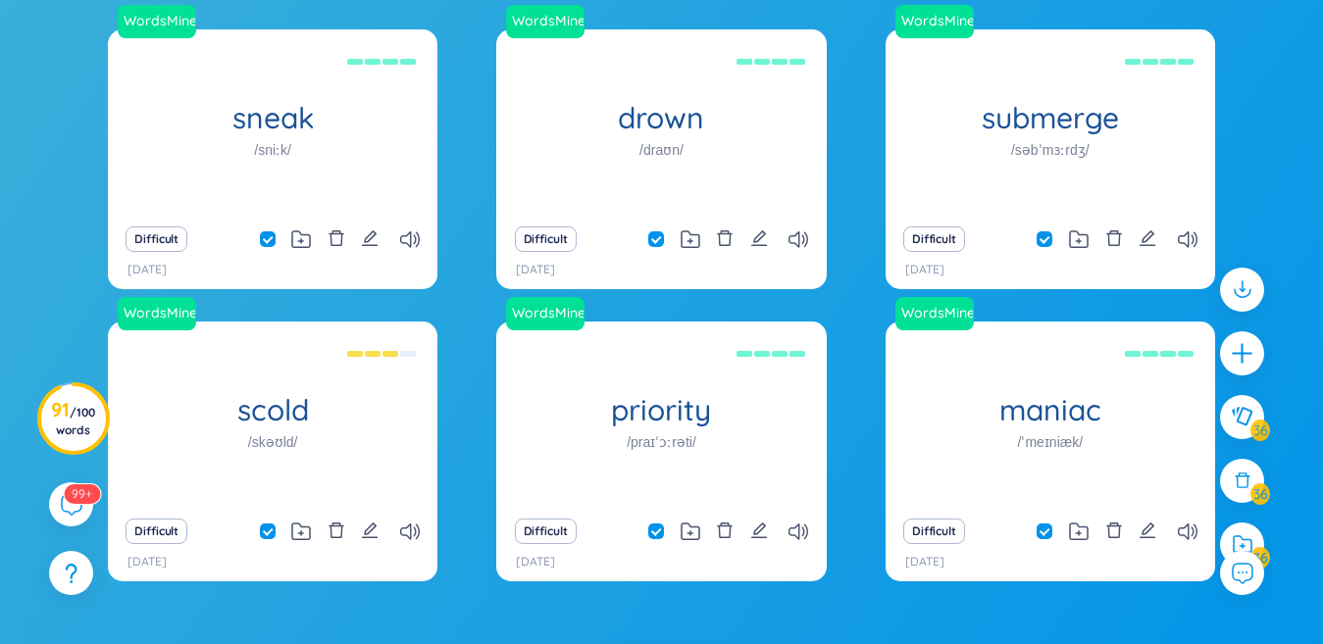
checkbox input "true"
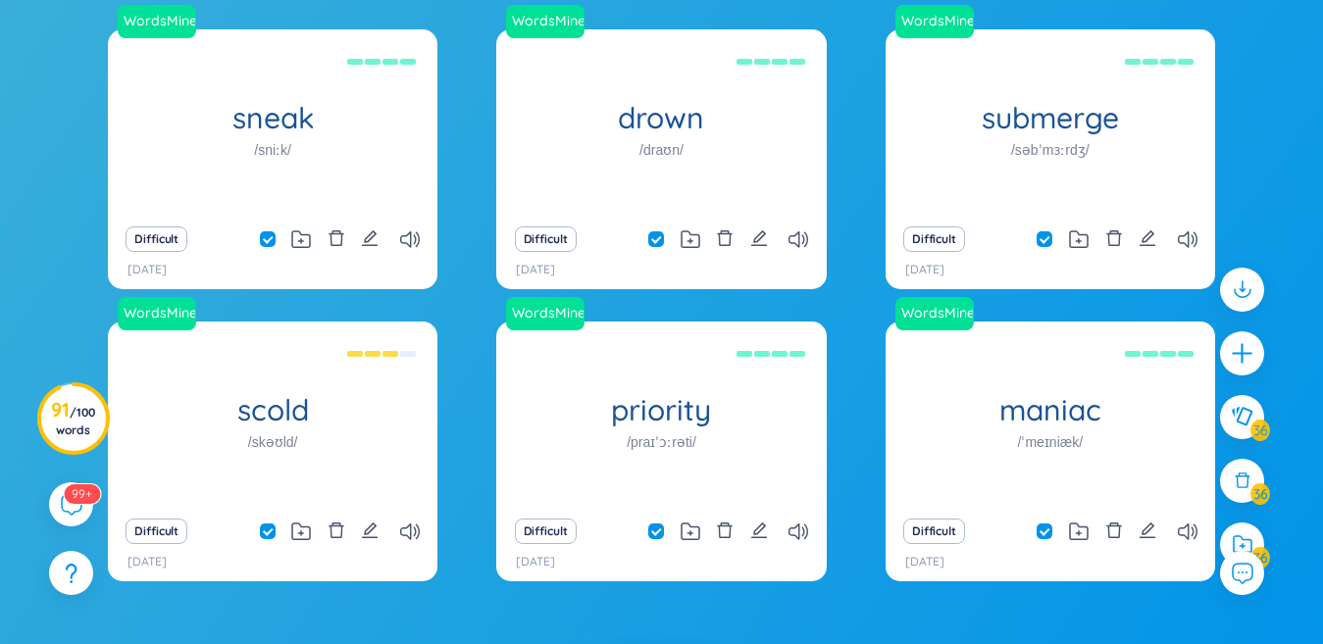
checkbox input "true"
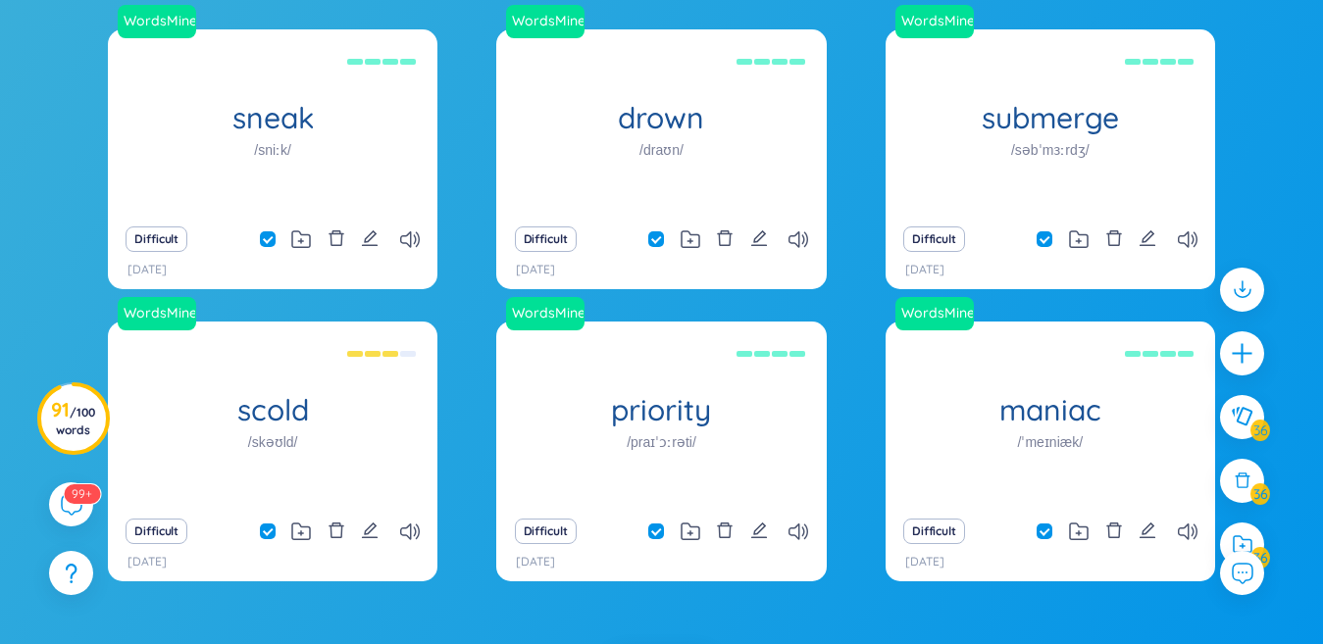
checkbox input "true"
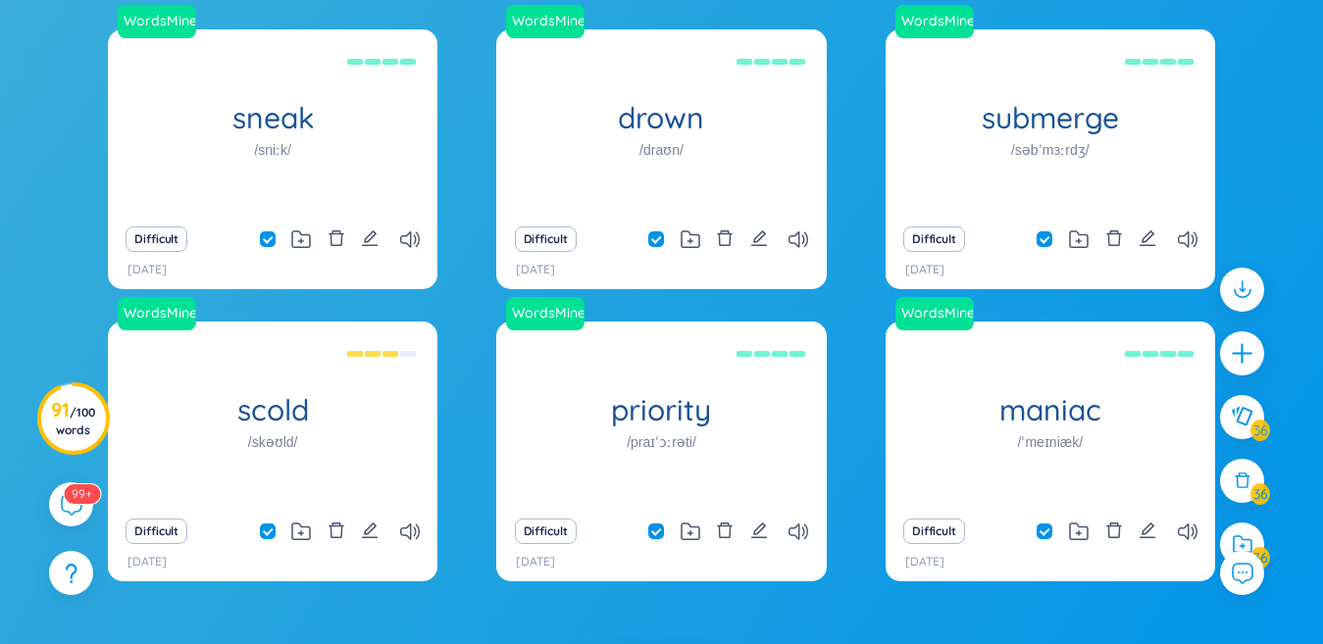
checkbox input "true"
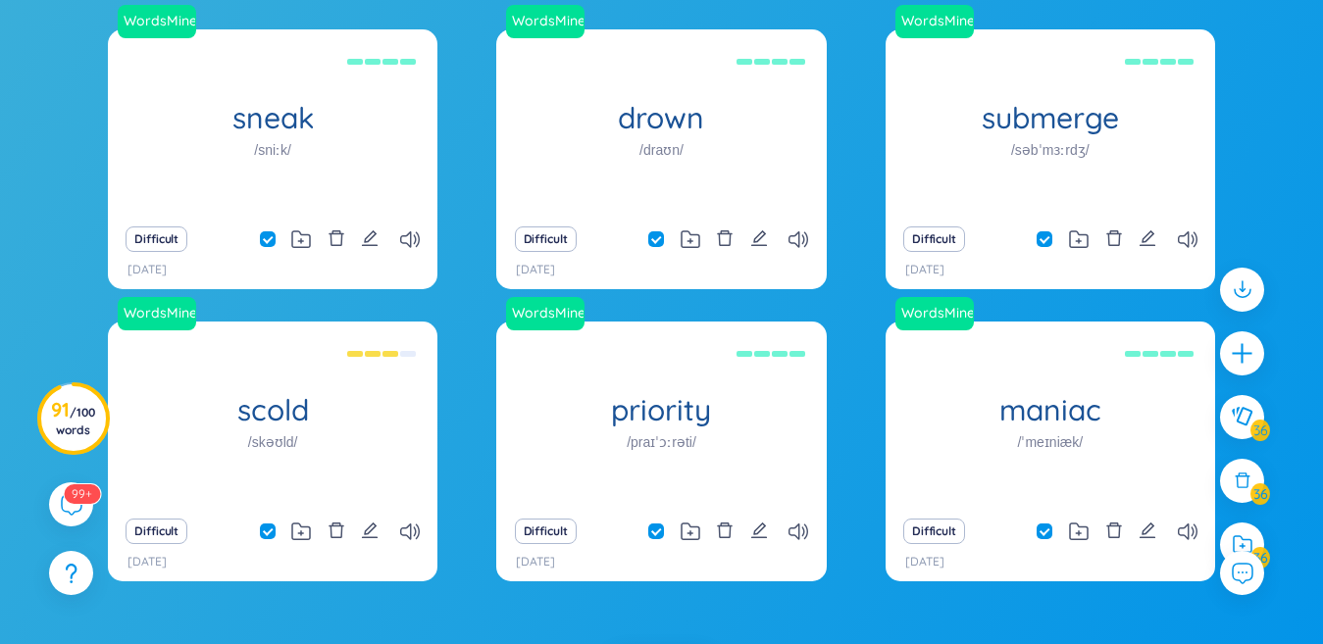
checkbox input "true"
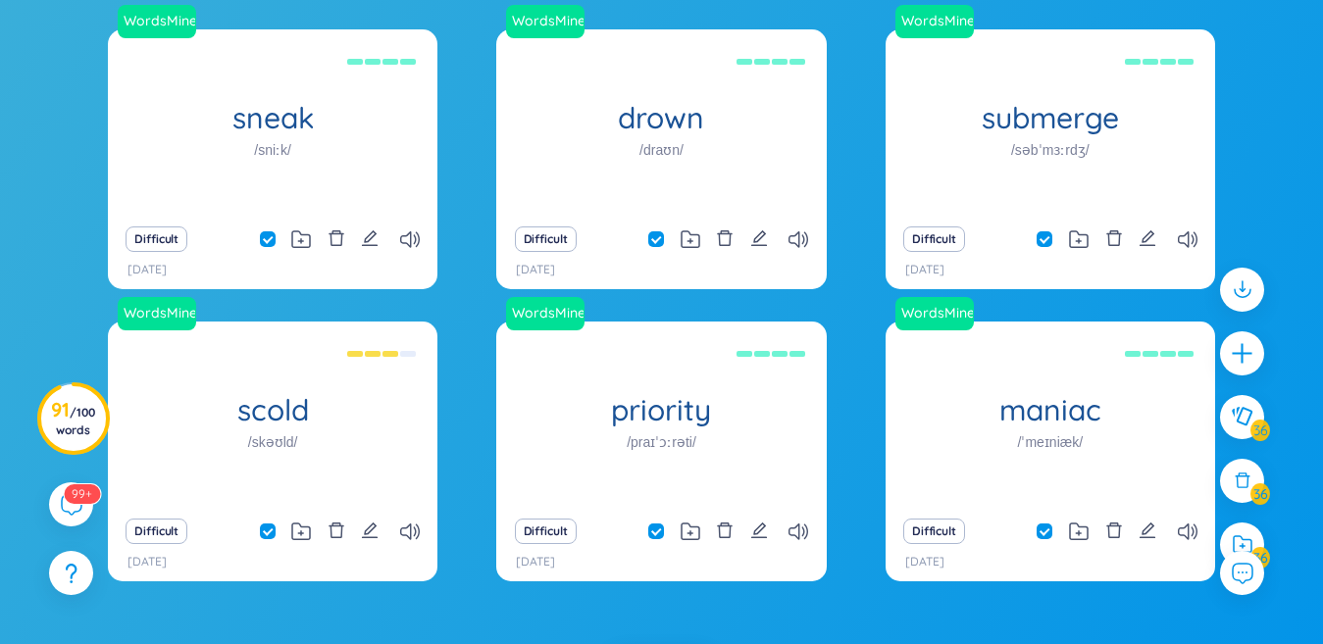
checkbox input "true"
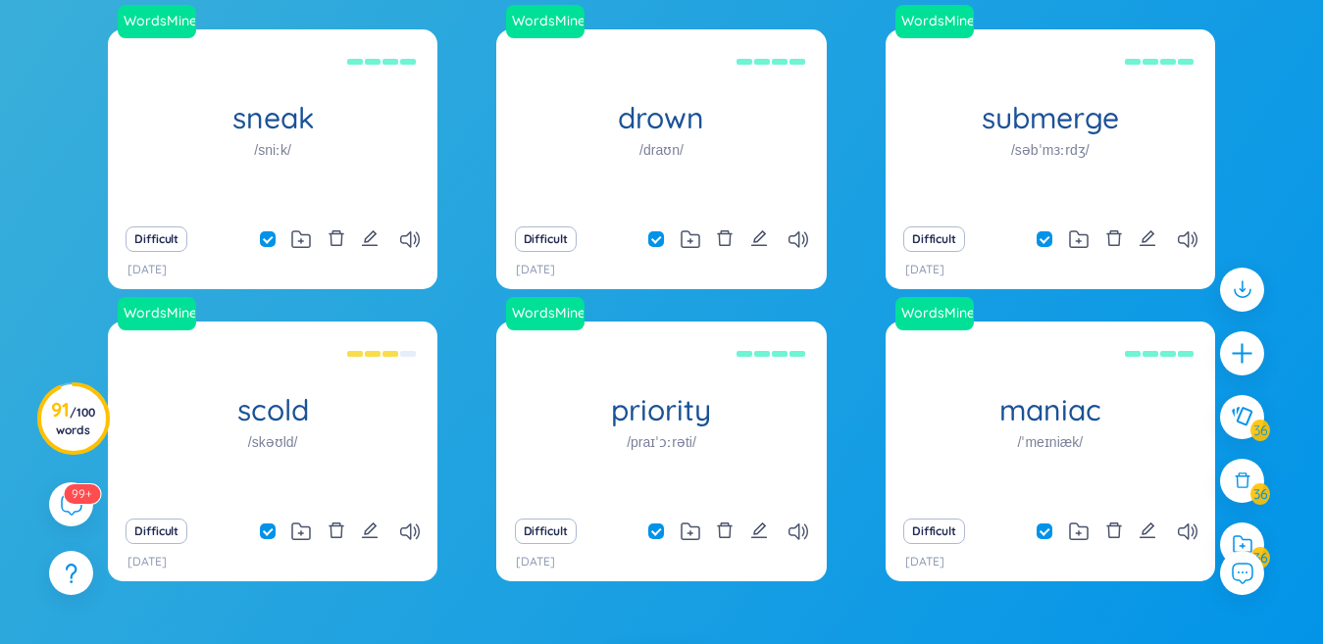
checkbox input "true"
click at [1255, 543] on div at bounding box center [1242, 545] width 44 height 44
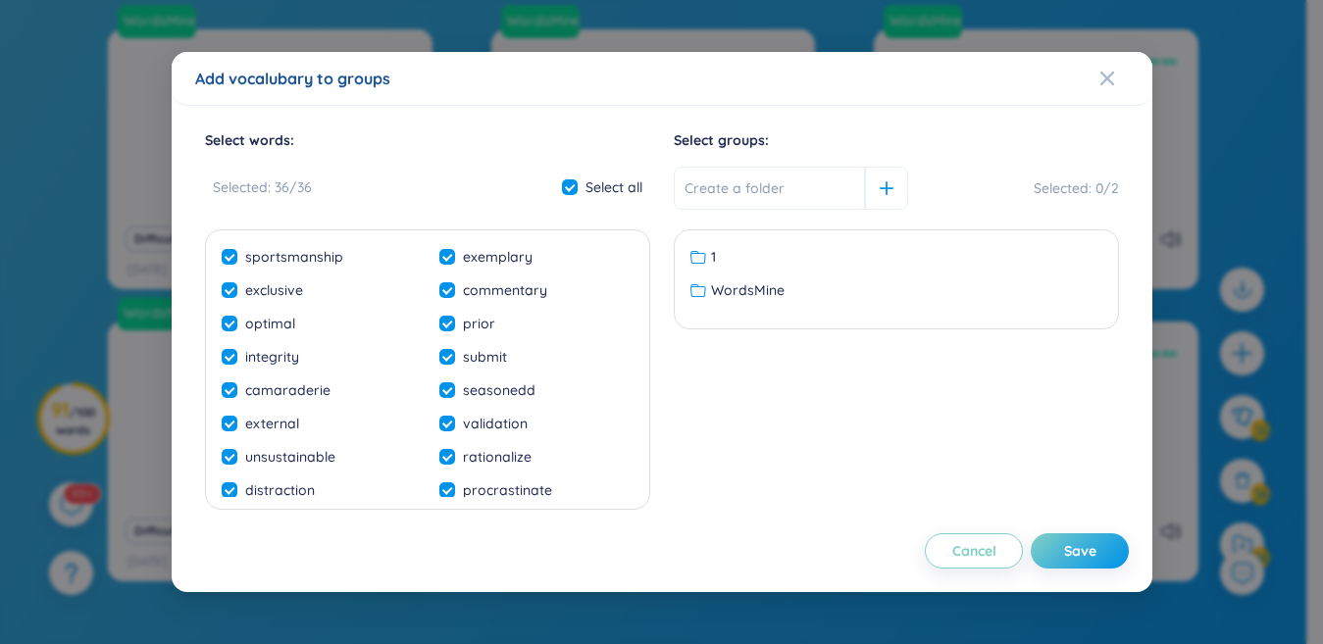
scroll to position [0, 0]
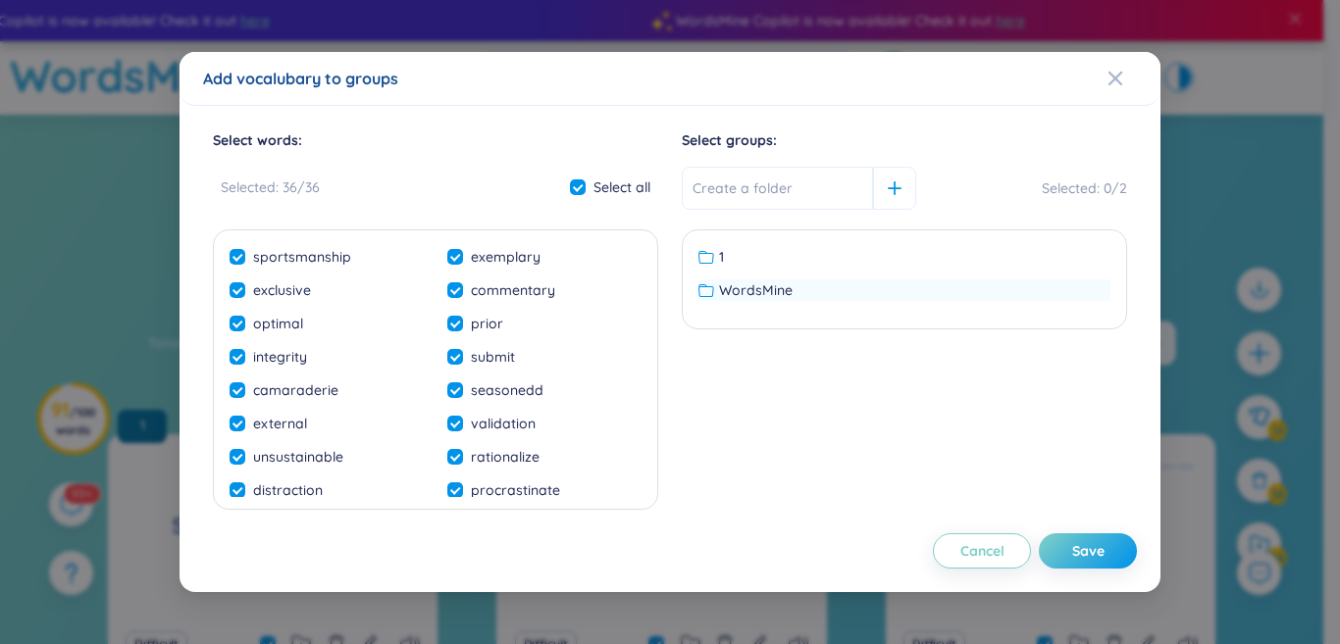
click at [748, 295] on span "WordsMine" at bounding box center [756, 291] width 74 height 22
click at [1067, 554] on button "Save" at bounding box center [1088, 551] width 98 height 35
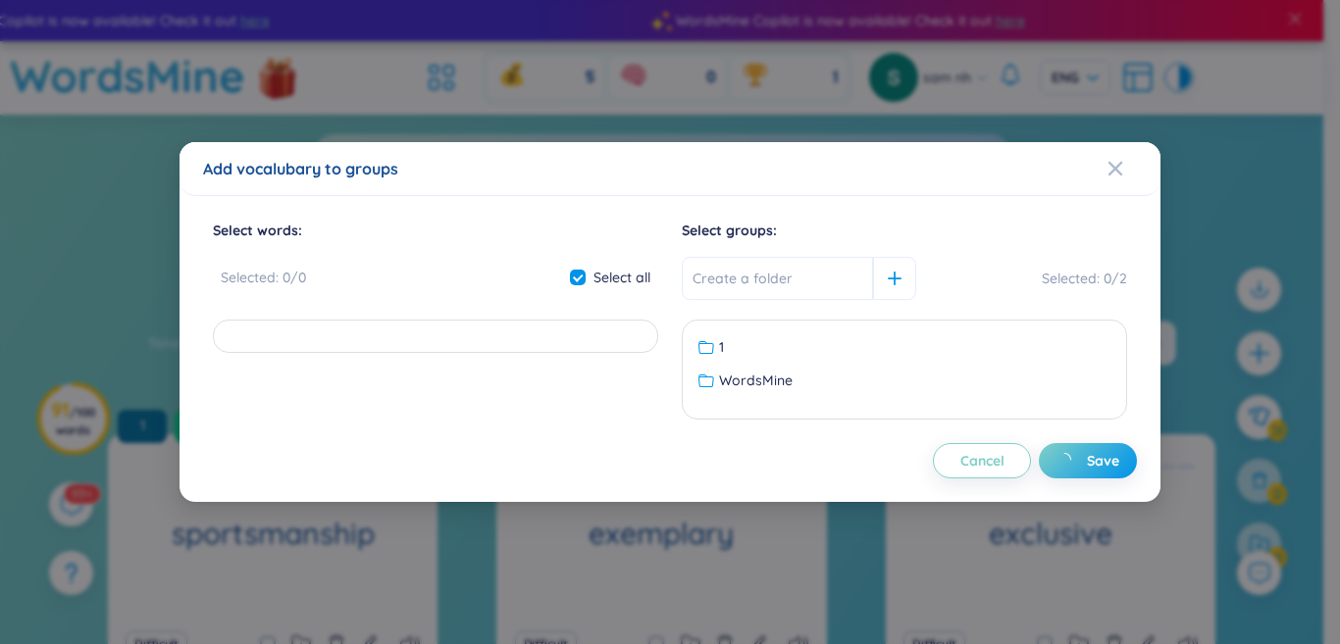
checkbox input "false"
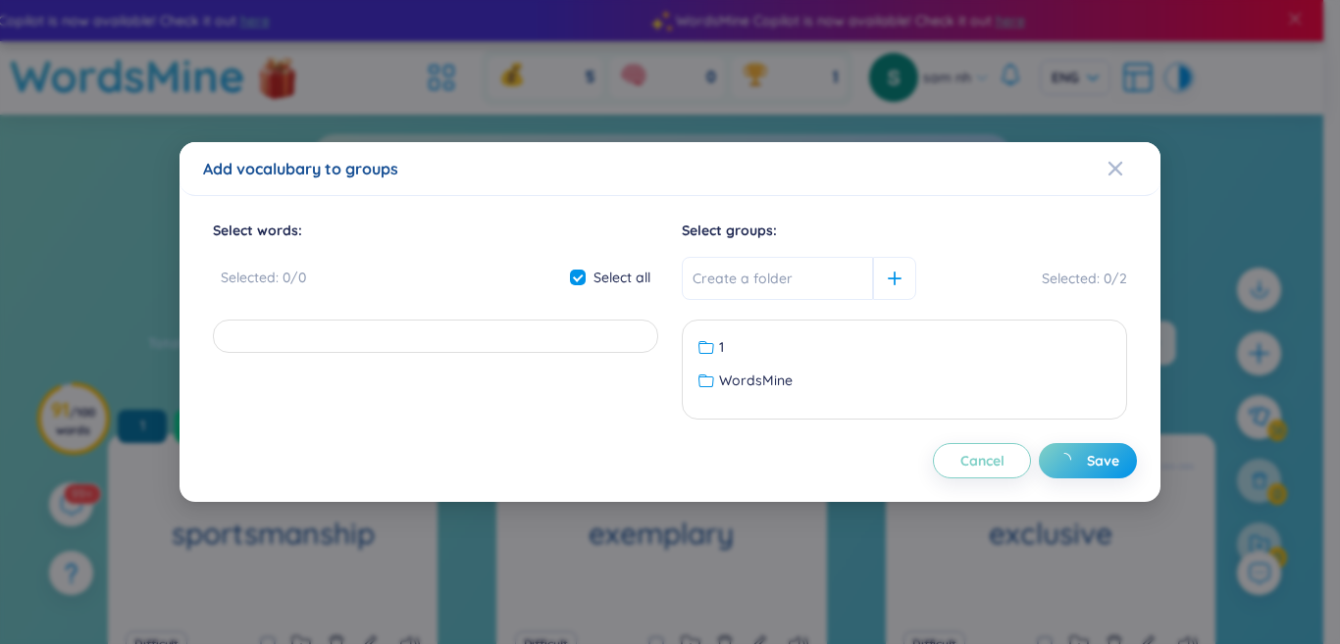
checkbox input "false"
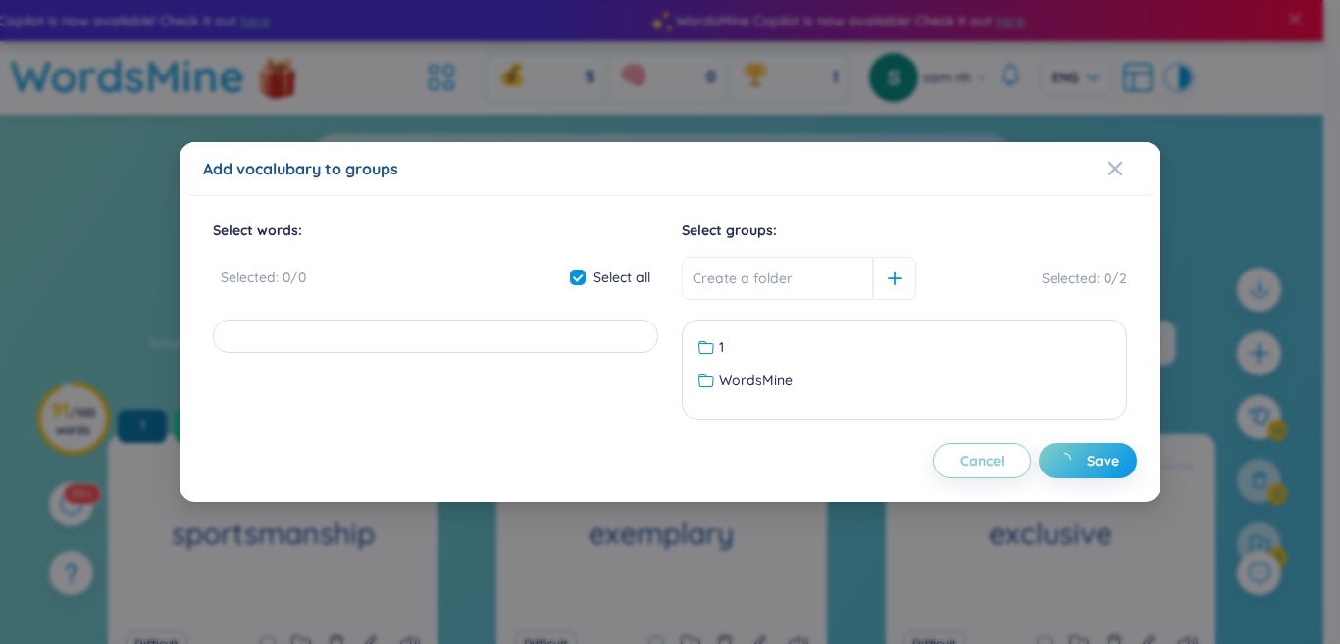
checkbox input "false"
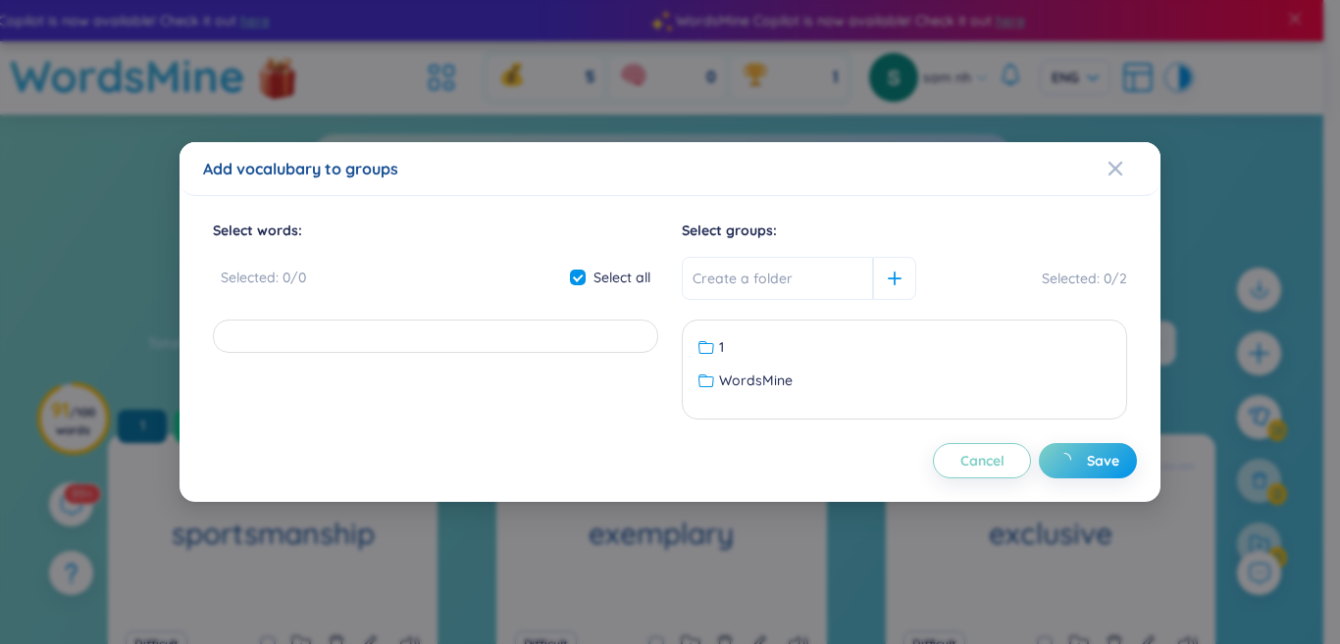
checkbox input "false"
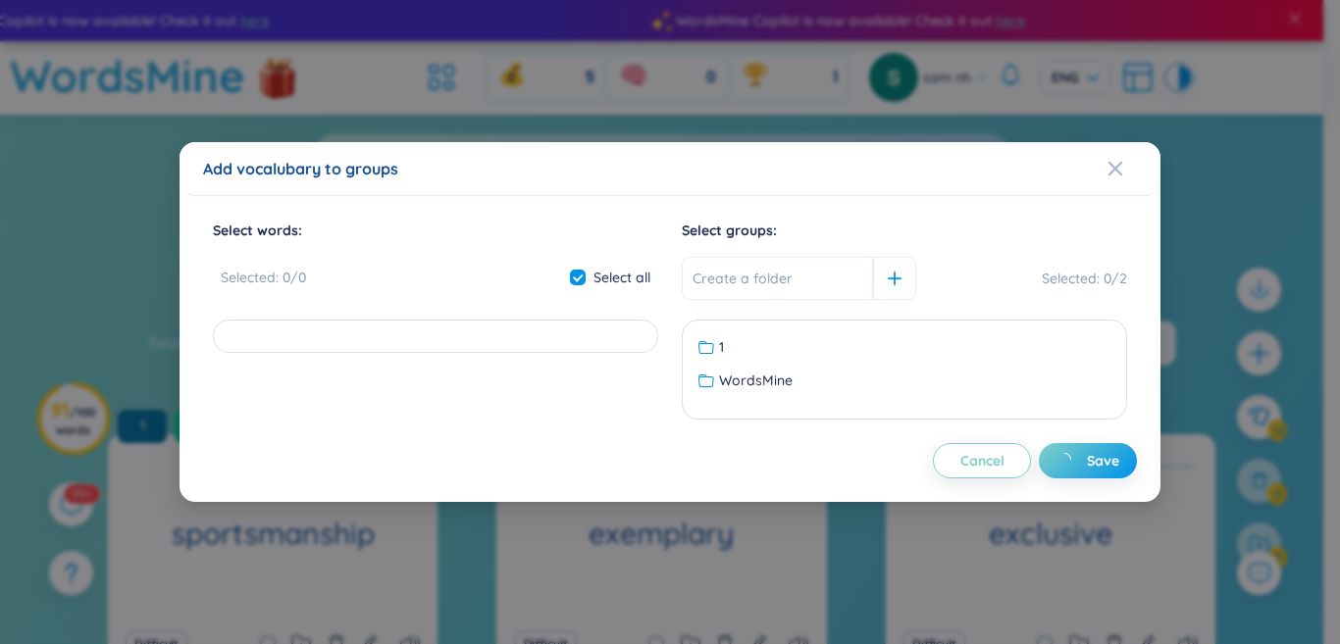
checkbox input "false"
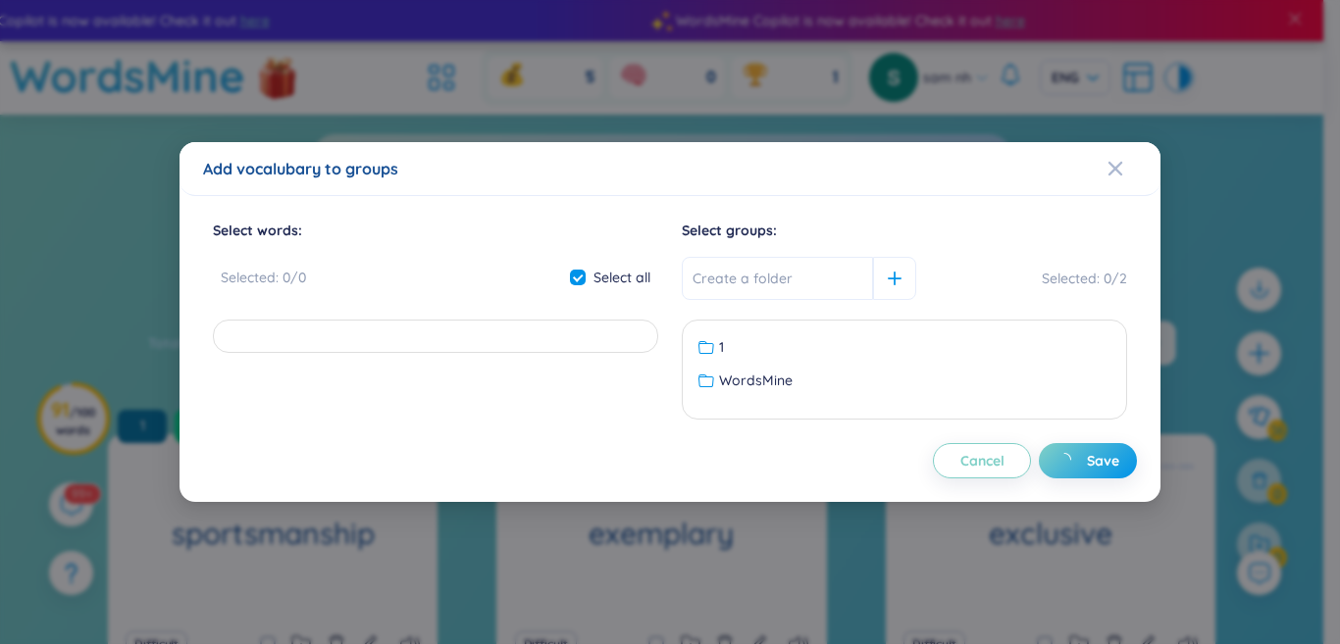
checkbox input "false"
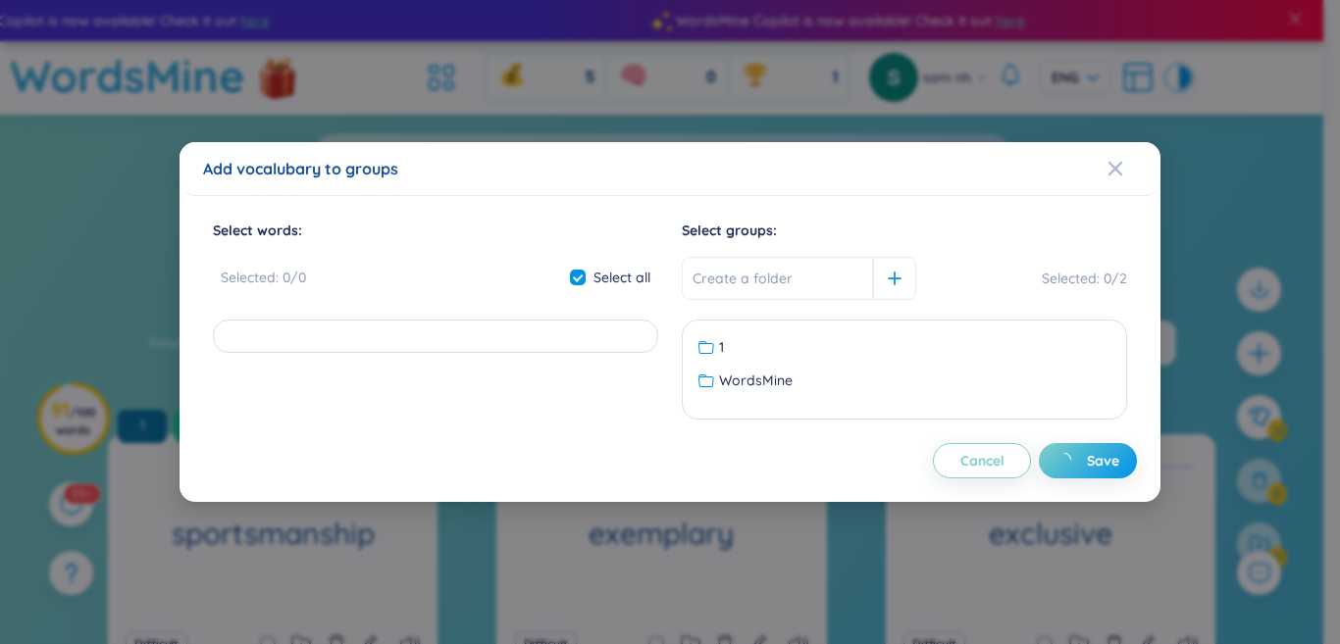
checkbox input "false"
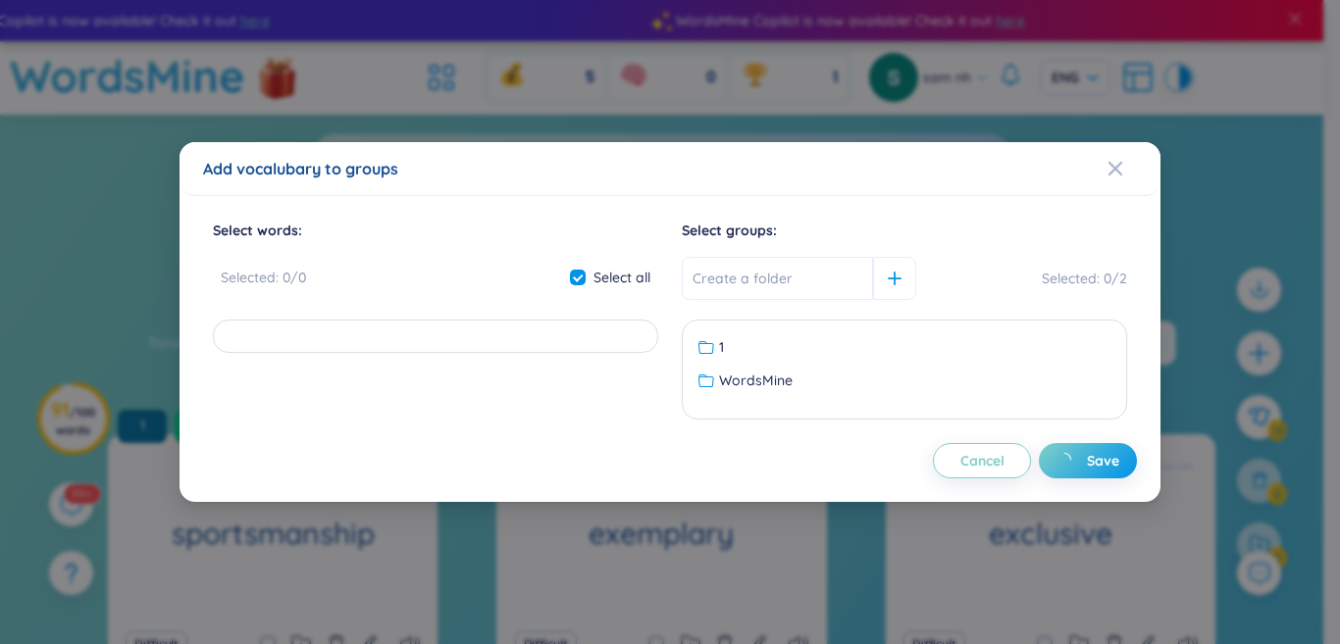
checkbox input "false"
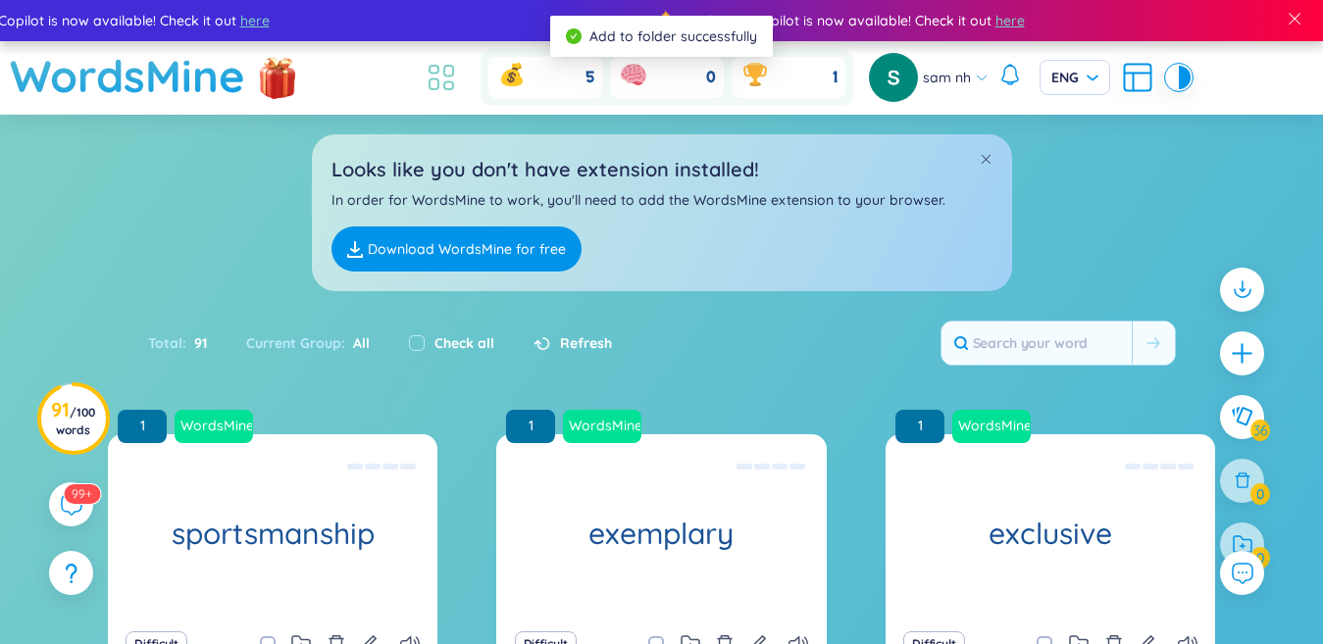
click at [435, 75] on icon at bounding box center [441, 77] width 35 height 35
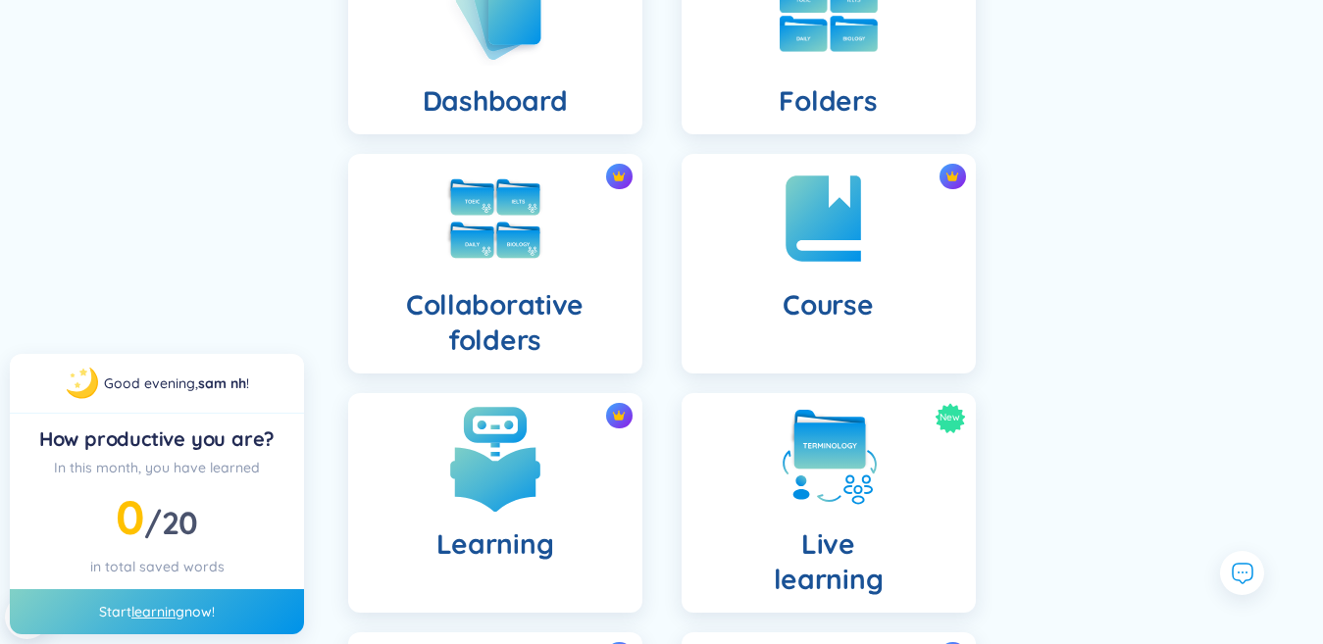
scroll to position [392, 0]
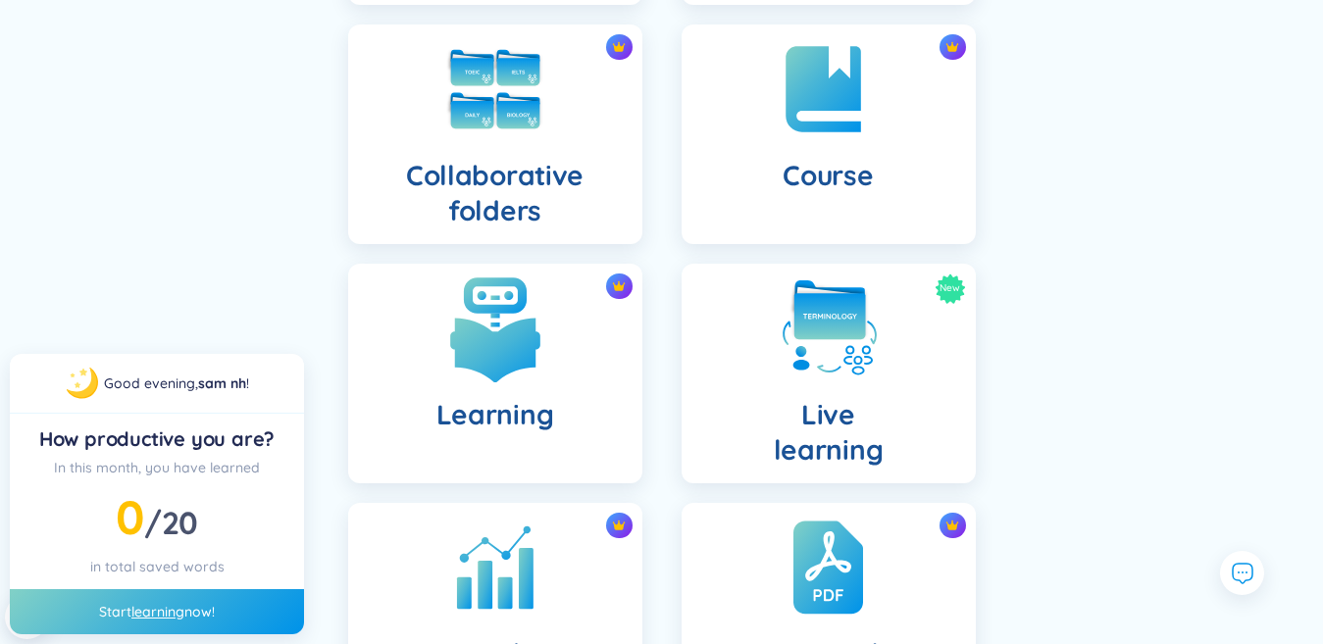
click at [540, 412] on h4 "Learning" at bounding box center [496, 414] width 118 height 35
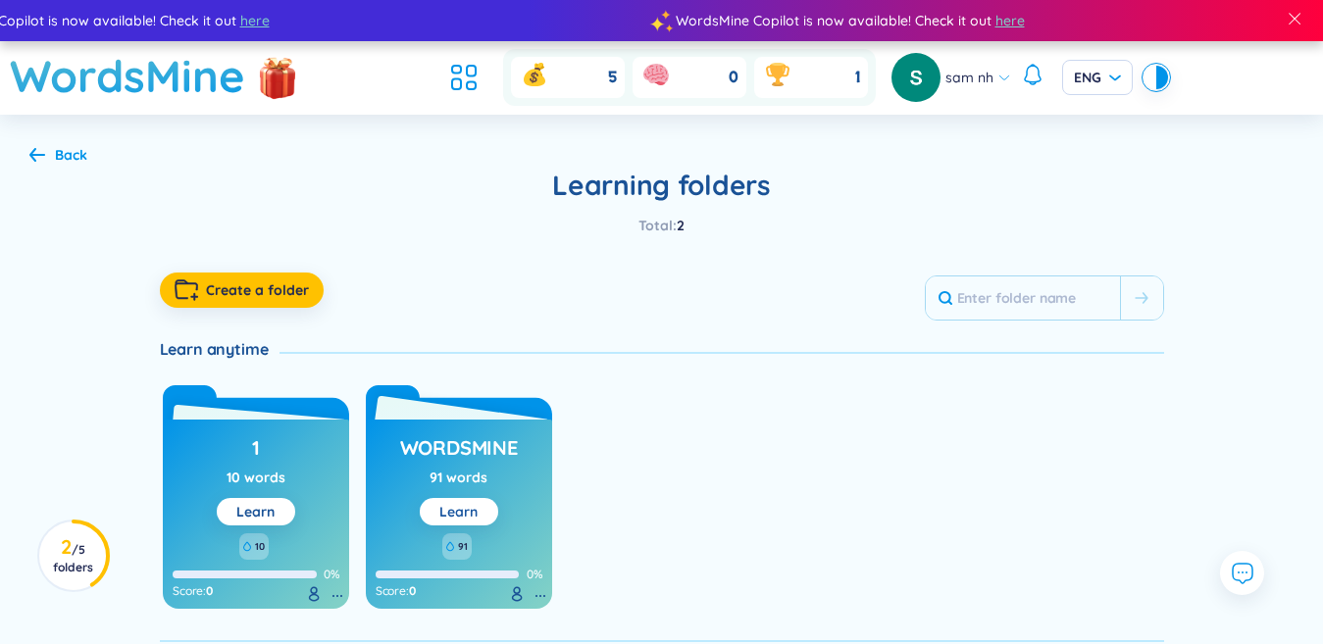
click at [435, 509] on button "Learn" at bounding box center [459, 511] width 78 height 27
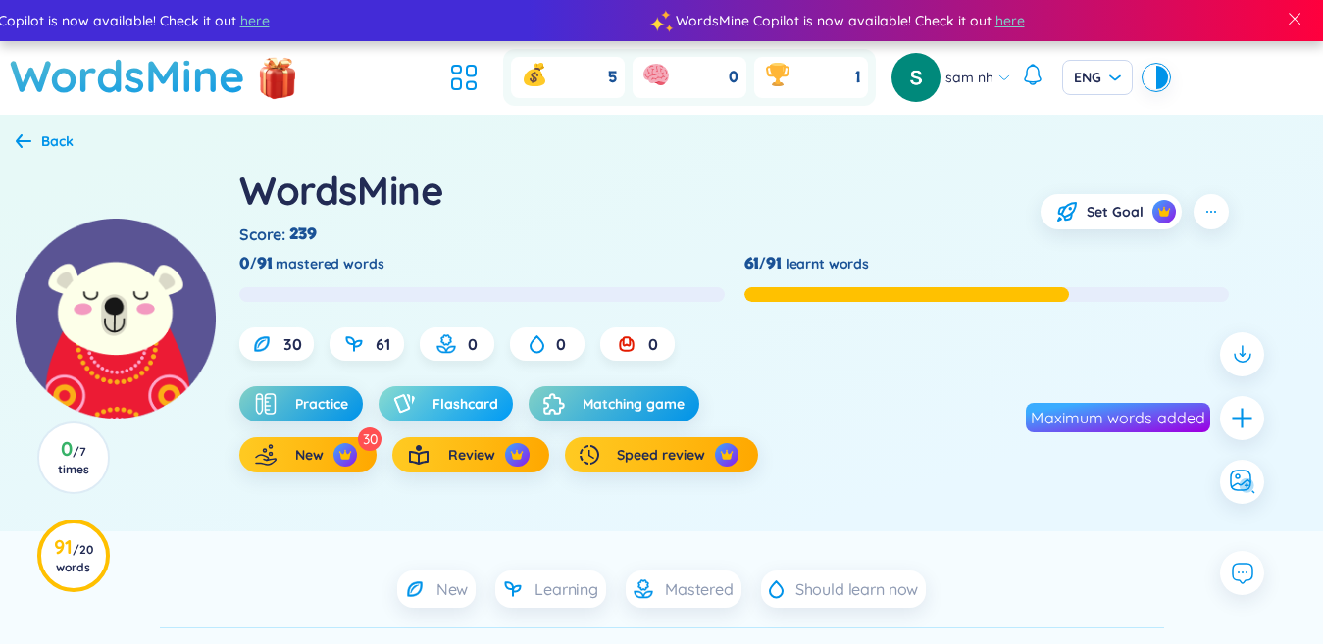
click at [442, 418] on button "Flashcard" at bounding box center [446, 404] width 134 height 35
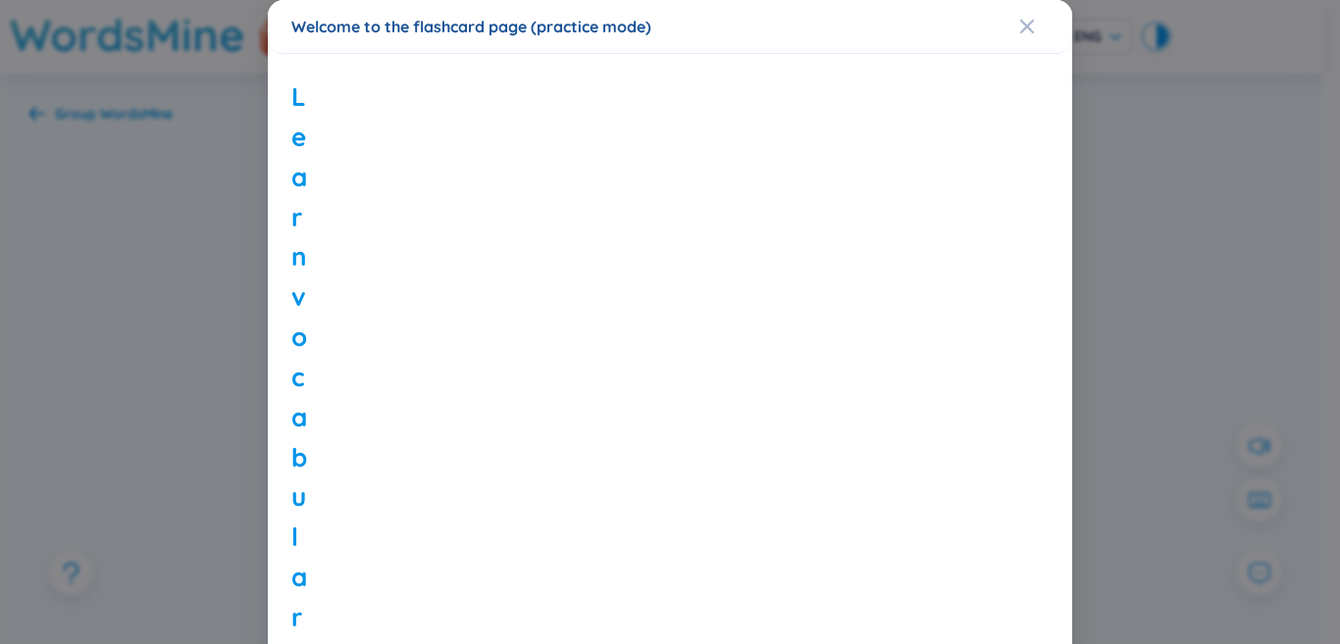
click at [1163, 294] on div "Welcome to the flashcard page (practice mode) Learn vocabulary using flashcards…" at bounding box center [670, 322] width 1340 height 644
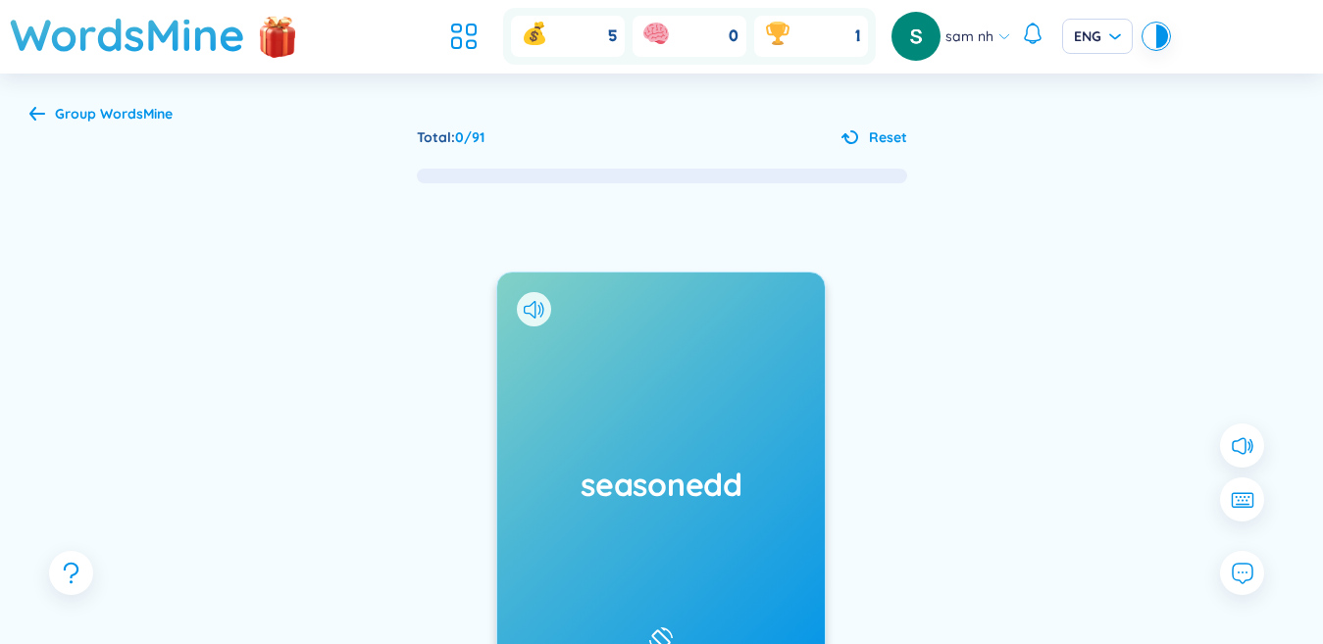
scroll to position [196, 0]
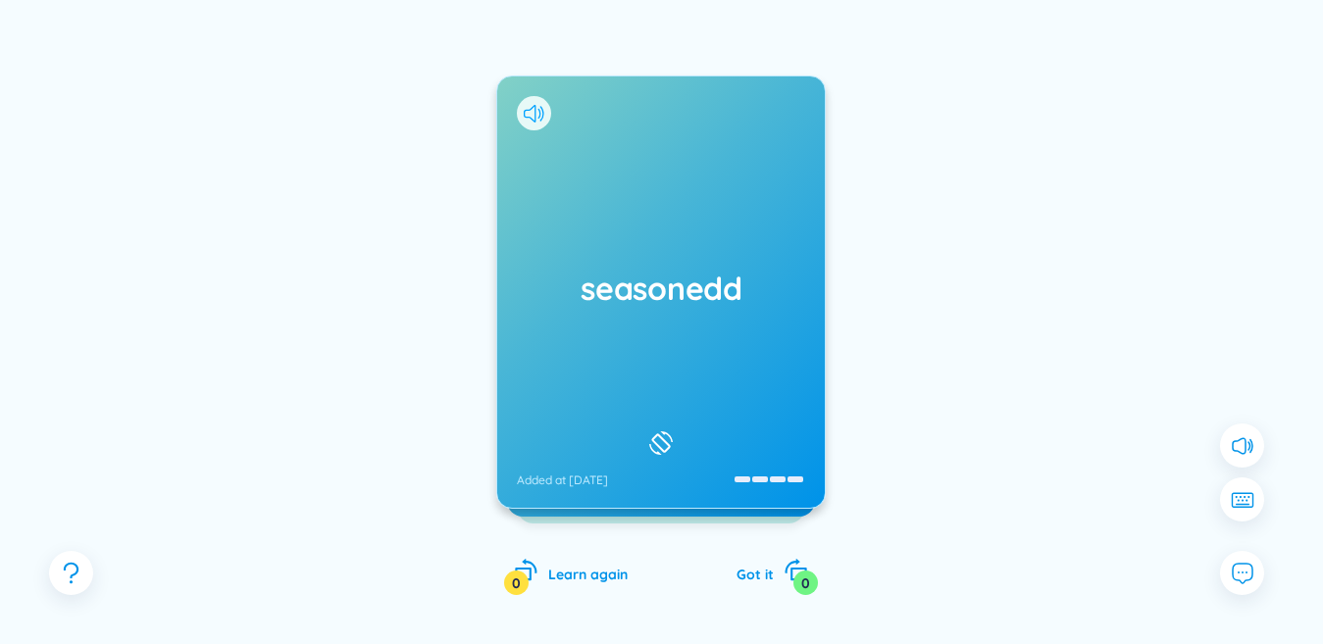
click at [531, 112] on icon at bounding box center [534, 114] width 21 height 18
click at [607, 232] on div "seasonedd Added at 12/9/2025" at bounding box center [661, 293] width 328 height 432
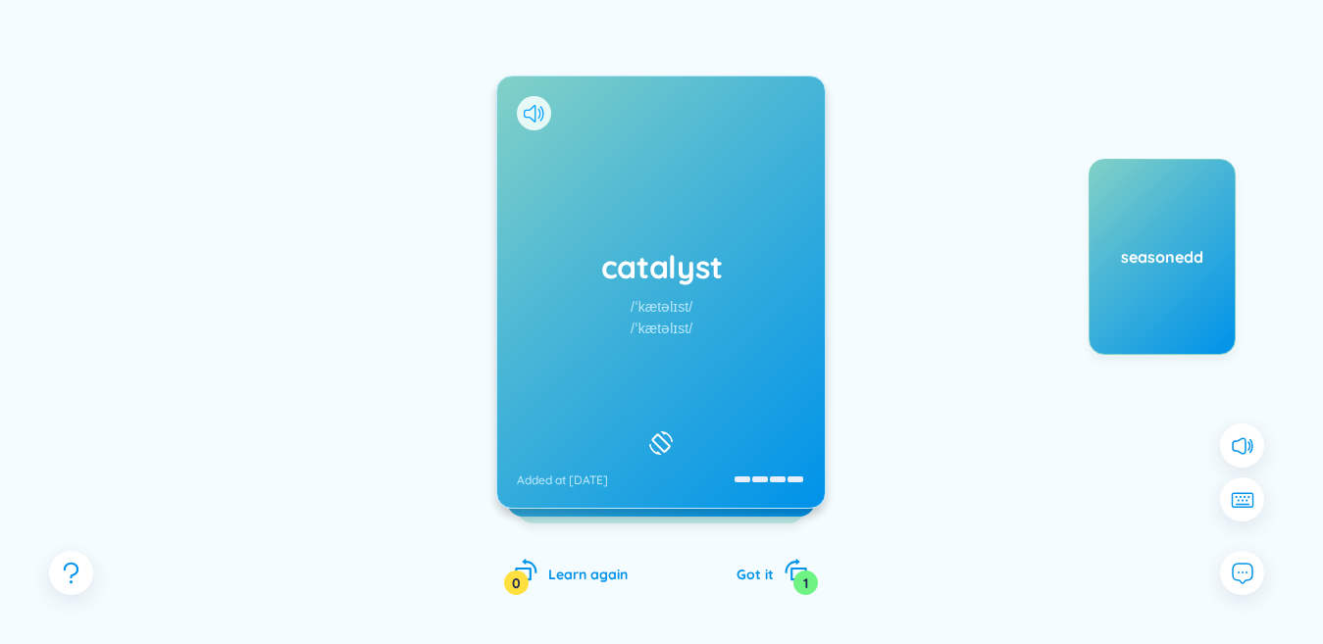
click at [532, 110] on icon at bounding box center [534, 114] width 21 height 18
click at [590, 186] on div "catalyst /ˈkætəlɪst/ /ˈkætəlɪst/ Added at 12/9/2025" at bounding box center [661, 293] width 328 height 432
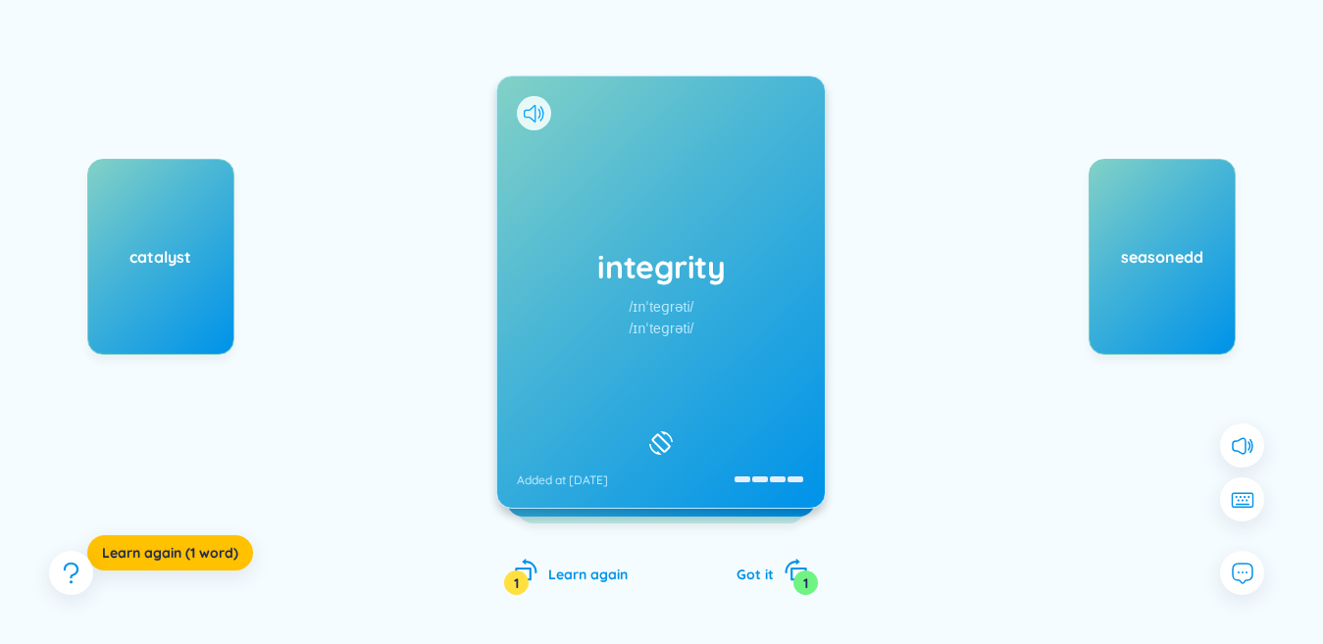
click at [535, 108] on icon at bounding box center [534, 114] width 21 height 18
click at [602, 223] on div "integrity /ɪnˈteɡrəti/ /ɪnˈteɡrəti/ Added at 12/9/2025" at bounding box center [661, 293] width 328 height 432
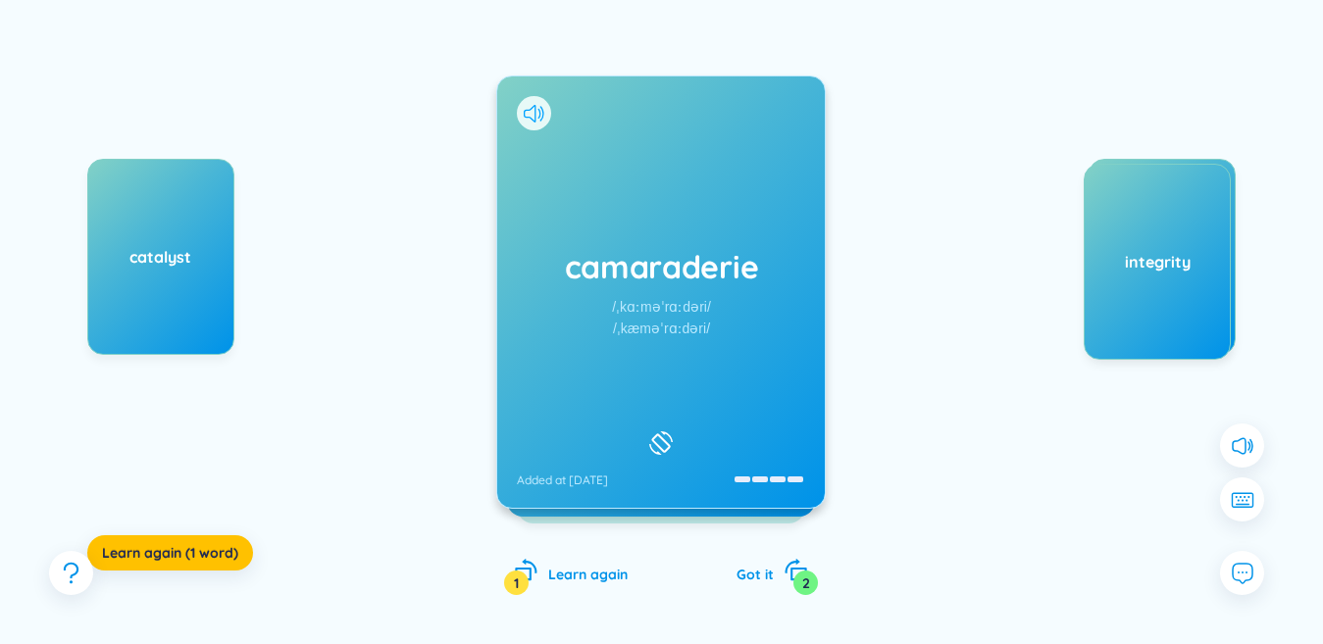
click at [530, 115] on icon at bounding box center [534, 114] width 21 height 18
click at [593, 192] on div "camaraderie /ˌkɑːməˈrɑːdəri/ /ˌkæməˈrɑːdəri/ Added at 12/9/2025" at bounding box center [661, 293] width 328 height 432
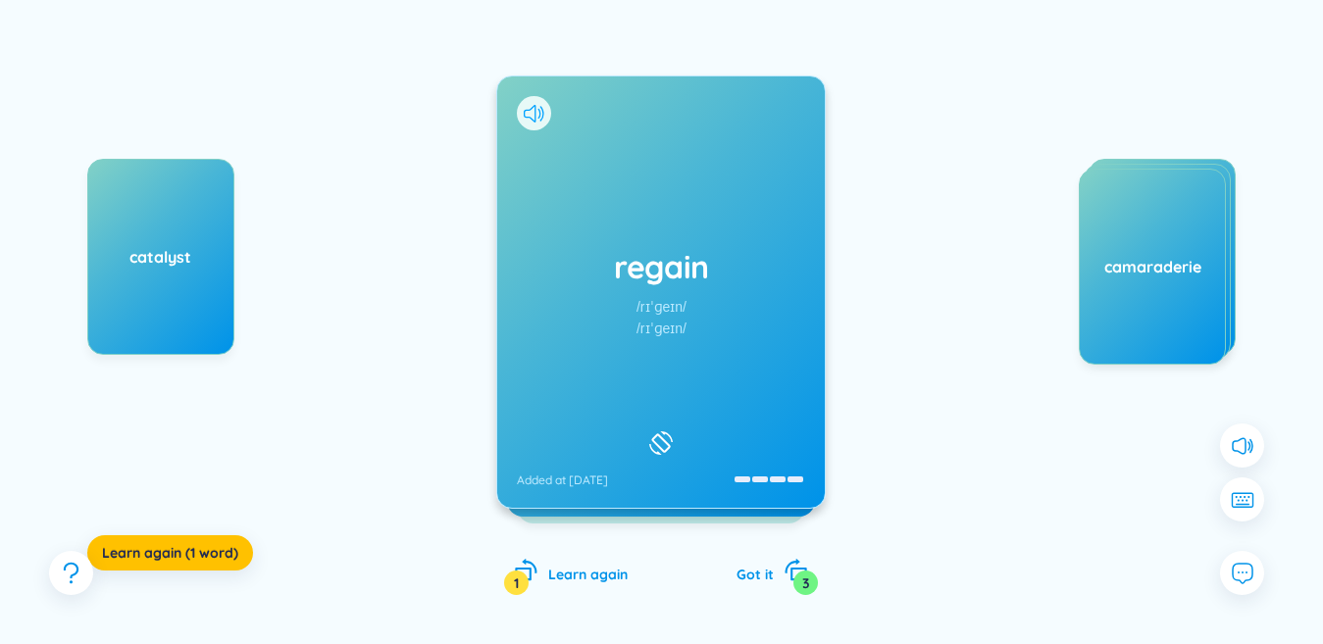
click at [535, 111] on icon at bounding box center [534, 114] width 21 height 18
click at [600, 214] on div "regain /rɪˈɡeɪn/ /rɪˈɡeɪn/ Added at 12/9/2025" at bounding box center [661, 293] width 328 height 432
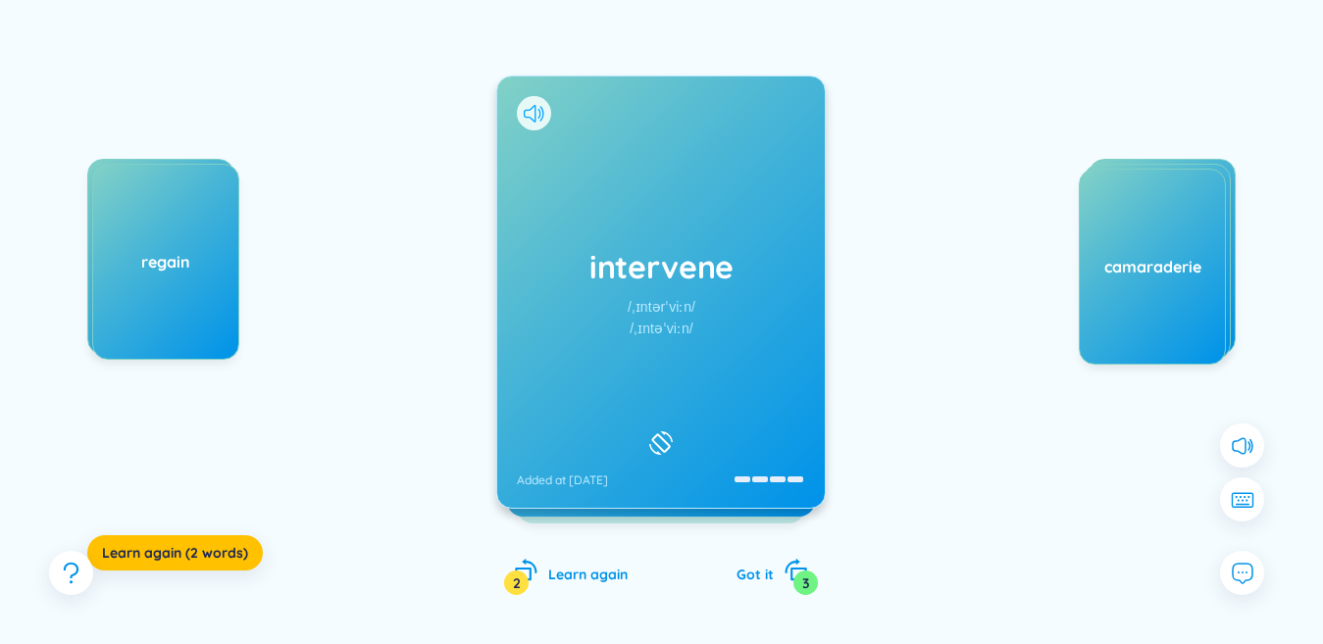
click at [532, 118] on icon at bounding box center [530, 114] width 12 height 18
click at [611, 212] on div "intervene /ˌɪntərˈviːn/ /ˌɪntəˈviːn/ Added at 12/9/2025" at bounding box center [661, 293] width 328 height 432
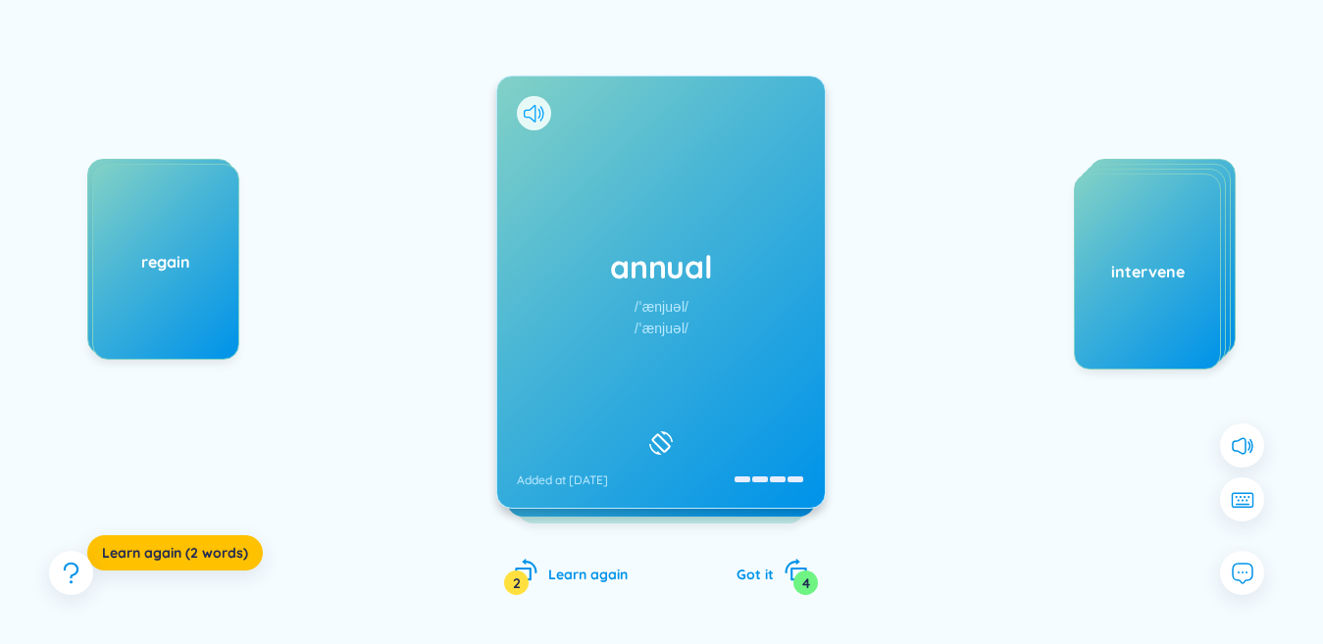
click at [531, 108] on icon at bounding box center [534, 114] width 21 height 18
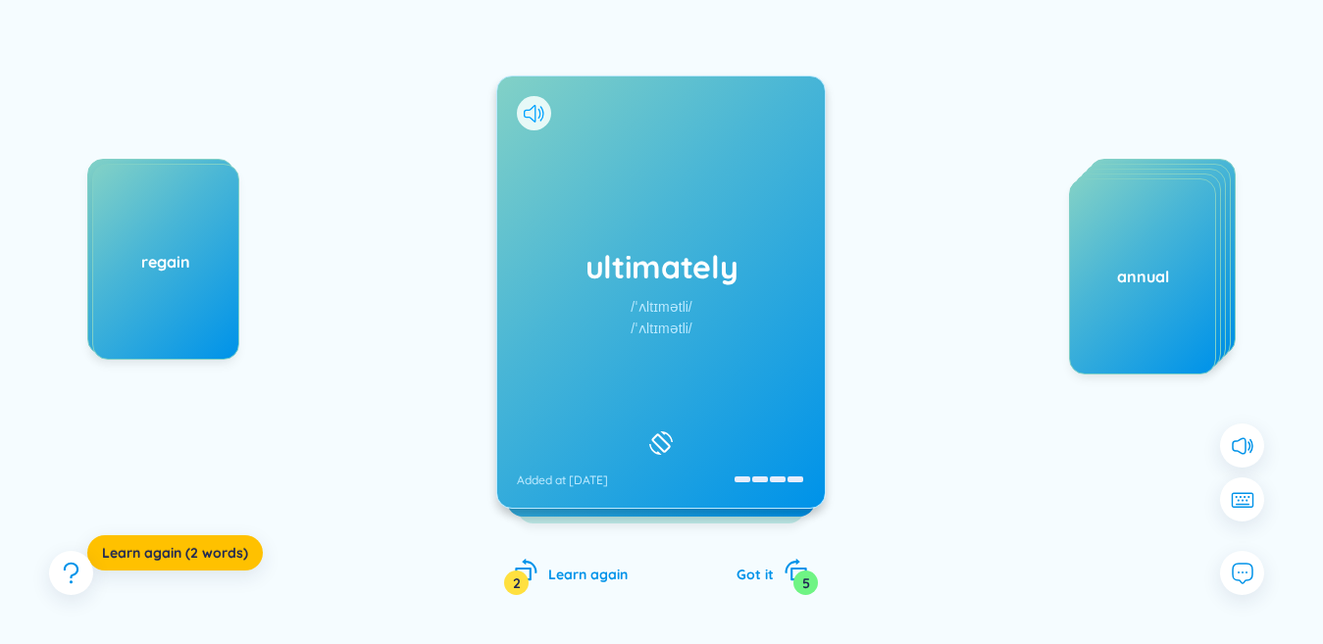
click at [534, 118] on icon at bounding box center [534, 114] width 21 height 18
click at [638, 210] on div "ultimately /ˈʌltɪmətli/ /ˈʌltɪmətli/ Added at 12/9/2025" at bounding box center [661, 293] width 328 height 432
click at [525, 110] on icon at bounding box center [534, 114] width 21 height 18
click at [601, 207] on div "rationalize /ˈræʃnəlaɪz/ /ˈræʃnəlaɪz/ Added at 12/9/2025" at bounding box center [661, 293] width 328 height 432
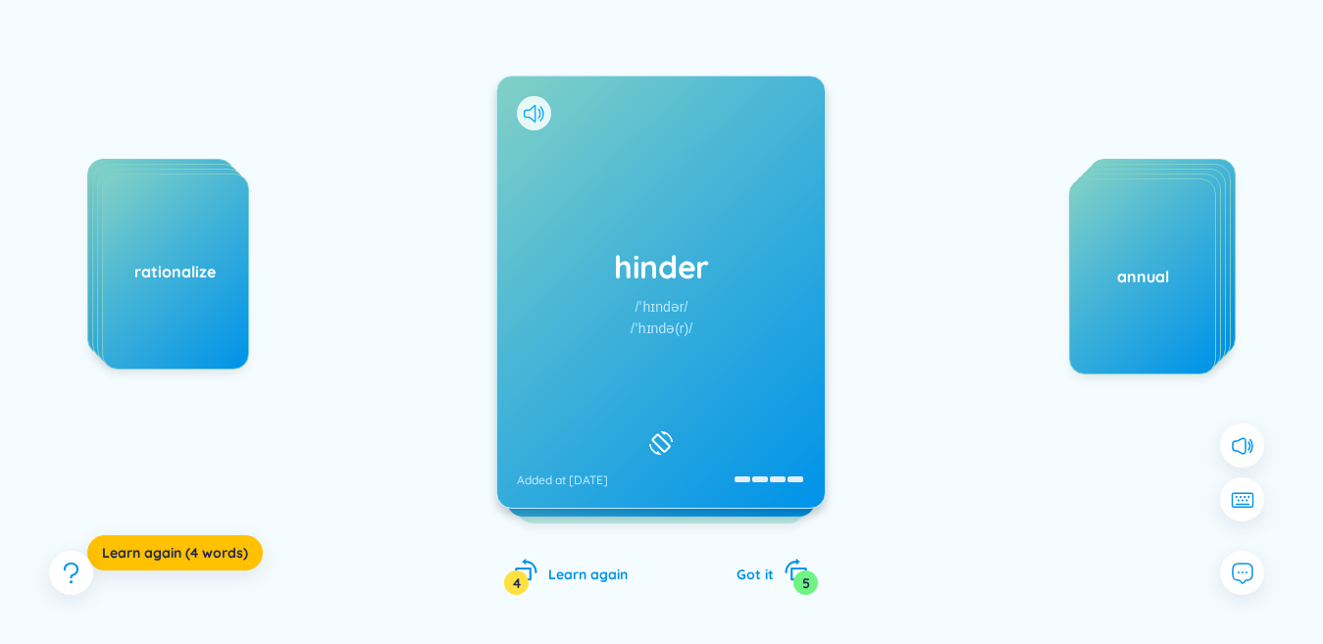
click at [534, 113] on icon at bounding box center [534, 114] width 21 height 18
click at [630, 209] on div "hinder /ˈhɪndər/ /ˈhɪndə(r)/ Added at 12/9/2025" at bounding box center [661, 293] width 328 height 432
click at [532, 115] on icon at bounding box center [534, 114] width 21 height 18
click at [606, 218] on div "anger /ˈæŋɡər/ /ˈæŋɡə(r)/ Added at 12/9/2025" at bounding box center [661, 293] width 328 height 432
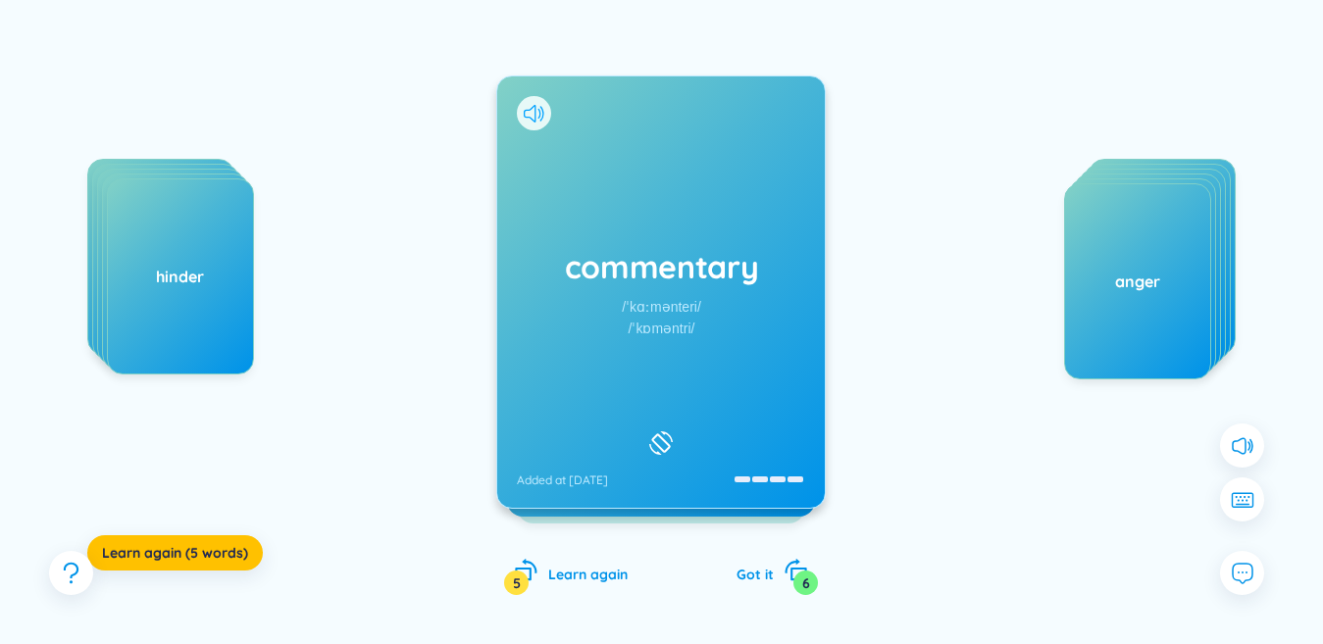
click at [538, 117] on icon at bounding box center [534, 114] width 21 height 18
click at [594, 197] on div "commentary /ˈkɑːmənteri/ /ˈkɒməntri/ Added at 12/9/2025" at bounding box center [661, 293] width 328 height 432
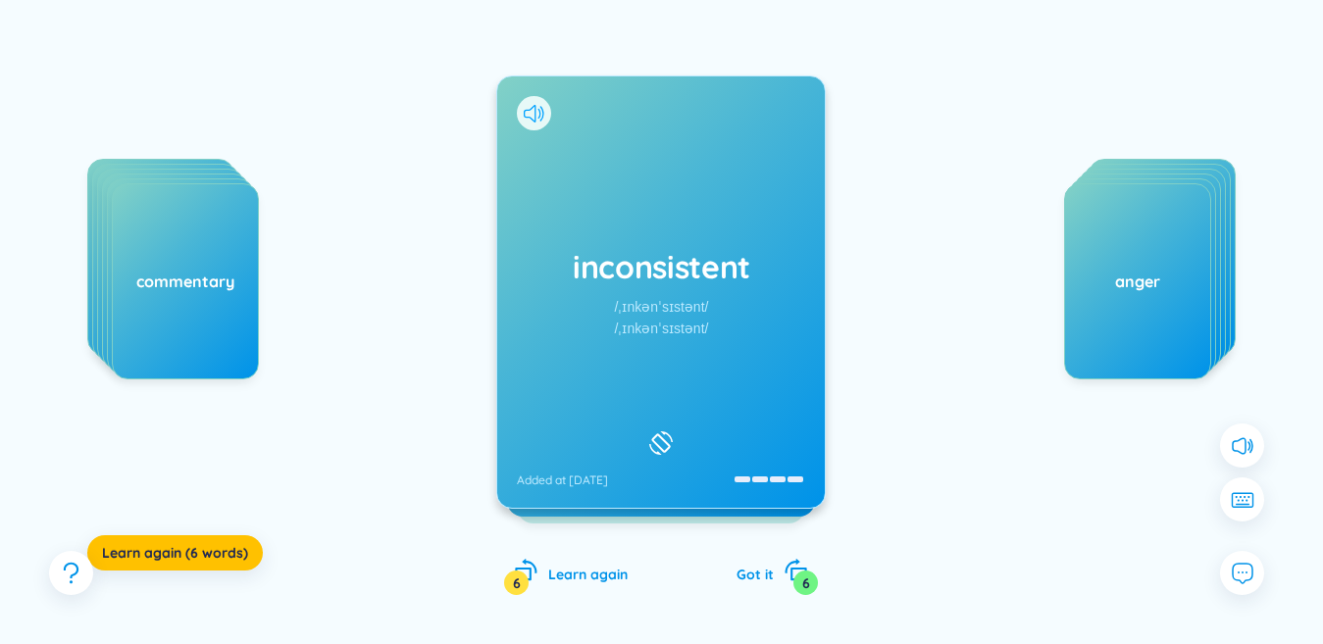
click at [537, 118] on icon at bounding box center [534, 114] width 21 height 18
click at [692, 147] on div "inconsistent /ˌɪnkənˈsɪstənt/ /ˌɪnkənˈsɪstənt/ Added at 12/9/2025" at bounding box center [661, 293] width 328 height 432
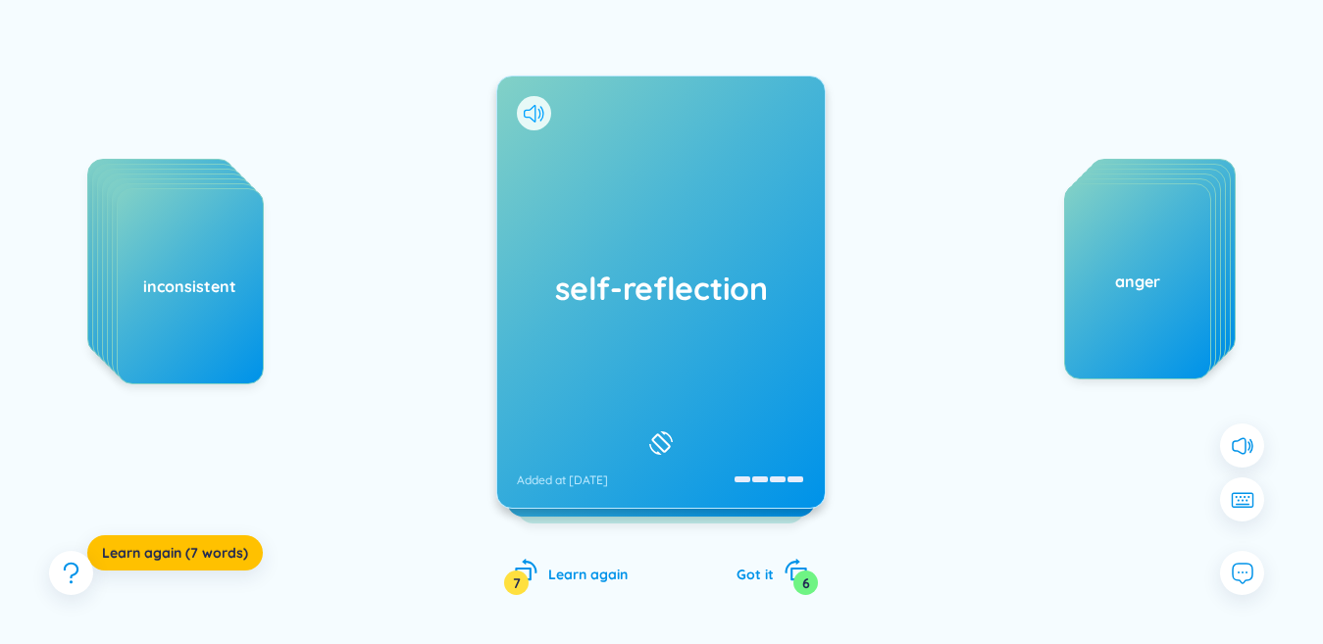
click at [532, 117] on icon at bounding box center [534, 114] width 21 height 18
click at [689, 220] on div "self-reflection Added at 12/9/2025" at bounding box center [661, 293] width 328 height 432
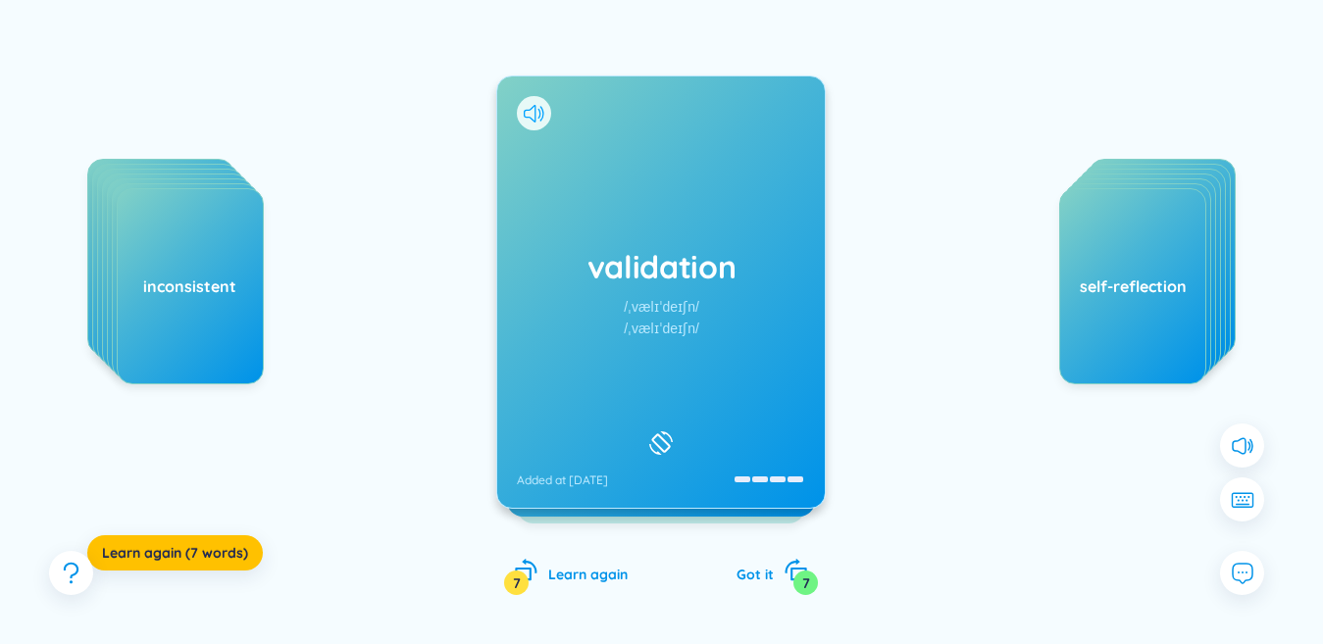
click at [530, 113] on icon at bounding box center [534, 114] width 21 height 18
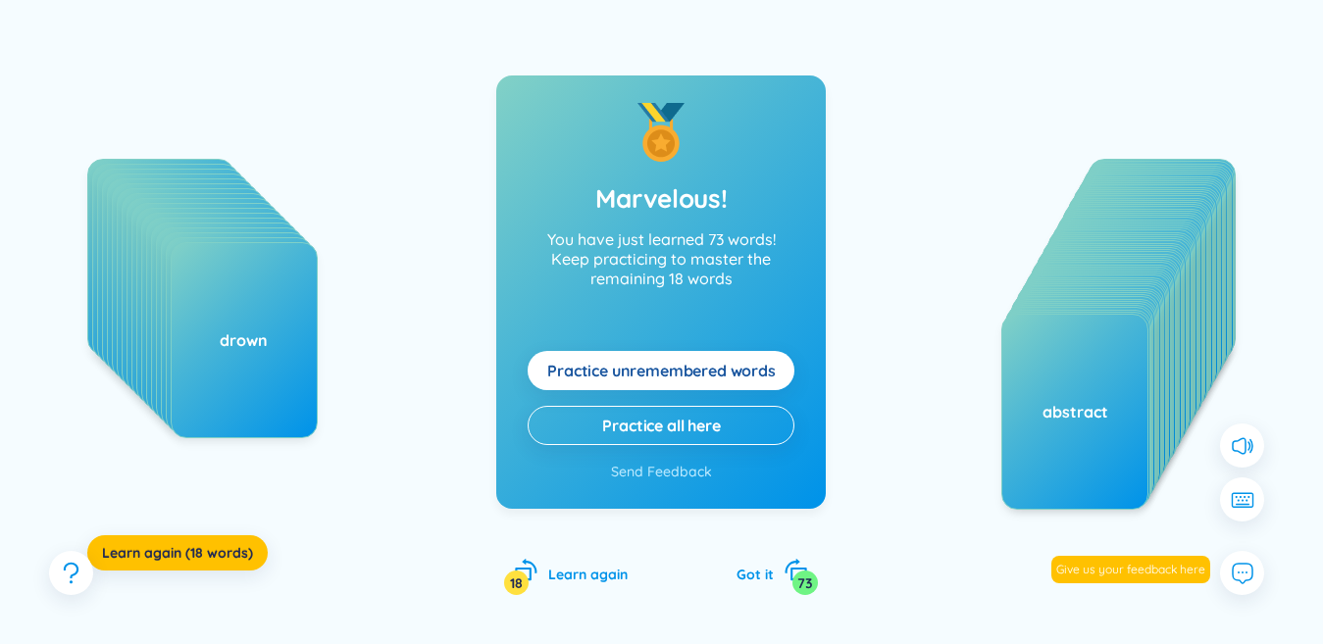
click at [653, 366] on span "Practice unremembered words" at bounding box center [661, 371] width 229 height 22
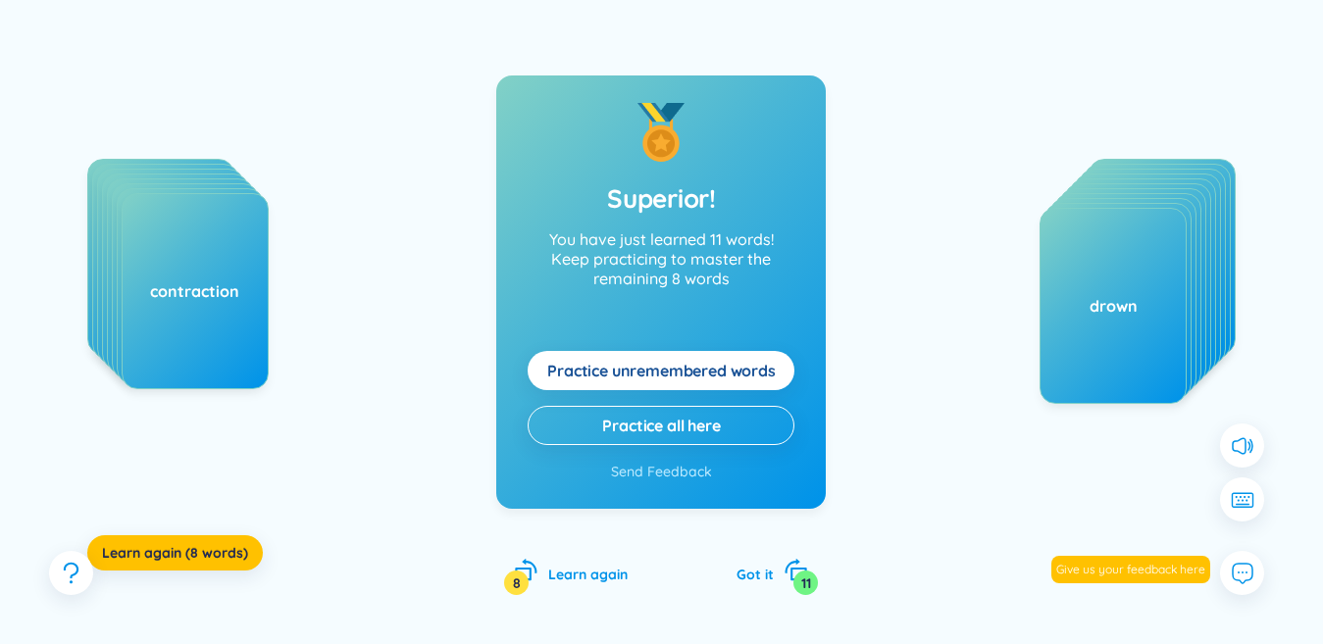
click at [653, 366] on span "Practice unremembered words" at bounding box center [661, 371] width 229 height 22
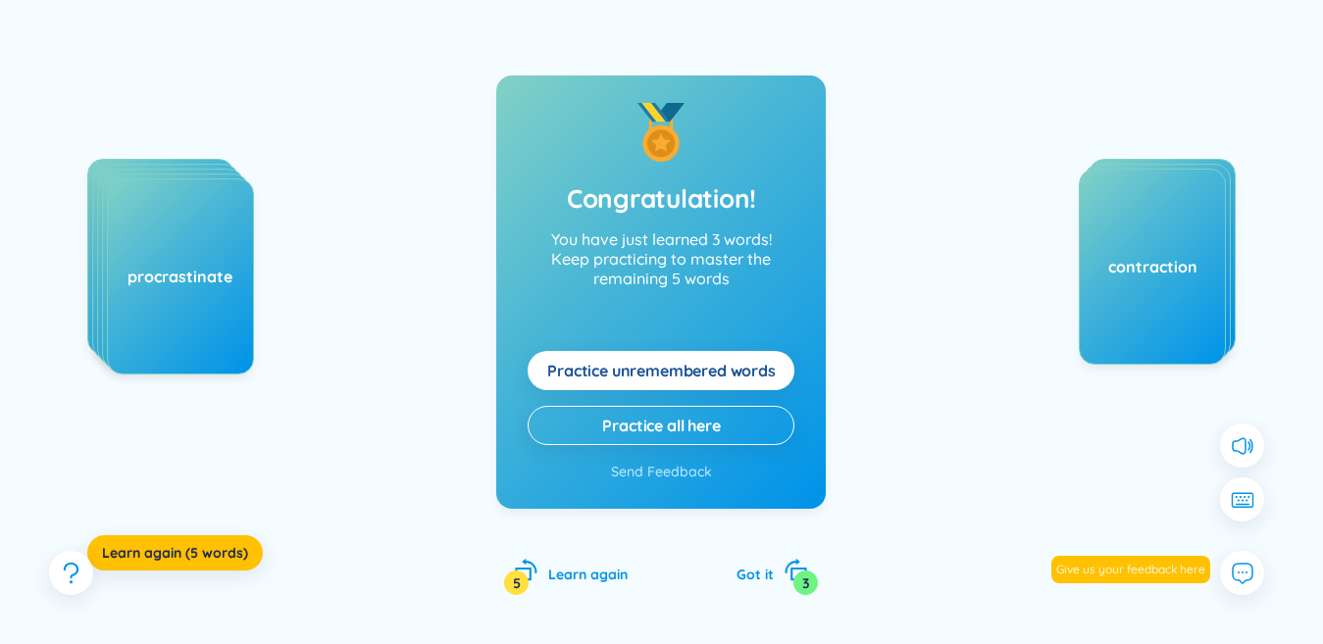
click at [654, 366] on span "Practice unremembered words" at bounding box center [661, 371] width 229 height 22
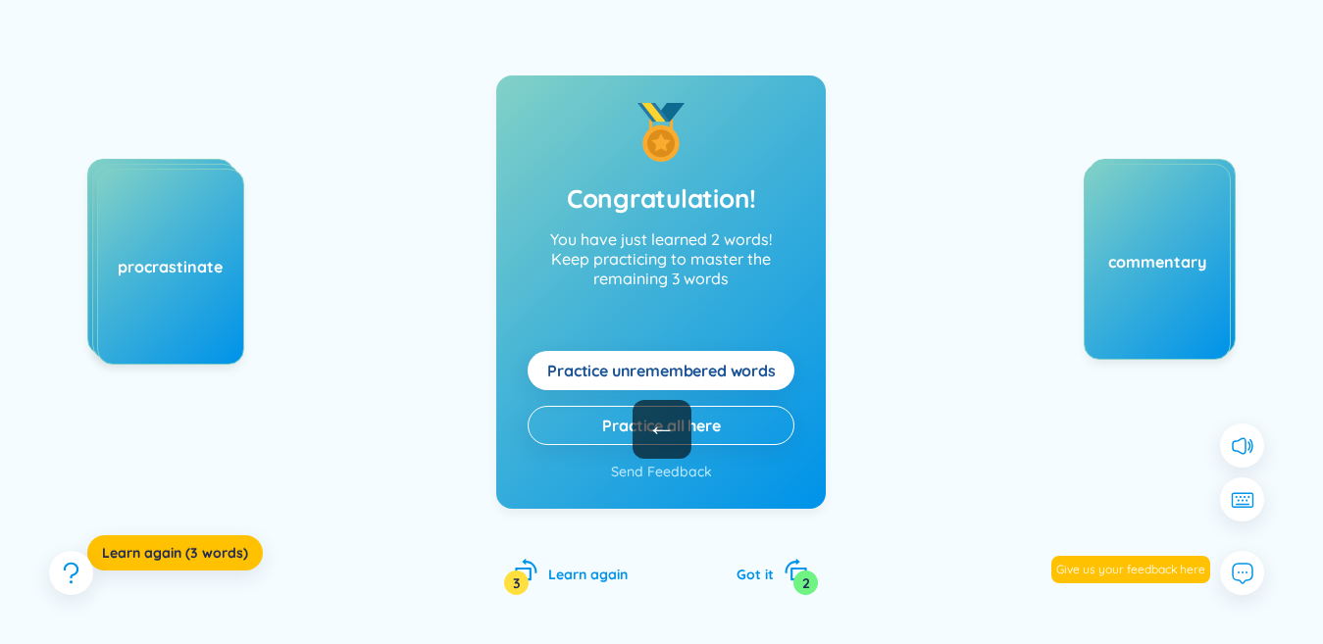
click at [654, 367] on span "Practice unremembered words" at bounding box center [661, 371] width 229 height 22
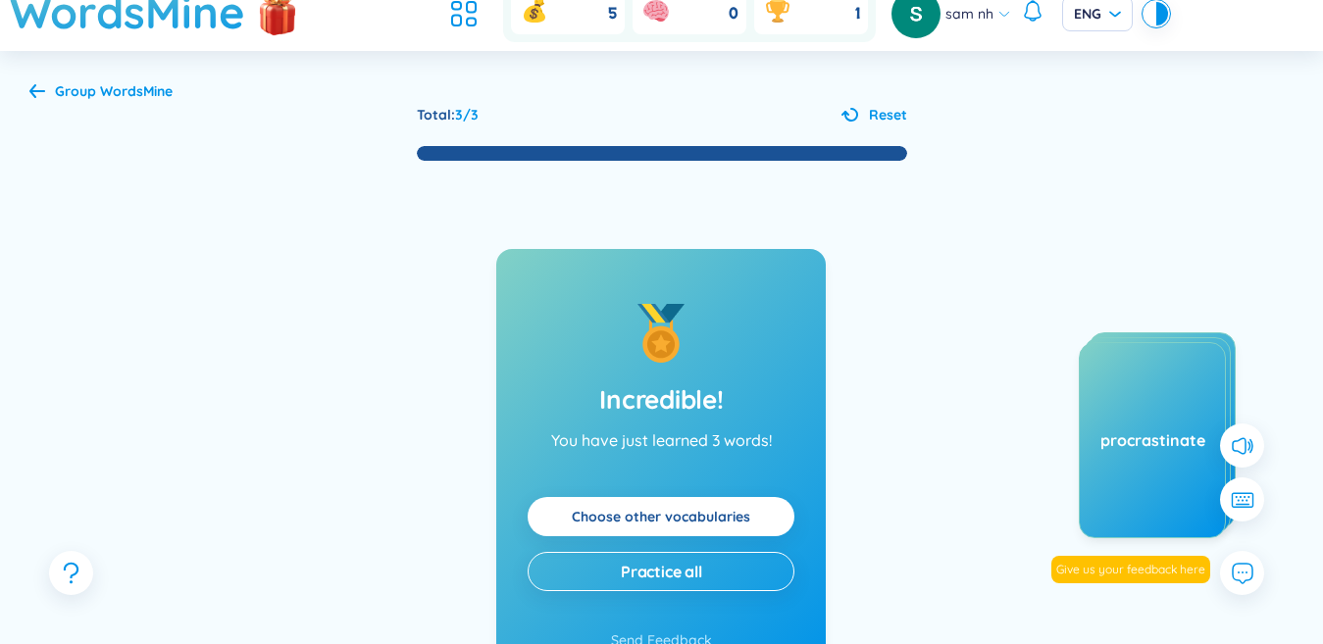
scroll to position [0, 0]
